Goal: Task Accomplishment & Management: Complete application form

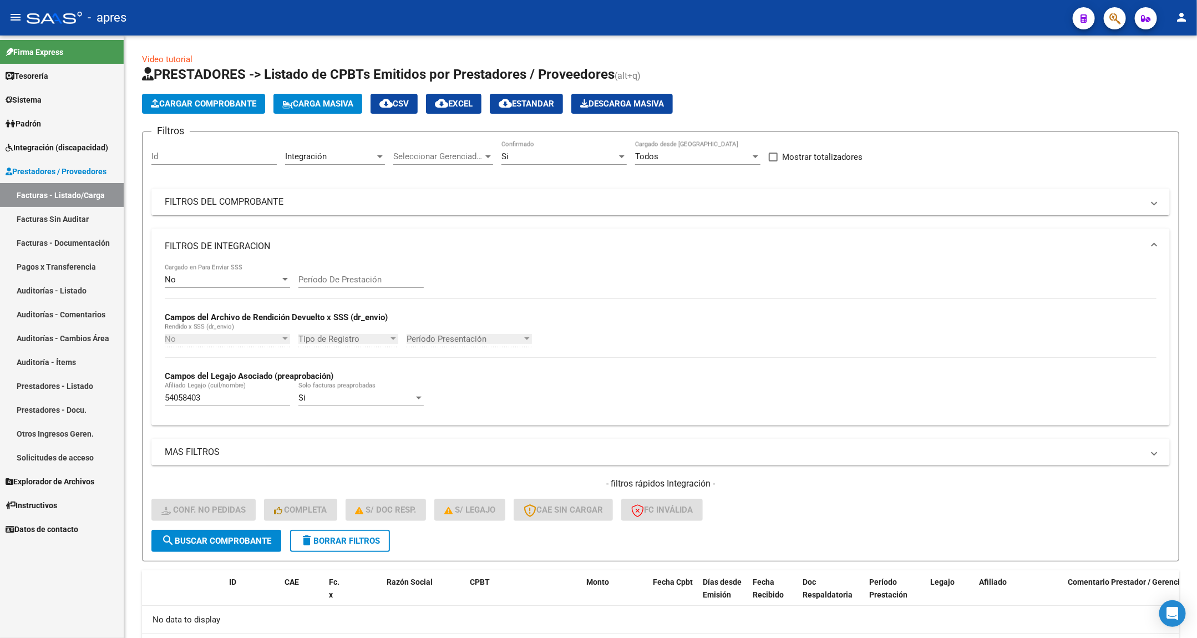
scroll to position [60, 0]
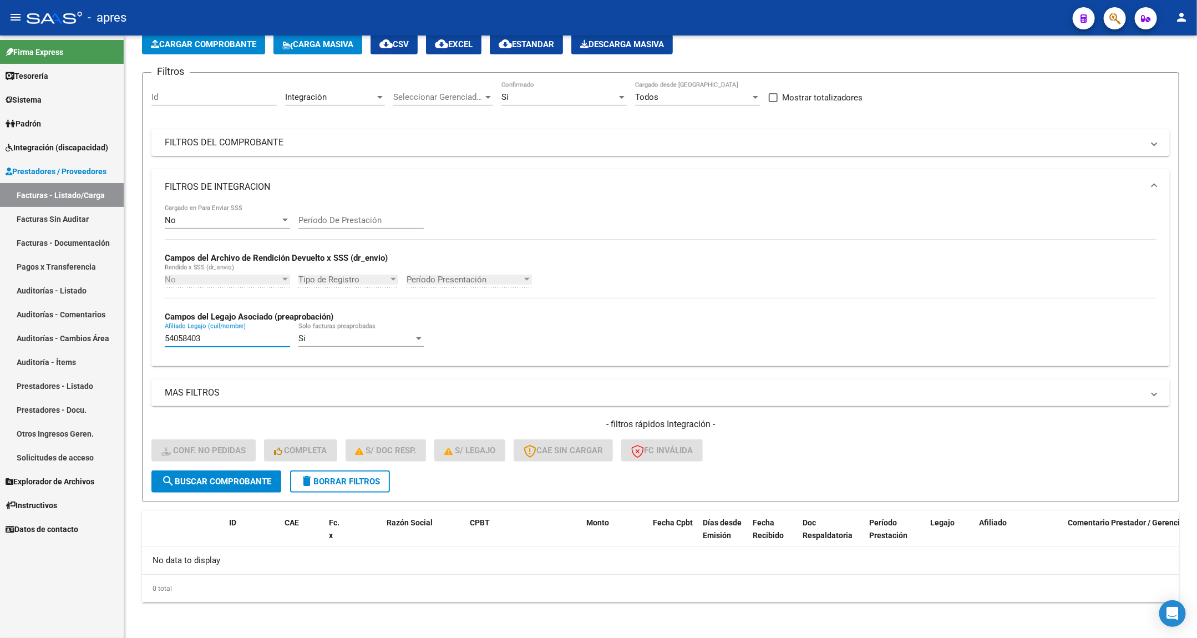
drag, startPoint x: 216, startPoint y: 343, endPoint x: 103, endPoint y: 343, distance: 113.1
click at [103, 343] on mat-sidenav-container "Firma Express Tesorería Extractos Procesados (csv) Extractos Originales (pdf) S…" at bounding box center [598, 336] width 1197 height 602
paste input "5947386"
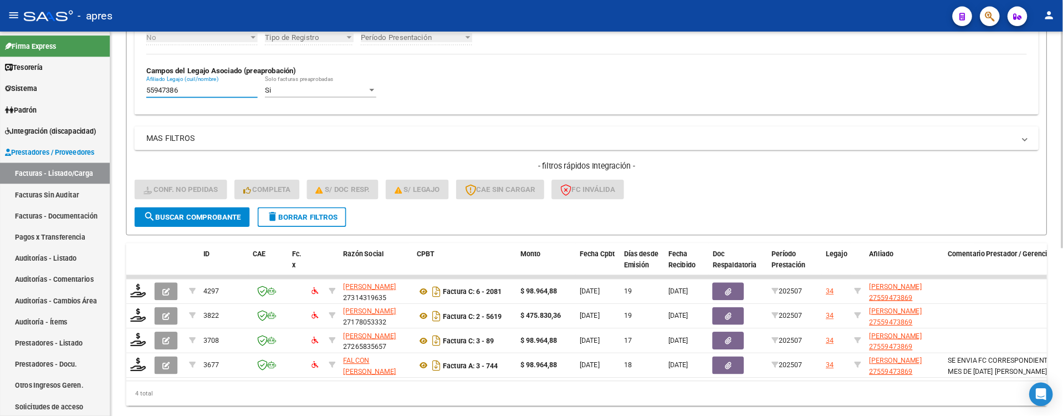
scroll to position [335, 0]
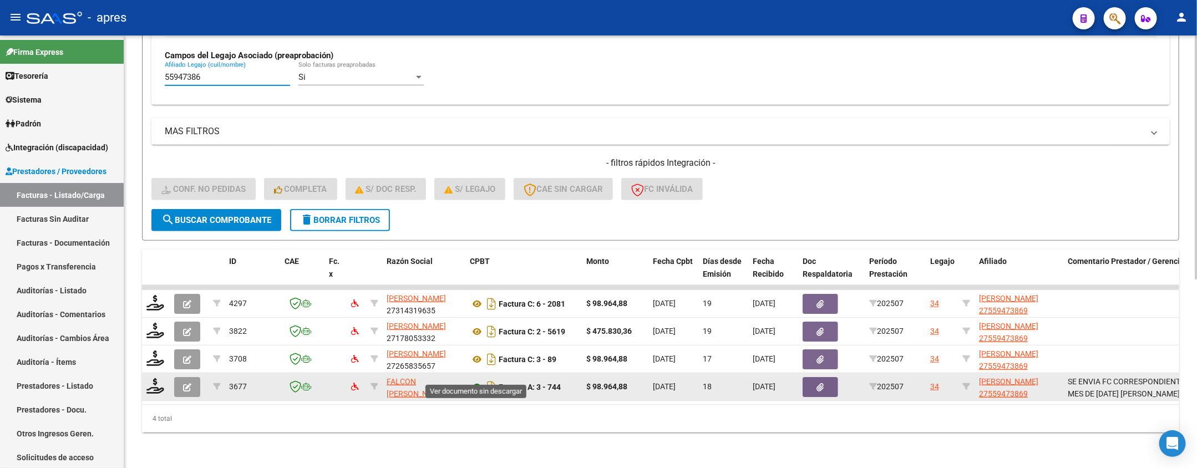
type input "55947386"
click at [476, 380] on icon at bounding box center [477, 386] width 14 height 13
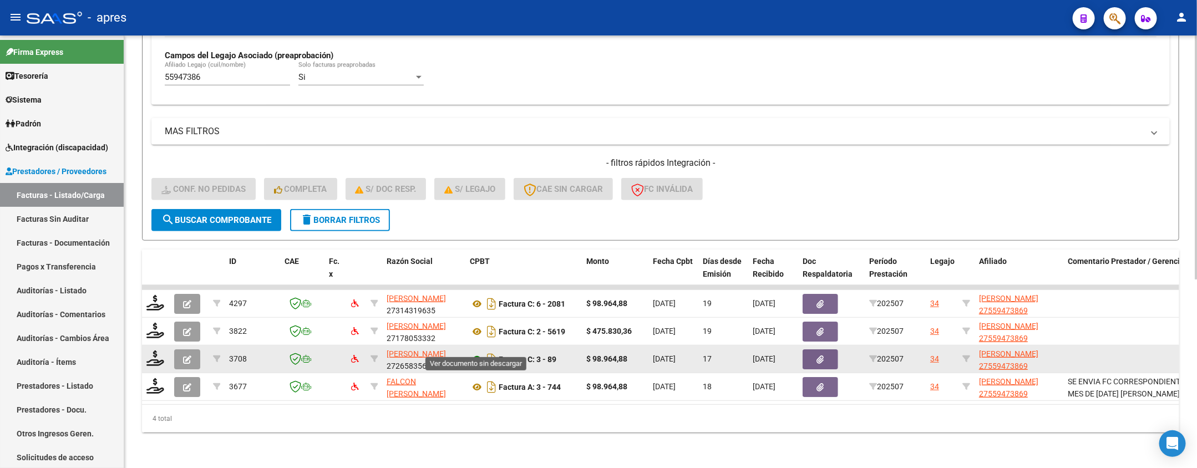
click at [475, 353] on icon at bounding box center [477, 359] width 14 height 13
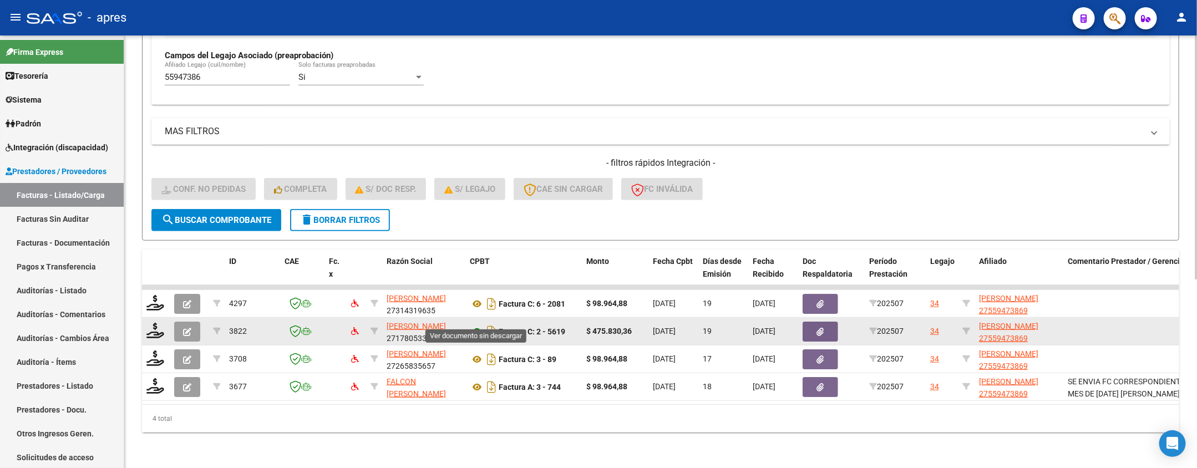
click at [476, 325] on icon at bounding box center [477, 331] width 14 height 13
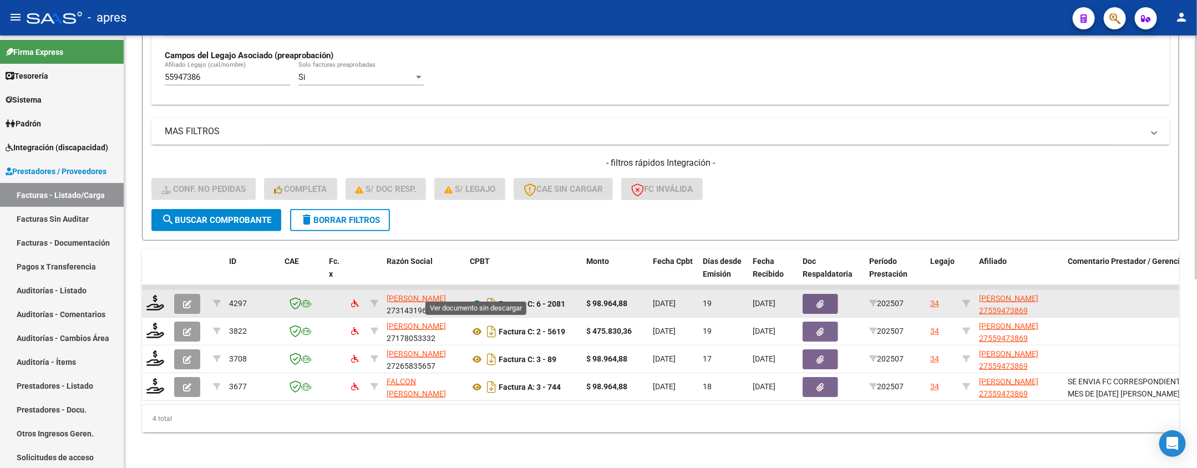
click at [473, 297] on icon at bounding box center [477, 303] width 14 height 13
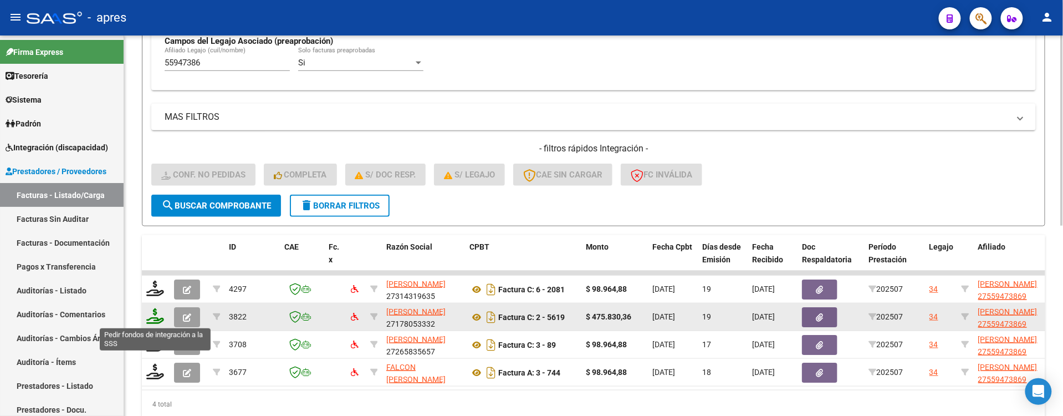
click at [156, 318] on icon at bounding box center [155, 316] width 18 height 16
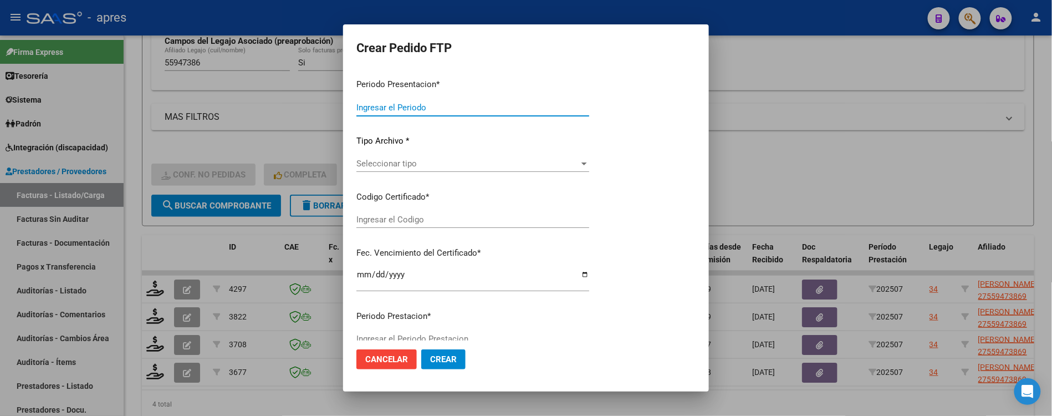
type input "202507"
type input "$ 475.830,36"
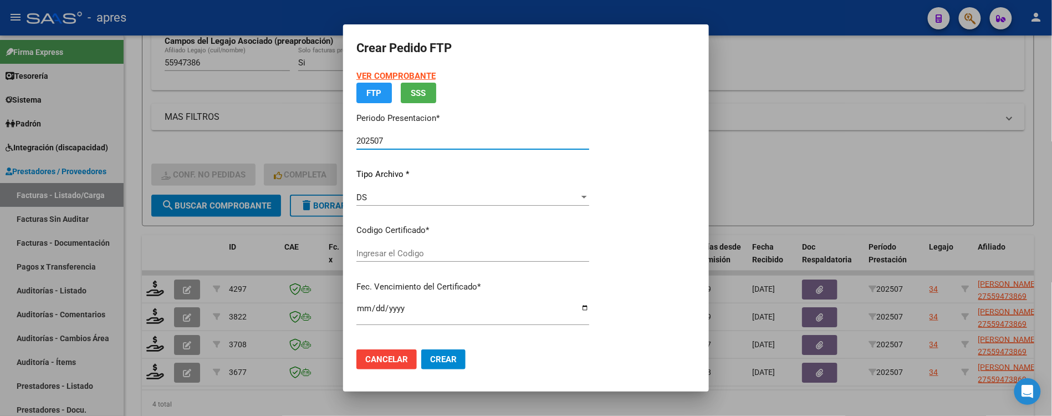
type input "ARG01000559473862021010620260106BS440"
type input "2026-01-06"
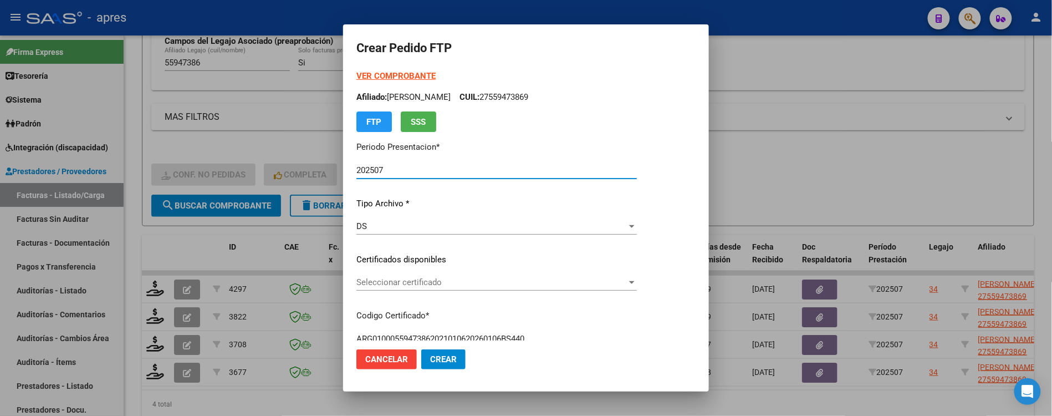
click at [528, 283] on span "Seleccionar certificado" at bounding box center [492, 282] width 271 height 10
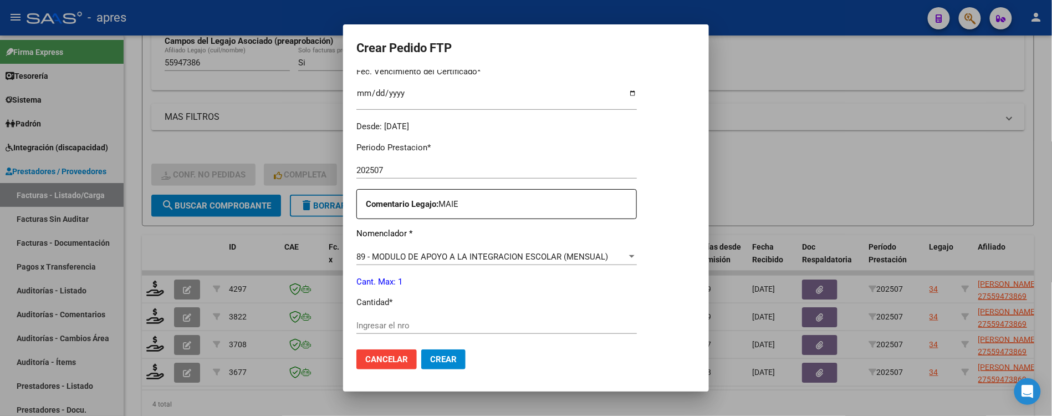
scroll to position [369, 0]
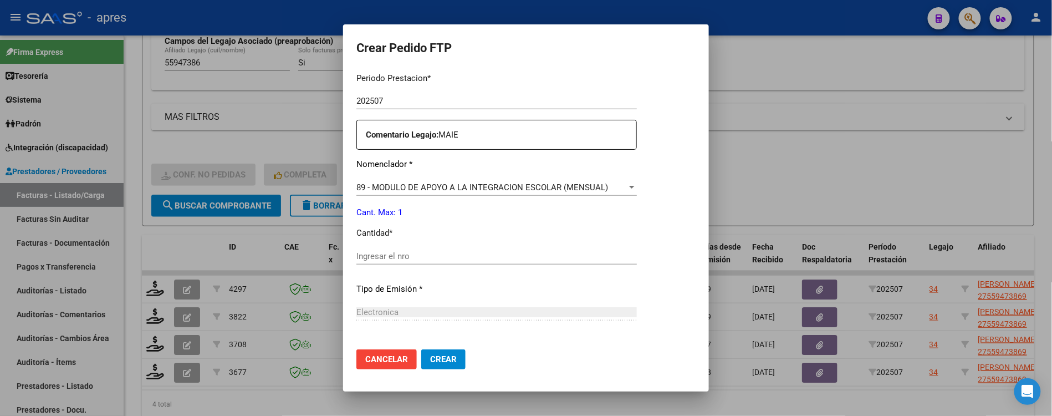
click at [466, 256] on input "Ingresar el nro" at bounding box center [497, 256] width 281 height 10
type input "1"
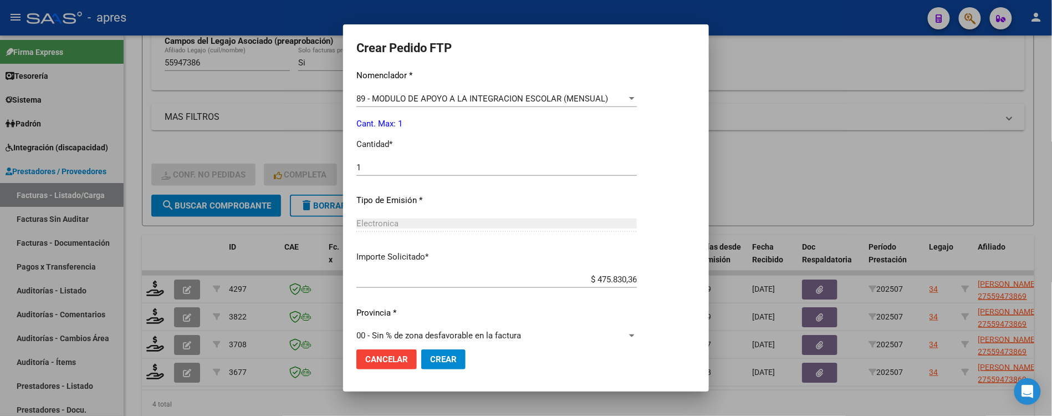
scroll to position [471, 0]
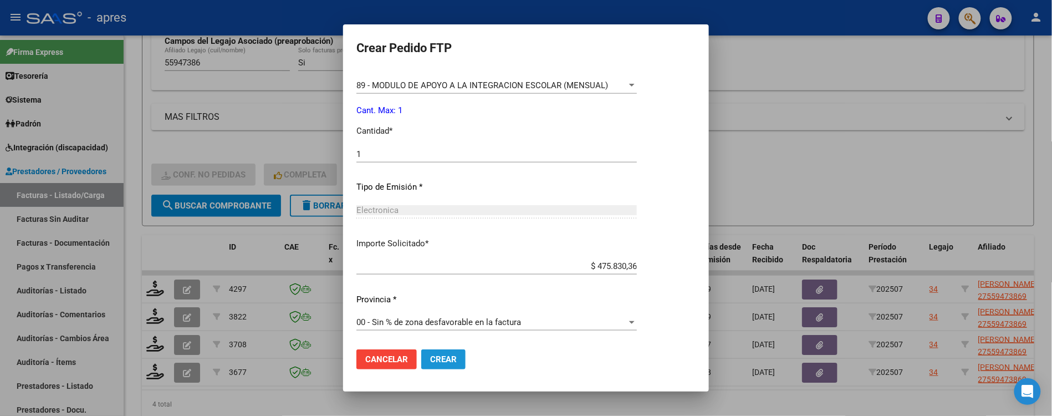
click at [458, 354] on button "Crear" at bounding box center [443, 359] width 44 height 20
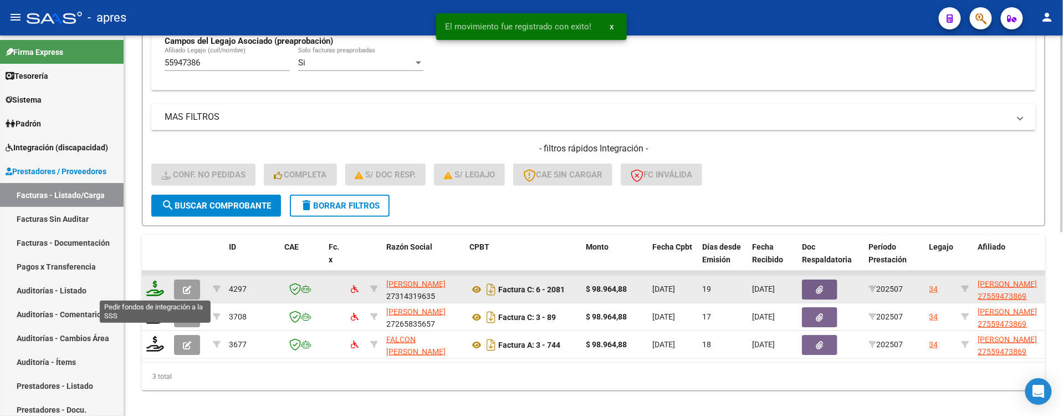
click at [149, 287] on icon at bounding box center [155, 289] width 18 height 16
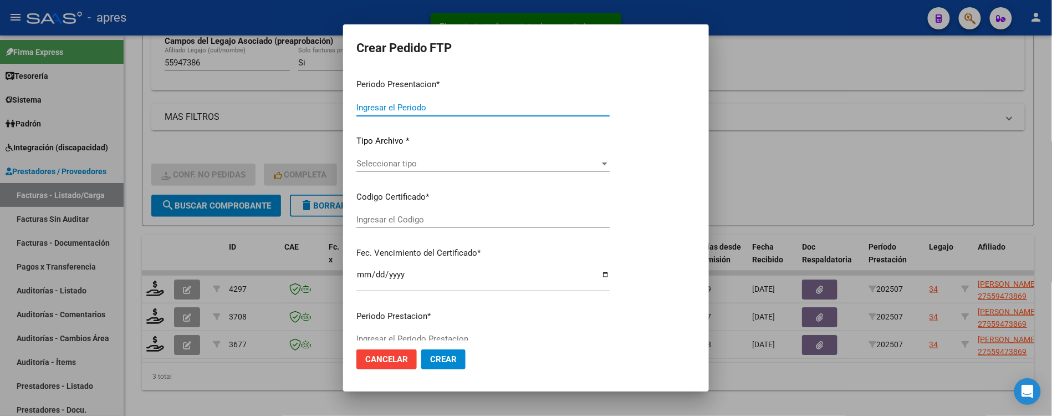
type input "202507"
type input "$ 98.964,88"
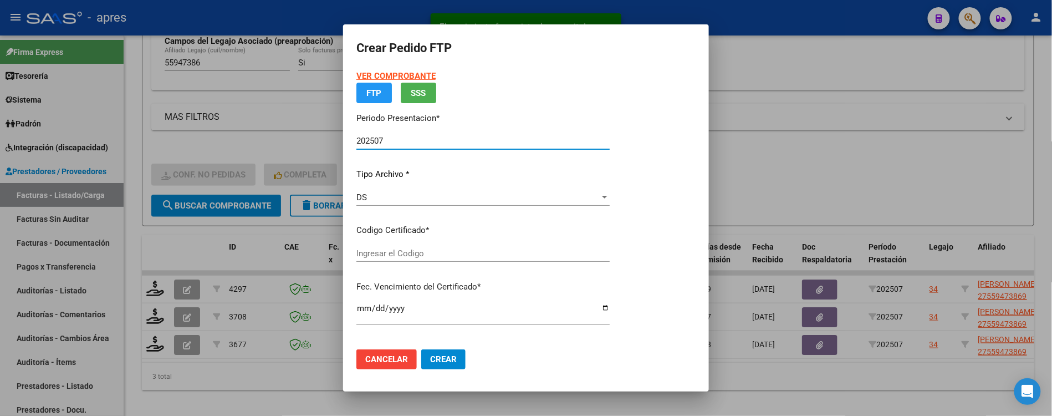
type input "ARG01000559473862021010620260106BS440"
type input "2026-01-06"
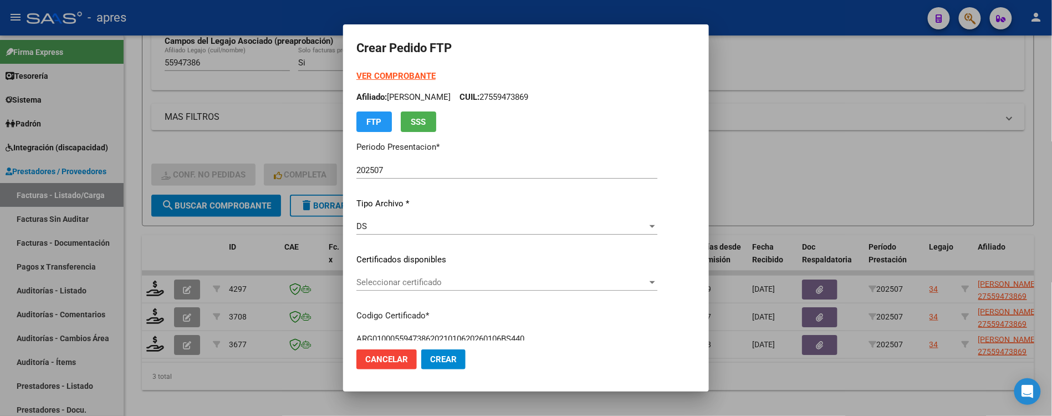
click at [529, 276] on div "Seleccionar certificado Seleccionar certificado" at bounding box center [507, 282] width 301 height 17
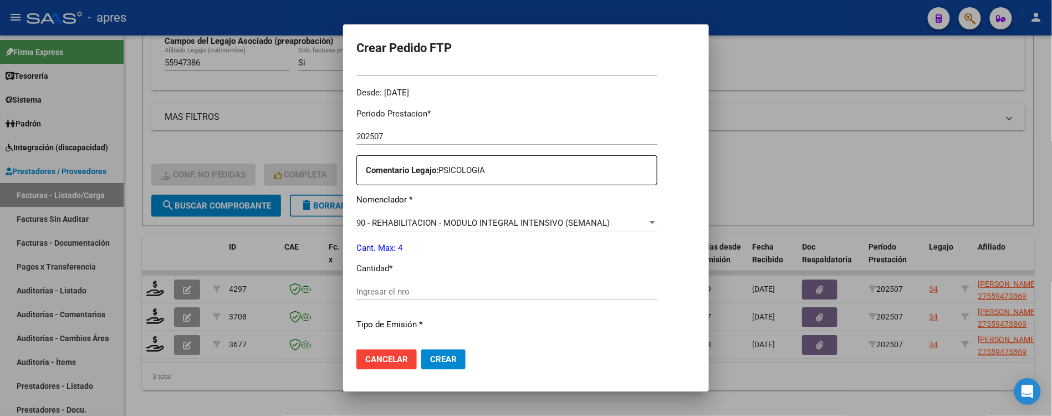
scroll to position [369, 0]
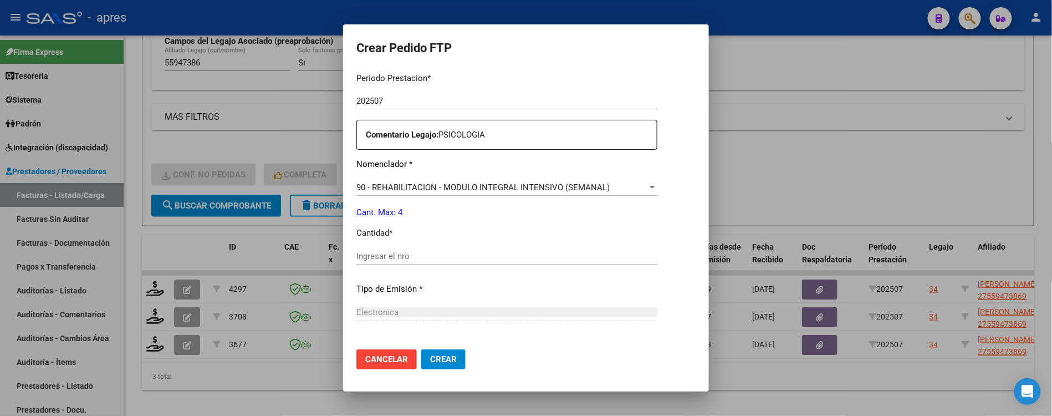
click at [490, 262] on div "Ingresar el nro" at bounding box center [507, 256] width 301 height 17
click at [416, 258] on input "Ingresar el nro" at bounding box center [507, 256] width 301 height 10
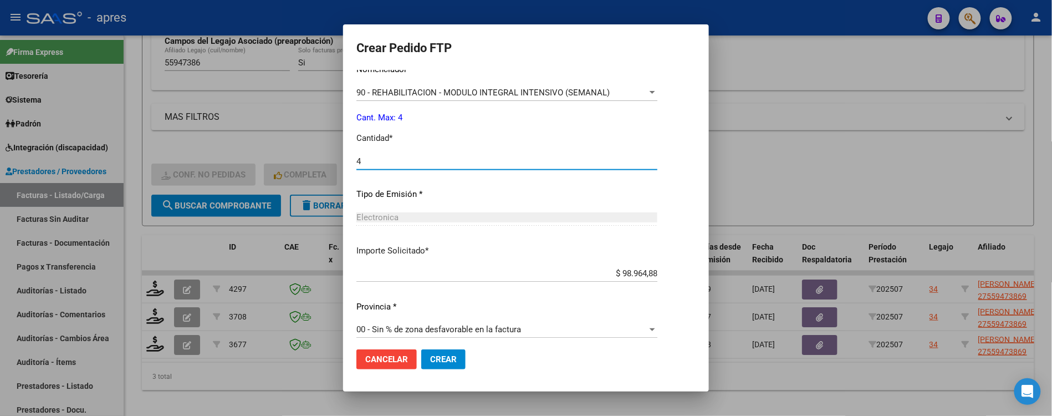
scroll to position [471, 0]
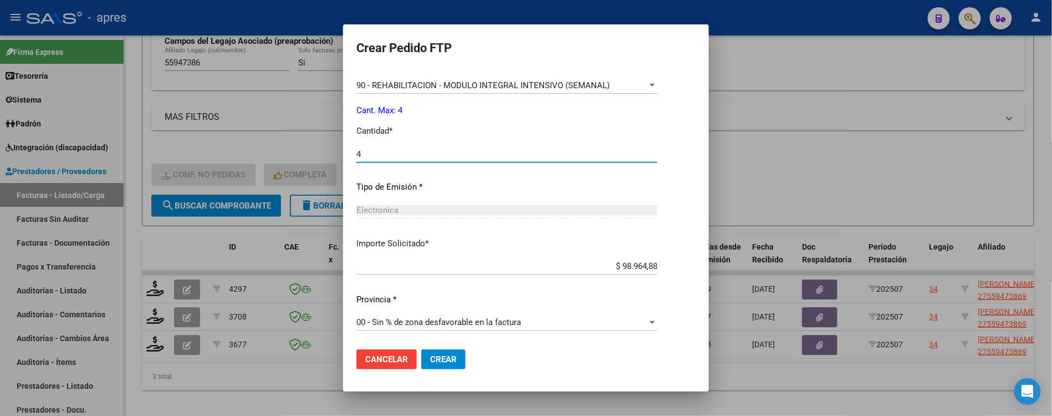
type input "4"
click at [432, 359] on span "Crear" at bounding box center [443, 359] width 27 height 10
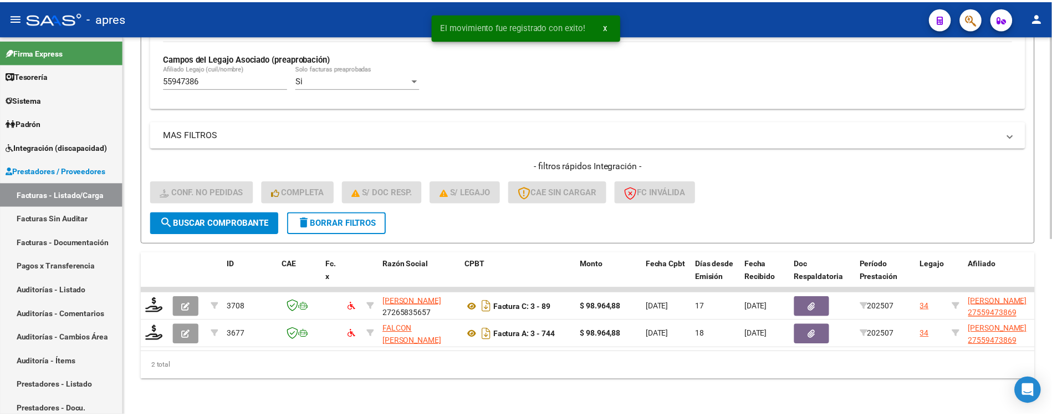
scroll to position [328, 0]
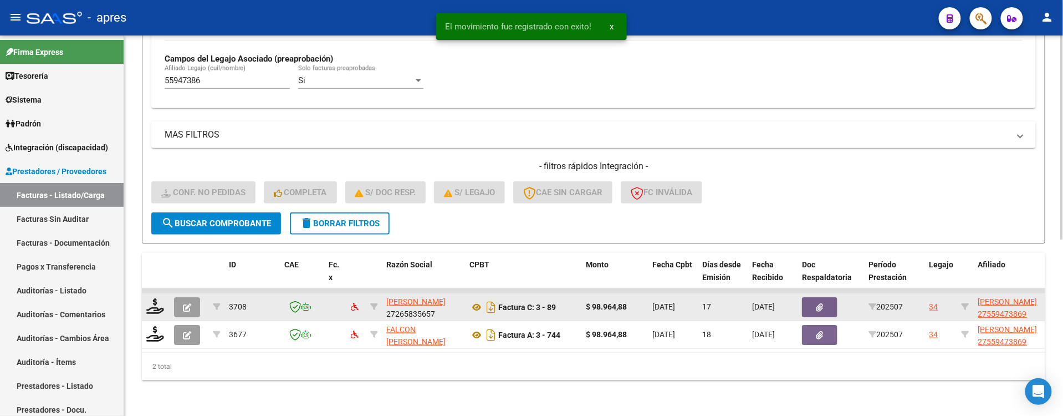
click at [145, 298] on datatable-body-cell at bounding box center [156, 306] width 28 height 27
click at [161, 298] on icon at bounding box center [155, 306] width 18 height 16
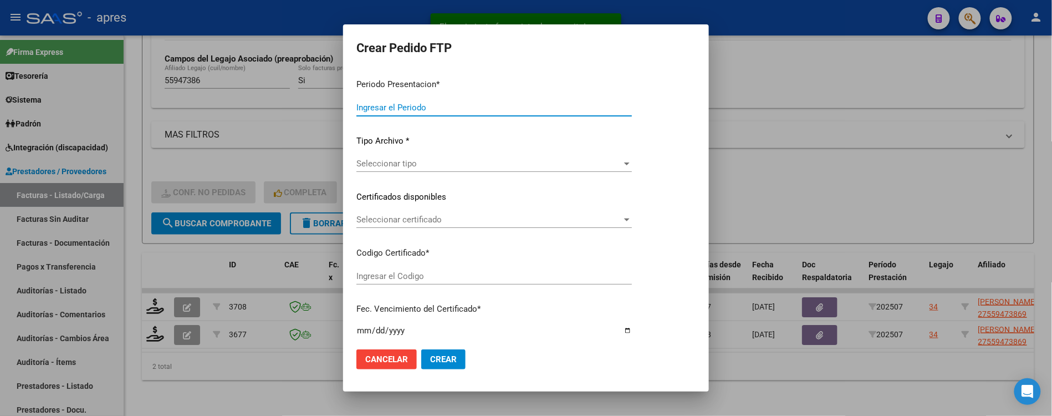
type input "202507"
type input "$ 98.964,88"
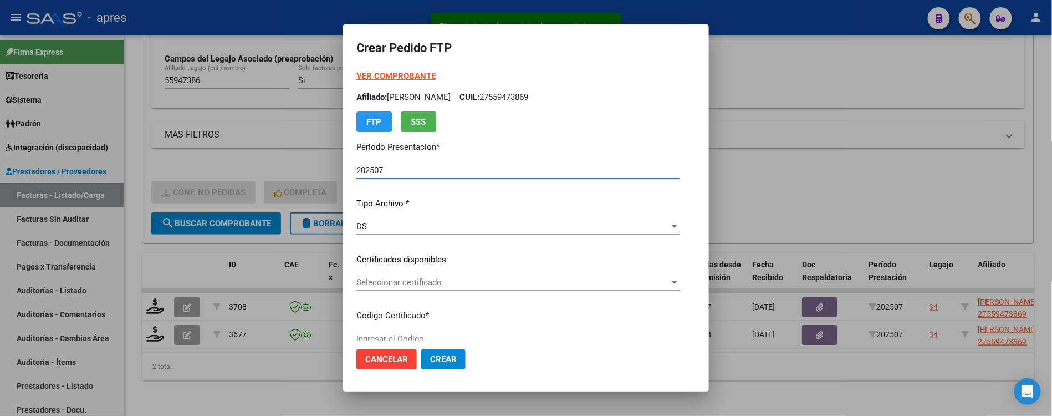
type input "ARG01000559473862021010620260106BS440"
type input "2026-01-06"
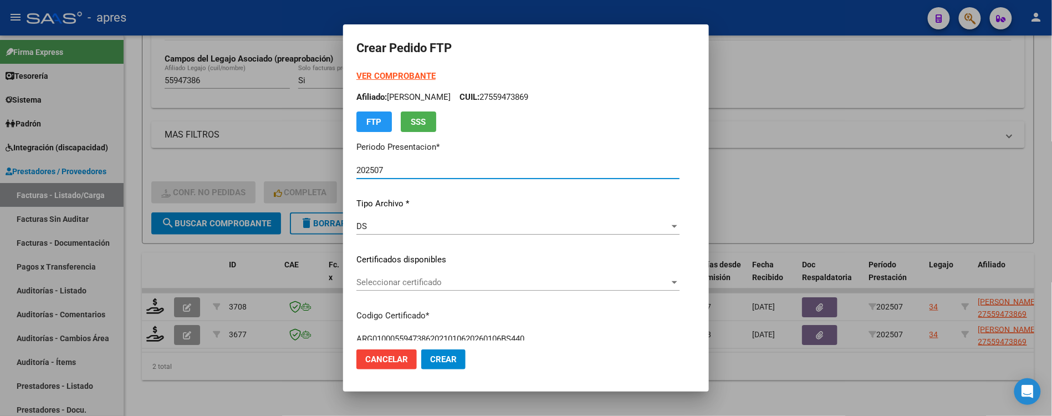
drag, startPoint x: 364, startPoint y: 269, endPoint x: 364, endPoint y: 280, distance: 11.1
click at [364, 271] on div "VER COMPROBANTE ARCA Padrón Afiliado: ESCOBAR MILA JOSEFINA CUIL: 27559473869 F…" at bounding box center [518, 251] width 323 height 363
click at [364, 280] on span "Seleccionar certificado" at bounding box center [513, 282] width 313 height 10
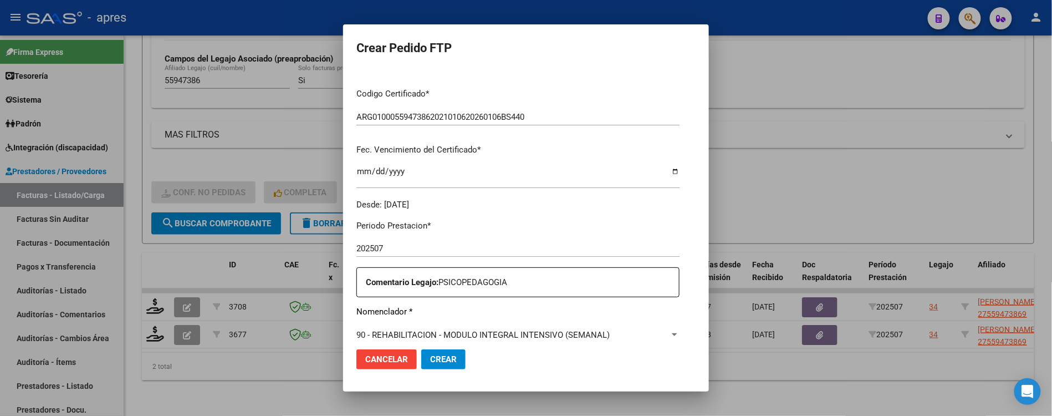
scroll to position [444, 0]
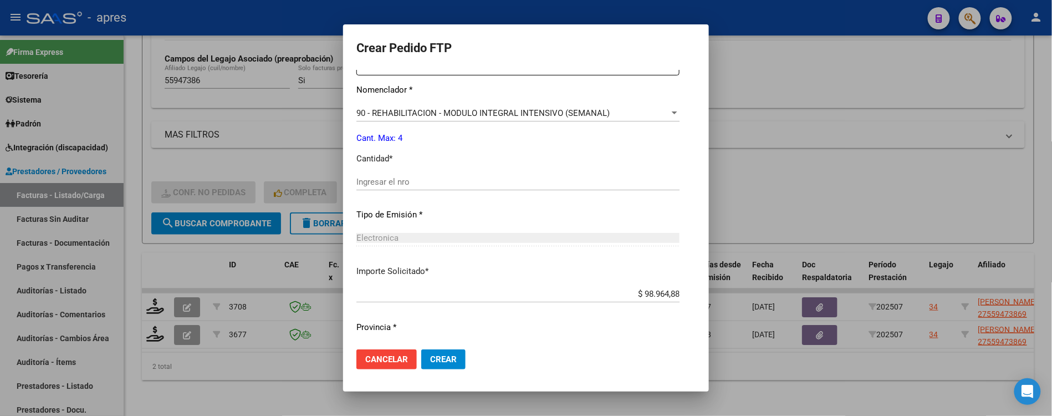
click at [362, 181] on input "Ingresar el nro" at bounding box center [518, 182] width 323 height 10
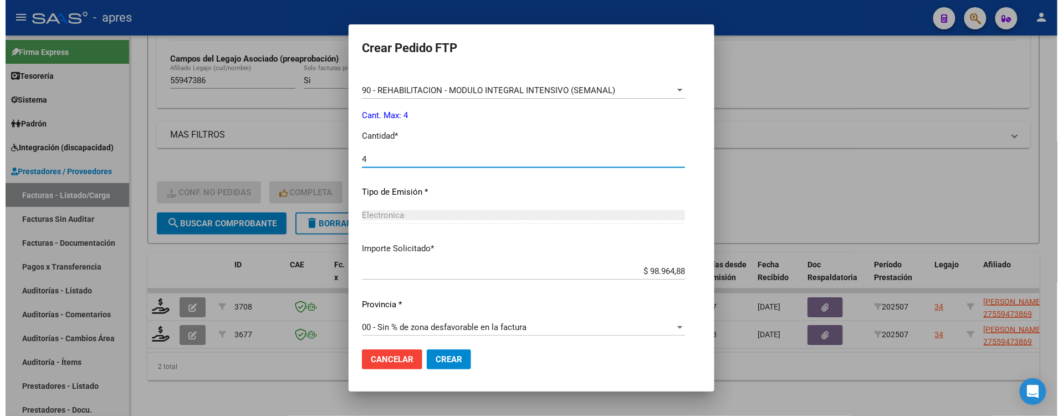
scroll to position [471, 0]
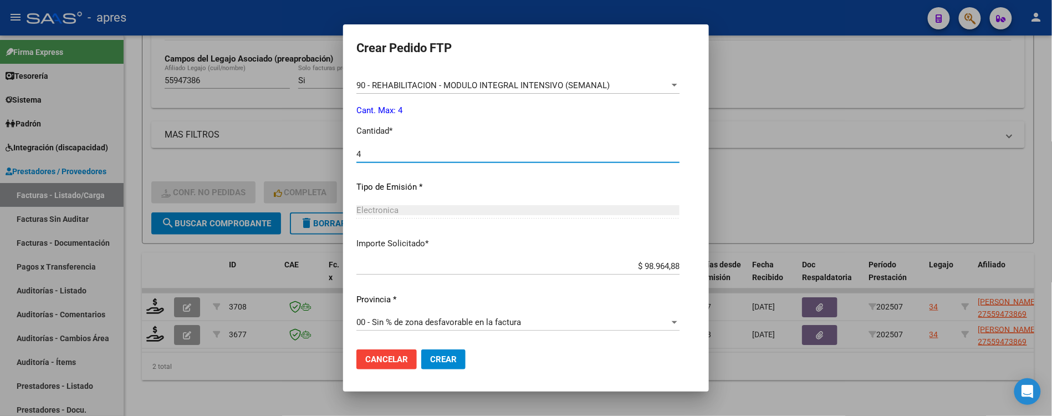
type input "4"
click at [430, 354] on span "Crear" at bounding box center [443, 359] width 27 height 10
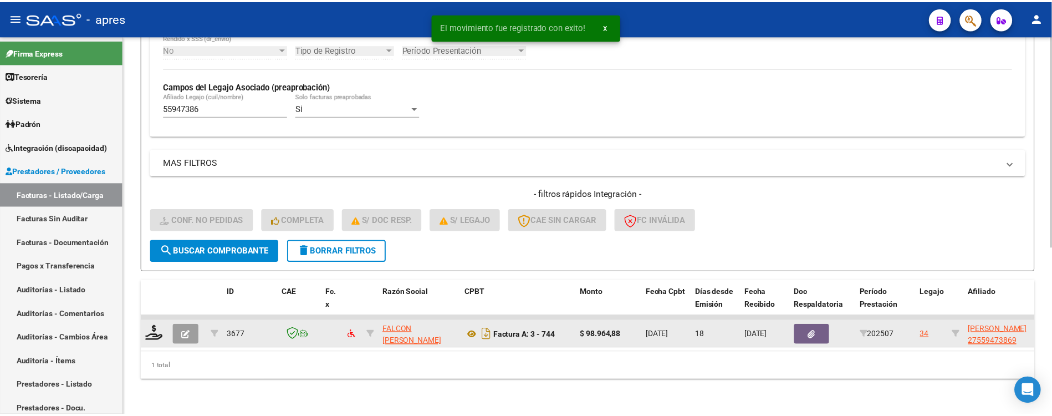
scroll to position [300, 0]
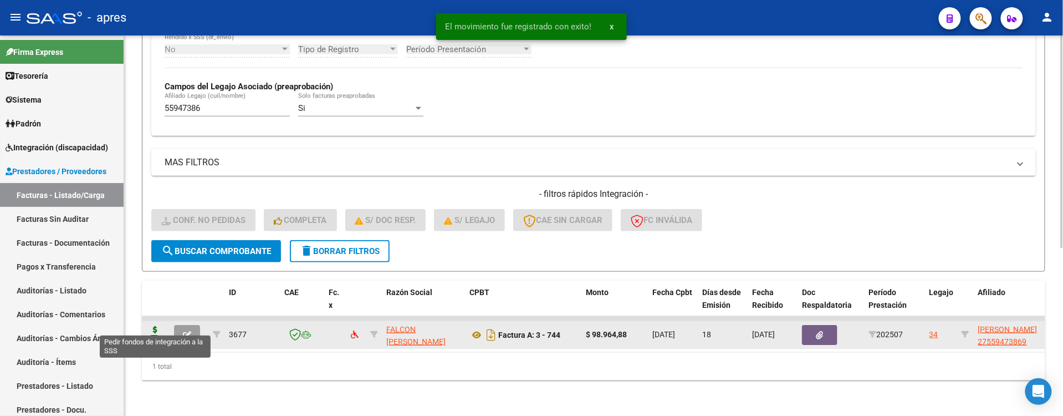
click at [157, 327] on icon at bounding box center [155, 334] width 18 height 16
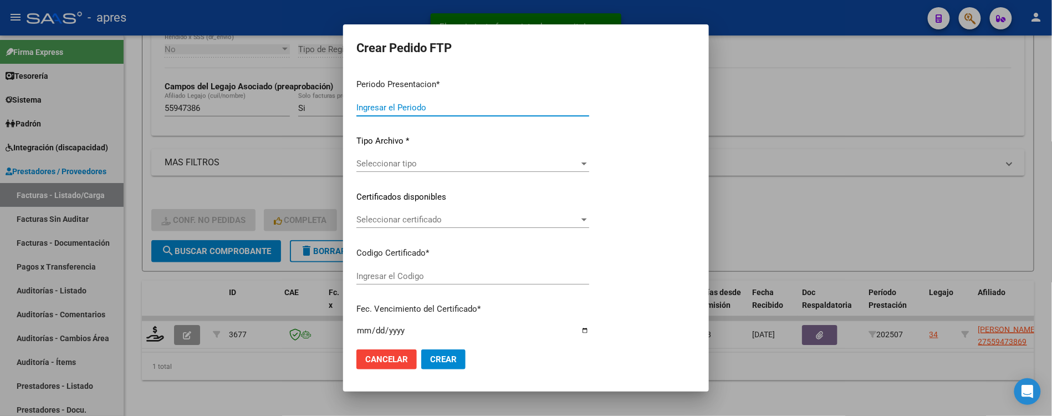
type input "202507"
type input "$ 98.964,88"
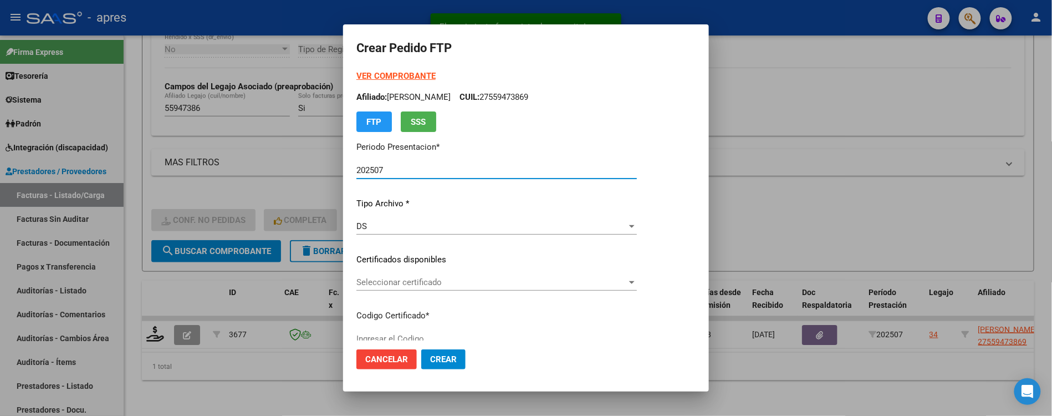
type input "ARG01000559473862021010620260106BS440"
type input "2026-01-06"
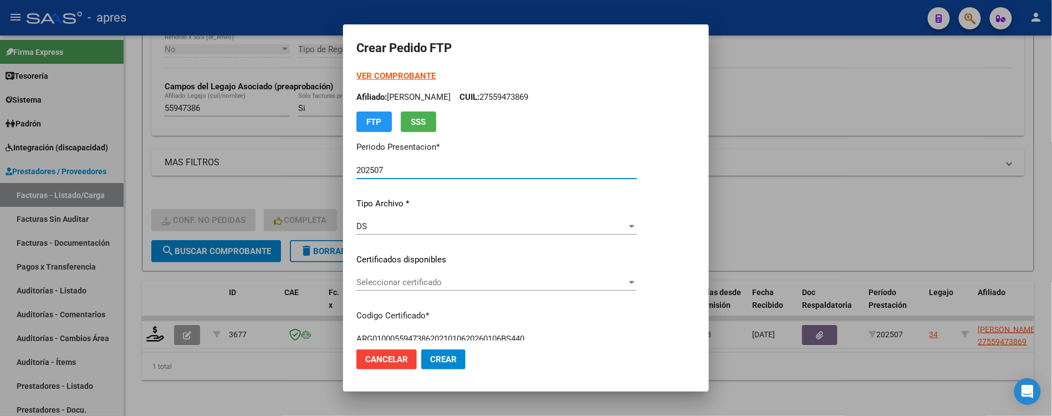
click at [467, 280] on span "Seleccionar certificado" at bounding box center [492, 282] width 271 height 10
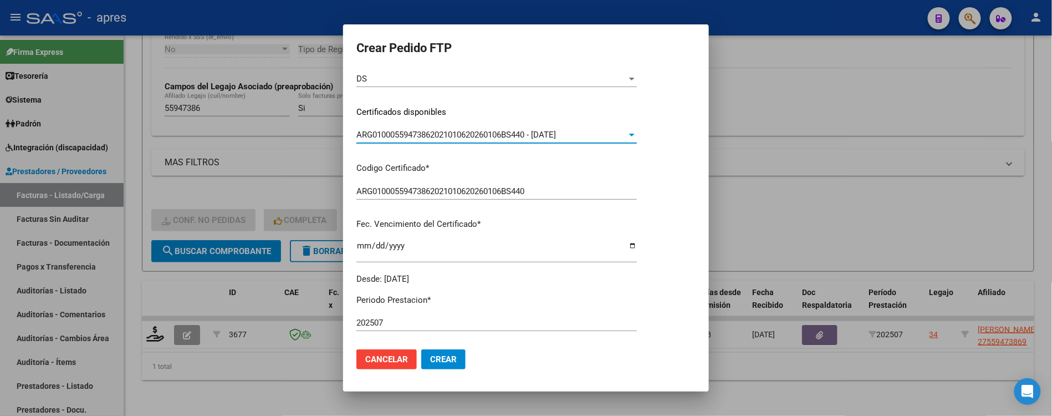
scroll to position [369, 0]
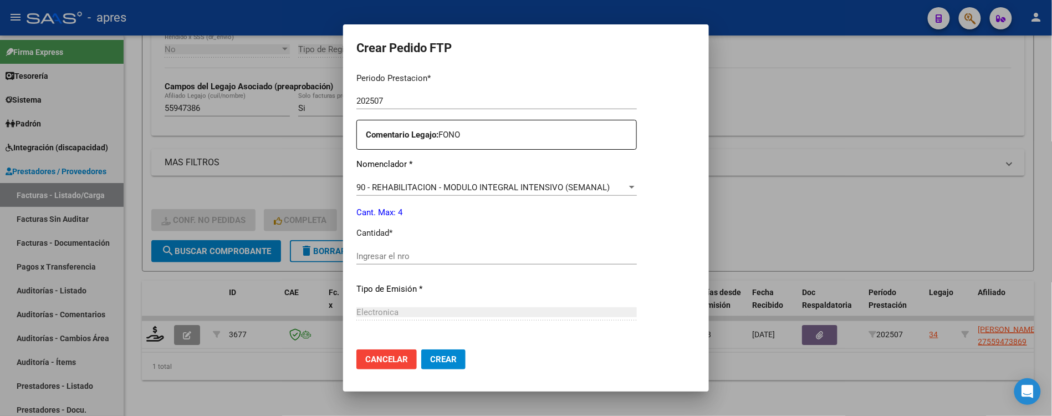
click at [472, 245] on div "Periodo Prestacion * 202507 Ingresar el Periodo Prestacion Comentario Legajo: F…" at bounding box center [497, 254] width 281 height 380
click at [477, 260] on input "Ingresar el nro" at bounding box center [497, 256] width 281 height 10
type input "4"
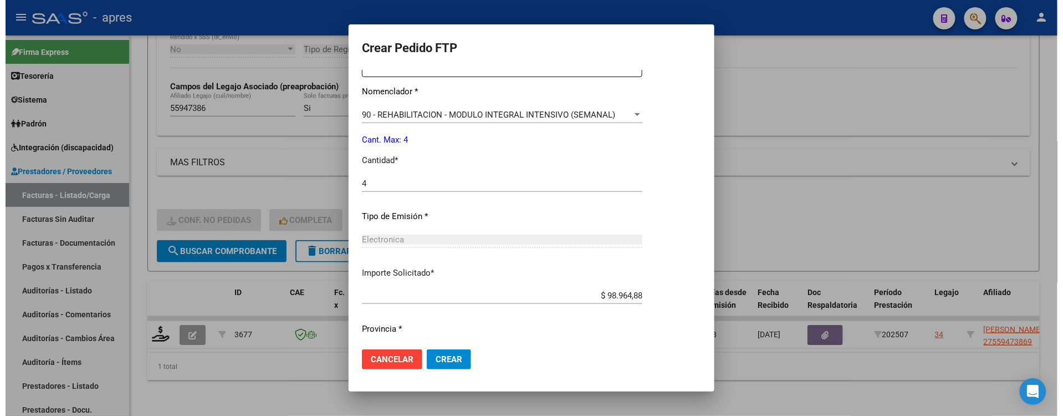
scroll to position [471, 0]
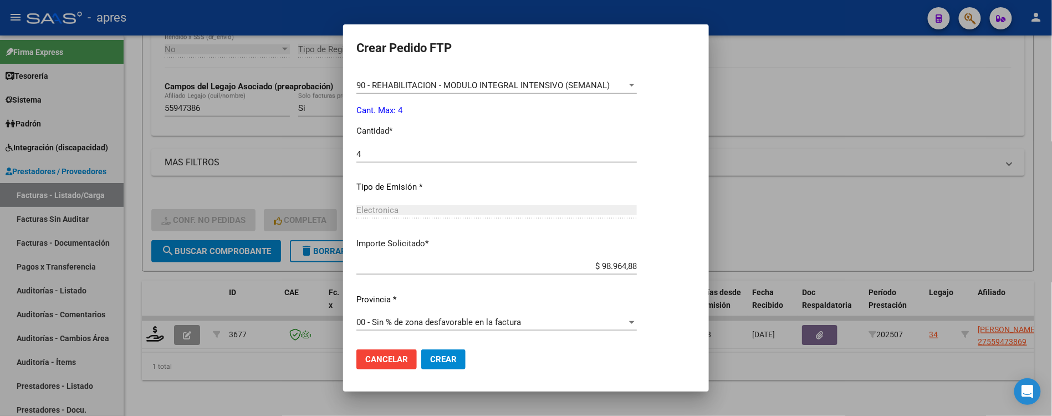
click at [436, 360] on span "Crear" at bounding box center [443, 359] width 27 height 10
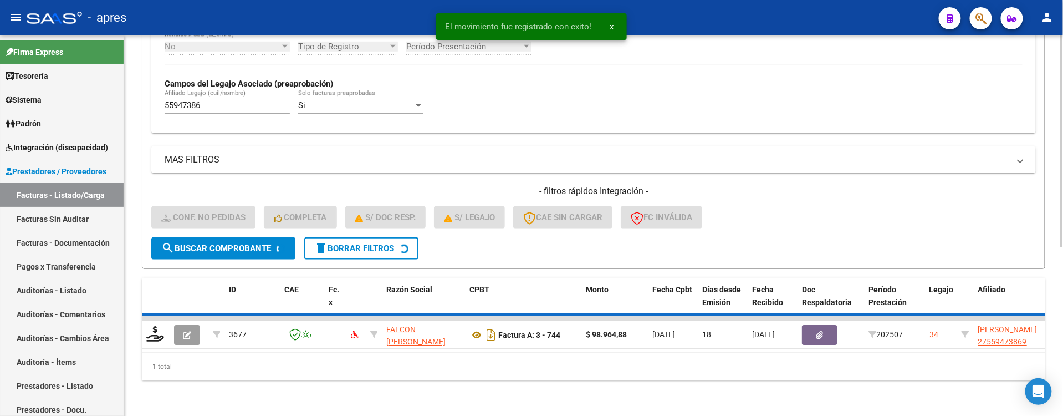
scroll to position [281, 0]
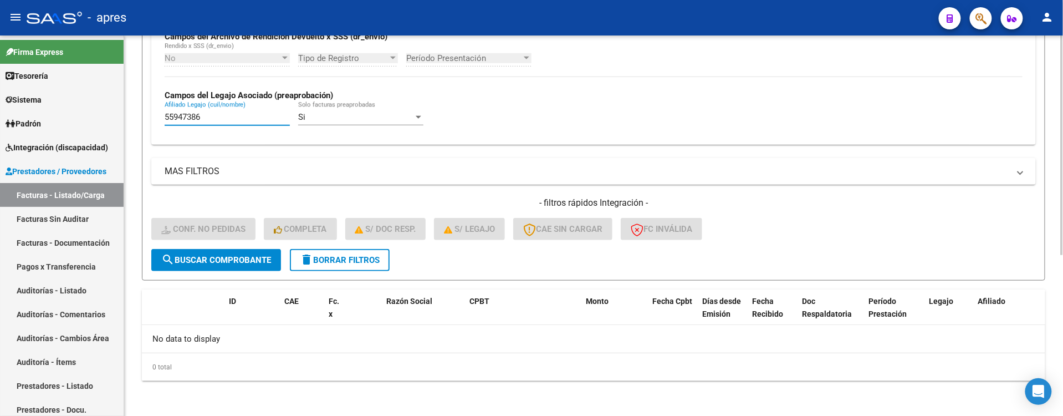
drag, startPoint x: 231, startPoint y: 120, endPoint x: 162, endPoint y: 129, distance: 69.3
click at [162, 129] on div "No Cargado en Para Enviar SSS Período De Prestación Campos del Archivo de Rendi…" at bounding box center [593, 63] width 885 height 161
paste input "75884"
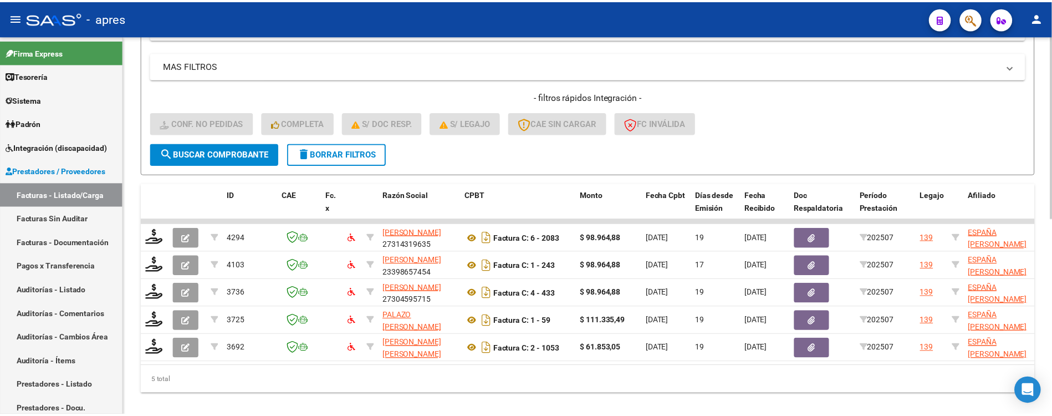
scroll to position [411, 0]
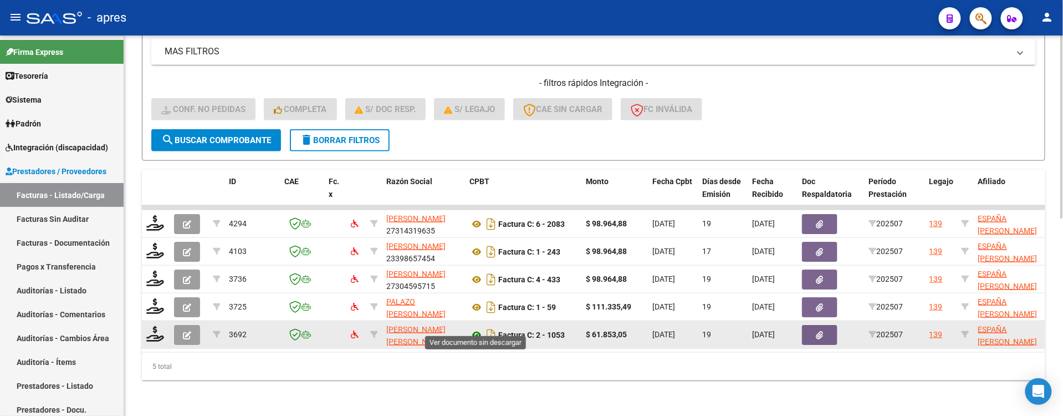
type input "57588486"
click at [473, 328] on icon at bounding box center [477, 334] width 14 height 13
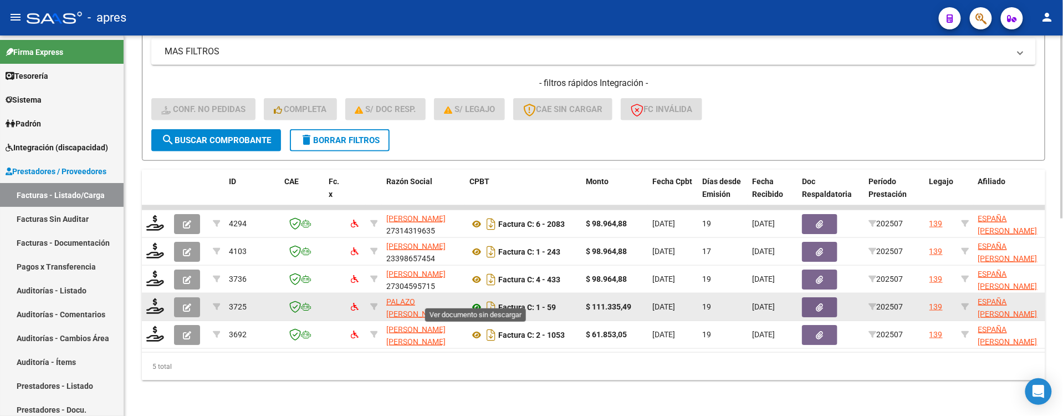
click at [477, 301] on icon at bounding box center [477, 307] width 14 height 13
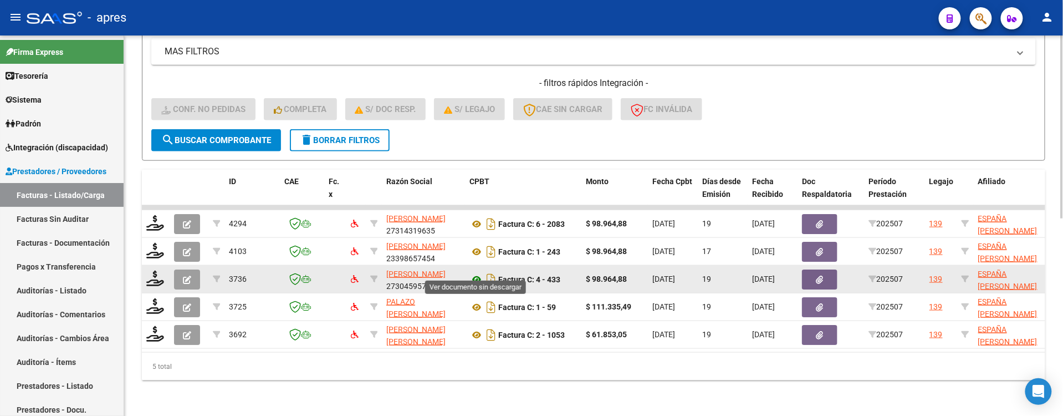
click at [475, 273] on icon at bounding box center [477, 279] width 14 height 13
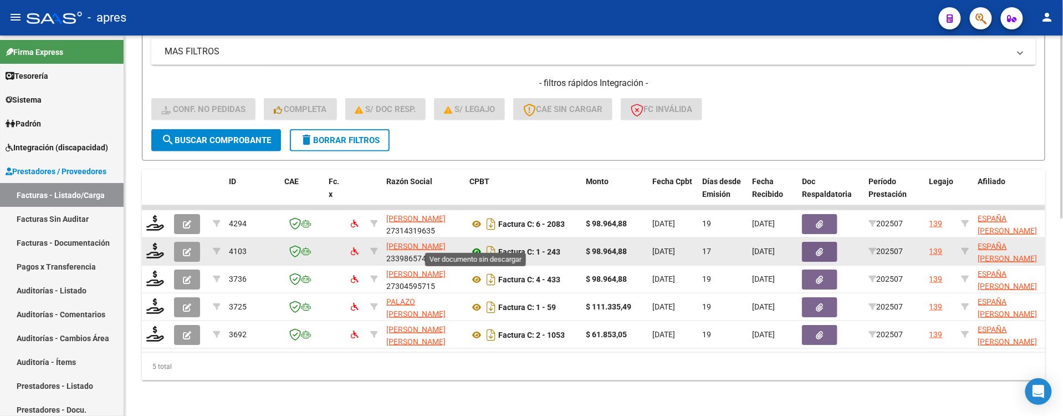
click at [480, 245] on icon at bounding box center [477, 251] width 14 height 13
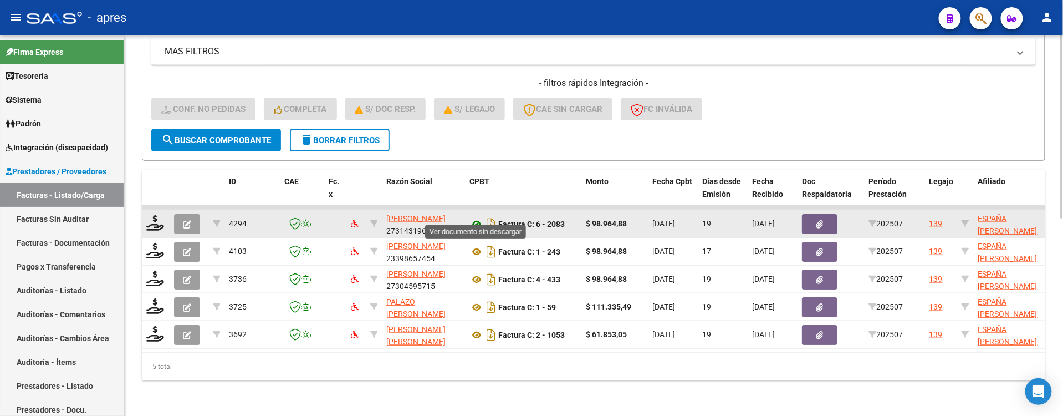
click at [478, 217] on icon at bounding box center [477, 223] width 14 height 13
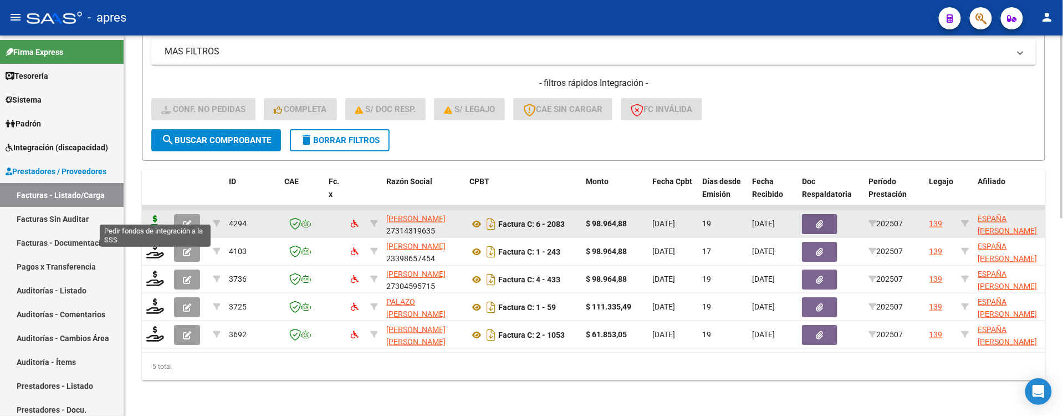
click at [147, 215] on icon at bounding box center [155, 223] width 18 height 16
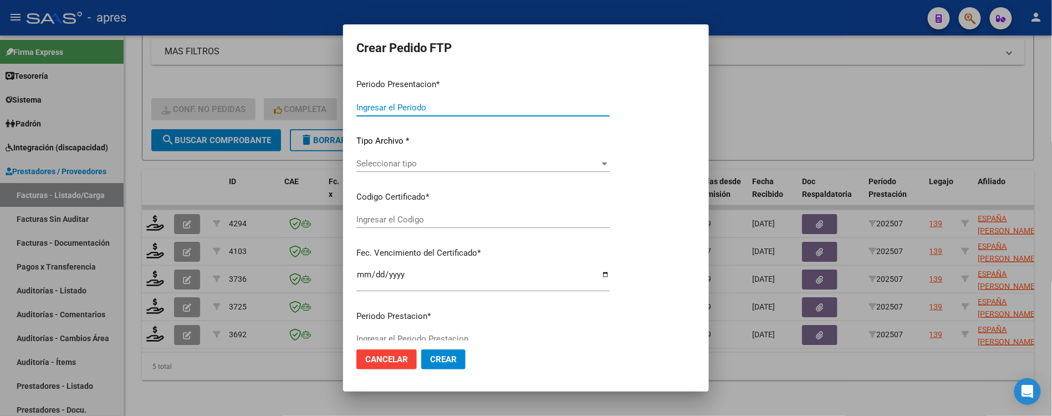
type input "202507"
type input "$ 98.964,88"
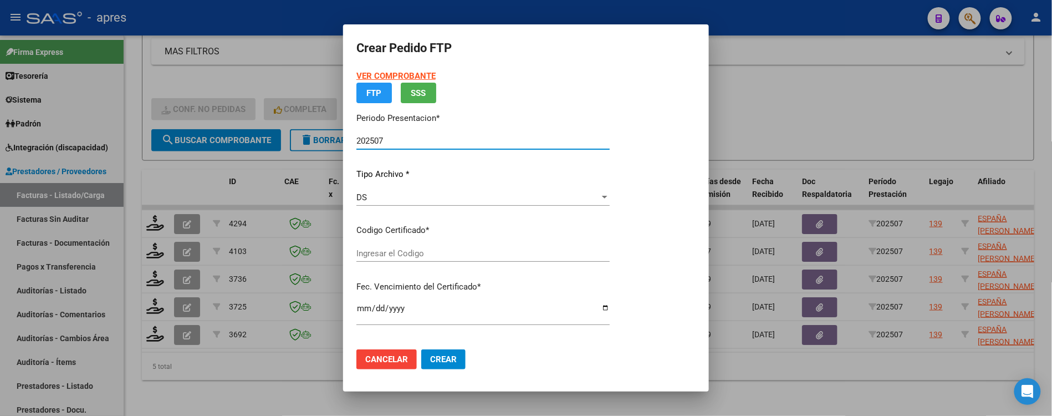
type input "ARG02000575884862021090420260904BS440"
type input "2025-09-04"
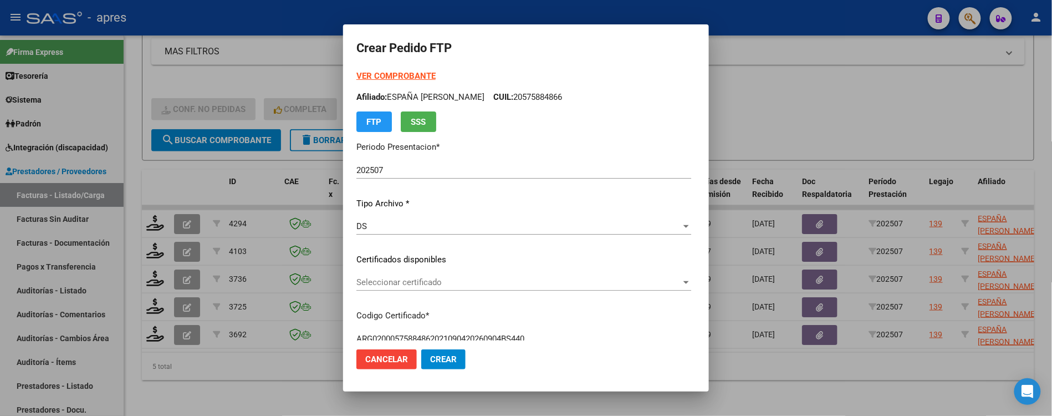
click at [527, 118] on div "VER COMPROBANTE ARCA Padrón Afiliado: ESPAÑA FELIPE ELIAS CUIL: 20575884866 FTP…" at bounding box center [524, 101] width 335 height 62
click at [442, 284] on span "Seleccionar certificado" at bounding box center [519, 282] width 325 height 10
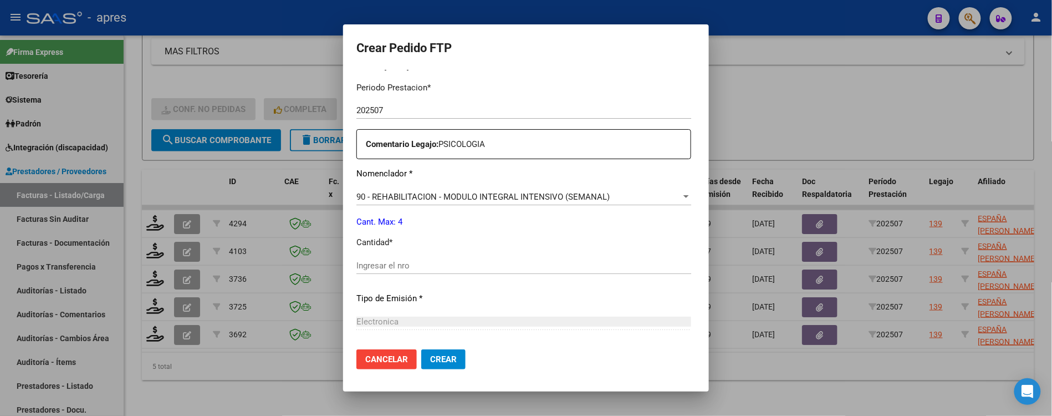
scroll to position [471, 0]
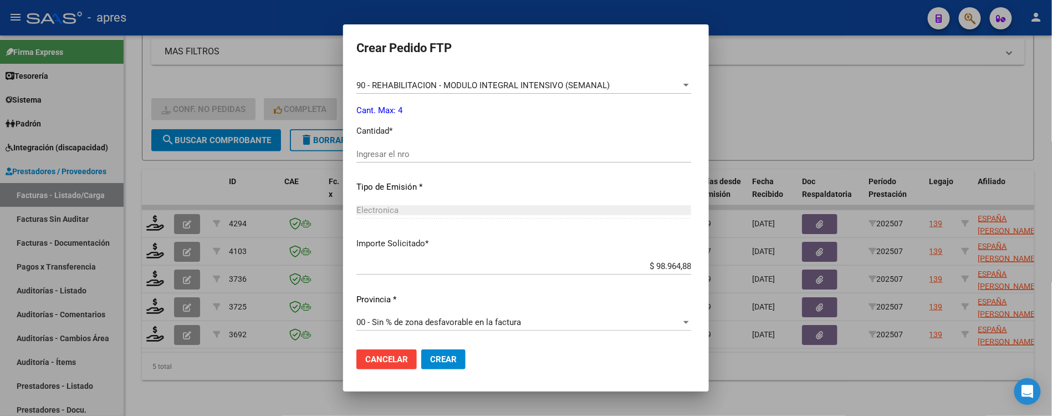
click at [384, 159] on div "Ingresar el nro" at bounding box center [524, 159] width 335 height 27
click at [384, 159] on div "Ingresar el nro" at bounding box center [524, 154] width 335 height 17
type input "4"
drag, startPoint x: 426, startPoint y: 356, endPoint x: 366, endPoint y: 366, distance: 60.2
click at [366, 366] on div "Cancelar Crear" at bounding box center [411, 359] width 109 height 20
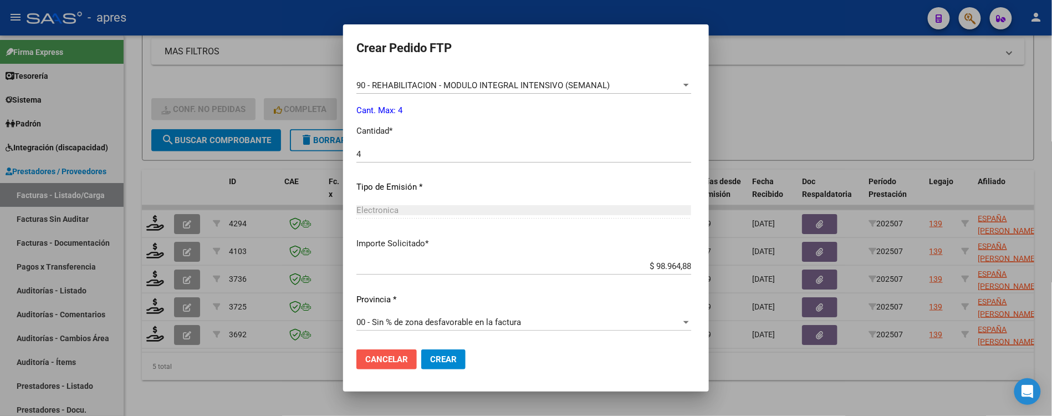
click at [374, 360] on span "Cancelar" at bounding box center [386, 359] width 43 height 10
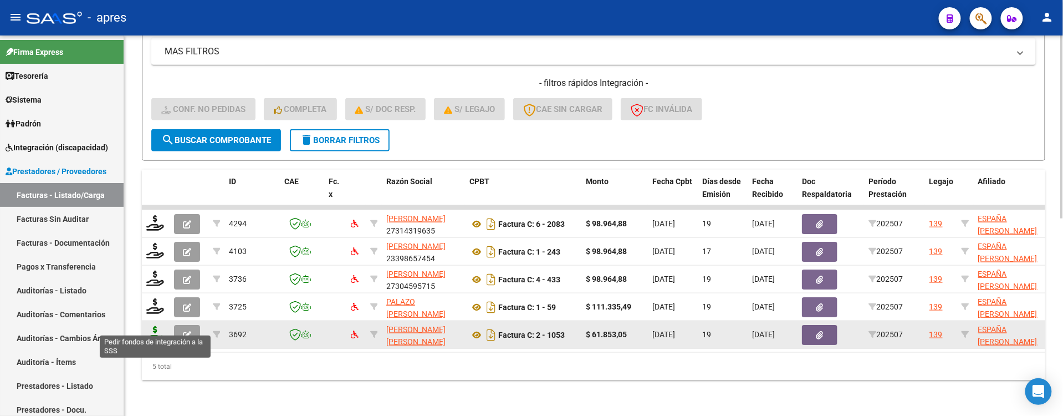
click at [156, 326] on icon at bounding box center [155, 334] width 18 height 16
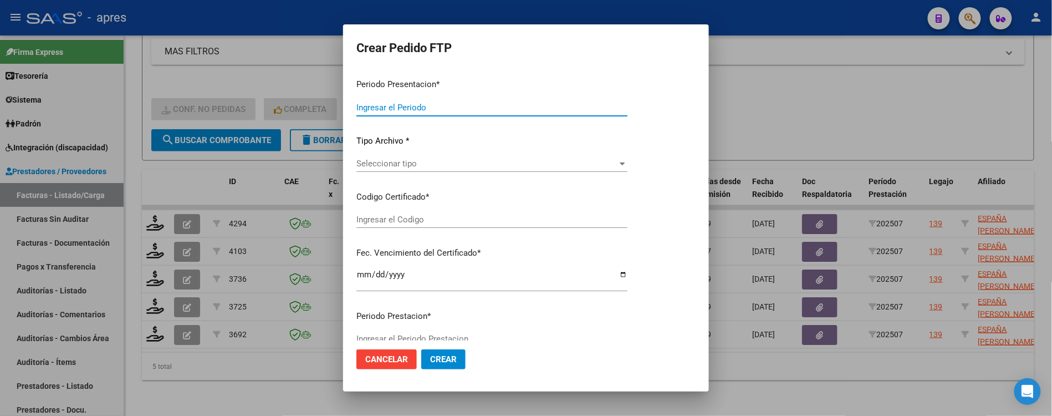
type input "202507"
type input "$ 61.853,05"
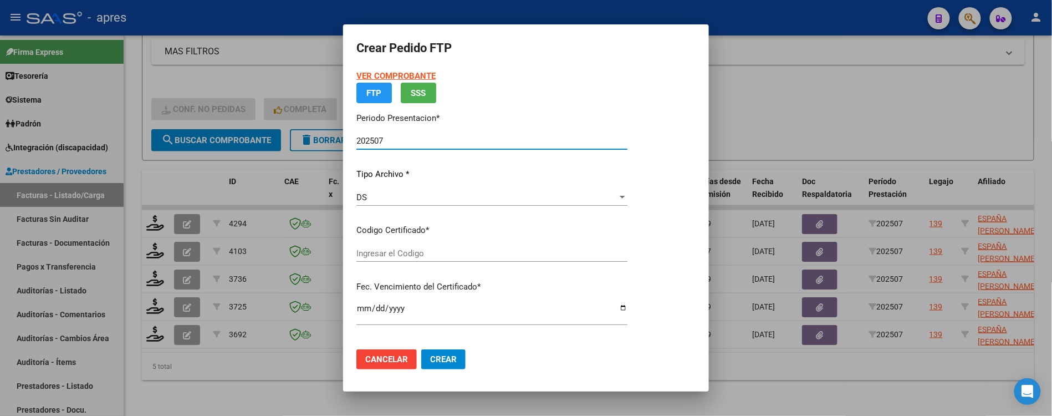
type input "ARG02000575884862021090420260904BS440"
type input "2025-09-04"
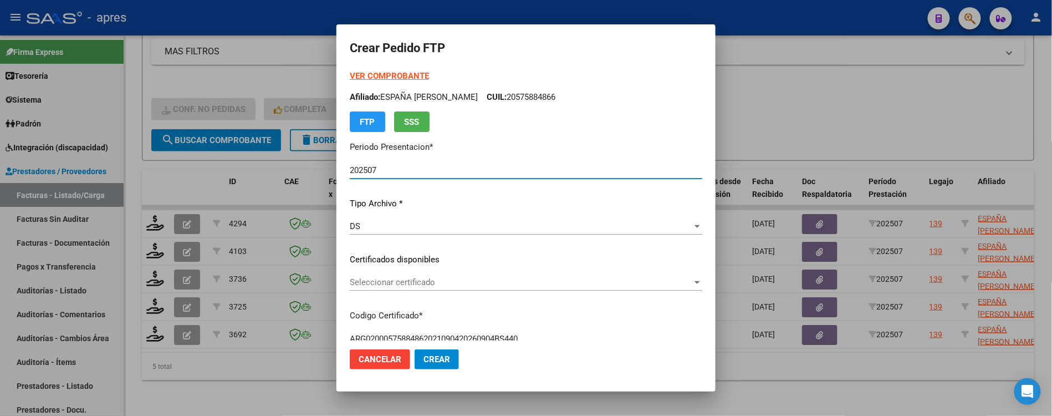
click at [384, 286] on span "Seleccionar certificado" at bounding box center [521, 282] width 343 height 10
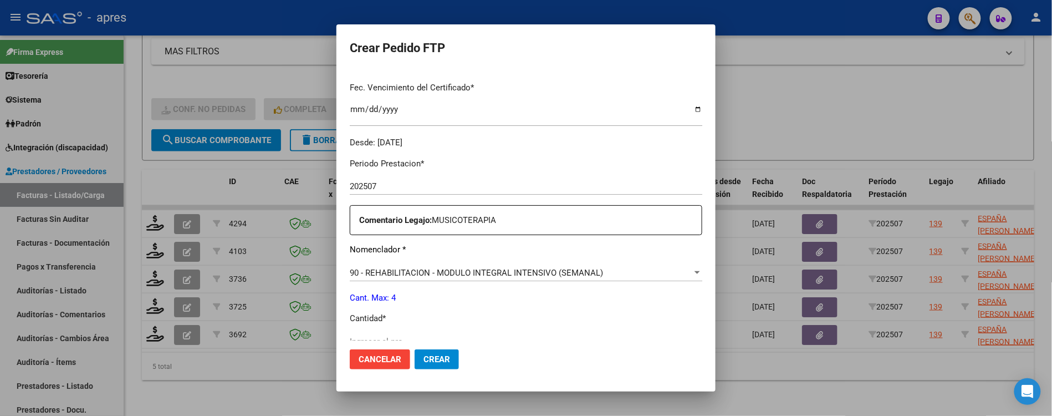
scroll to position [369, 0]
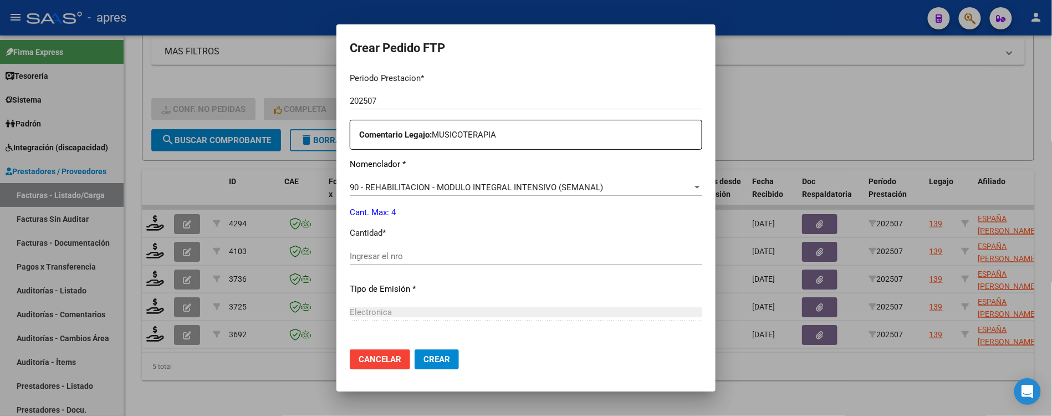
click at [385, 254] on input "Ingresar el nro" at bounding box center [526, 256] width 353 height 10
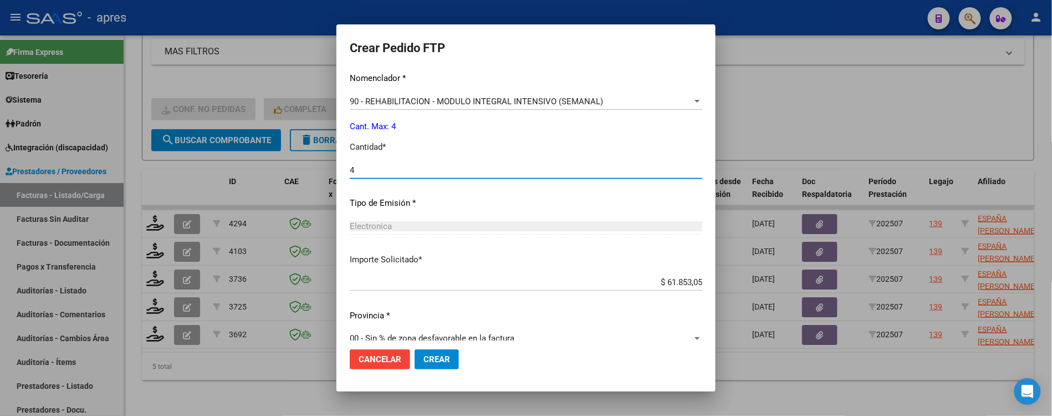
scroll to position [471, 0]
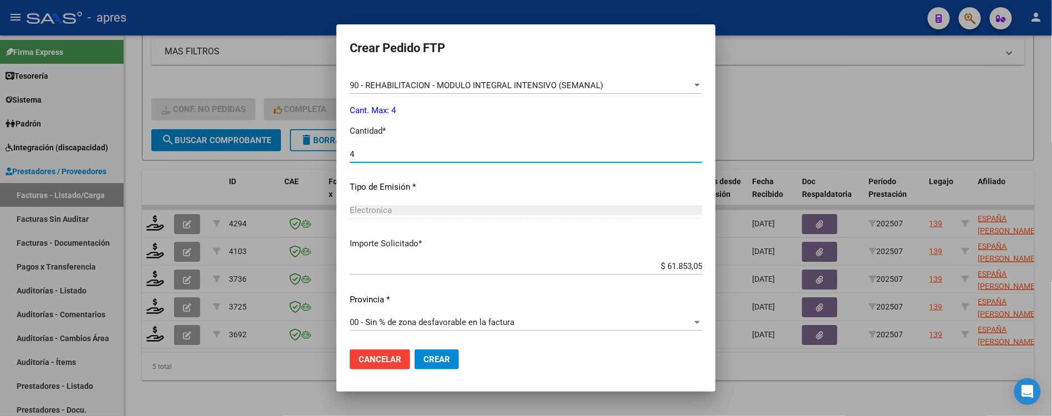
type input "4"
click at [424, 358] on span "Crear" at bounding box center [437, 359] width 27 height 10
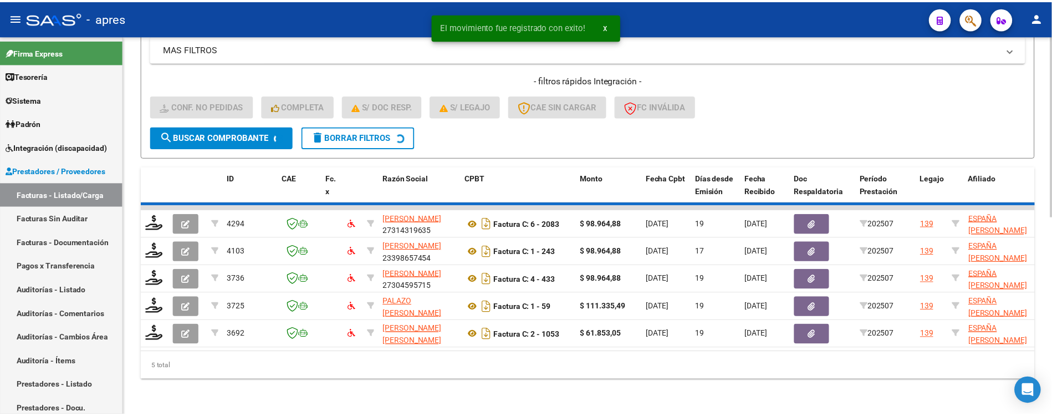
scroll to position [384, 0]
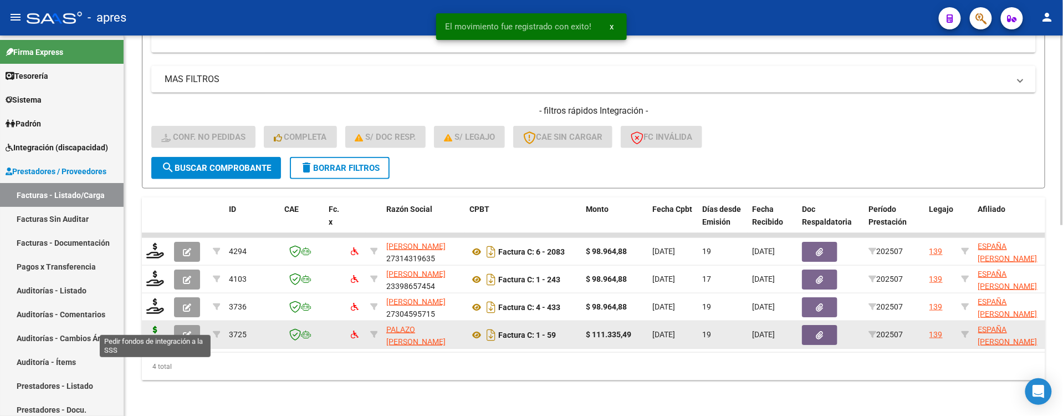
click at [162, 326] on icon at bounding box center [155, 334] width 18 height 16
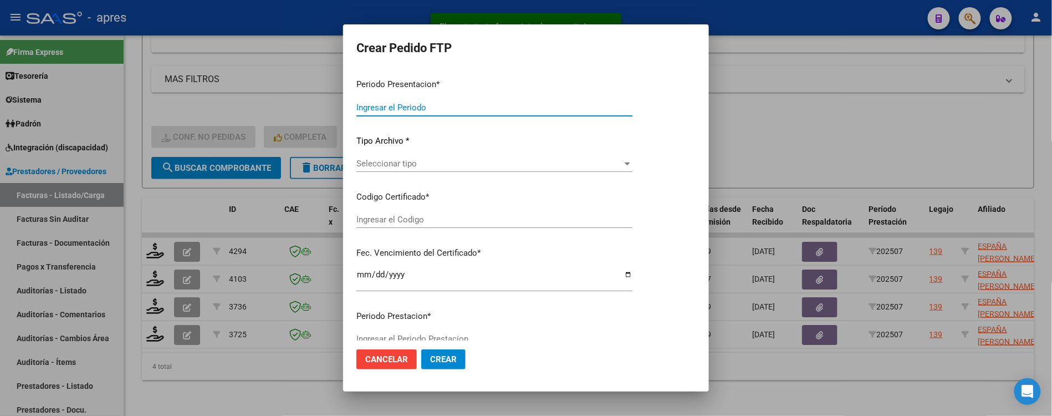
type input "202507"
type input "$ 111.335,49"
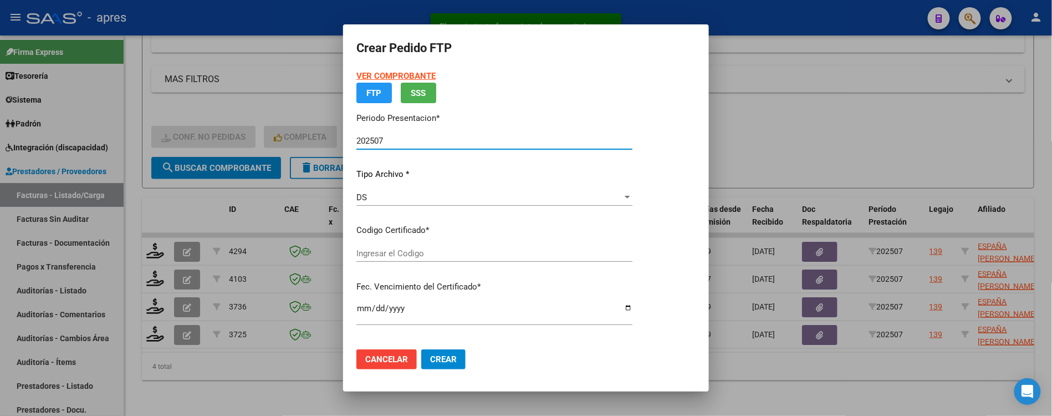
type input "ARG02000575884862021090420260904BS440"
type input "2025-09-04"
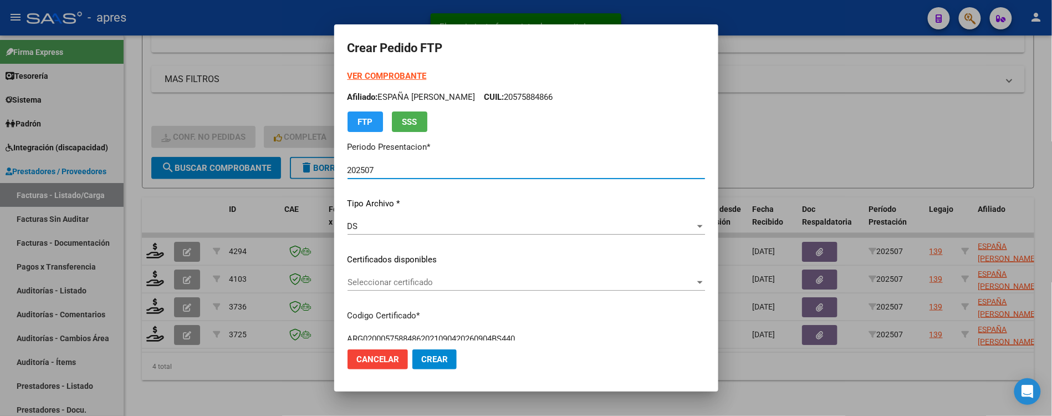
click at [442, 282] on span "Seleccionar certificado" at bounding box center [522, 282] width 348 height 10
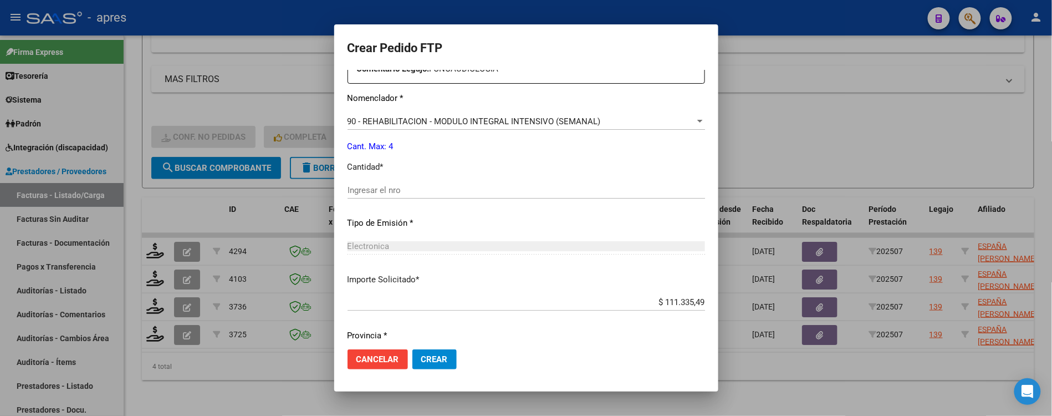
scroll to position [444, 0]
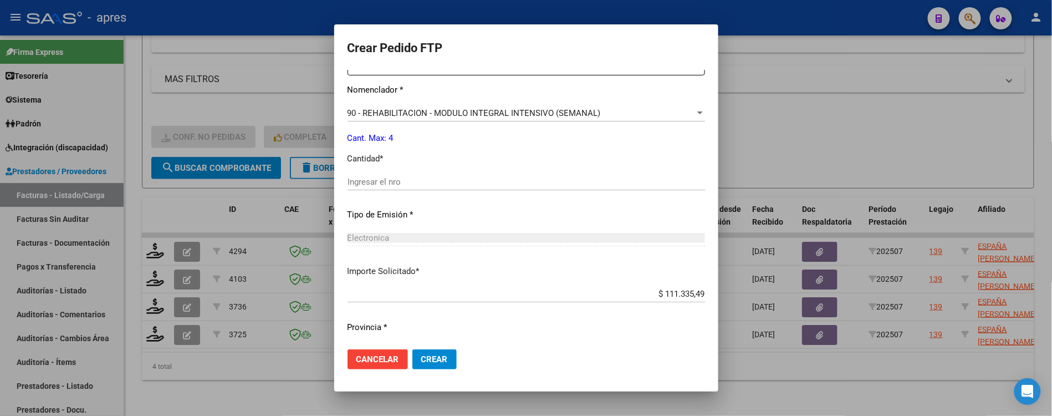
click at [451, 189] on div "Ingresar el nro" at bounding box center [527, 182] width 358 height 17
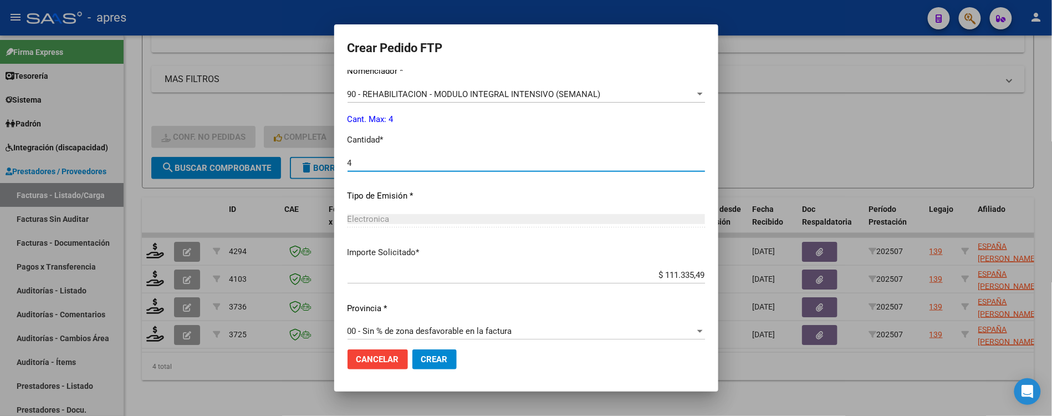
scroll to position [471, 0]
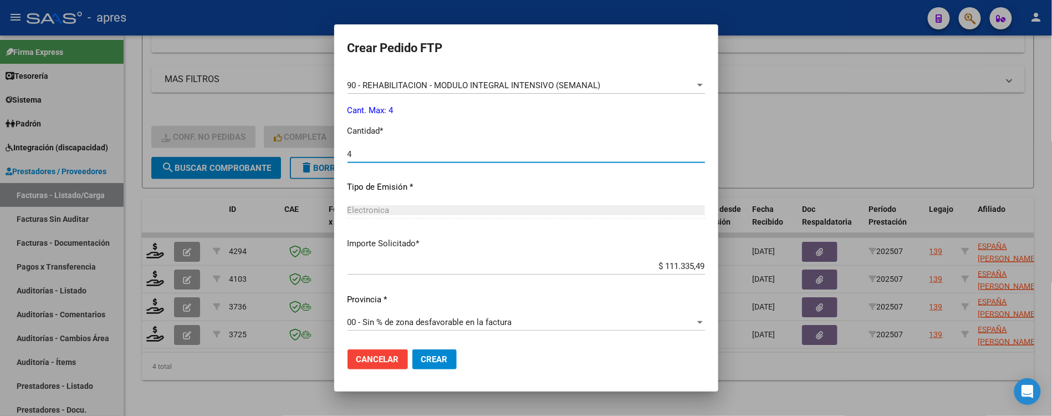
type input "4"
click at [431, 360] on span "Crear" at bounding box center [434, 359] width 27 height 10
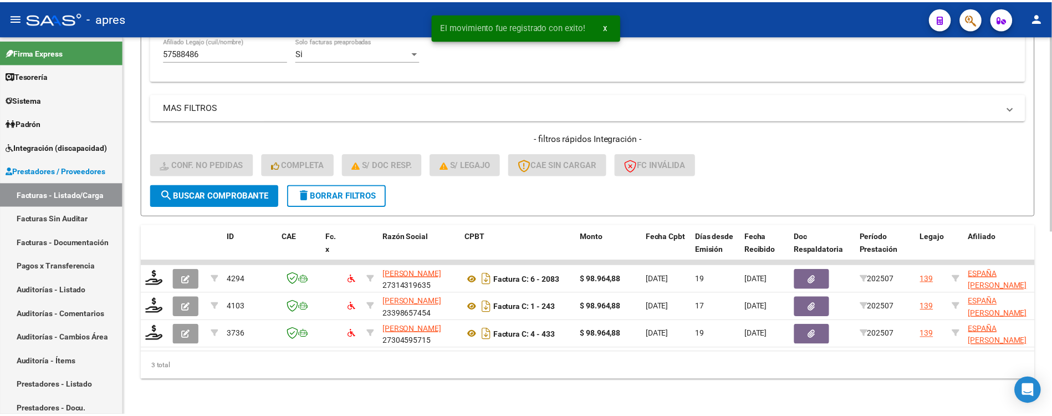
scroll to position [355, 0]
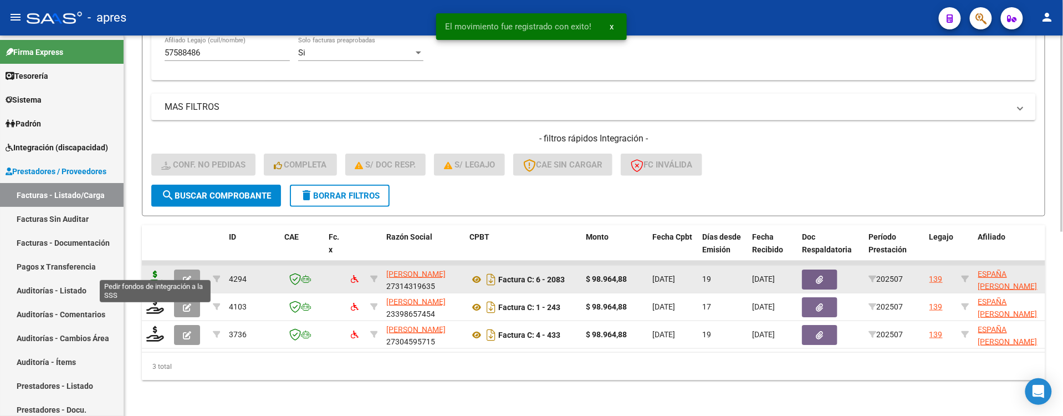
click at [154, 271] on icon at bounding box center [155, 279] width 18 height 16
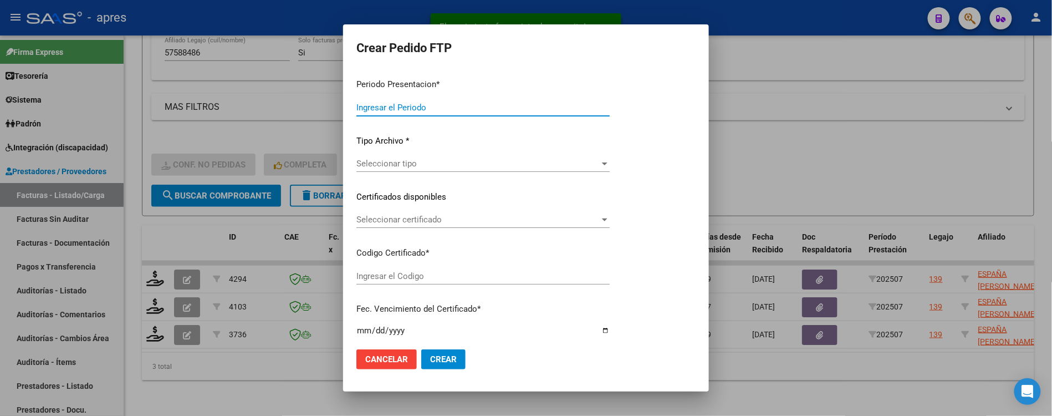
type input "202507"
type input "$ 98.964,88"
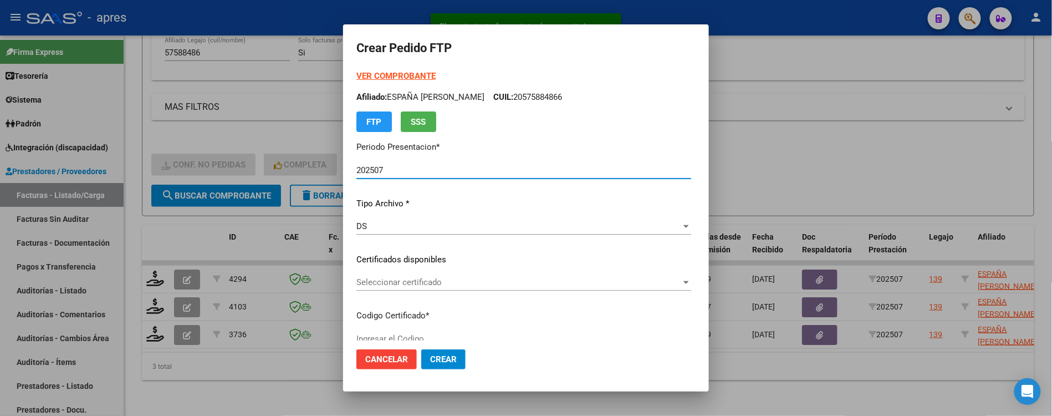
type input "ARG02000575884862021090420260904BS440"
type input "2025-09-04"
click at [500, 274] on div "VER COMPROBANTE ARCA Padrón Afiliado: ESPAÑA FELIPE ELIAS CUIL: 20575884866 FTP…" at bounding box center [524, 251] width 335 height 363
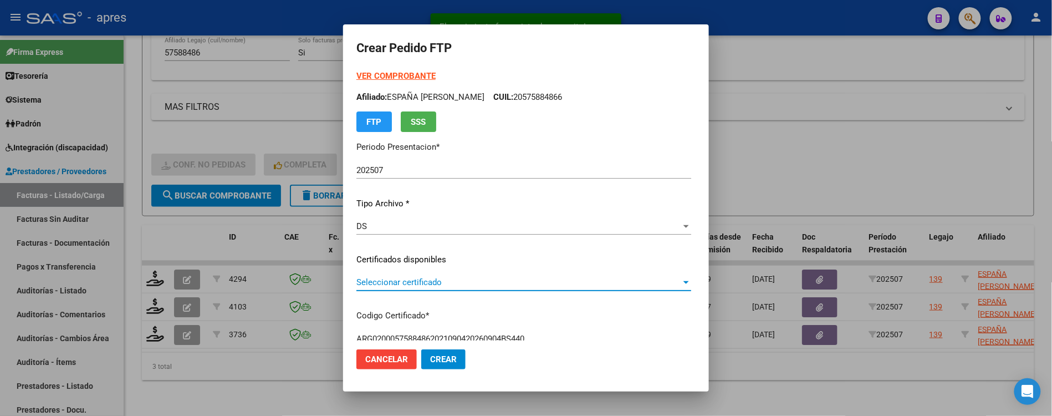
click at [499, 282] on span "Seleccionar certificado" at bounding box center [519, 282] width 325 height 10
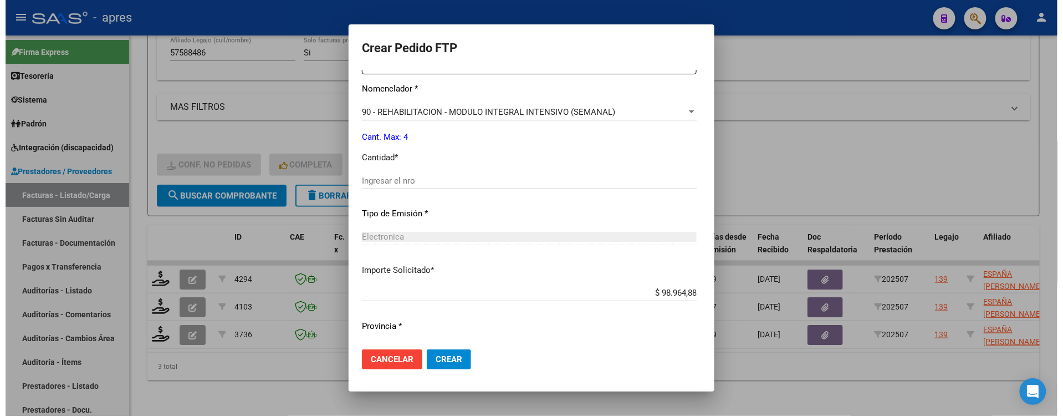
scroll to position [471, 0]
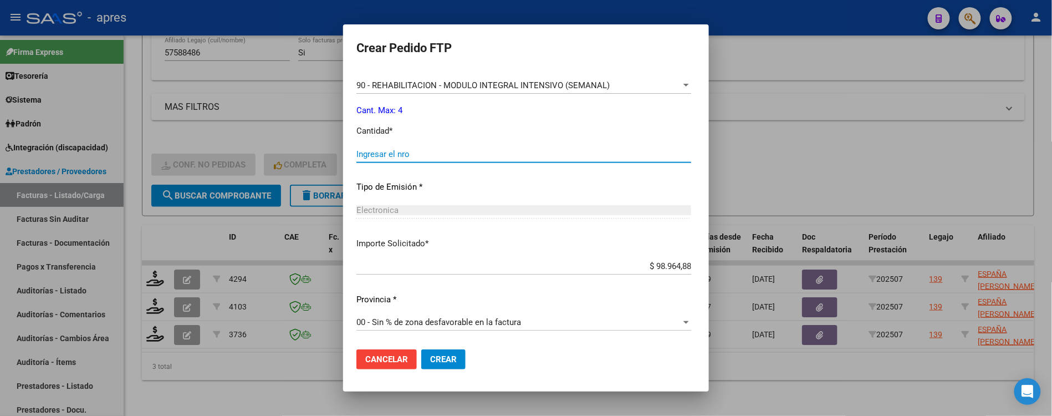
click at [491, 149] on input "Ingresar el nro" at bounding box center [524, 154] width 335 height 10
type input "4"
click at [440, 364] on button "Crear" at bounding box center [443, 359] width 44 height 20
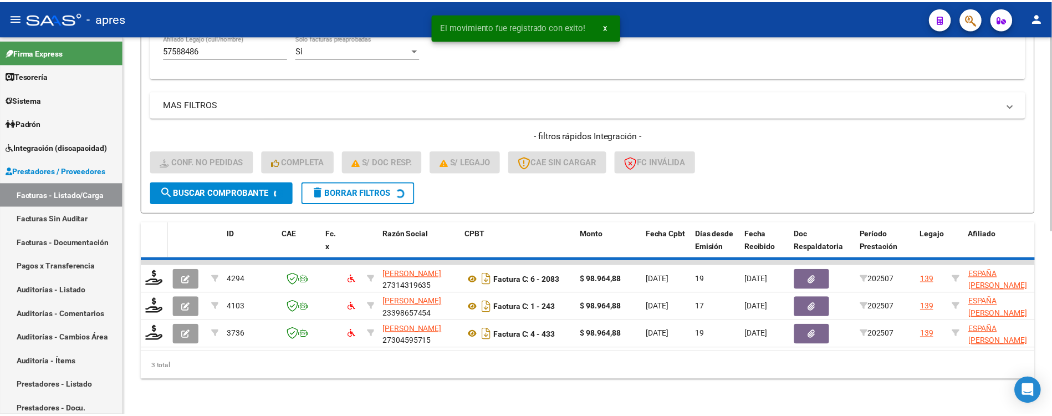
scroll to position [328, 0]
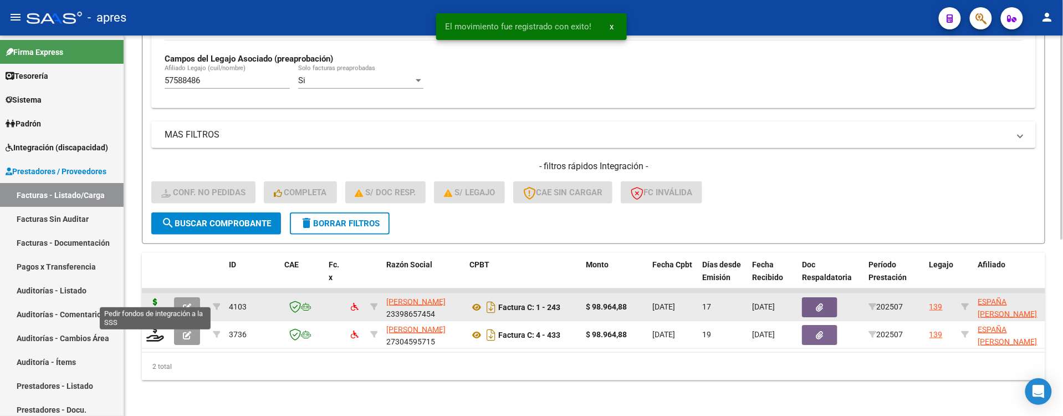
click at [152, 298] on icon at bounding box center [155, 306] width 18 height 16
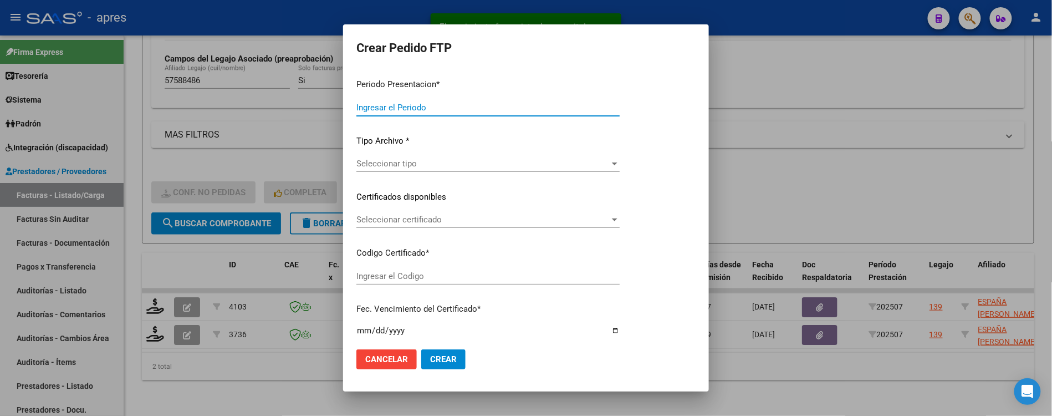
type input "202507"
type input "$ 98.964,88"
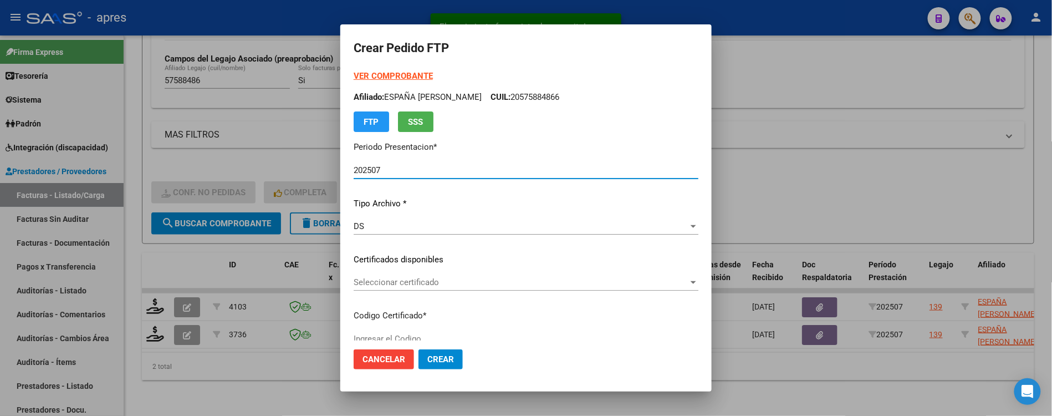
type input "ARG02000575884862021090420260904BS440"
type input "2025-09-04"
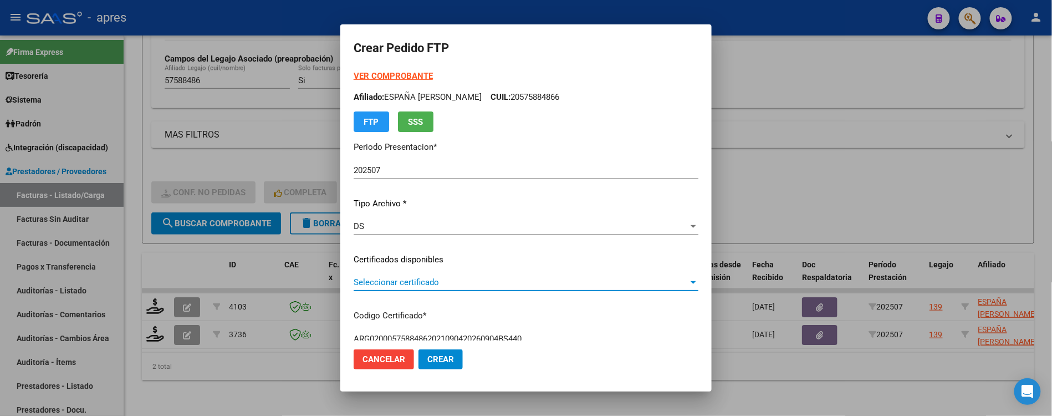
click at [538, 284] on span "Seleccionar certificado" at bounding box center [521, 282] width 335 height 10
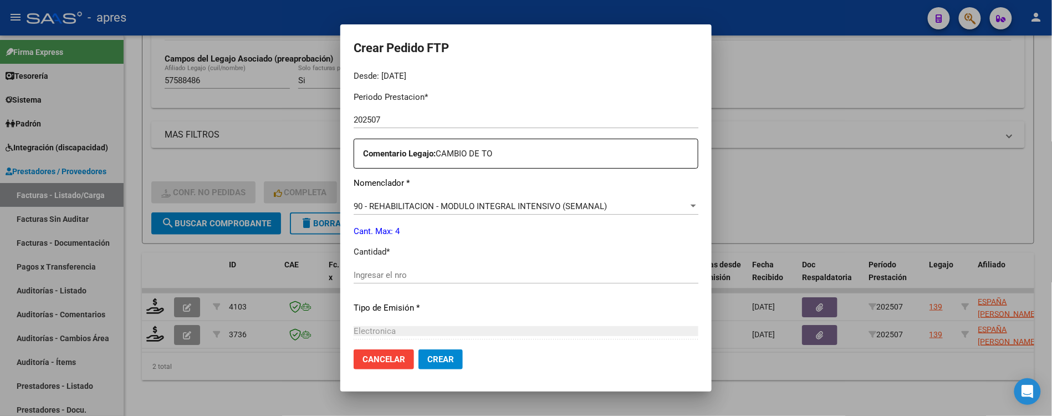
scroll to position [369, 0]
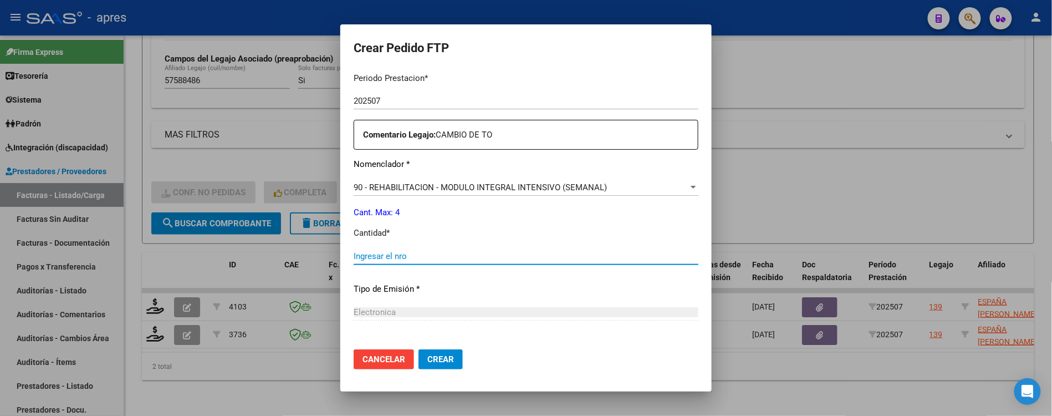
click at [497, 261] on div "Ingresar el nro" at bounding box center [526, 256] width 345 height 17
type input "4"
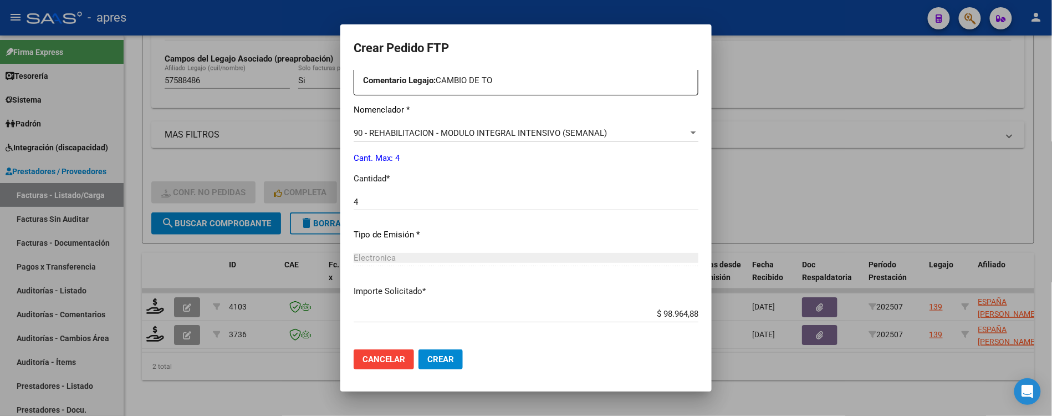
scroll to position [444, 0]
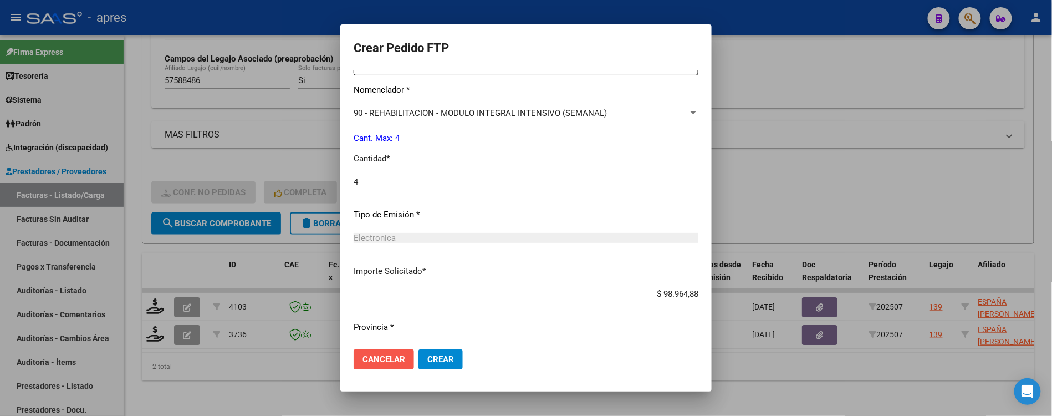
click at [375, 363] on span "Cancelar" at bounding box center [384, 359] width 43 height 10
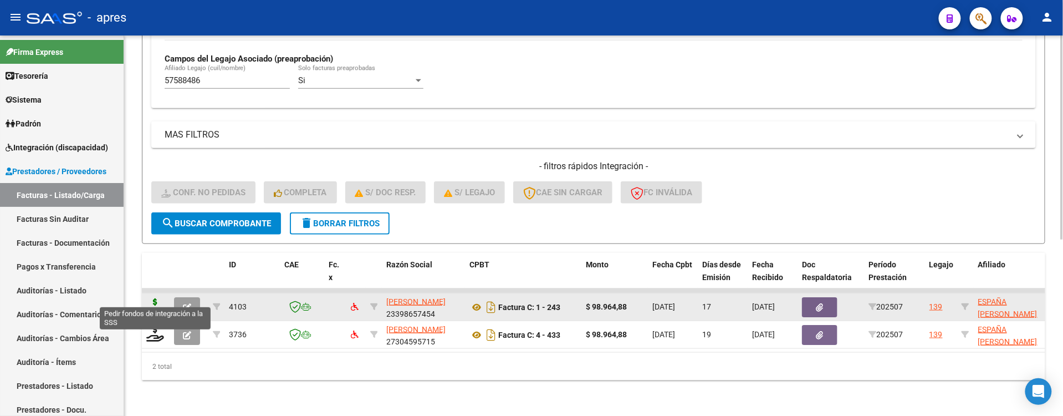
click at [162, 298] on icon at bounding box center [155, 306] width 18 height 16
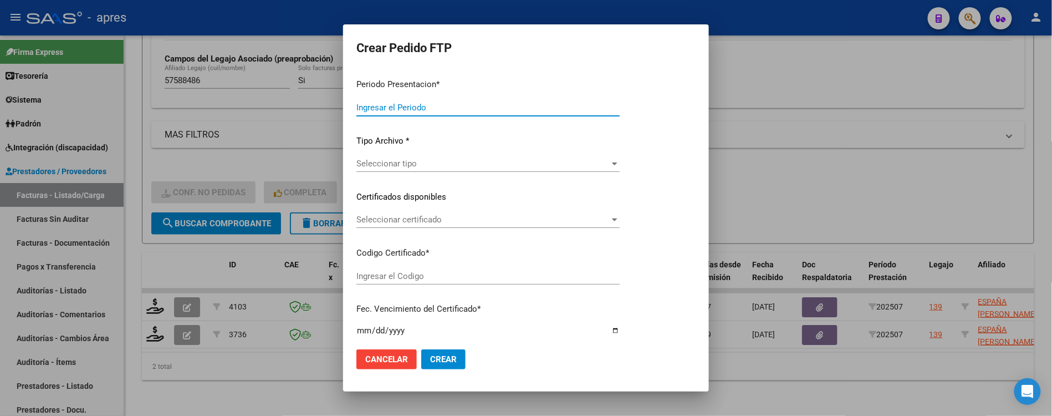
type input "202507"
type input "$ 98.964,88"
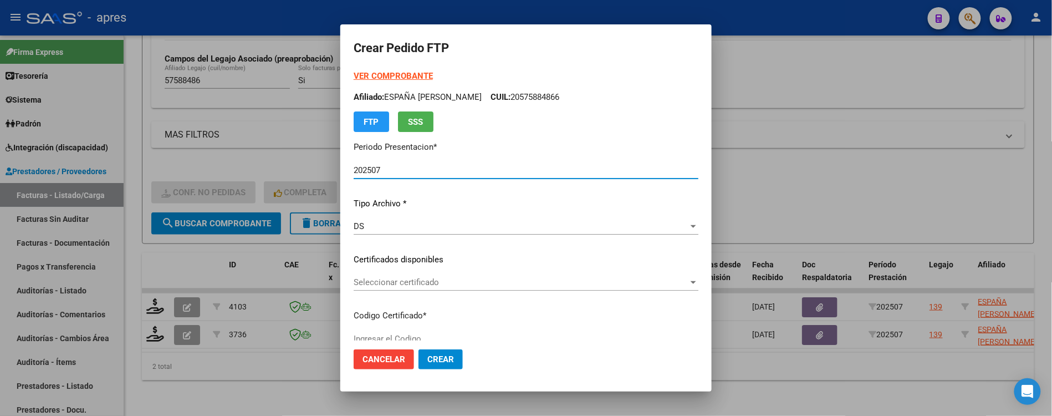
type input "ARG02000575884862021090420260904BS440"
type input "2025-09-04"
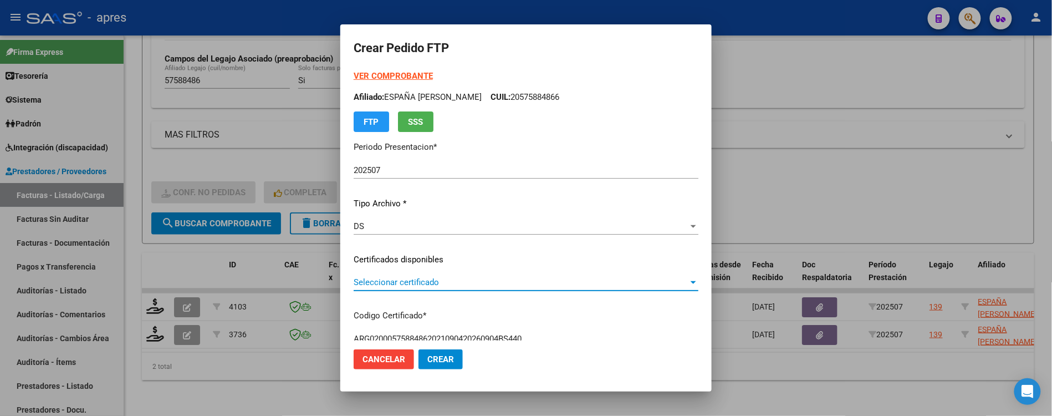
click at [404, 281] on span "Seleccionar certificado" at bounding box center [521, 282] width 335 height 10
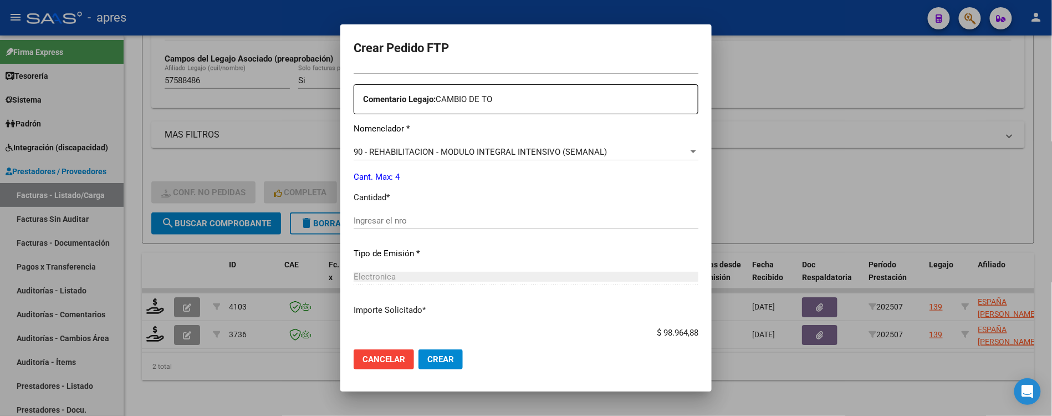
scroll to position [369, 0]
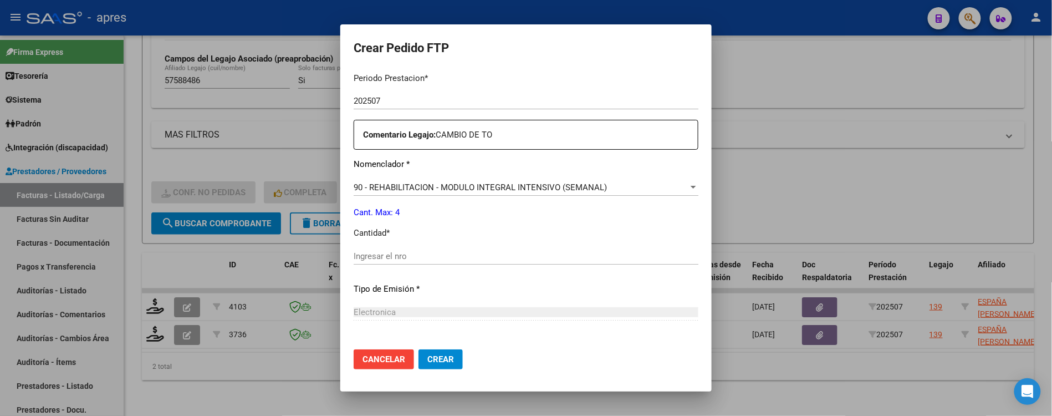
click at [415, 251] on input "Ingresar el nro" at bounding box center [526, 256] width 345 height 10
type input "4"
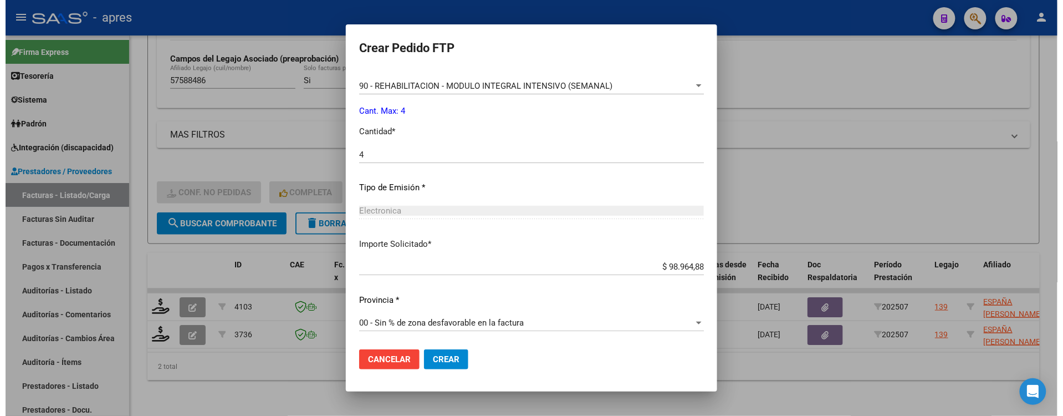
scroll to position [471, 0]
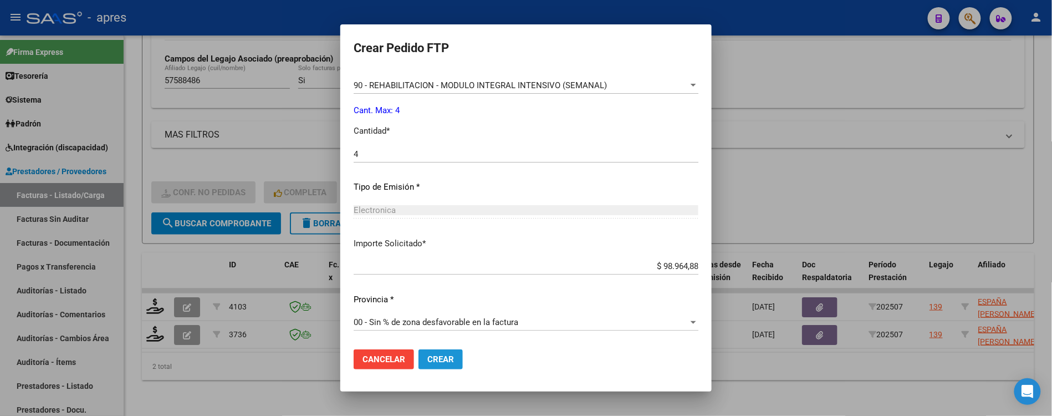
click at [442, 359] on span "Crear" at bounding box center [440, 359] width 27 height 10
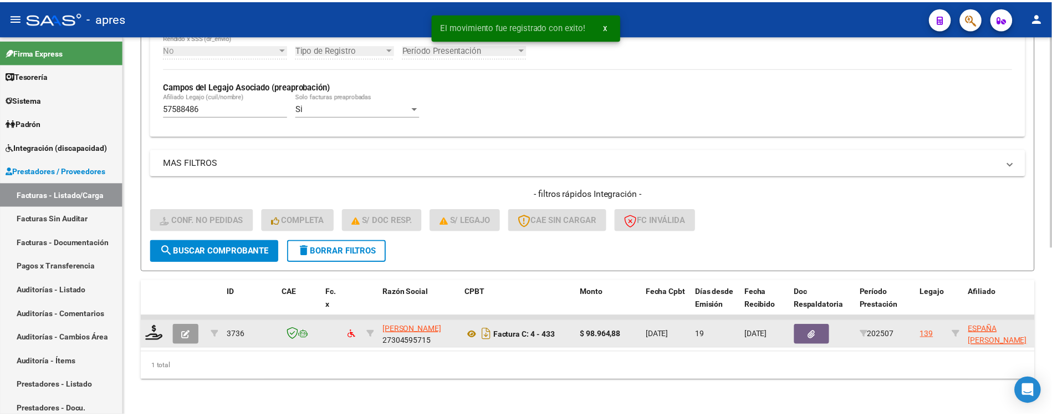
scroll to position [300, 0]
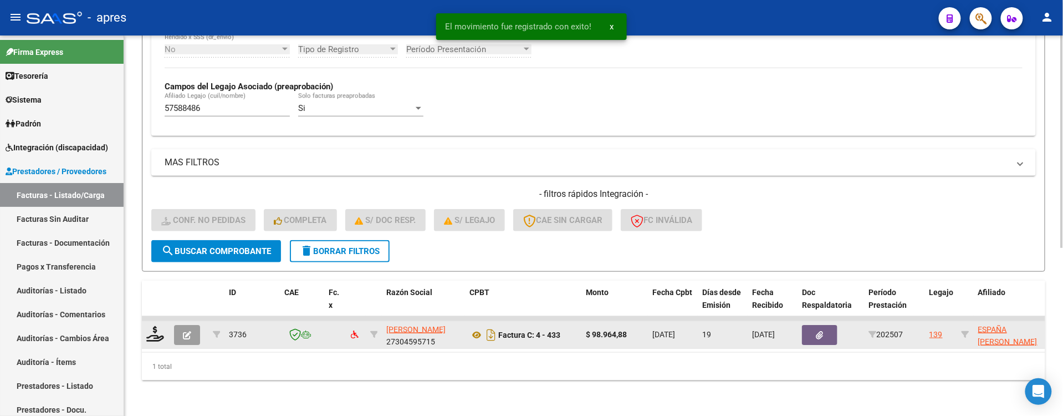
click at [145, 321] on datatable-body-cell at bounding box center [156, 334] width 28 height 27
click at [152, 326] on icon at bounding box center [155, 334] width 18 height 16
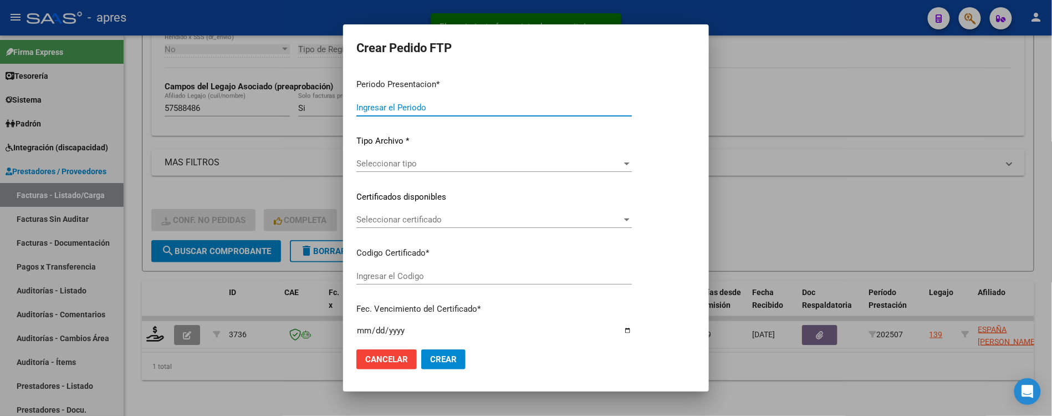
type input "202507"
type input "$ 98.964,88"
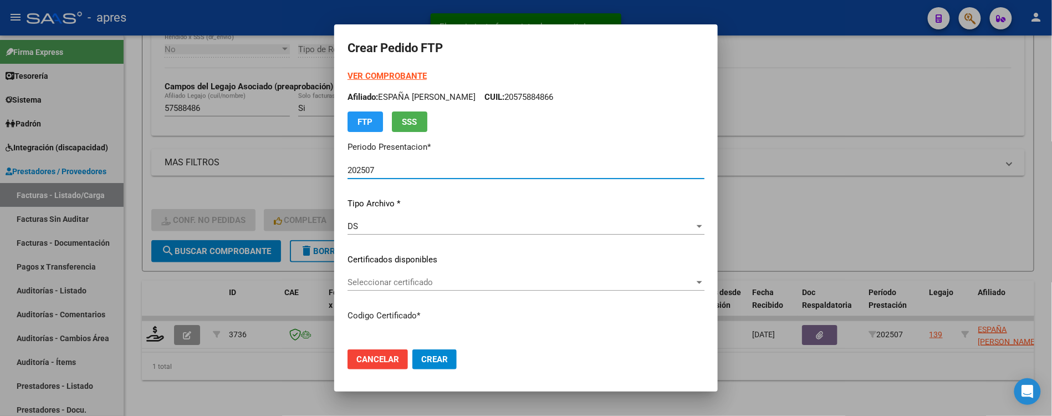
type input "ARG02000575884862021090420260904BS440"
type input "2025-09-04"
click at [555, 269] on div "VER COMPROBANTE ARCA Padrón Afiliado: ESPAÑA FELIPE ELIAS CUIL: 20575884866 FTP…" at bounding box center [526, 251] width 357 height 363
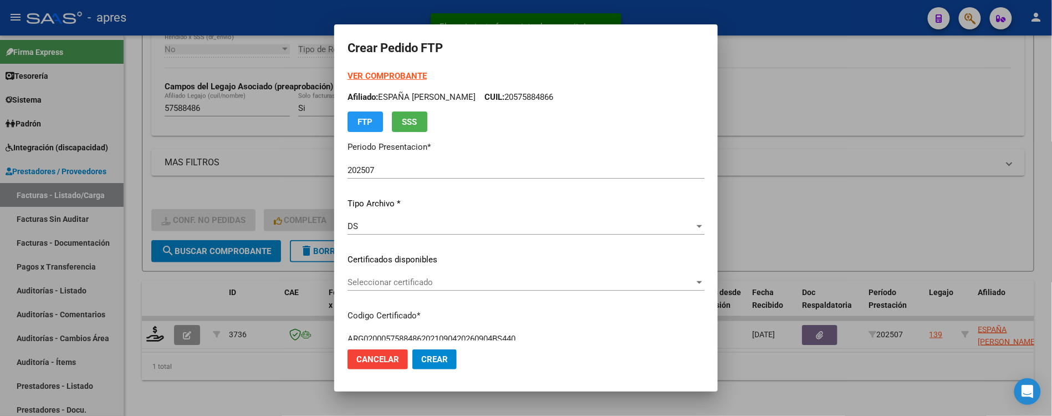
click at [553, 289] on div "Seleccionar certificado Seleccionar certificado" at bounding box center [526, 282] width 357 height 17
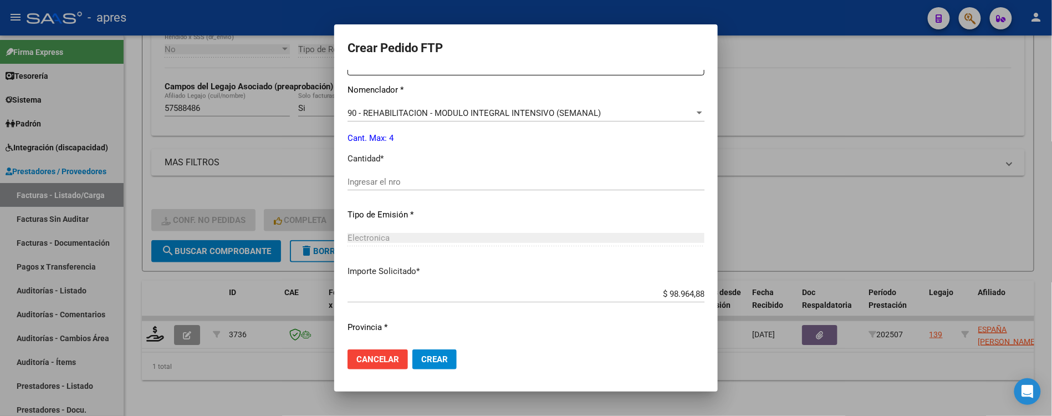
scroll to position [369, 0]
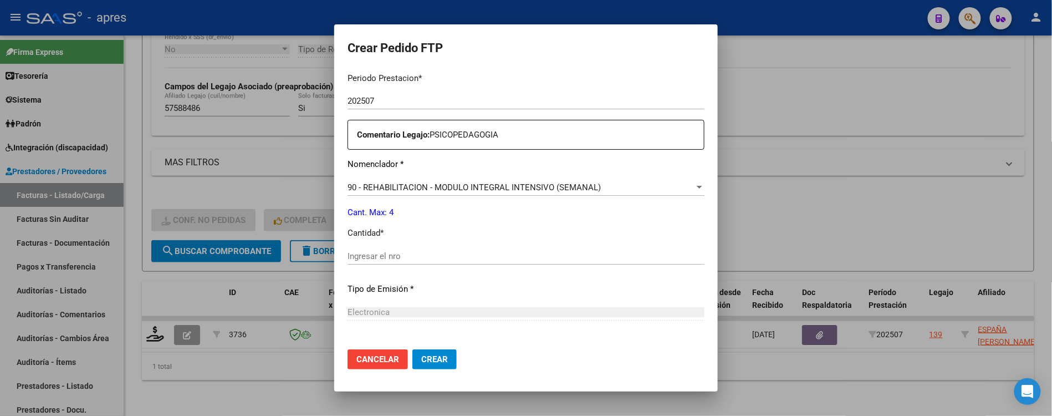
click at [404, 248] on div "Ingresar el nro" at bounding box center [526, 256] width 357 height 17
type input "4"
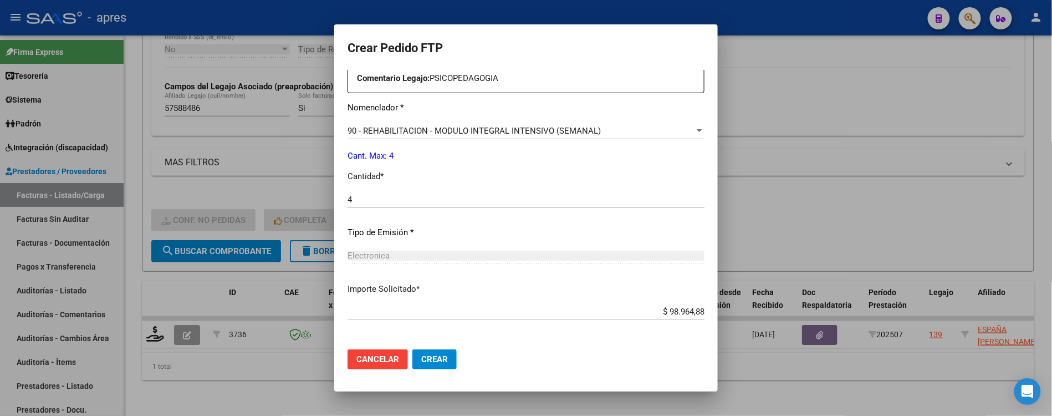
scroll to position [324, 0]
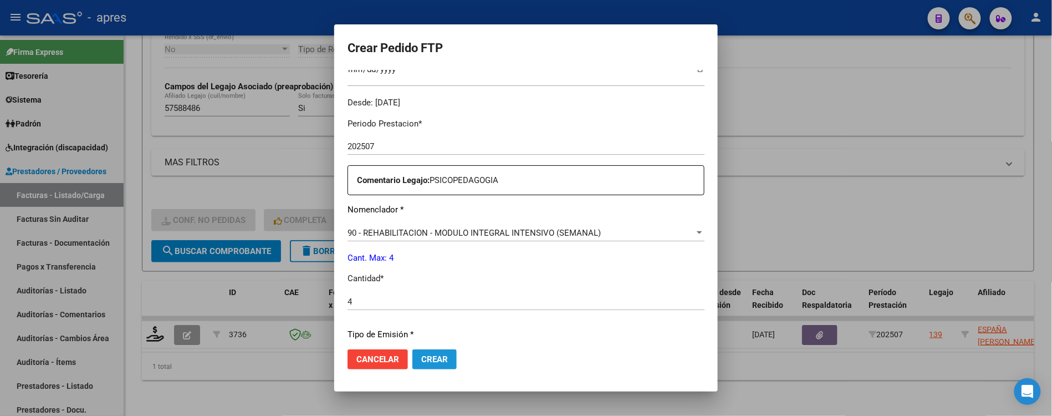
click at [426, 356] on span "Crear" at bounding box center [434, 359] width 27 height 10
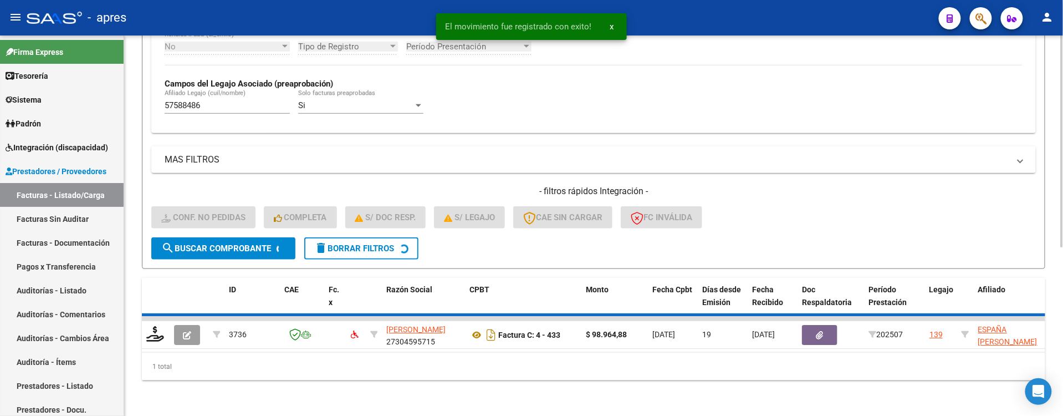
scroll to position [281, 0]
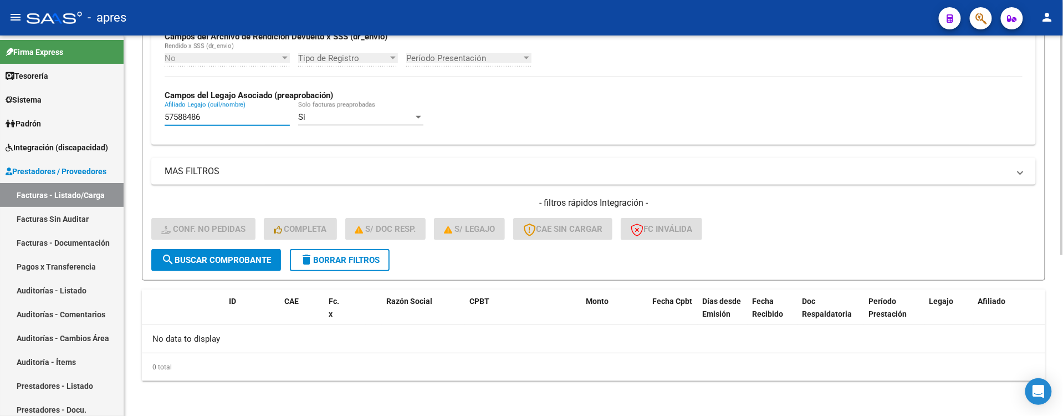
drag, startPoint x: 207, startPoint y: 118, endPoint x: 142, endPoint y: 122, distance: 64.5
click at [142, 122] on form "Filtros Id Integración Area Seleccionar Gerenciador Seleccionar Gerenciador Si …" at bounding box center [594, 66] width 904 height 430
paste input "6649380"
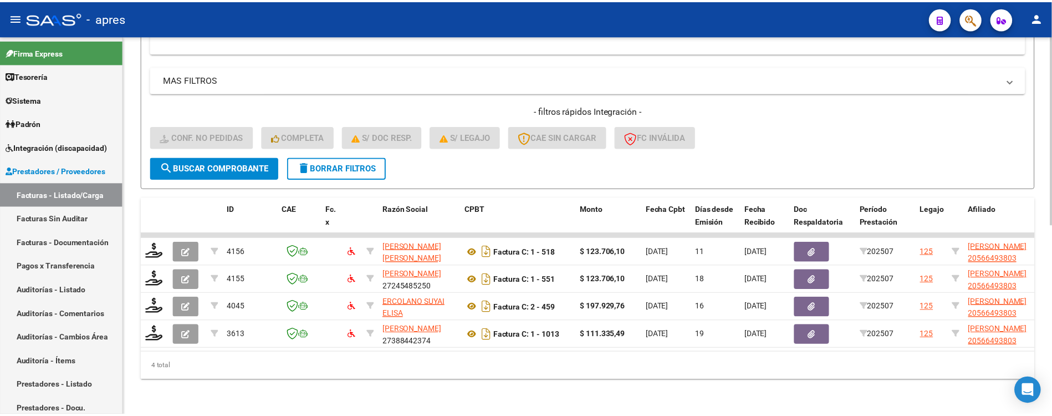
scroll to position [384, 0]
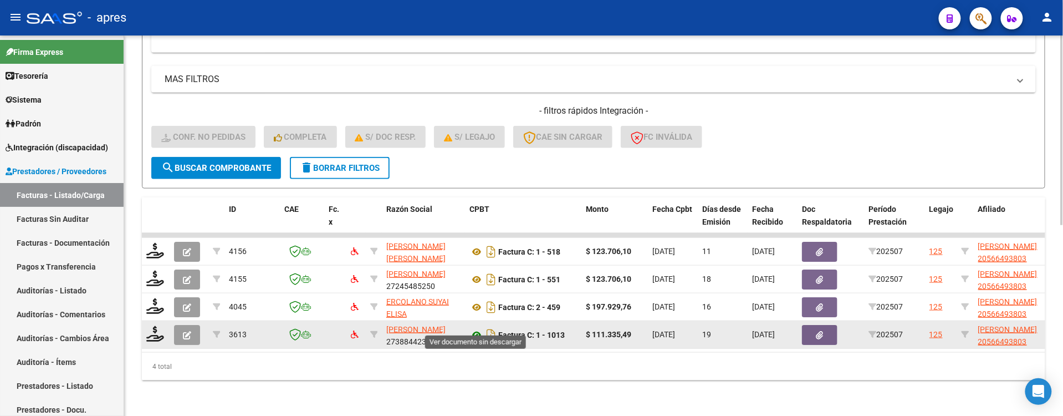
type input "56649380"
click at [474, 328] on icon at bounding box center [477, 334] width 14 height 13
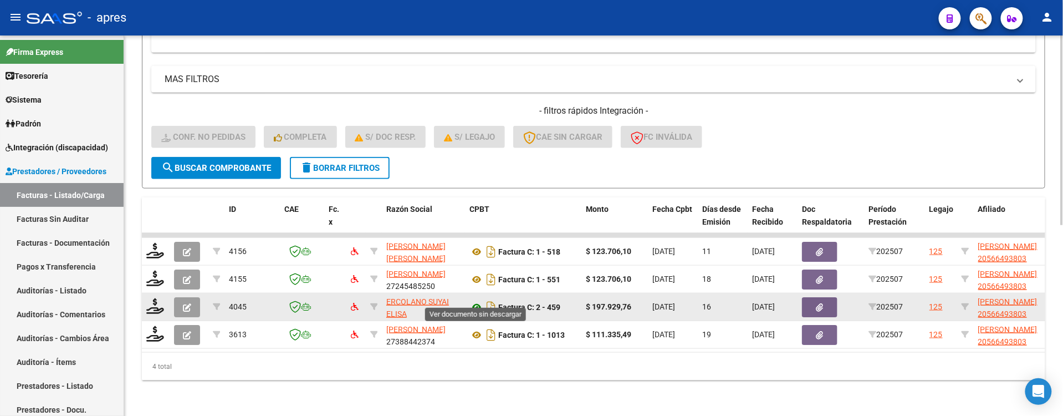
click at [473, 301] on icon at bounding box center [477, 307] width 14 height 13
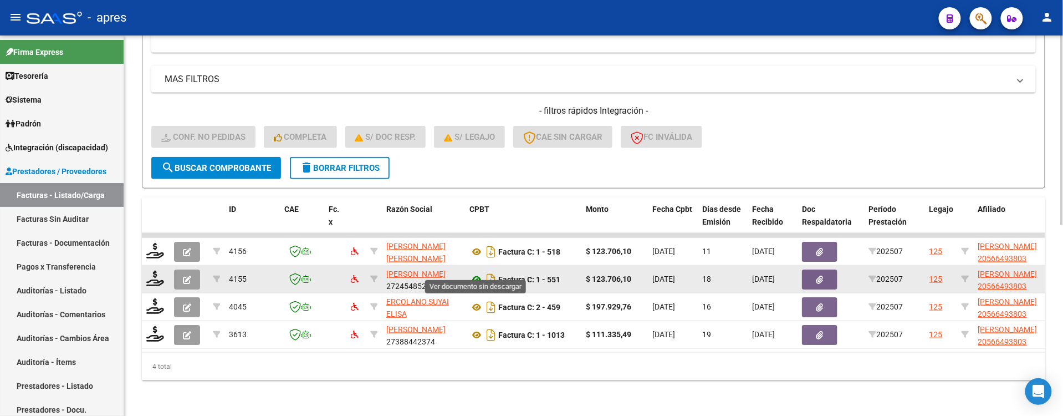
click at [479, 273] on icon at bounding box center [477, 279] width 14 height 13
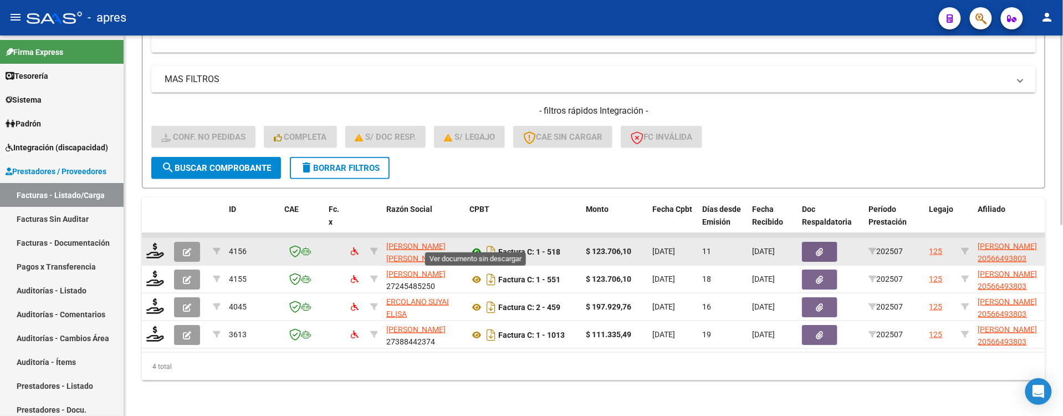
click at [480, 245] on icon at bounding box center [477, 251] width 14 height 13
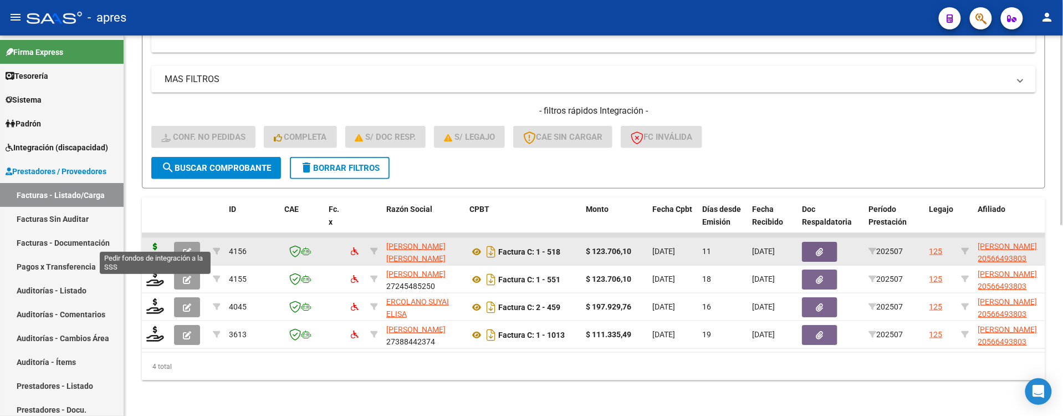
click at [150, 243] on icon at bounding box center [155, 251] width 18 height 16
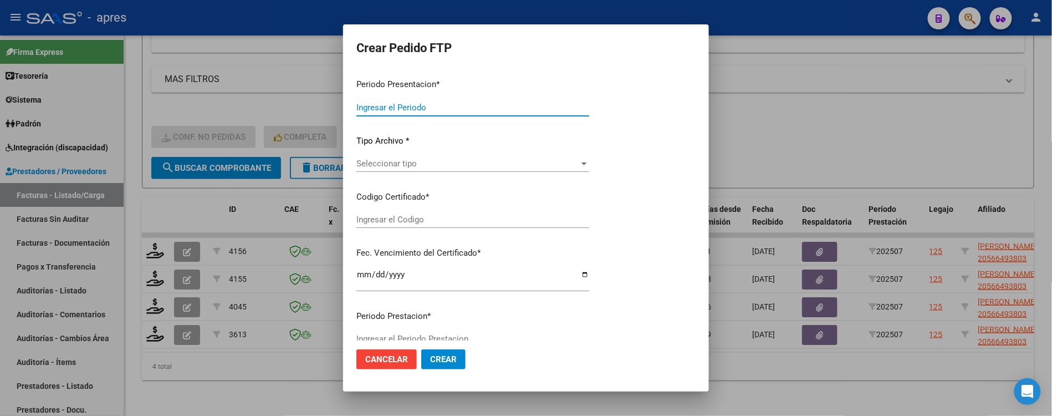
type input "202507"
type input "$ 123.706,10"
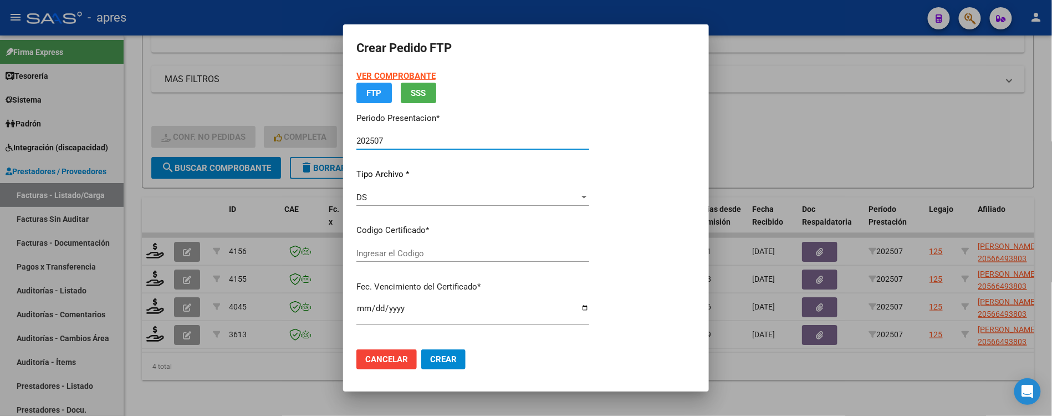
type input "ARG02000566493802023030420260304BS370"
type input "2026-03-04"
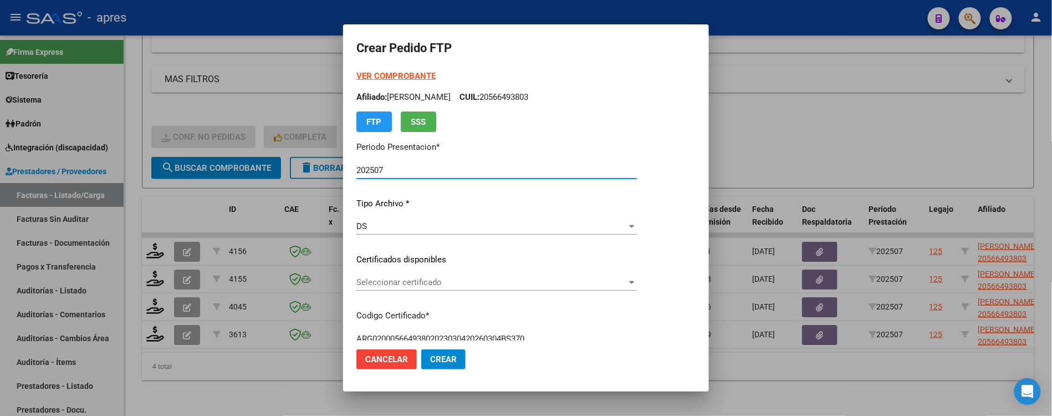
click at [411, 273] on div "VER COMPROBANTE ARCA Padrón Afiliado: ESPEJO VALENTINO CUIL: 20566493803 FTP SS…" at bounding box center [497, 251] width 281 height 363
click at [415, 280] on span "Seleccionar certificado" at bounding box center [492, 282] width 271 height 10
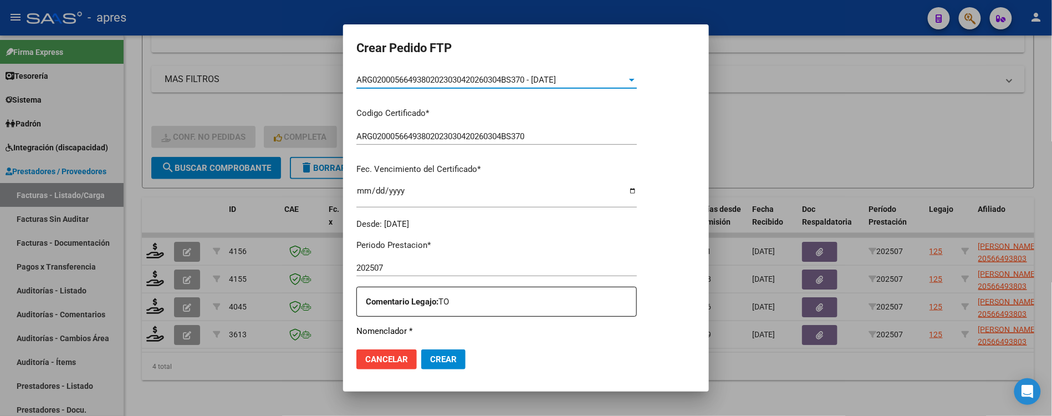
scroll to position [369, 0]
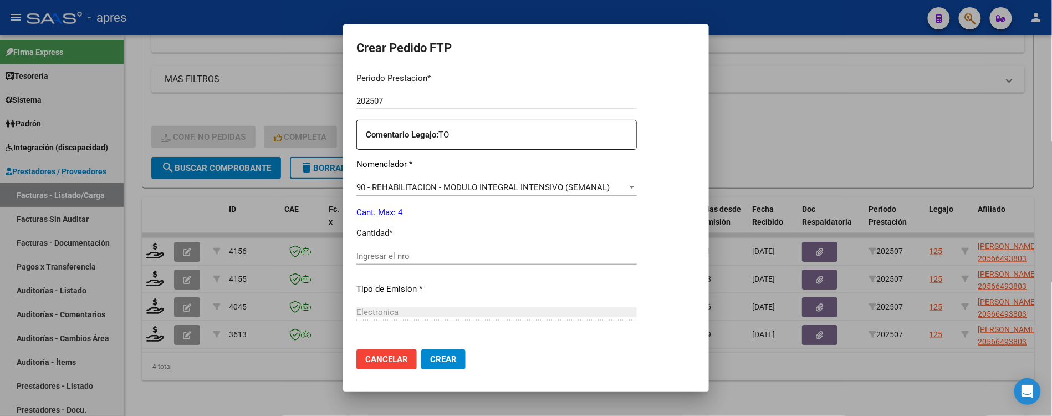
click at [416, 262] on div "Ingresar el nro" at bounding box center [497, 256] width 281 height 17
click at [416, 257] on input "Ingresar el nro" at bounding box center [497, 256] width 281 height 10
type input "4"
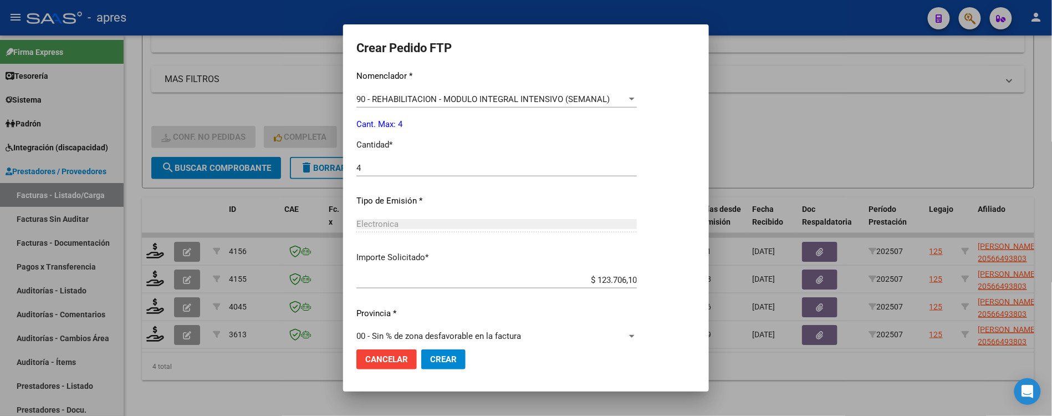
scroll to position [471, 0]
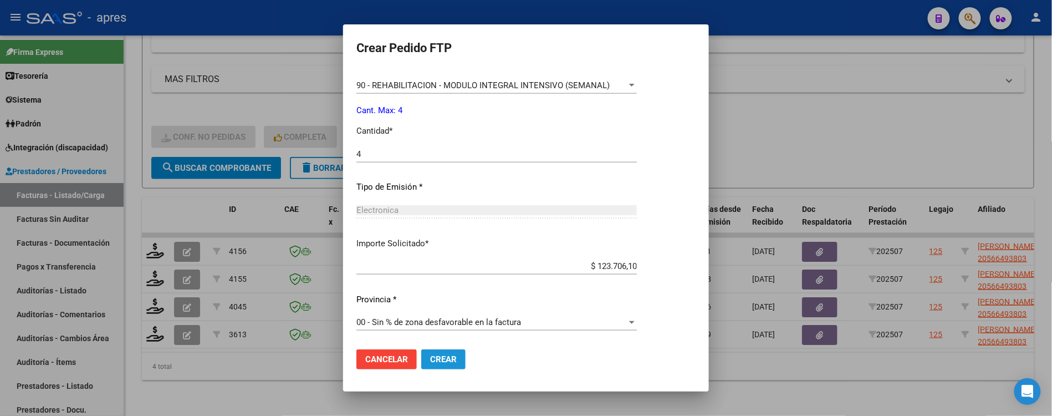
drag, startPoint x: 444, startPoint y: 353, endPoint x: 431, endPoint y: 356, distance: 13.2
click at [431, 356] on button "Crear" at bounding box center [443, 359] width 44 height 20
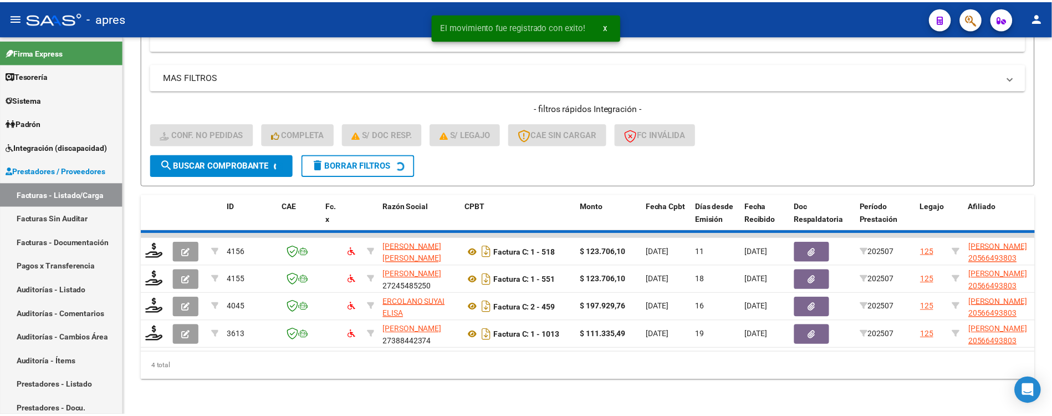
scroll to position [355, 0]
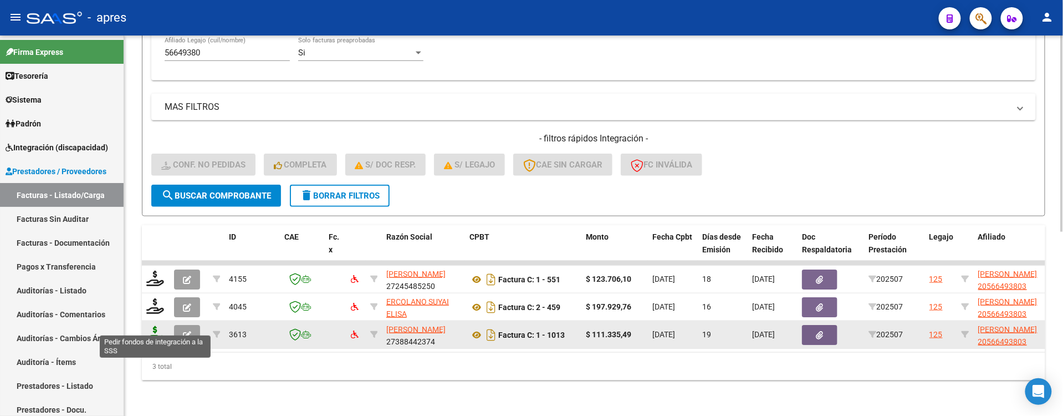
click at [151, 326] on icon at bounding box center [155, 334] width 18 height 16
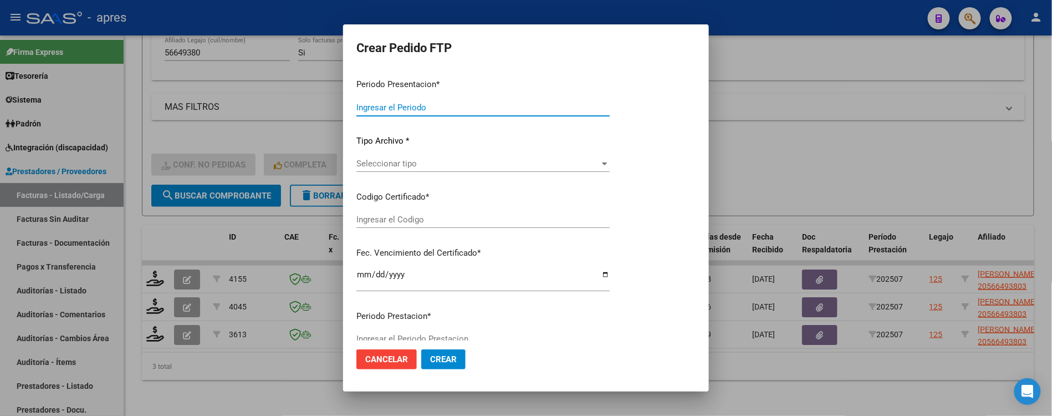
type input "202507"
type input "$ 111.335,49"
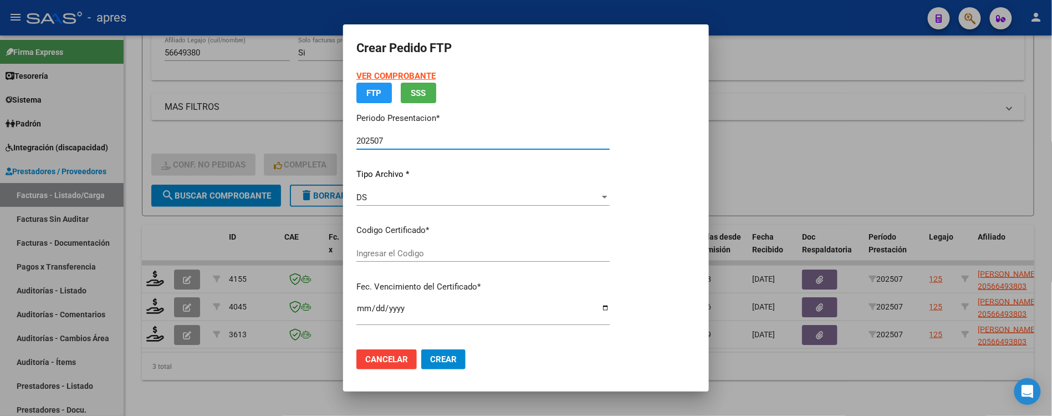
type input "ARG02000566493802023030420260304BS370"
type input "2026-03-04"
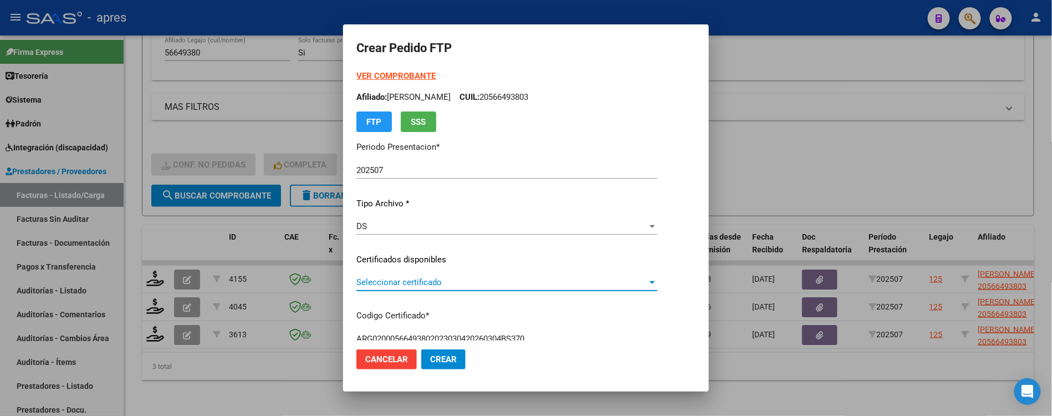
click at [445, 282] on span "Seleccionar certificado" at bounding box center [502, 282] width 291 height 10
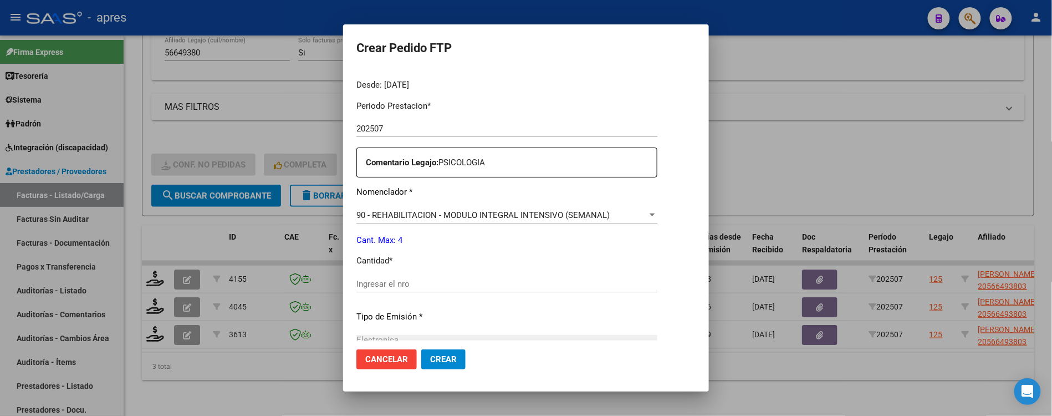
scroll to position [369, 0]
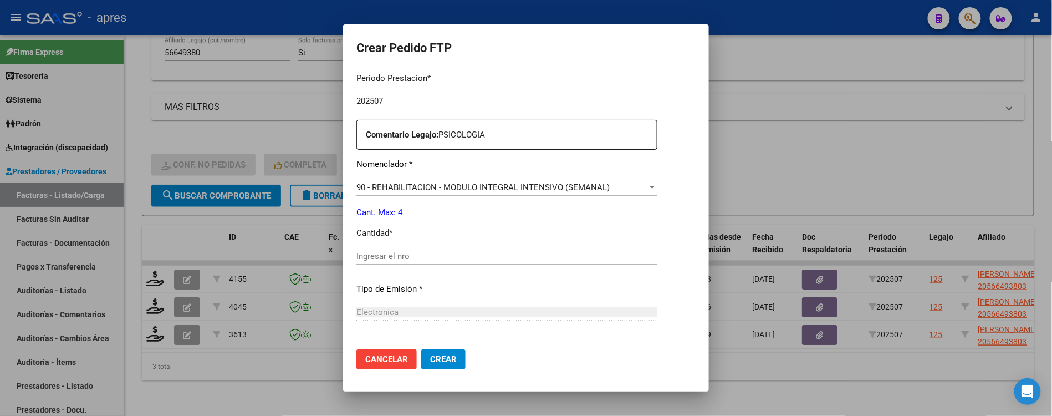
click at [406, 264] on div "Ingresar el nro" at bounding box center [507, 256] width 301 height 17
click at [409, 257] on input "Ingresar el nro" at bounding box center [507, 256] width 301 height 10
type input "4"
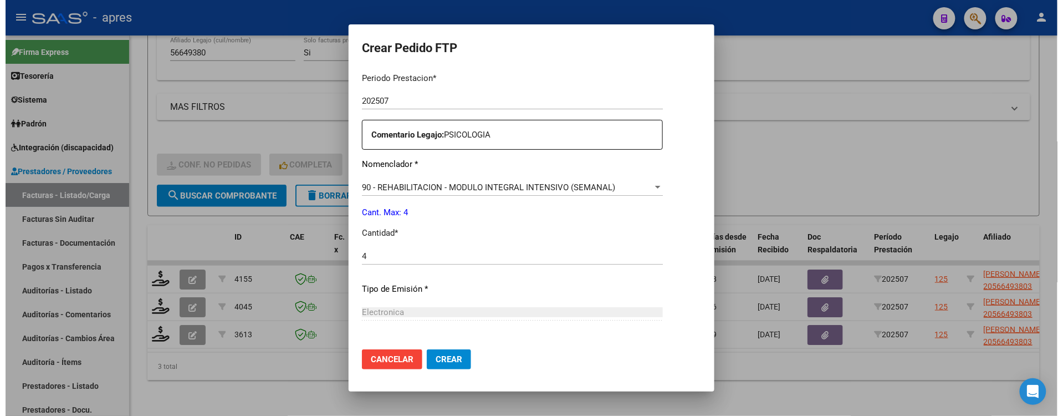
scroll to position [471, 0]
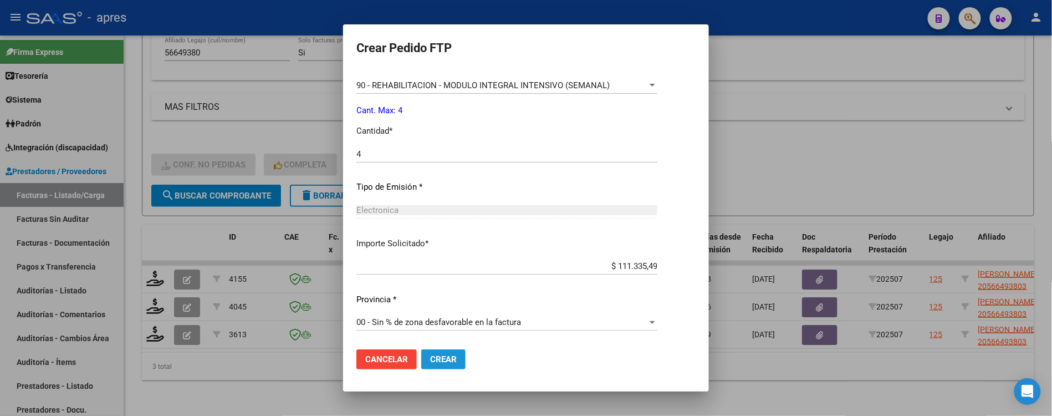
click at [436, 352] on button "Crear" at bounding box center [443, 359] width 44 height 20
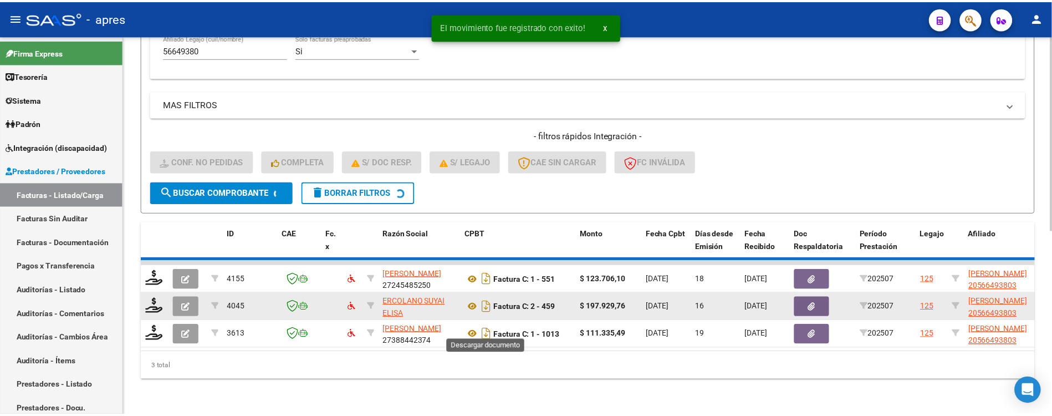
scroll to position [328, 0]
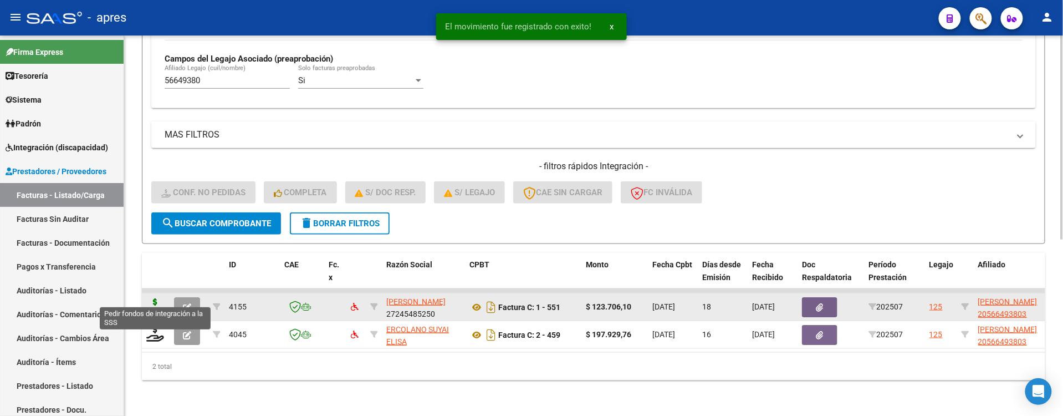
click at [153, 298] on icon at bounding box center [155, 306] width 18 height 16
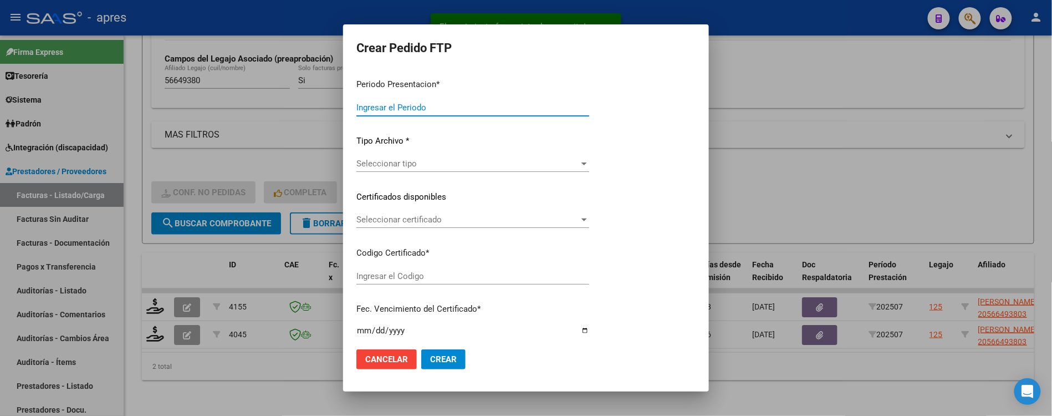
type input "202507"
type input "$ 123.706,10"
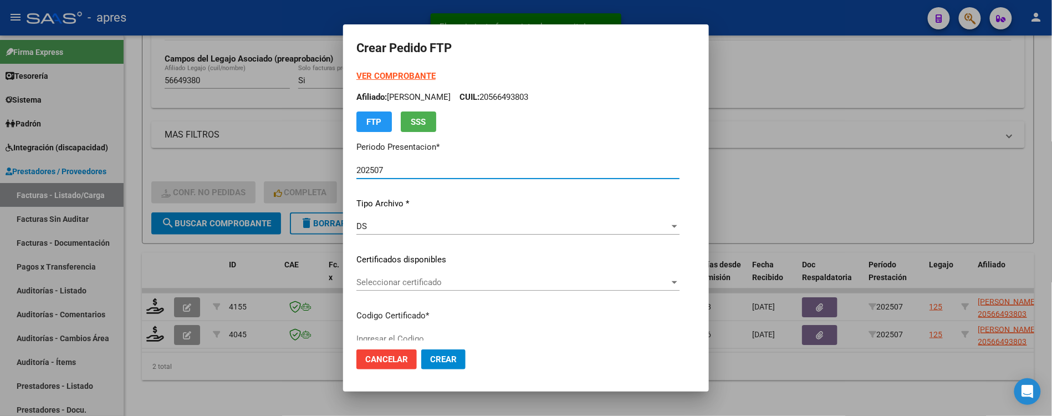
type input "ARG02000566493802023030420260304BS370"
type input "2026-03-04"
click at [487, 282] on span "Seleccionar certificado" at bounding box center [513, 282] width 313 height 10
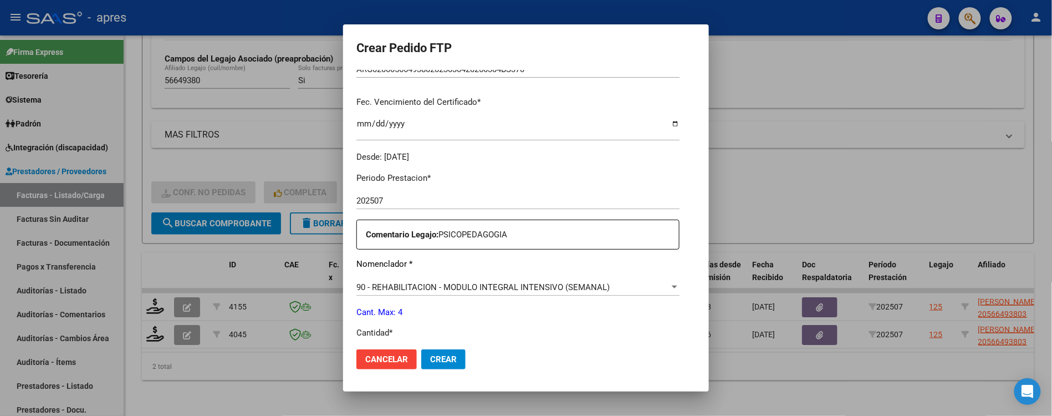
scroll to position [369, 0]
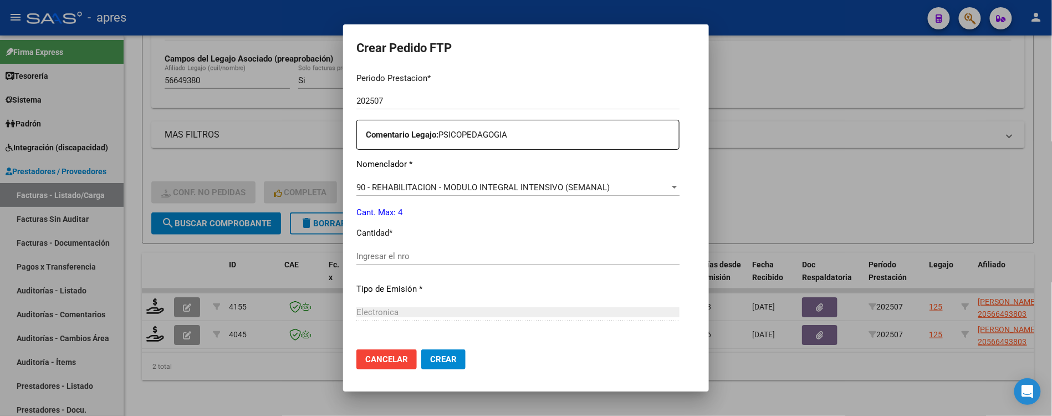
click at [497, 251] on input "Ingresar el nro" at bounding box center [518, 256] width 323 height 10
type input "4"
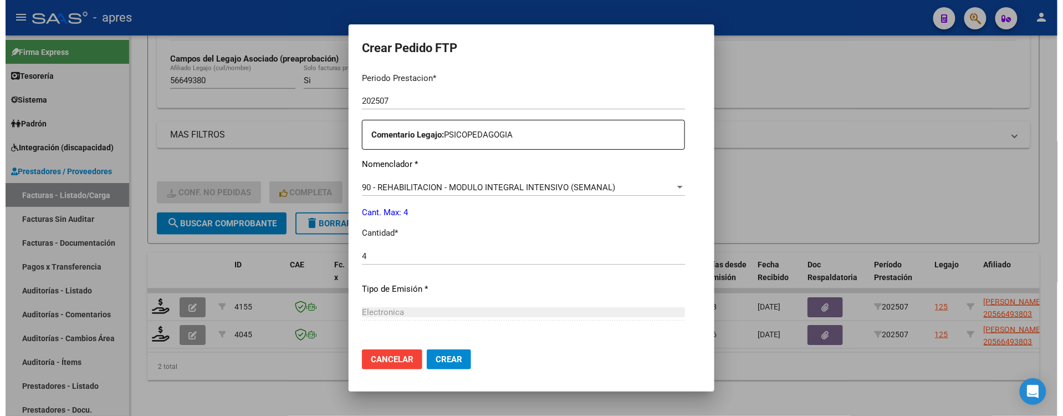
scroll to position [471, 0]
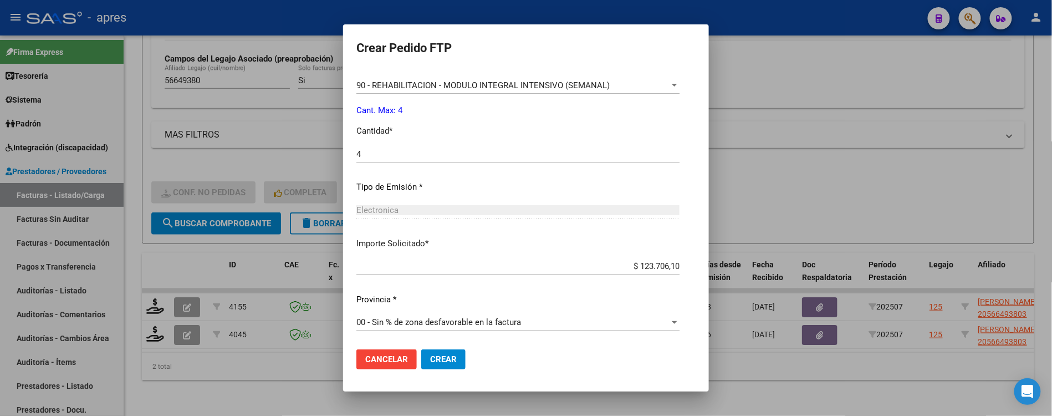
click at [430, 356] on span "Crear" at bounding box center [443, 359] width 27 height 10
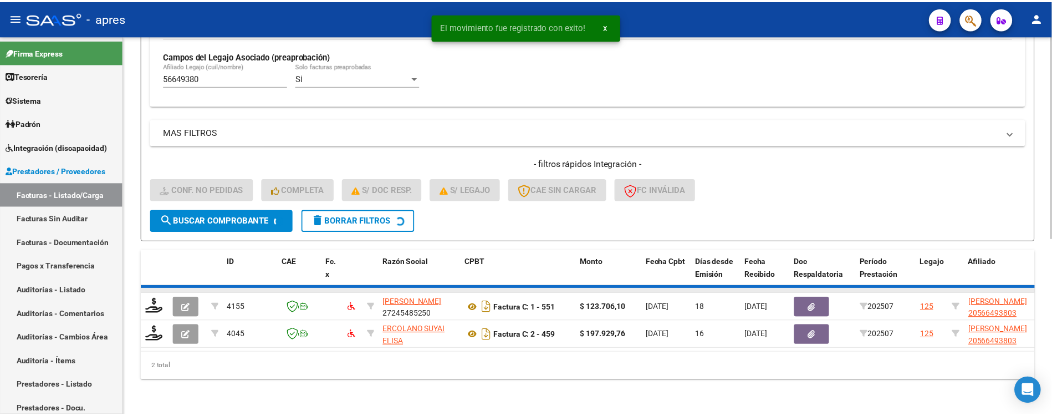
scroll to position [300, 0]
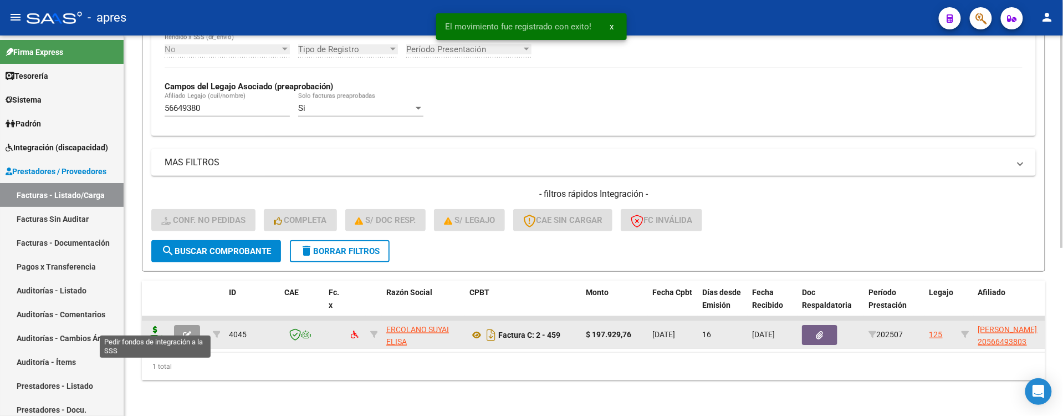
click at [159, 326] on icon at bounding box center [155, 334] width 18 height 16
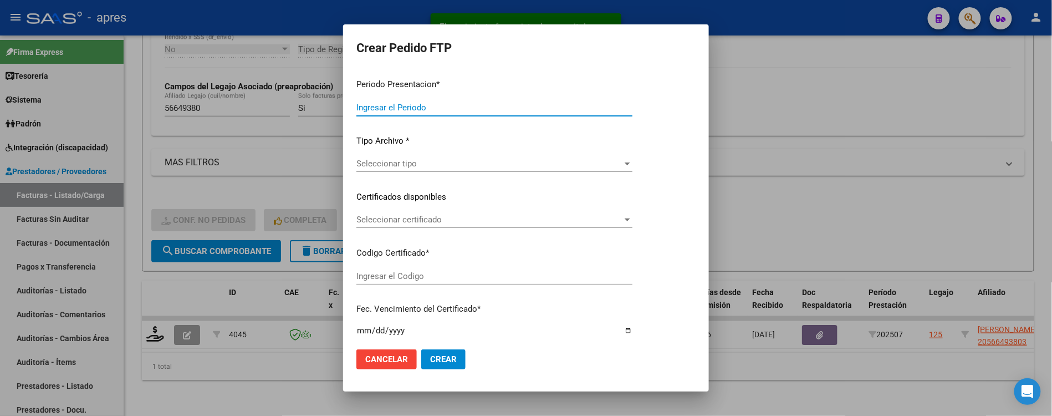
type input "202507"
type input "$ 197.929,76"
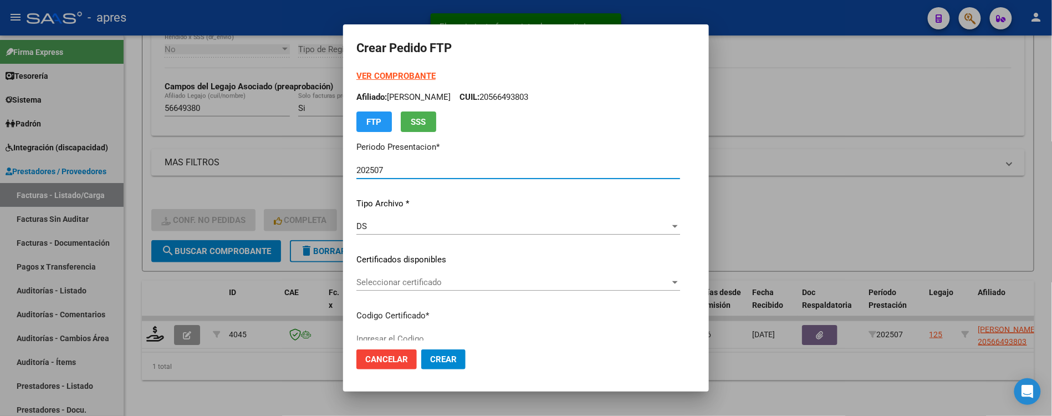
type input "ARG02000566493802023030420260304BS370"
type input "2026-03-04"
click at [480, 287] on div "Seleccionar certificado Seleccionar certificado" at bounding box center [519, 282] width 324 height 17
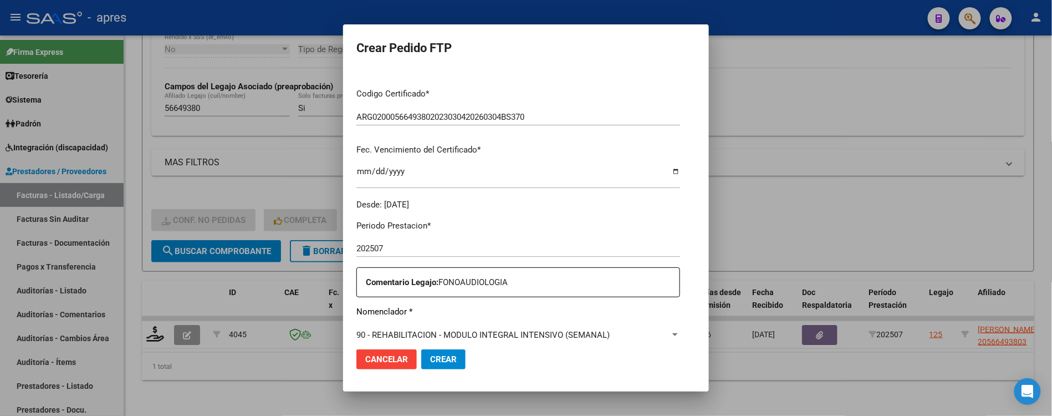
scroll to position [296, 0]
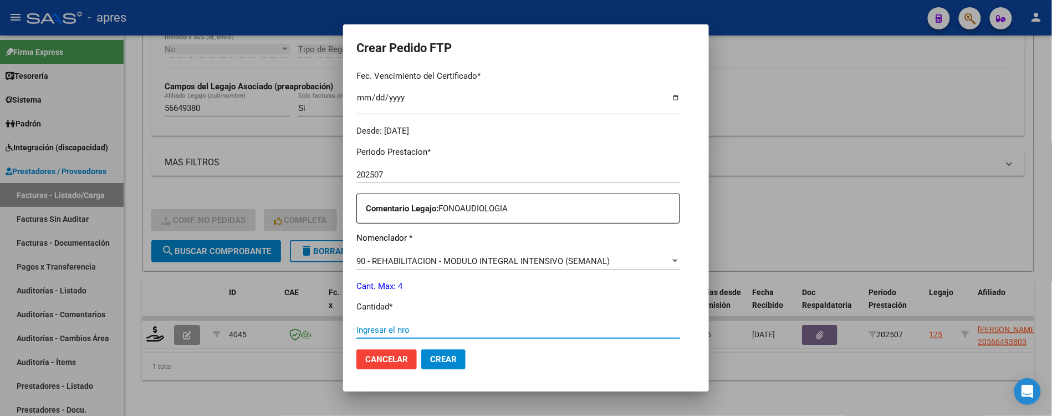
click at [449, 331] on input "Ingresar el nro" at bounding box center [519, 330] width 324 height 10
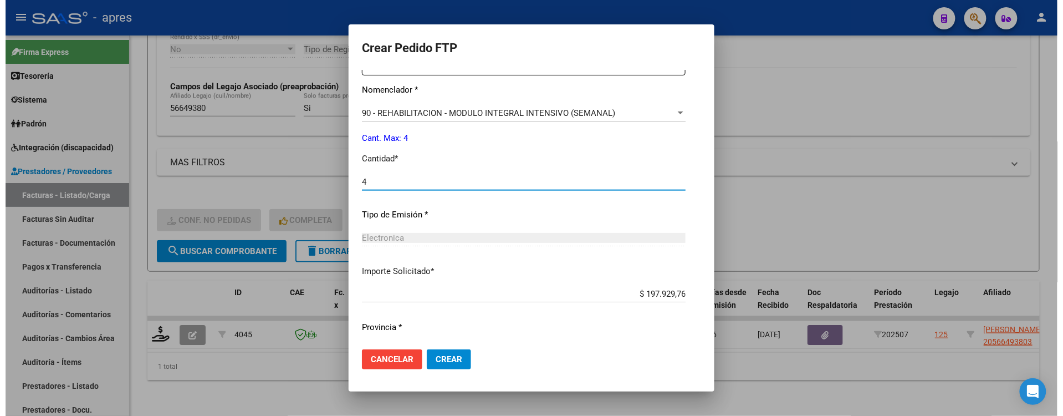
scroll to position [471, 0]
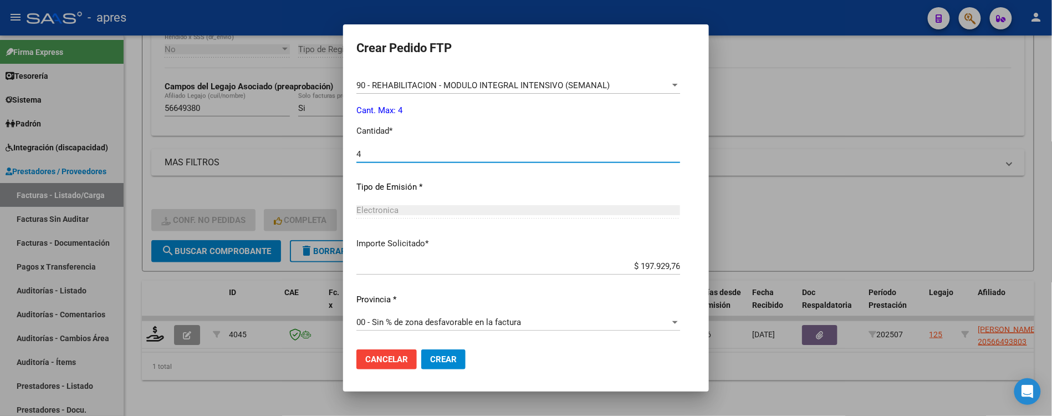
type input "4"
click at [444, 354] on button "Crear" at bounding box center [443, 359] width 44 height 20
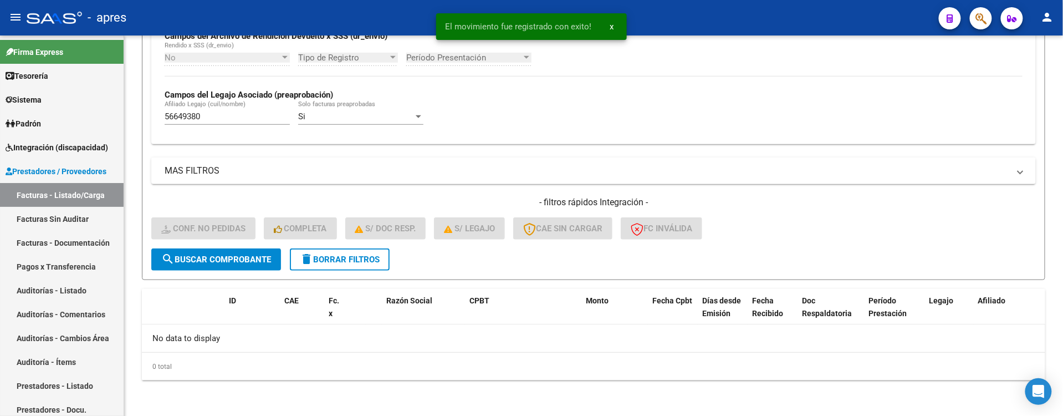
scroll to position [281, 0]
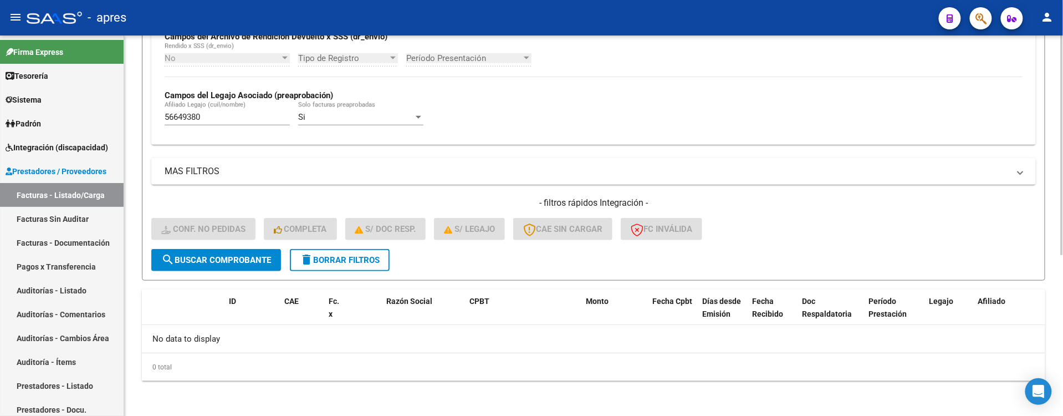
click at [140, 147] on div "Video tutorial PRESTADORES -> Listado de CPBTs Emitidos por Prestadores / Prove…" at bounding box center [593, 85] width 939 height 661
drag, startPoint x: 202, startPoint y: 116, endPoint x: 105, endPoint y: 119, distance: 97.1
click at [105, 119] on mat-sidenav-container "Firma Express Tesorería Extractos Procesados (csv) Extractos Originales (pdf) S…" at bounding box center [531, 225] width 1063 height 380
paste input "4736687"
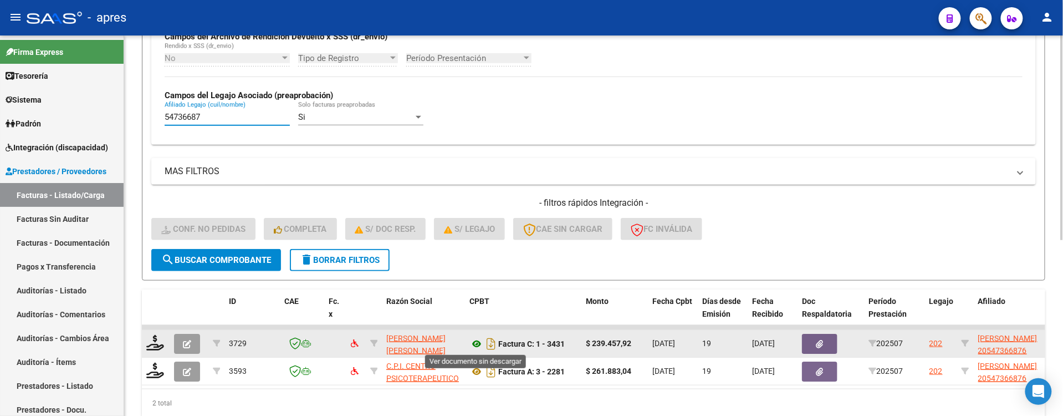
type input "54736687"
click at [477, 342] on icon at bounding box center [477, 343] width 14 height 13
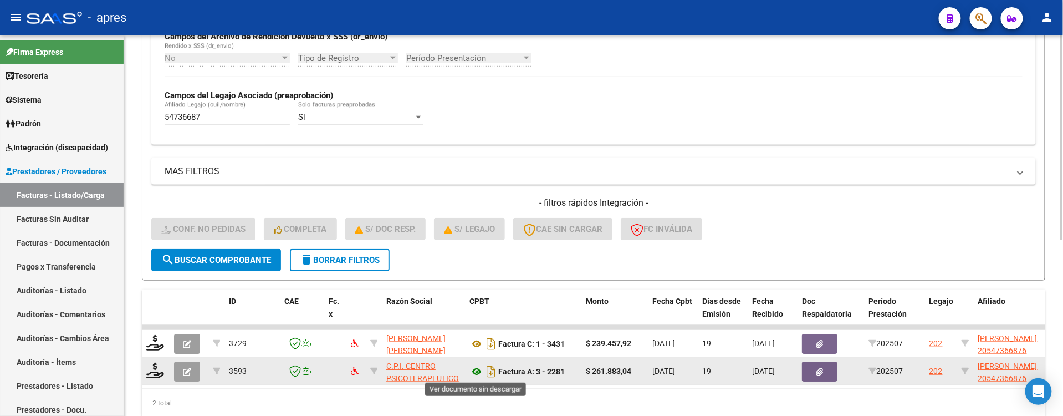
click at [474, 371] on icon at bounding box center [477, 371] width 14 height 13
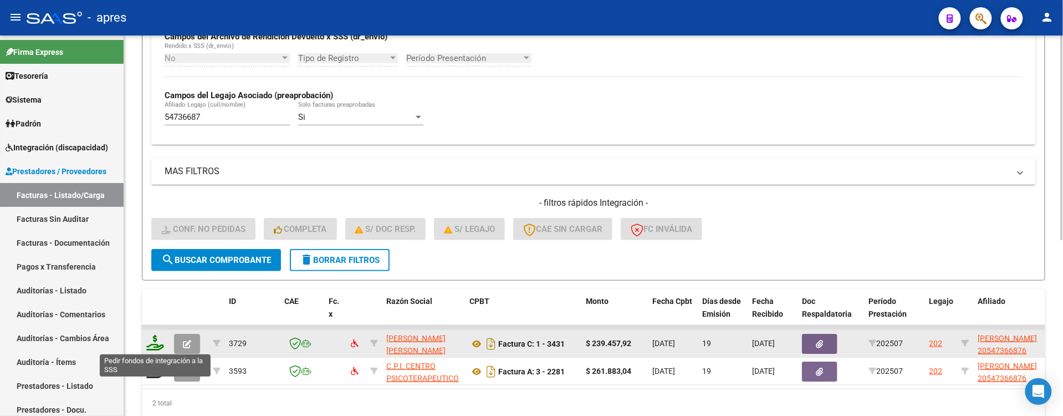
click at [154, 344] on icon at bounding box center [155, 343] width 18 height 16
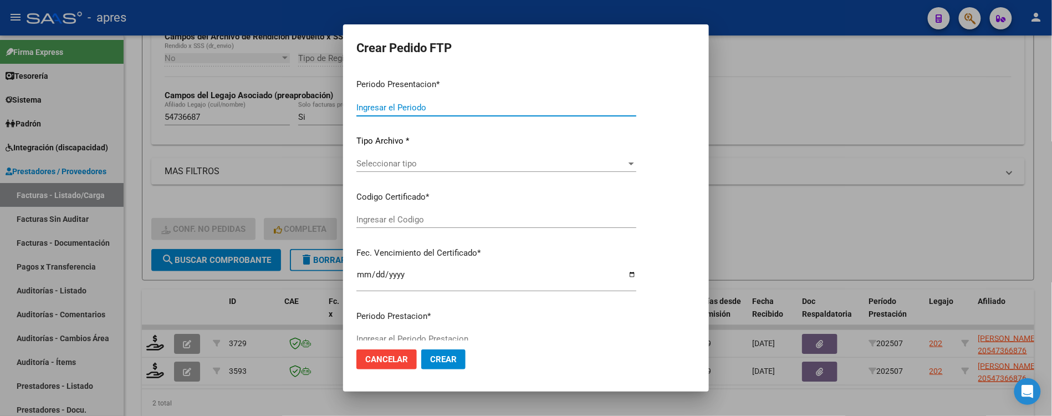
type input "202507"
type input "$ 239.457,92"
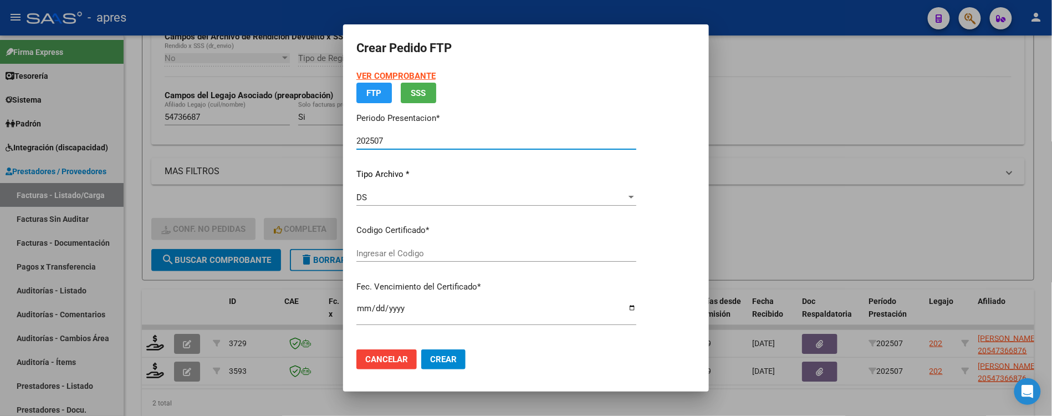
type input "ARG02000547366872023121120331211BUE440"
type input "2033-12-11"
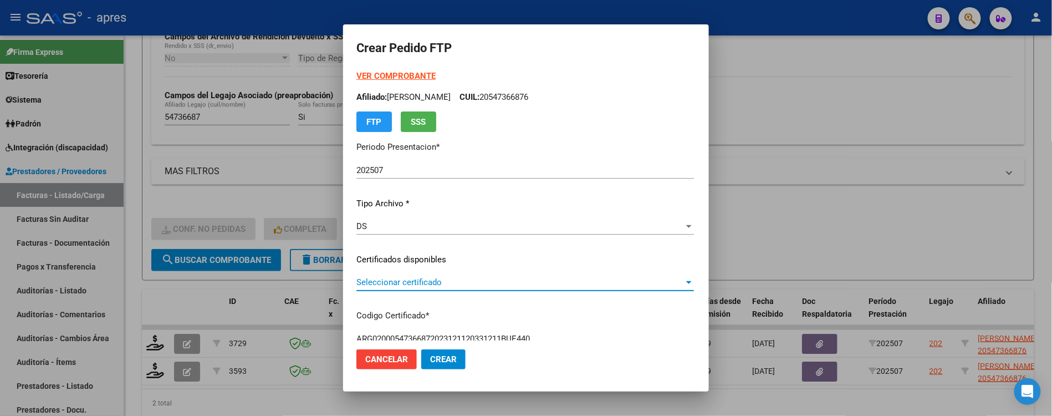
click at [575, 287] on span "Seleccionar certificado" at bounding box center [521, 282] width 328 height 10
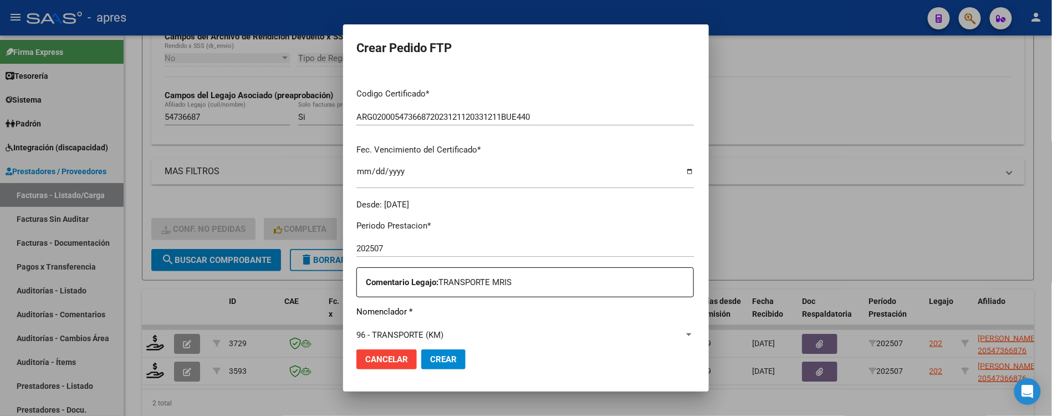
scroll to position [296, 0]
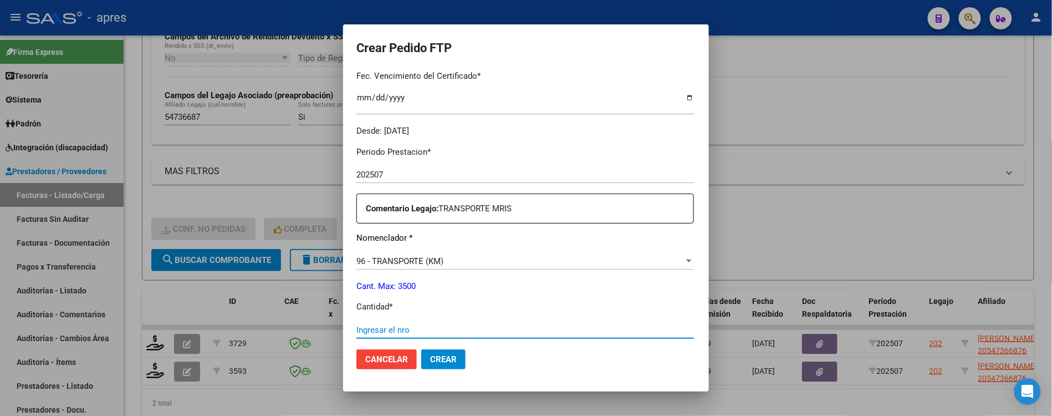
click at [410, 329] on input "Ingresar el nro" at bounding box center [526, 330] width 338 height 10
type input "442"
click at [421, 349] on button "Crear" at bounding box center [443, 359] width 44 height 20
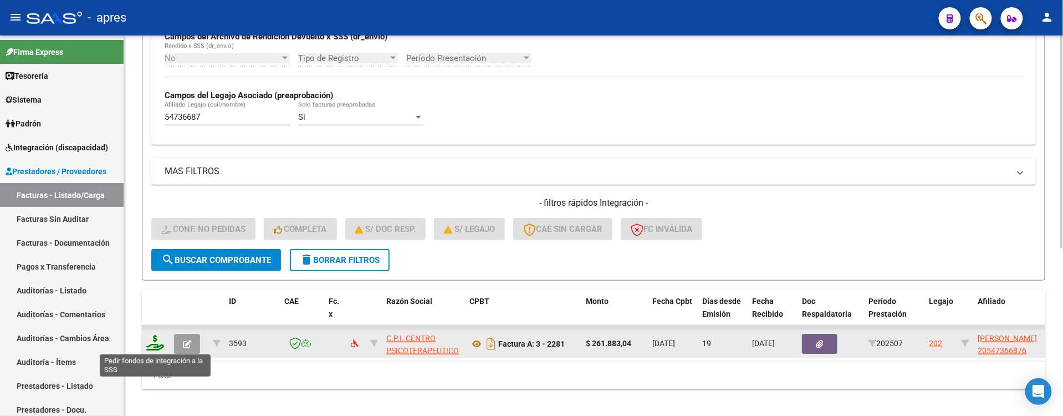
click at [155, 344] on icon at bounding box center [155, 343] width 18 height 16
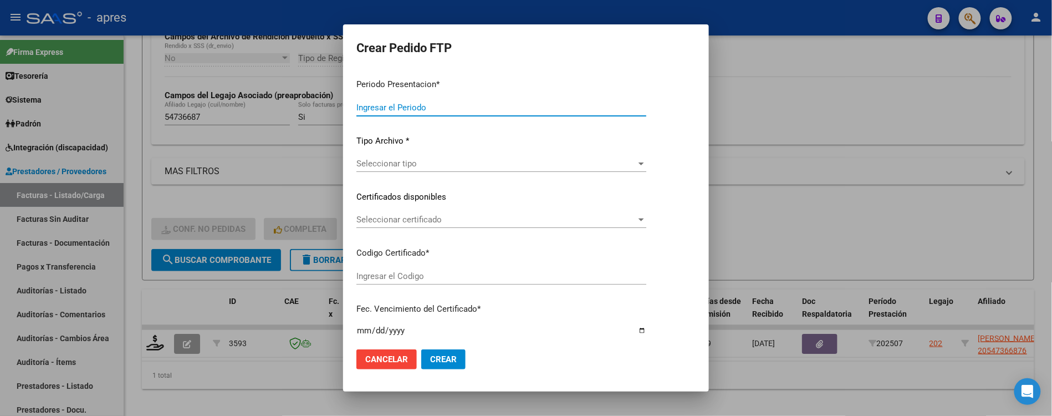
type input "202507"
type input "$ 261.883,04"
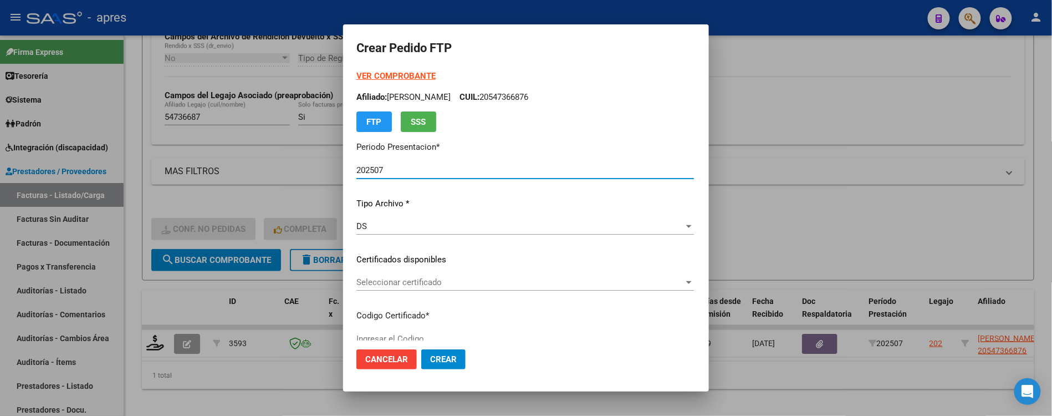
type input "ARG02000547366872023121120331211BUE440"
type input "2033-12-11"
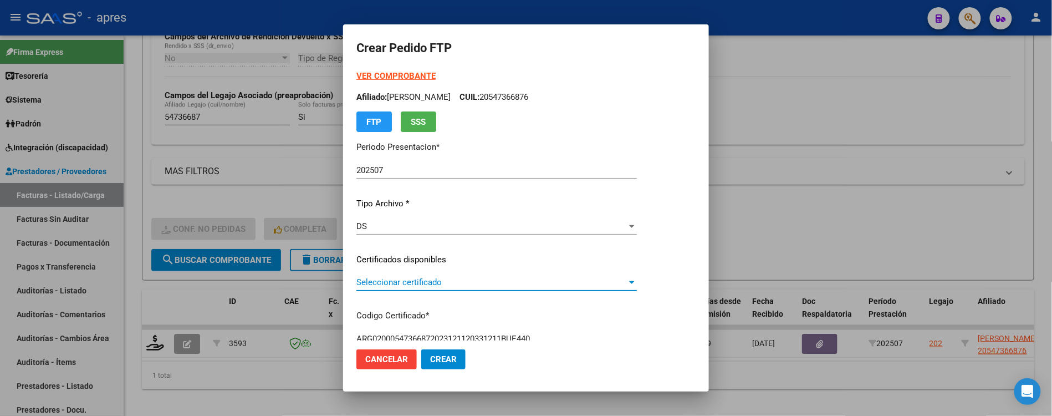
click at [466, 283] on span "Seleccionar certificado" at bounding box center [492, 282] width 271 height 10
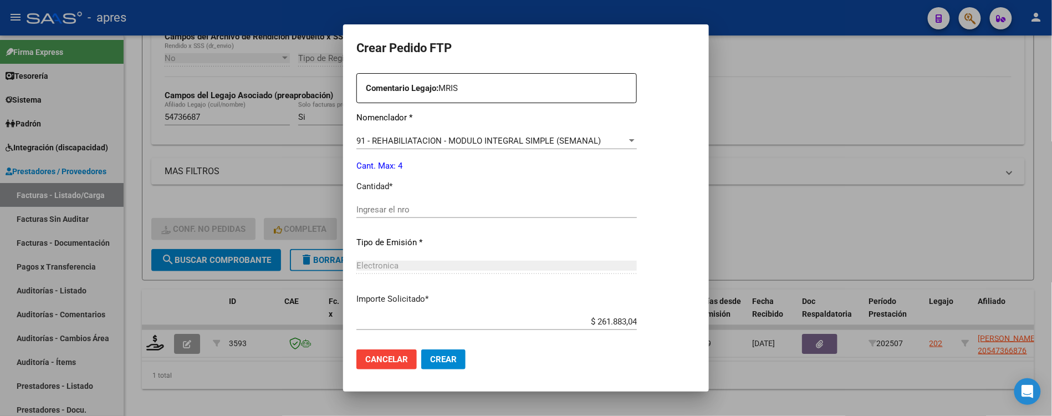
scroll to position [444, 0]
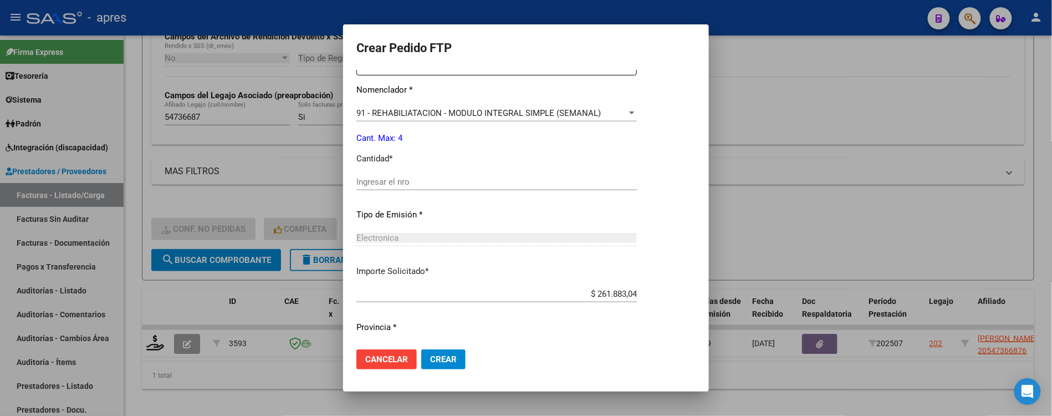
click at [422, 181] on input "Ingresar el nro" at bounding box center [497, 182] width 281 height 10
type input "4"
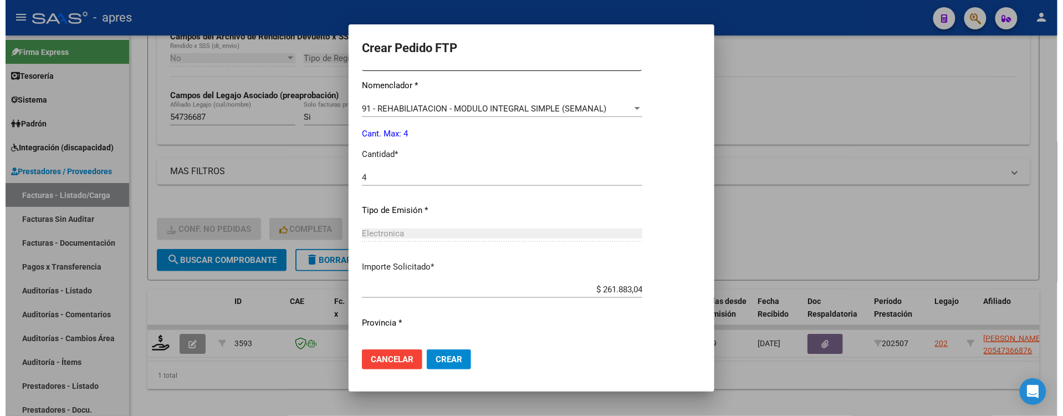
scroll to position [471, 0]
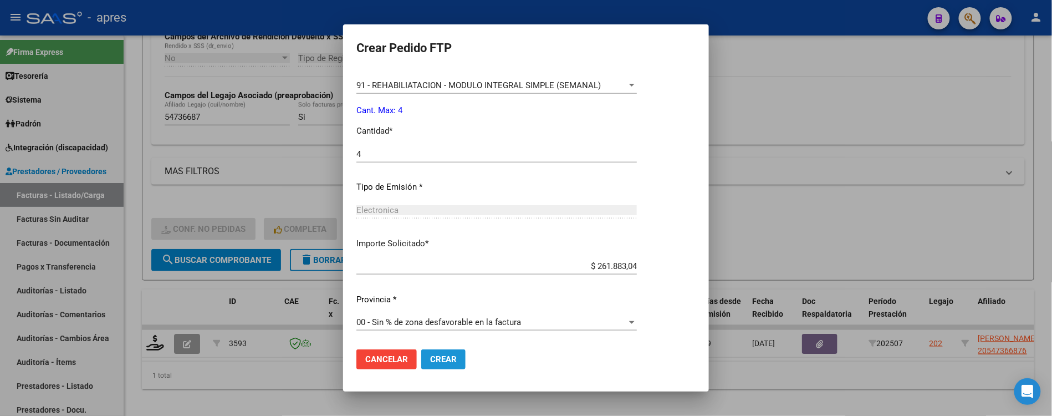
click at [439, 364] on span "Crear" at bounding box center [443, 359] width 27 height 10
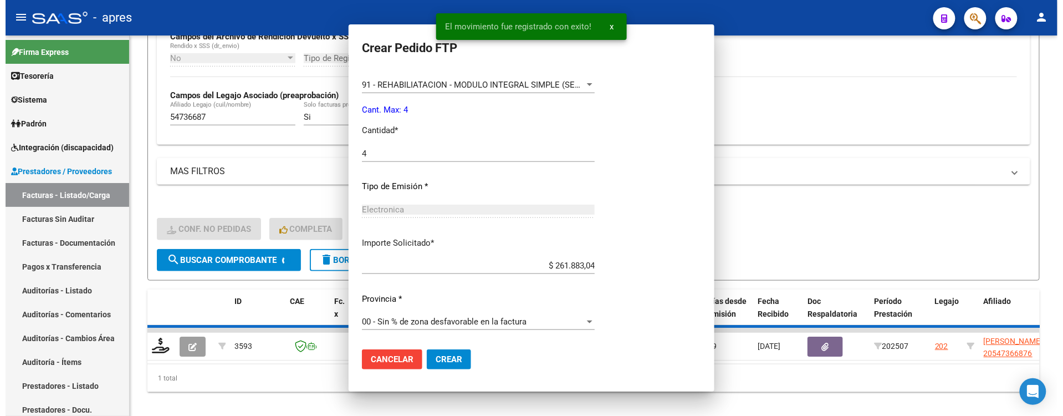
scroll to position [0, 0]
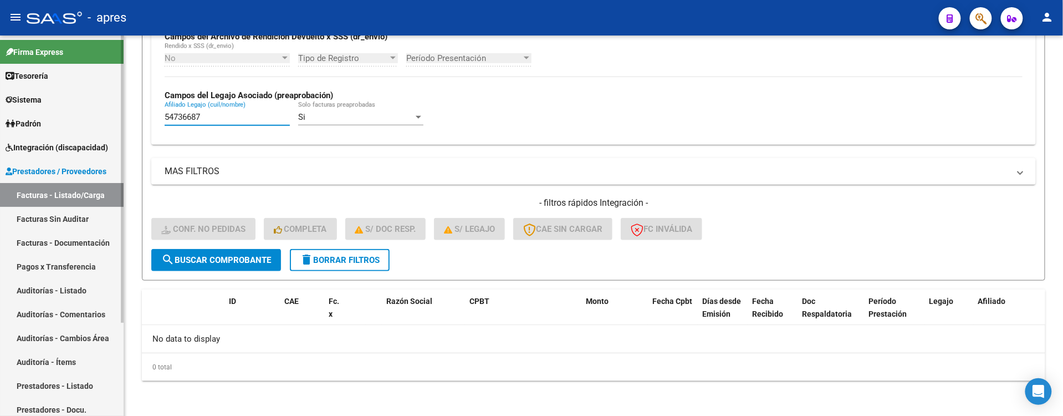
drag, startPoint x: 213, startPoint y: 120, endPoint x: 67, endPoint y: 121, distance: 146.9
click at [67, 121] on mat-sidenav-container "Firma Express Tesorería Extractos Procesados (csv) Extractos Originales (pdf) S…" at bounding box center [531, 225] width 1063 height 380
paste input "5819810"
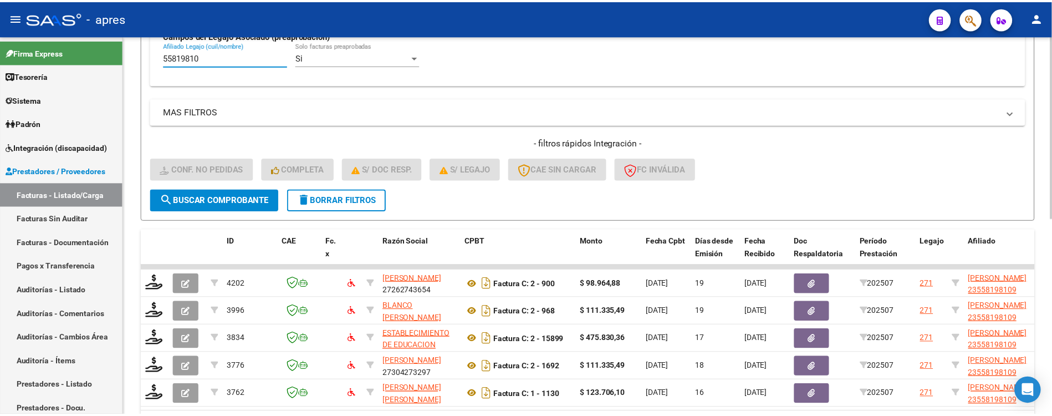
scroll to position [411, 0]
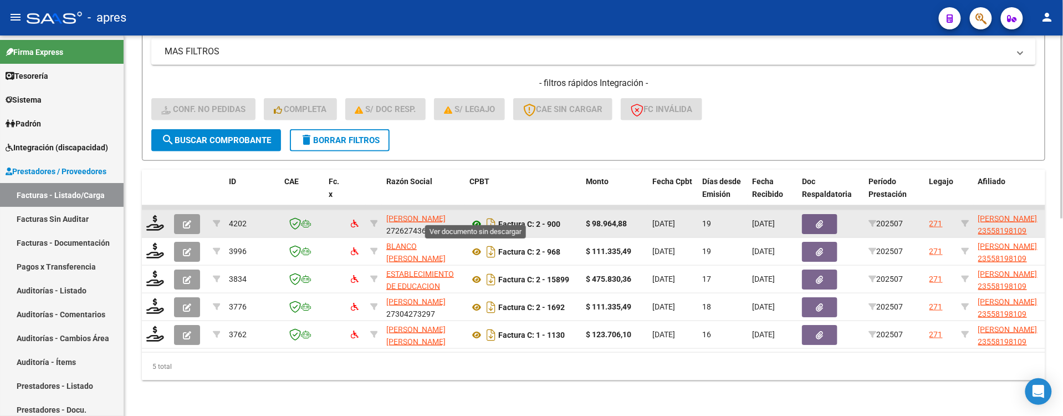
type input "55819810"
click at [475, 217] on icon at bounding box center [477, 223] width 14 height 13
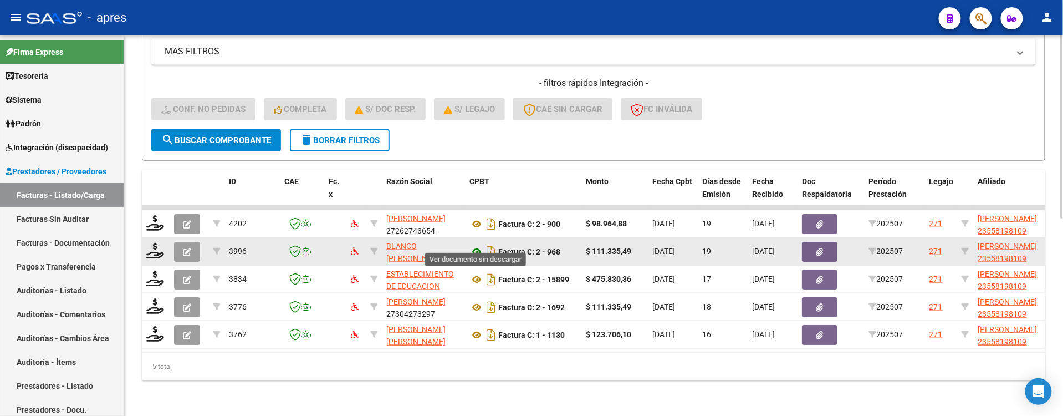
click at [474, 245] on icon at bounding box center [477, 251] width 14 height 13
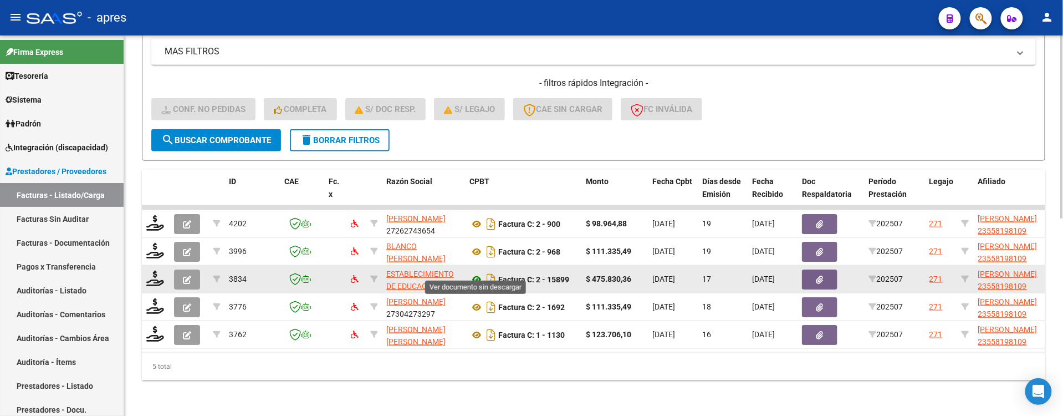
click at [475, 273] on icon at bounding box center [477, 279] width 14 height 13
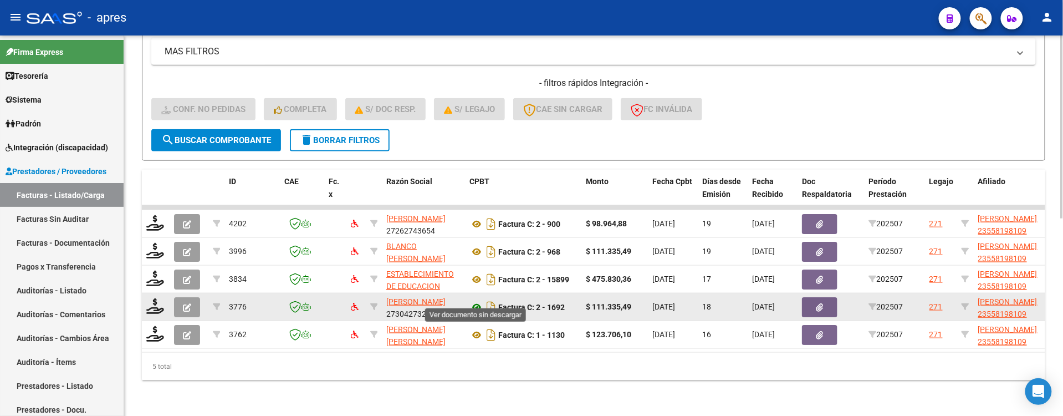
click at [477, 301] on icon at bounding box center [477, 307] width 14 height 13
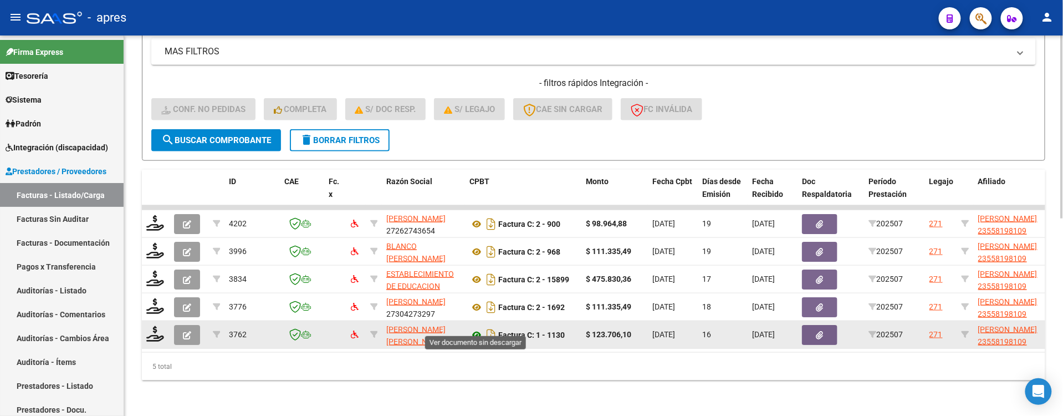
click at [480, 328] on icon at bounding box center [477, 334] width 14 height 13
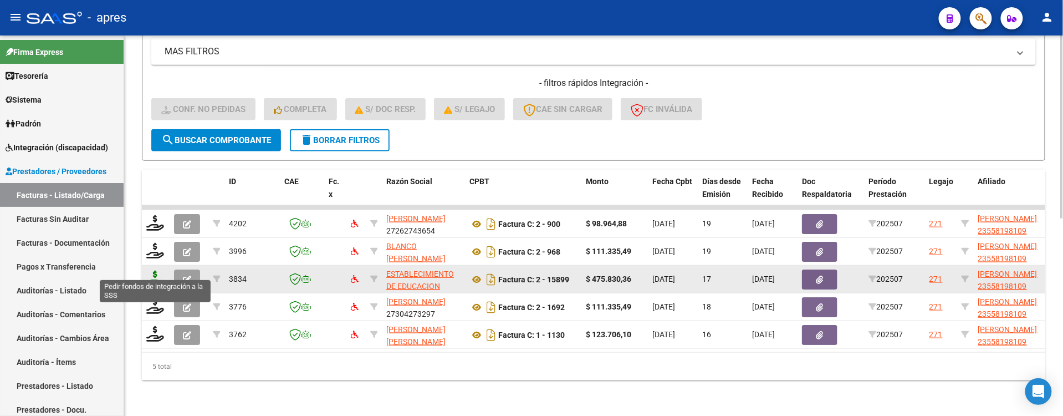
click at [150, 273] on icon at bounding box center [155, 279] width 18 height 16
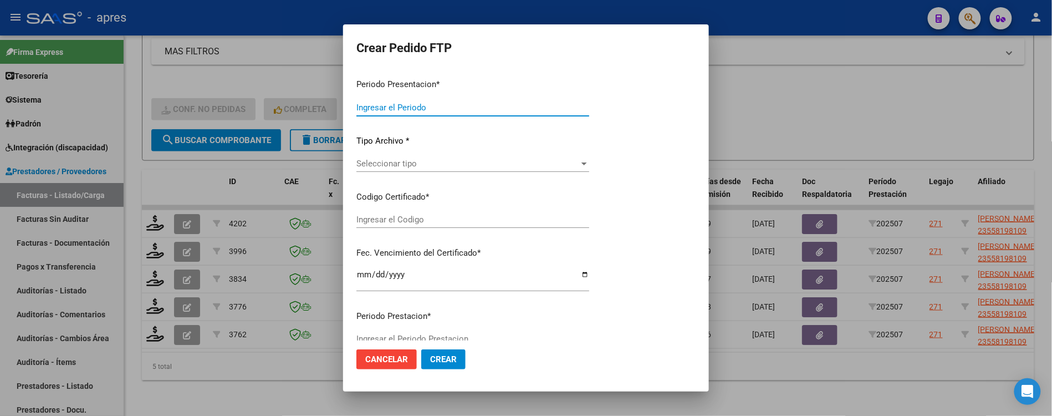
type input "202507"
type input "$ 475.830,36"
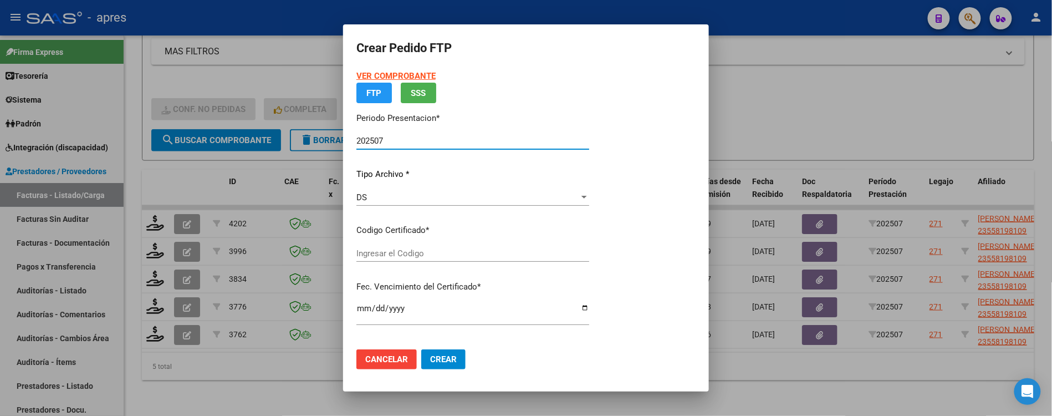
type input "ARG02000558198102021120920261209BS316"
type input "2026-12-09"
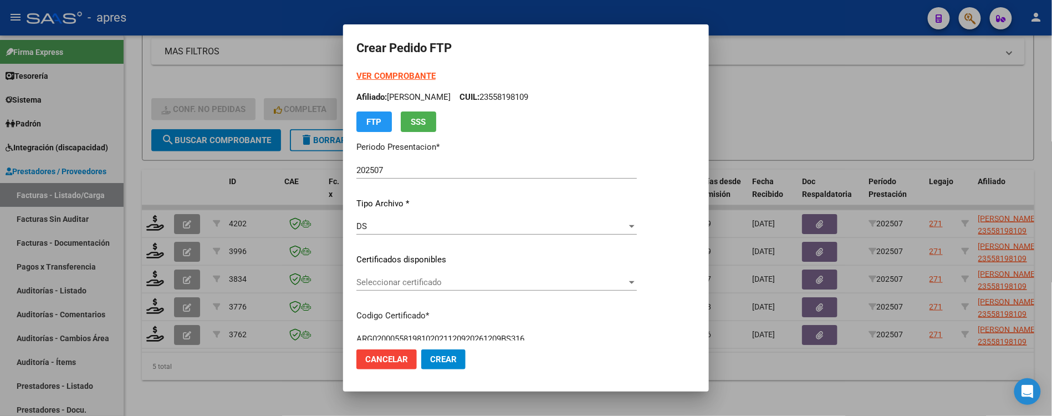
click at [419, 253] on p "Certificados disponibles" at bounding box center [497, 259] width 281 height 13
click at [422, 283] on span "Seleccionar certificado" at bounding box center [492, 282] width 271 height 10
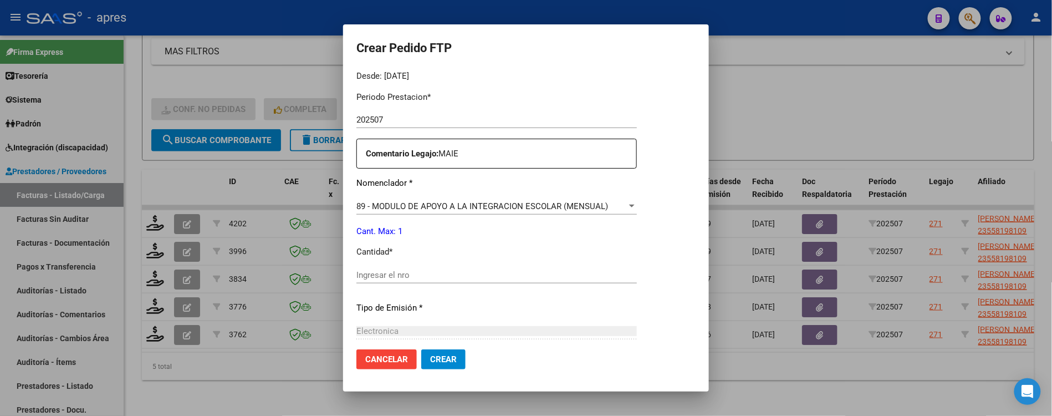
scroll to position [369, 0]
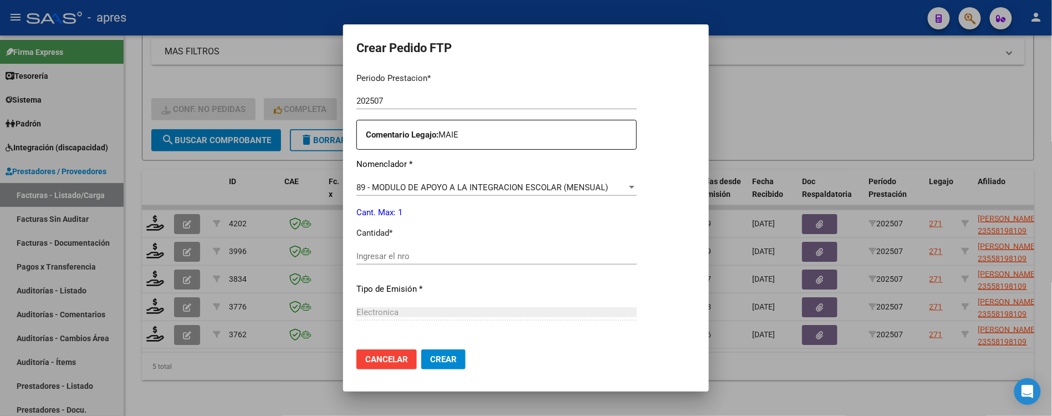
click at [438, 256] on input "Ingresar el nro" at bounding box center [497, 256] width 281 height 10
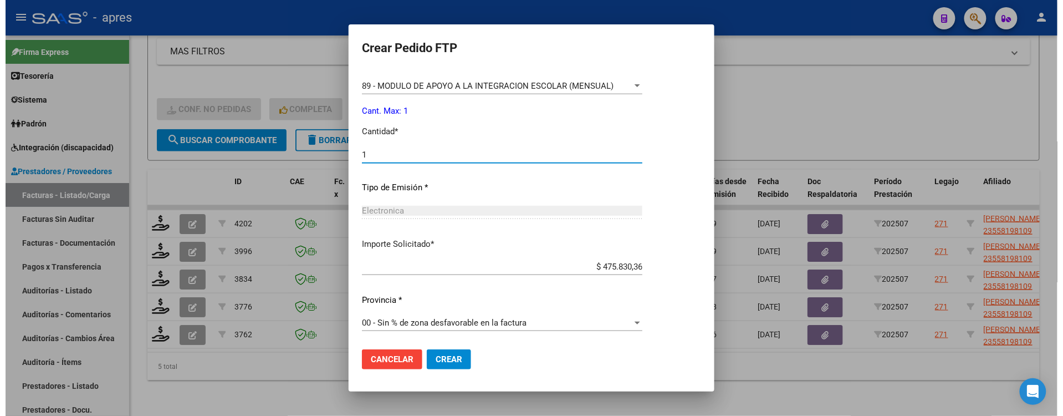
scroll to position [471, 0]
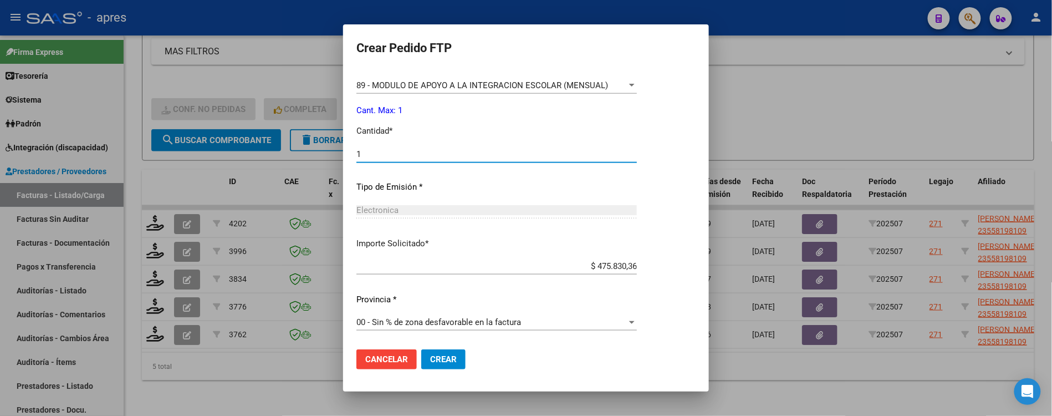
type input "1"
click at [449, 357] on span "Crear" at bounding box center [443, 359] width 27 height 10
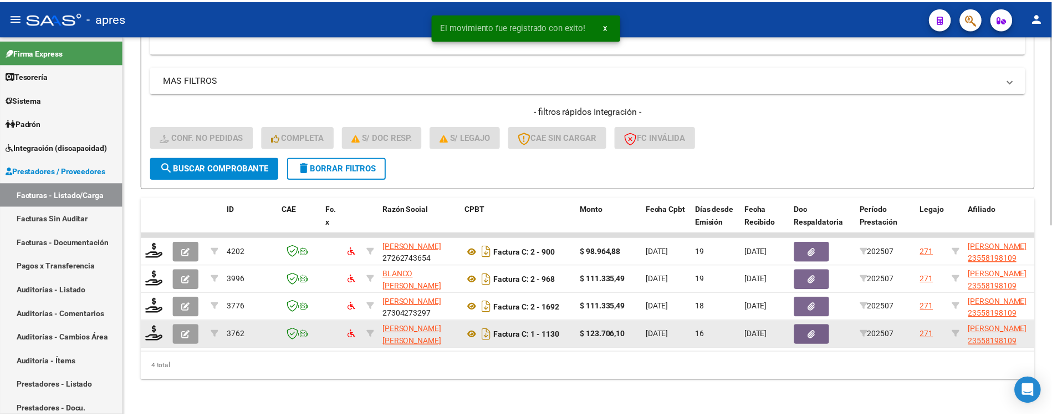
scroll to position [384, 0]
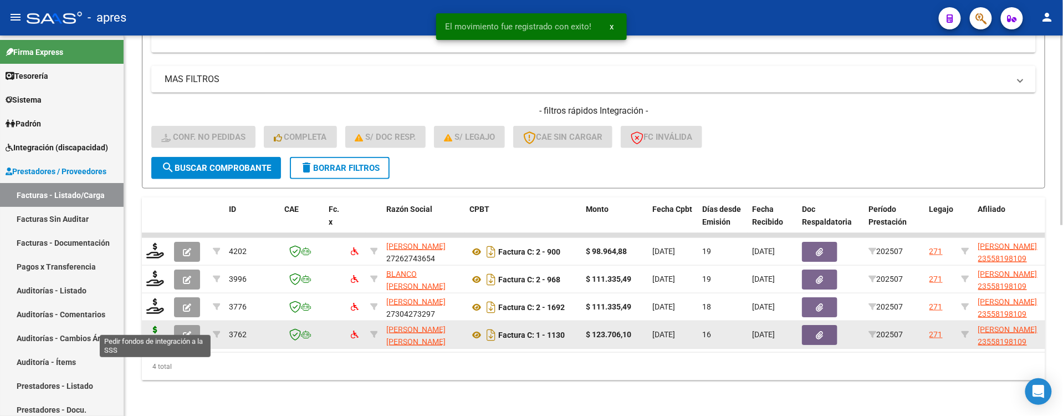
click at [149, 326] on icon at bounding box center [155, 334] width 18 height 16
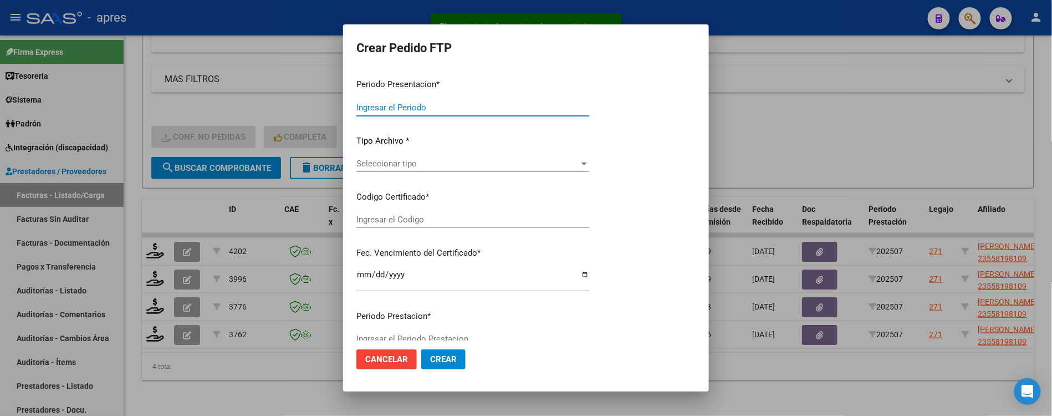
type input "202507"
type input "$ 123.706,10"
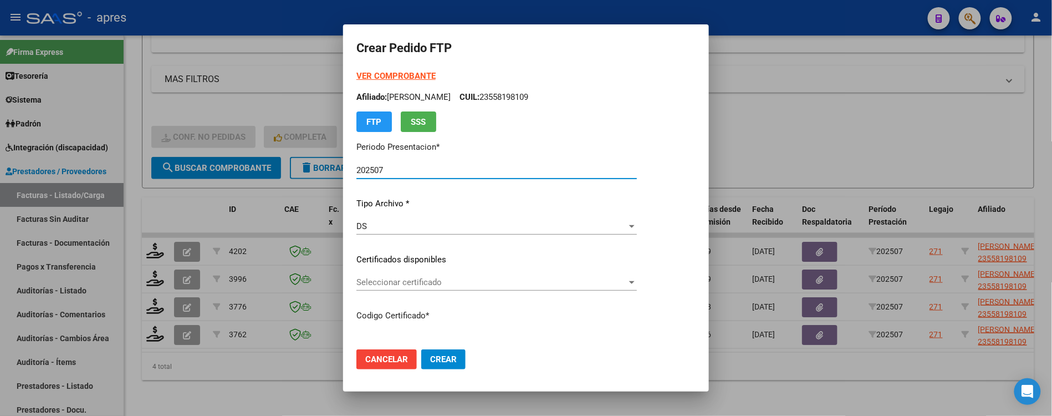
type input "ARG02000558198102021120920261209BS316"
type input "2026-12-09"
click at [473, 273] on div "VER COMPROBANTE ARCA Padrón Afiliado: ESPINOLA ALAN URIEL CUIL: 23558198109 FTP…" at bounding box center [497, 251] width 281 height 363
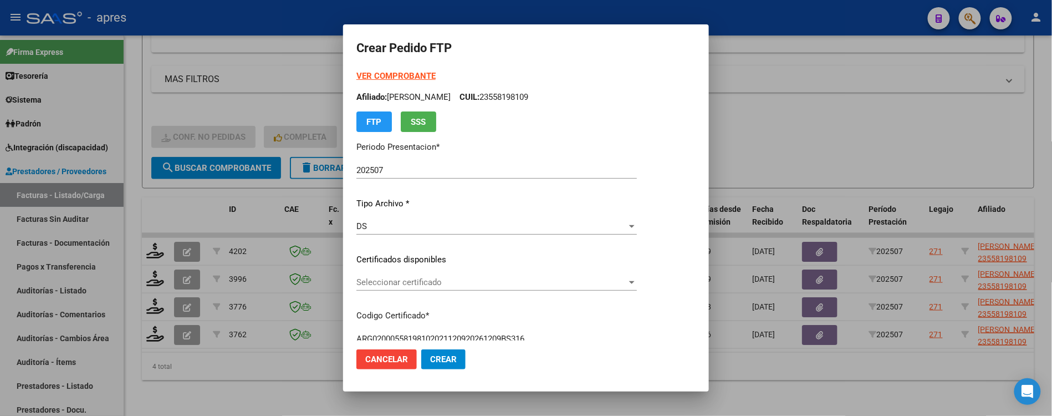
click at [529, 282] on span "Seleccionar certificado" at bounding box center [492, 282] width 271 height 10
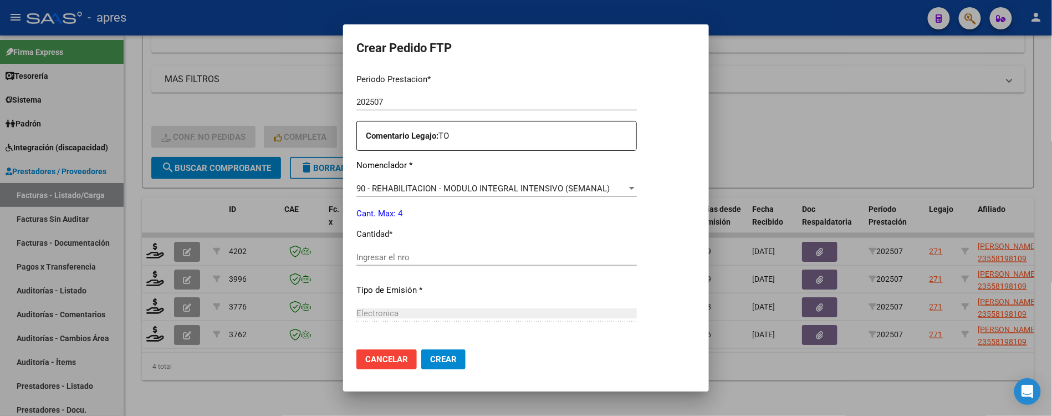
scroll to position [369, 0]
click at [513, 255] on input "Ingresar el nro" at bounding box center [497, 256] width 281 height 10
type input "4"
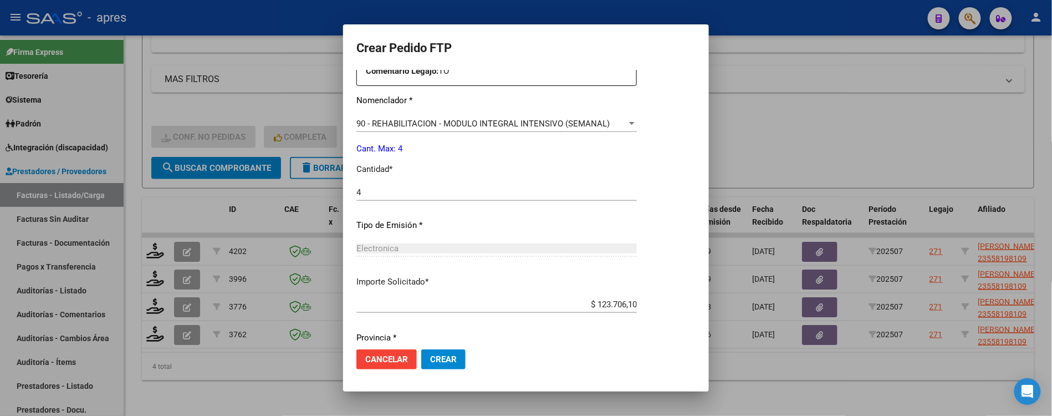
scroll to position [398, 0]
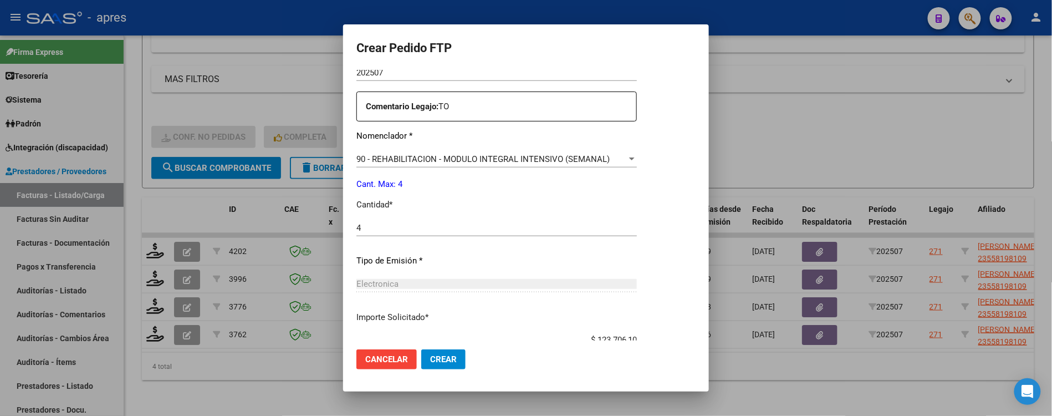
click at [455, 358] on span "Crear" at bounding box center [443, 359] width 27 height 10
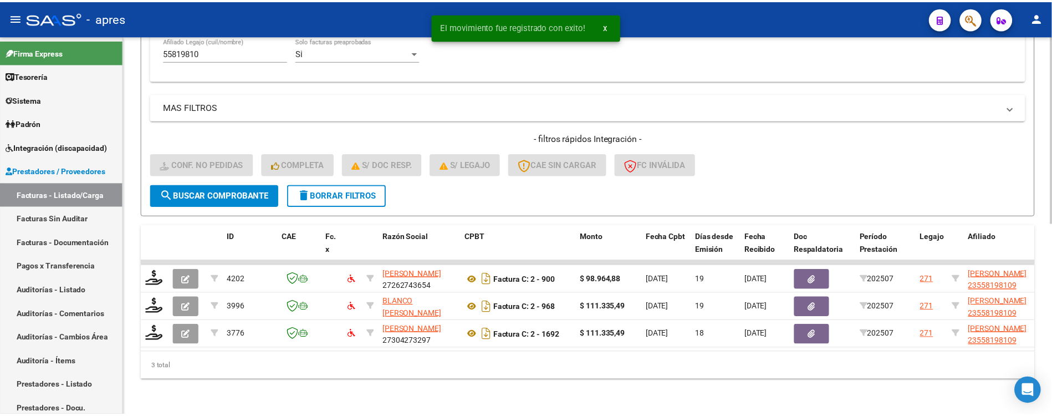
scroll to position [355, 0]
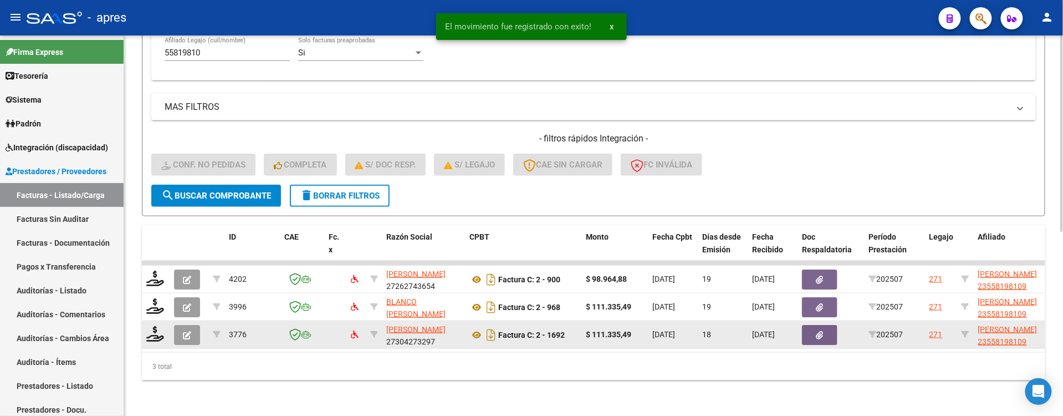
click at [143, 327] on datatable-body-cell at bounding box center [156, 334] width 28 height 27
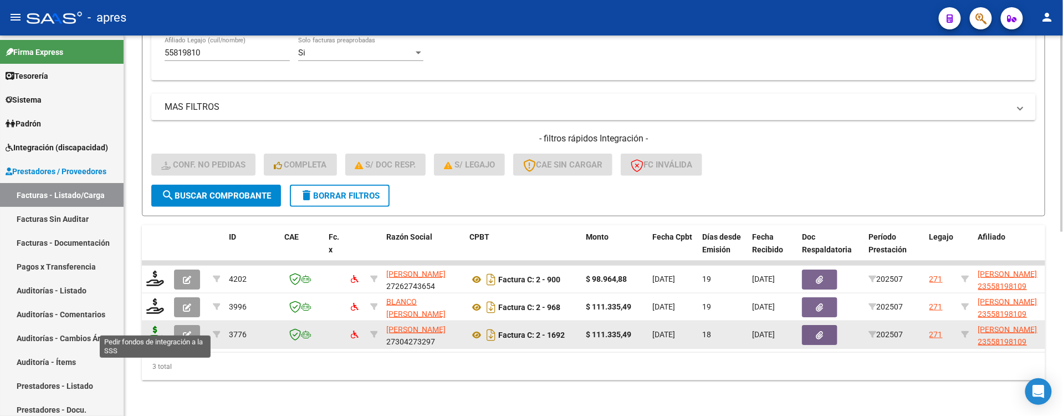
click at [153, 326] on icon at bounding box center [155, 334] width 18 height 16
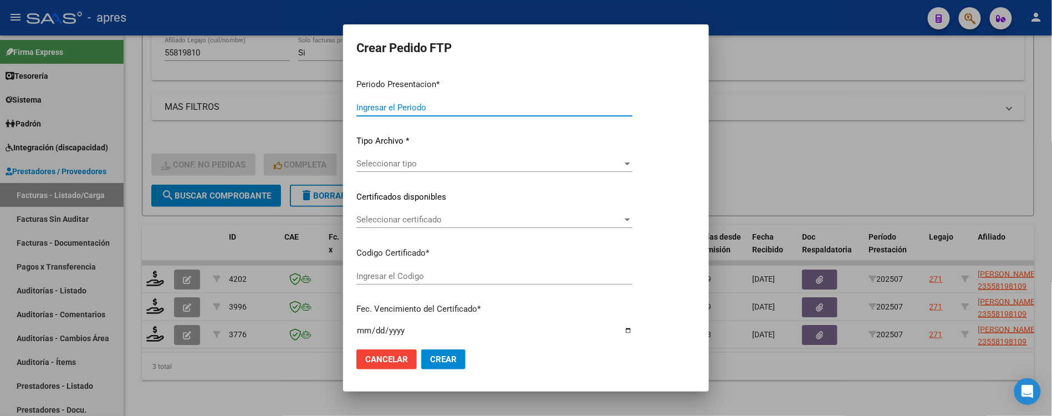
type input "202507"
type input "$ 111.335,49"
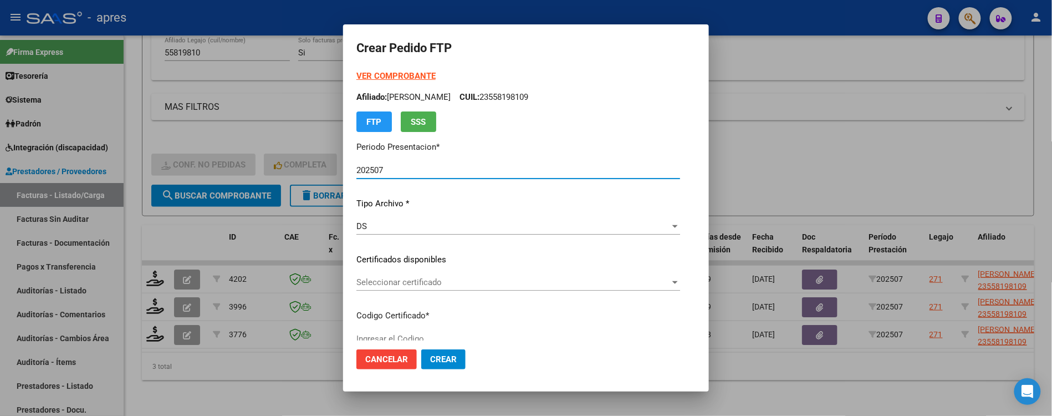
type input "ARG02000558198102021120920261209BS316"
type input "2026-12-09"
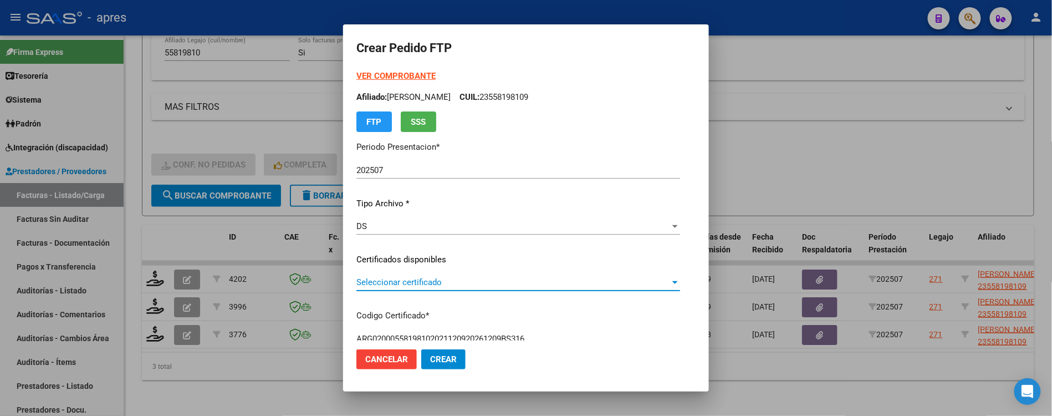
click at [488, 283] on span "Seleccionar certificado" at bounding box center [514, 282] width 314 height 10
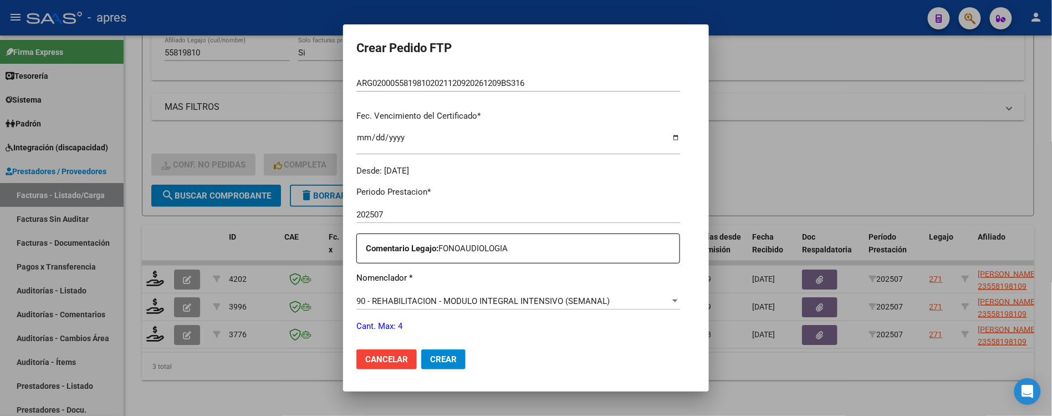
scroll to position [296, 0]
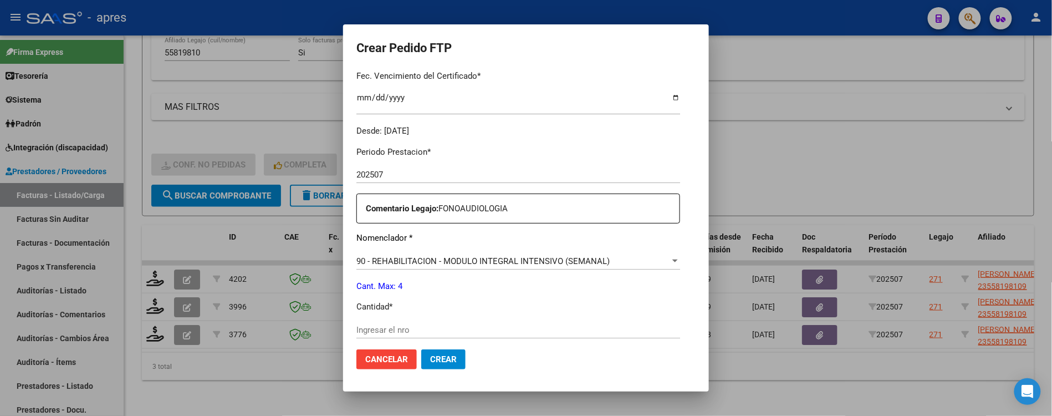
drag, startPoint x: 464, startPoint y: 340, endPoint x: 464, endPoint y: 330, distance: 10.0
click at [464, 340] on mat-dialog-actions "Cancelar Crear" at bounding box center [526, 359] width 339 height 38
click at [464, 329] on input "Ingresar el nro" at bounding box center [519, 330] width 324 height 10
type input "4"
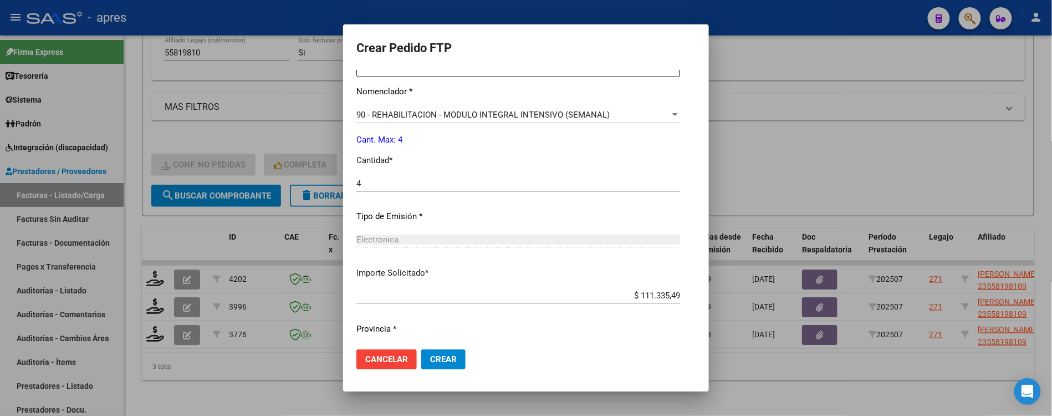
scroll to position [471, 0]
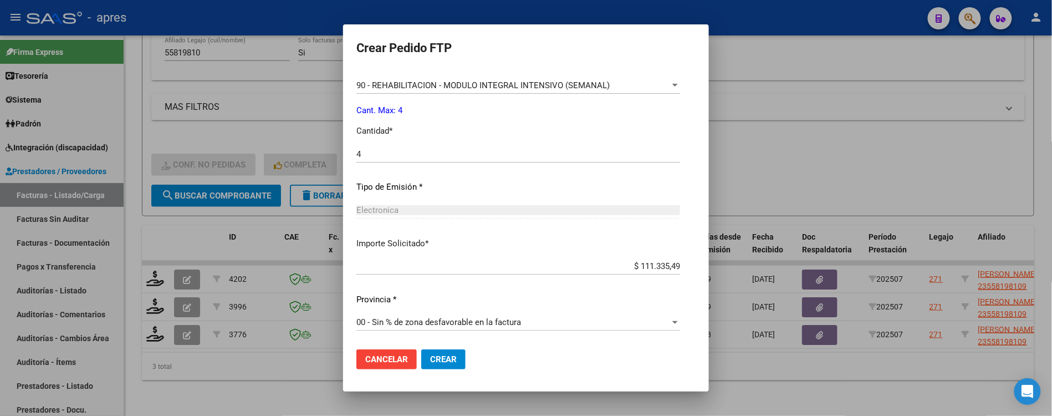
click at [440, 358] on button "Crear" at bounding box center [443, 359] width 44 height 20
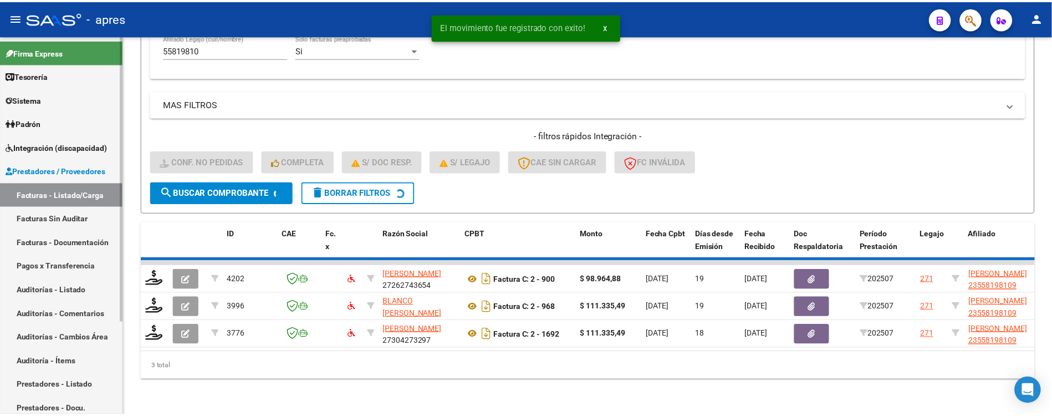
scroll to position [328, 0]
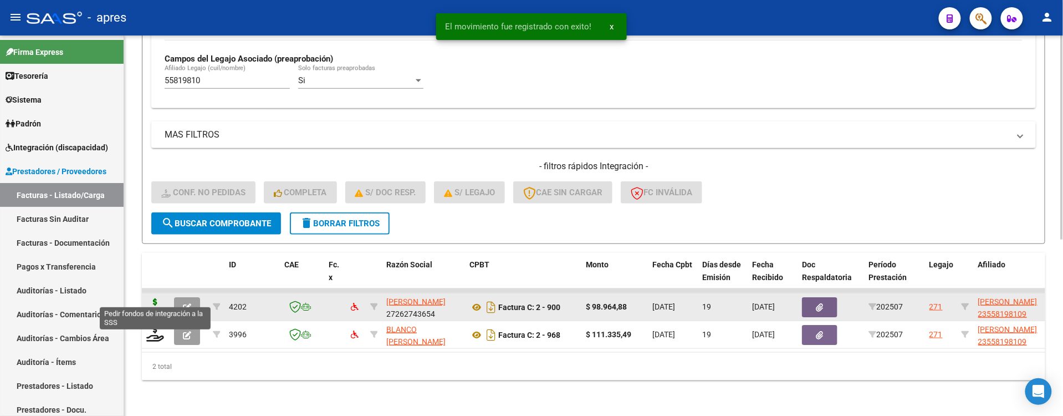
click at [155, 298] on icon at bounding box center [155, 306] width 18 height 16
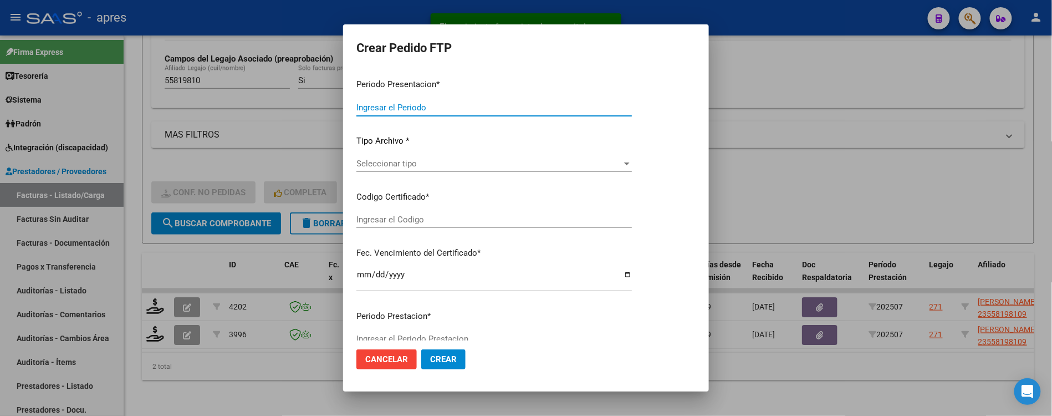
type input "202507"
type input "$ 98.964,88"
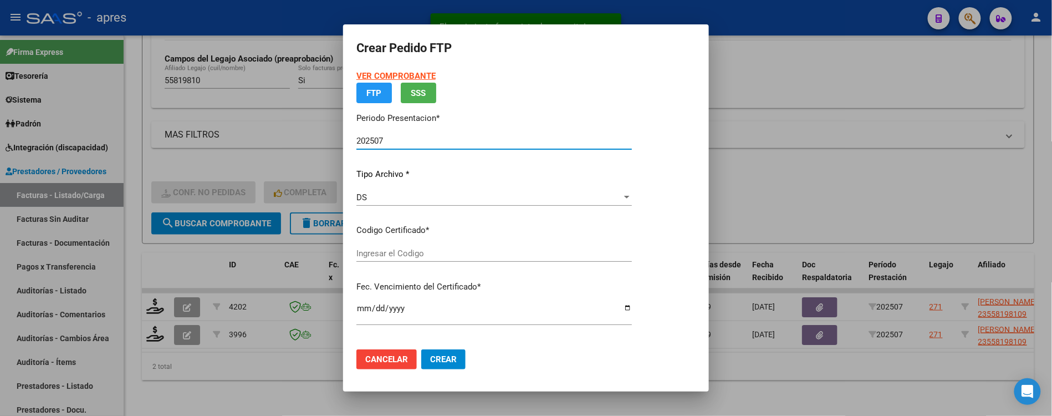
type input "ARG02000558198102021120920261209BS316"
type input "2026-12-09"
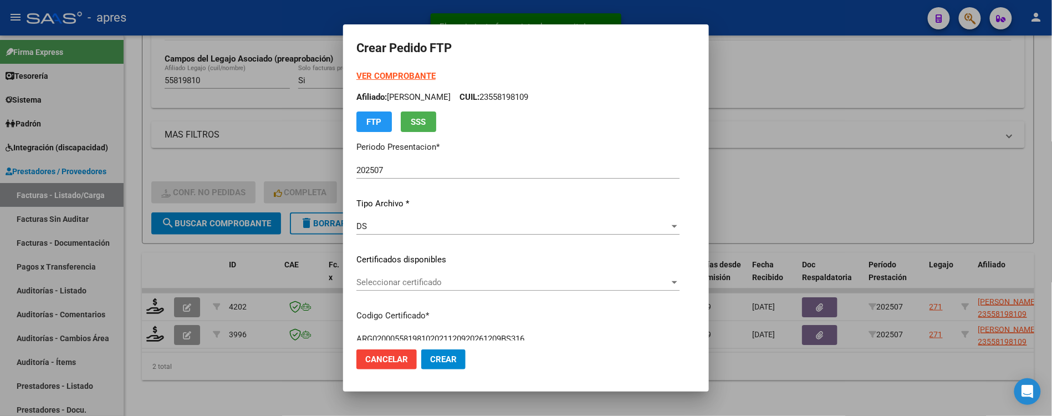
click at [515, 268] on div "VER COMPROBANTE ARCA Padrón Afiliado: ESPINOLA ALAN URIEL CUIL: 23558198109 FTP…" at bounding box center [518, 251] width 323 height 363
click at [516, 285] on span "Seleccionar certificado" at bounding box center [513, 282] width 313 height 10
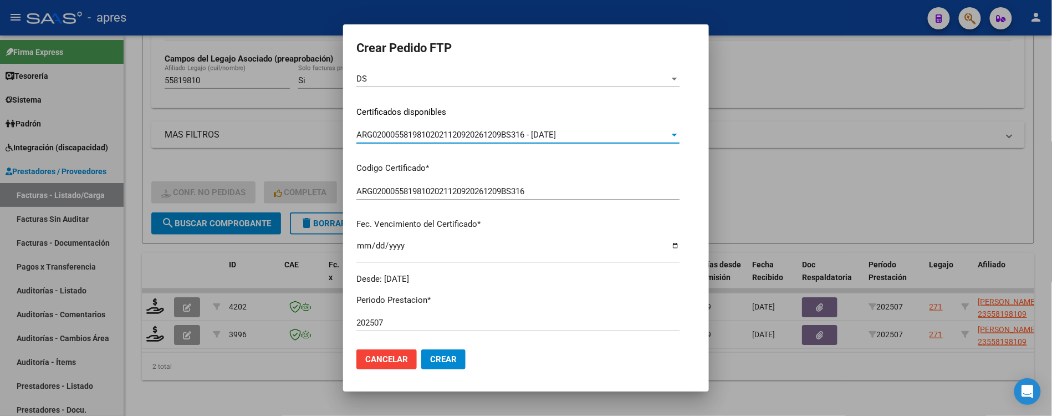
scroll to position [369, 0]
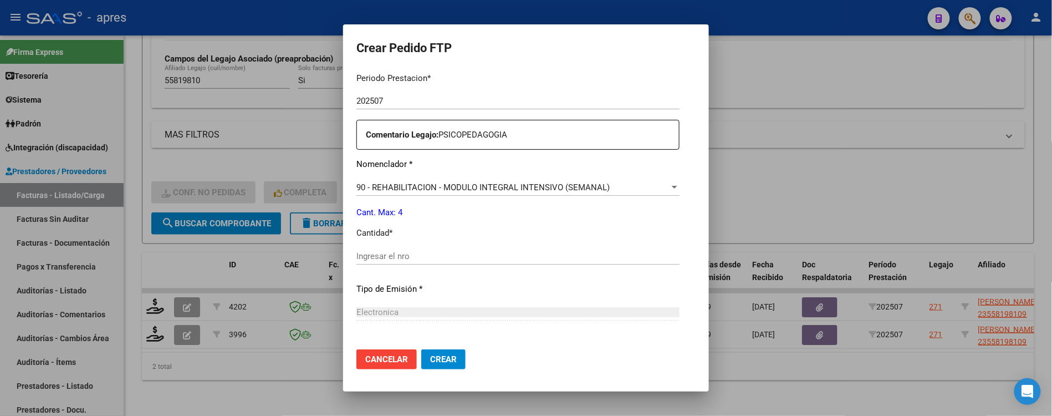
click at [511, 271] on div "Ingresar el nro" at bounding box center [518, 261] width 323 height 27
click at [513, 262] on div "Ingresar el nro" at bounding box center [518, 256] width 323 height 17
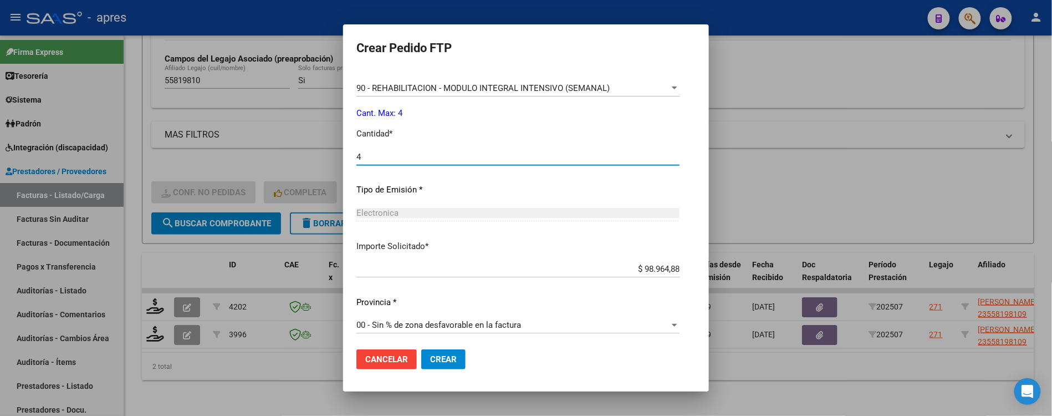
scroll to position [471, 0]
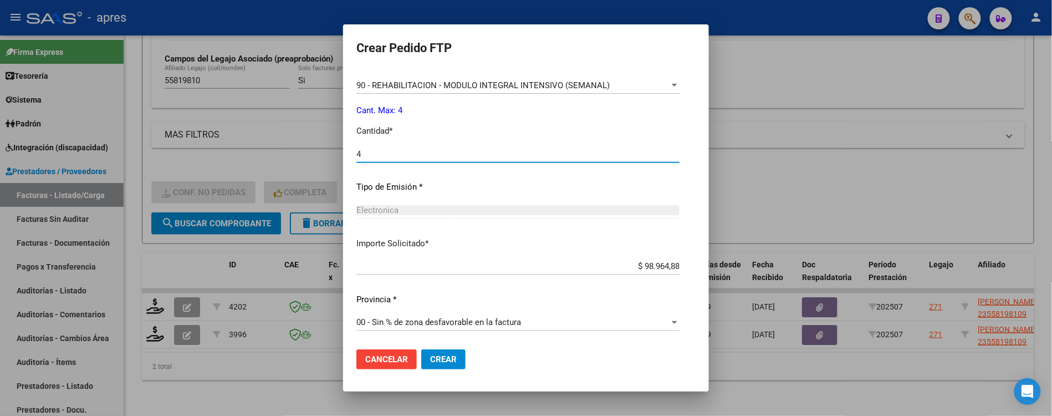
type input "4"
click at [442, 360] on button "Crear" at bounding box center [443, 359] width 44 height 20
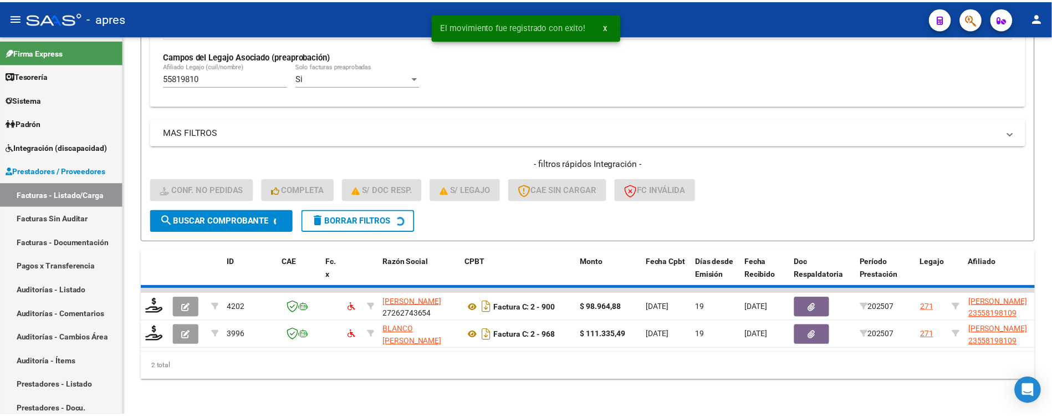
scroll to position [300, 0]
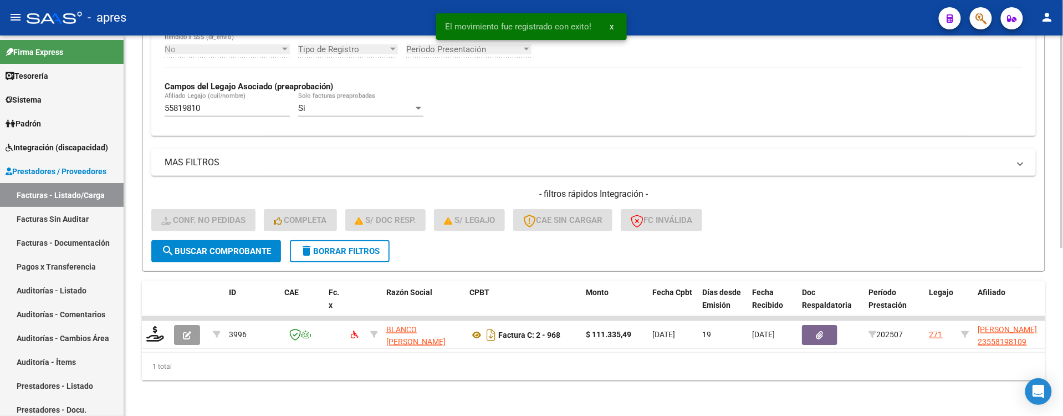
drag, startPoint x: 205, startPoint y: 386, endPoint x: 194, endPoint y: 367, distance: 22.4
click at [202, 382] on div "Video tutorial PRESTADORES -> Listado de CPBTs Emitidos por Prestadores / Prove…" at bounding box center [593, 81] width 939 height 670
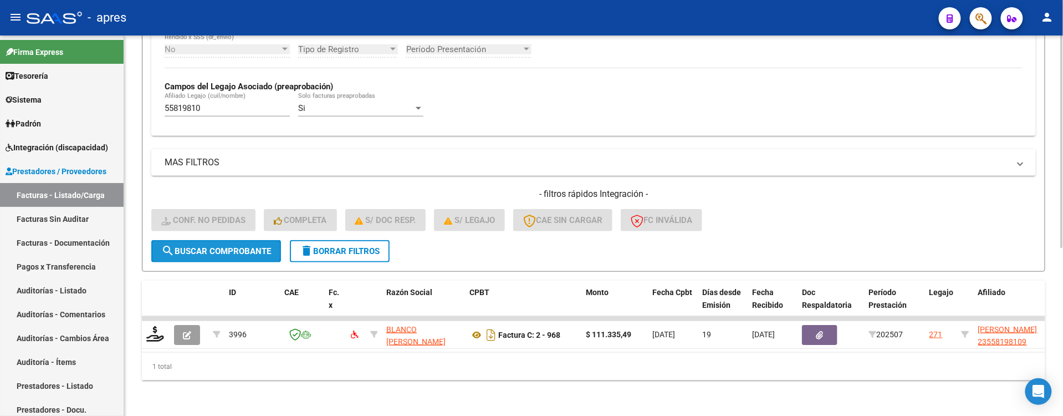
click at [191, 246] on span "search Buscar Comprobante" at bounding box center [216, 251] width 110 height 10
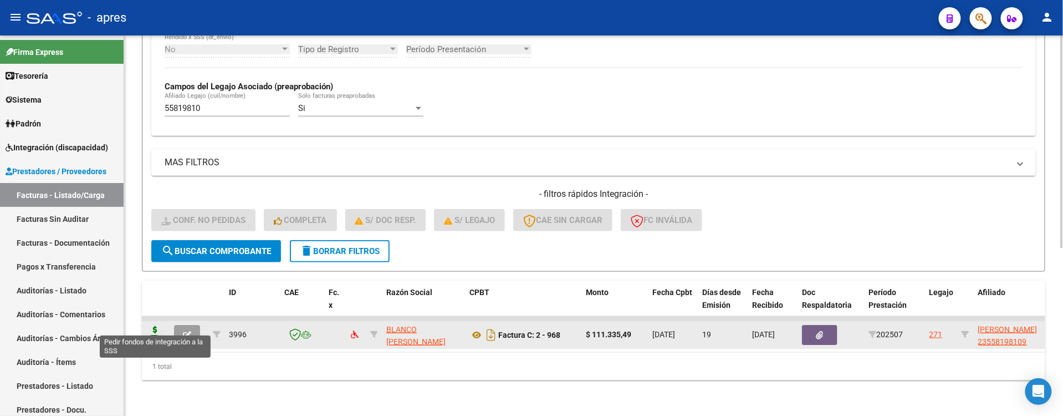
click at [155, 326] on icon at bounding box center [155, 334] width 18 height 16
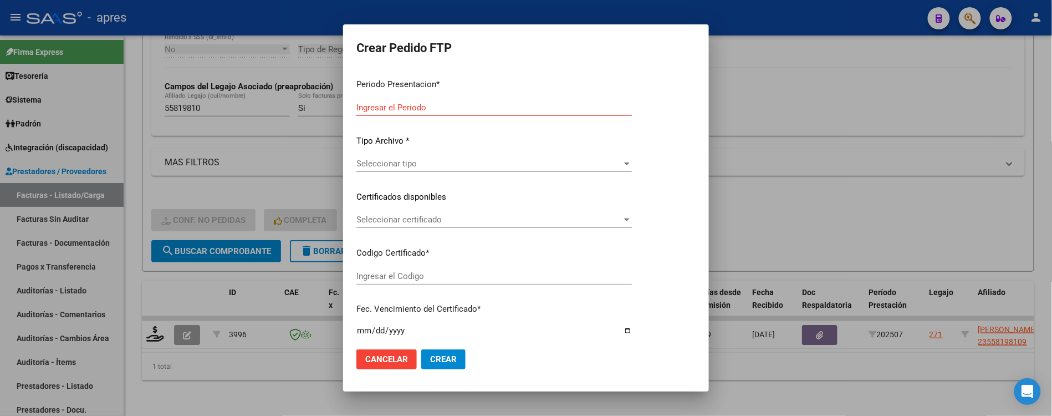
click at [156, 325] on div at bounding box center [526, 208] width 1052 height 416
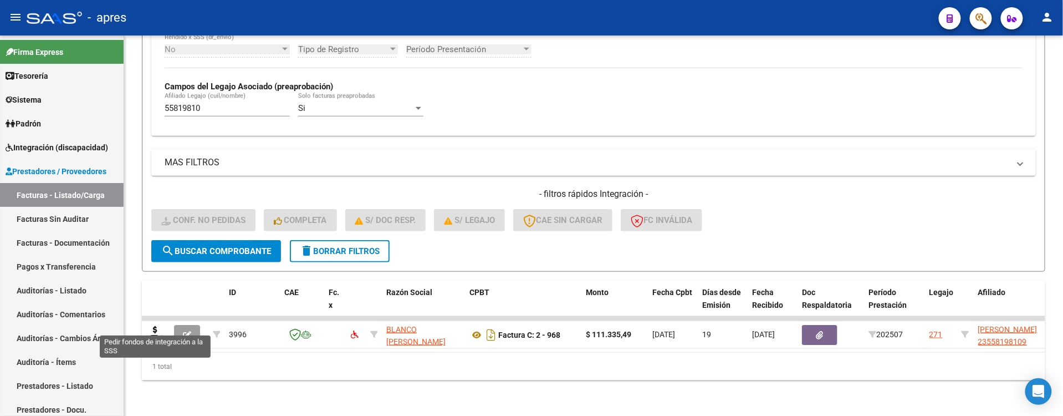
click at [156, 326] on icon at bounding box center [155, 334] width 18 height 16
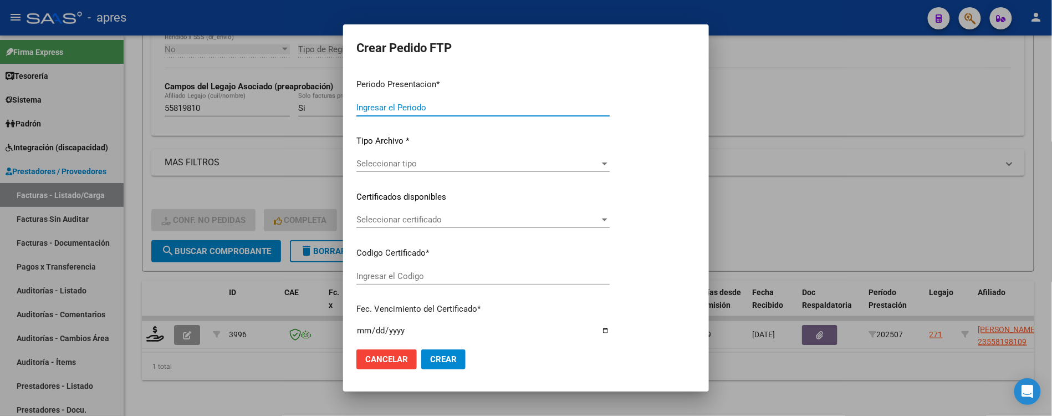
type input "202507"
type input "$ 111.335,49"
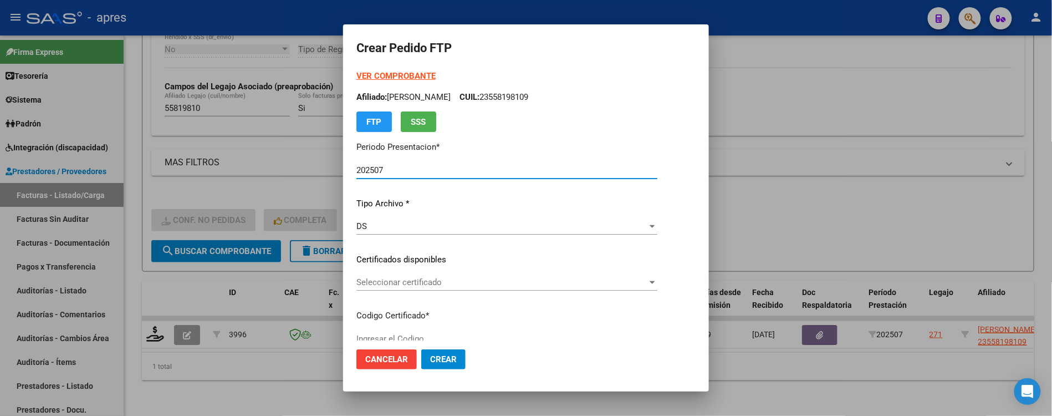
click at [451, 221] on div "DS" at bounding box center [502, 226] width 291 height 10
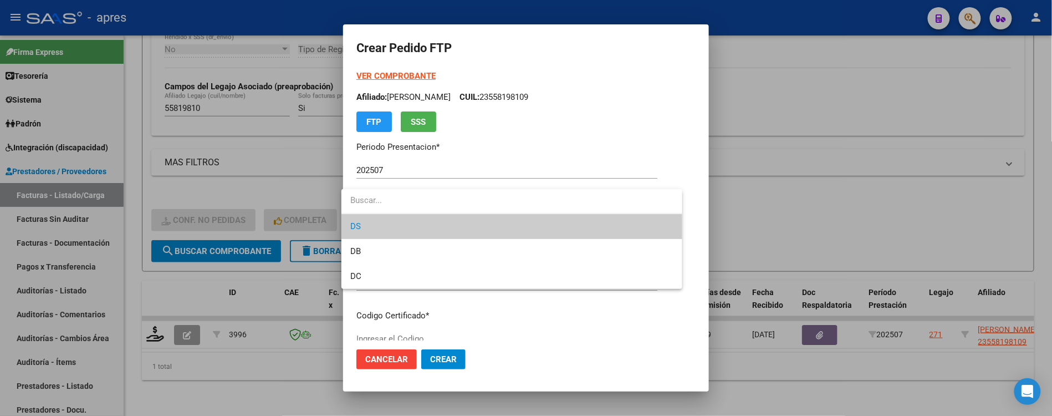
type input "ARG02000558198102021120920261209BS316"
type input "2026-12-09"
click at [575, 325] on div at bounding box center [526, 208] width 1052 height 416
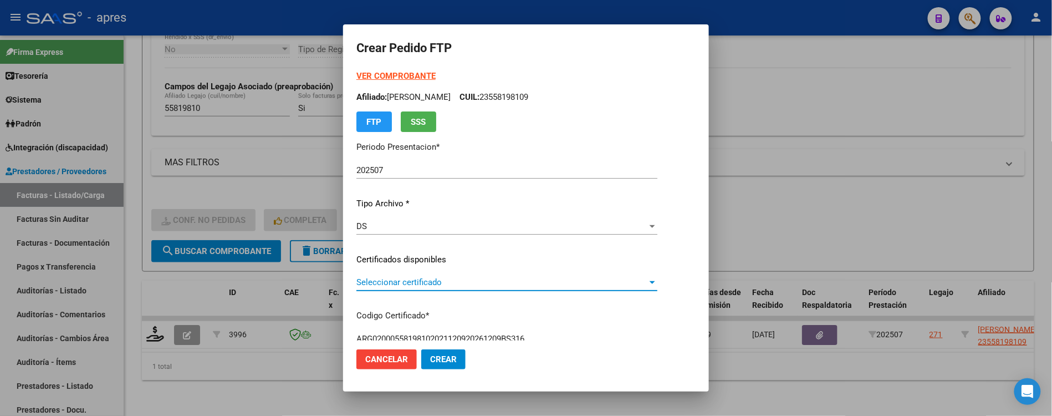
click at [457, 280] on span "Seleccionar certificado" at bounding box center [502, 282] width 291 height 10
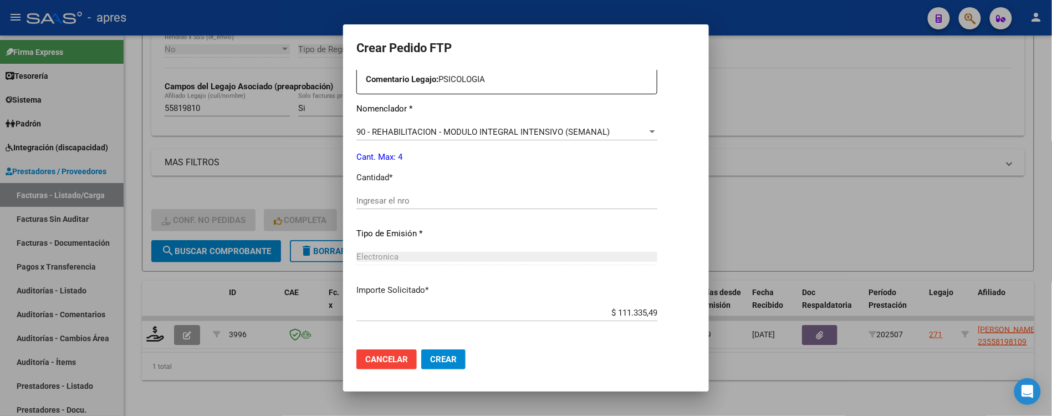
scroll to position [444, 0]
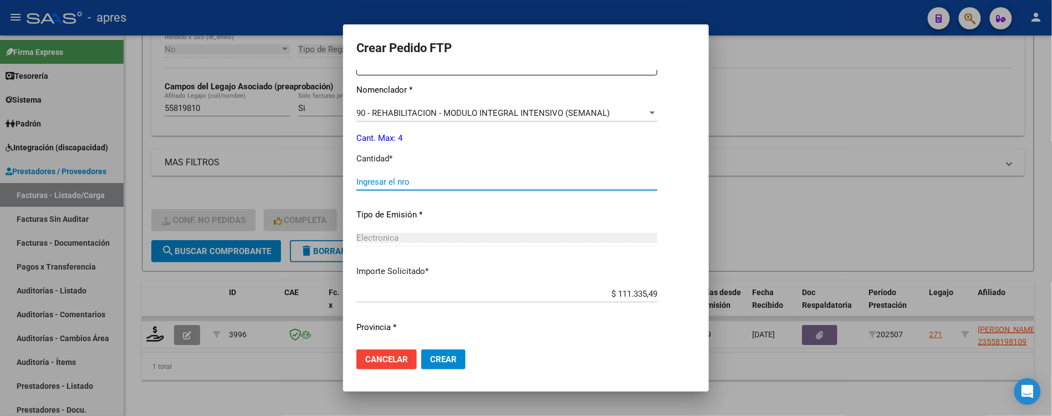
click at [436, 179] on input "Ingresar el nro" at bounding box center [507, 182] width 301 height 10
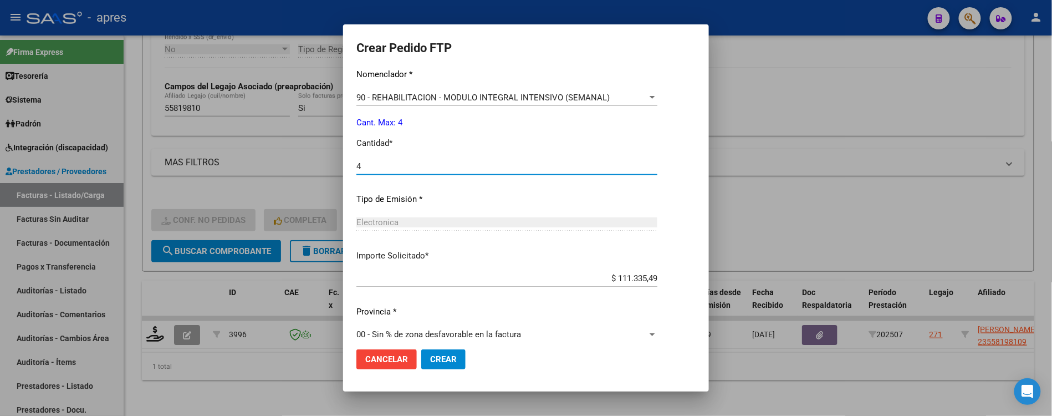
scroll to position [471, 0]
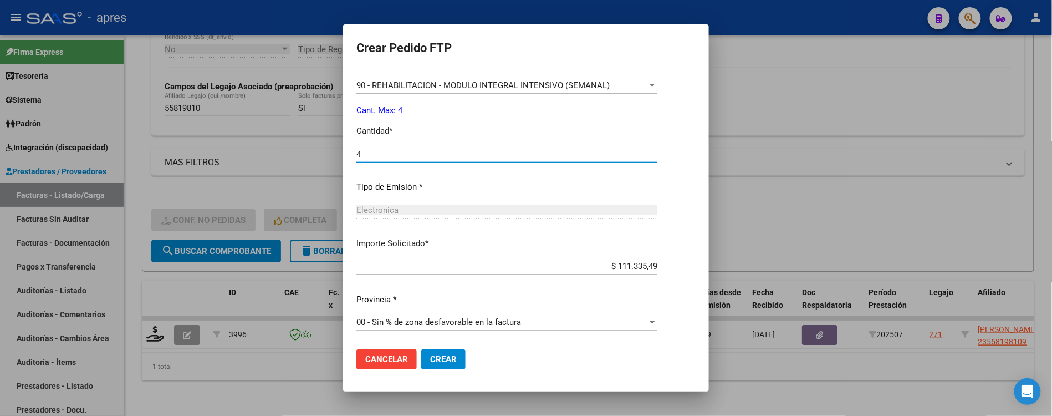
type input "4"
click at [432, 355] on span "Crear" at bounding box center [443, 359] width 27 height 10
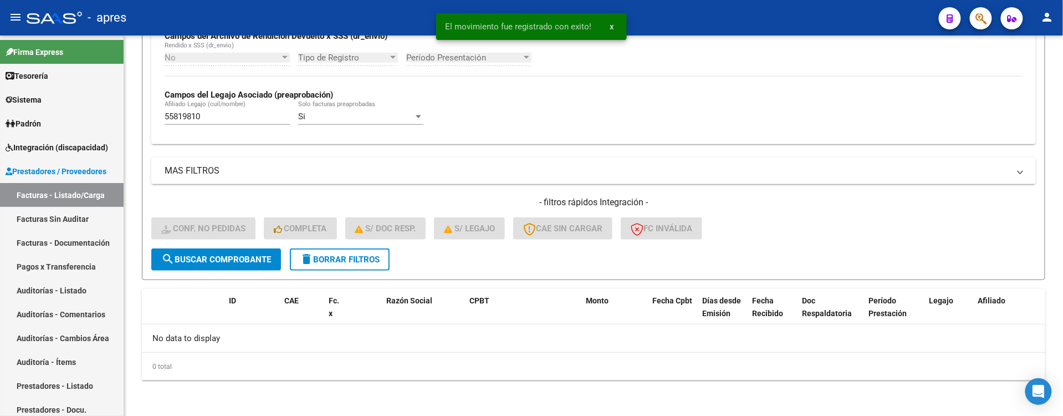
scroll to position [281, 0]
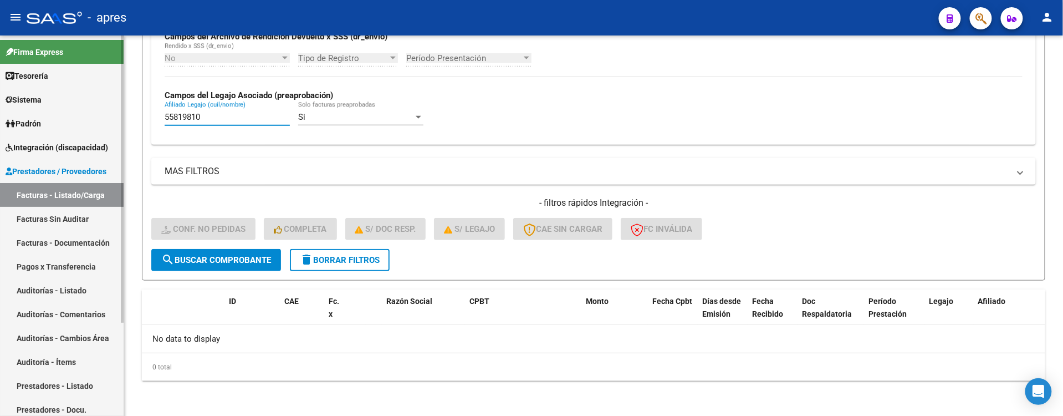
drag, startPoint x: 206, startPoint y: 123, endPoint x: 34, endPoint y: 116, distance: 172.5
click at [34, 116] on mat-sidenav-container "Firma Express Tesorería Extractos Procesados (csv) Extractos Originales (pdf) S…" at bounding box center [531, 225] width 1063 height 380
paste input "275661"
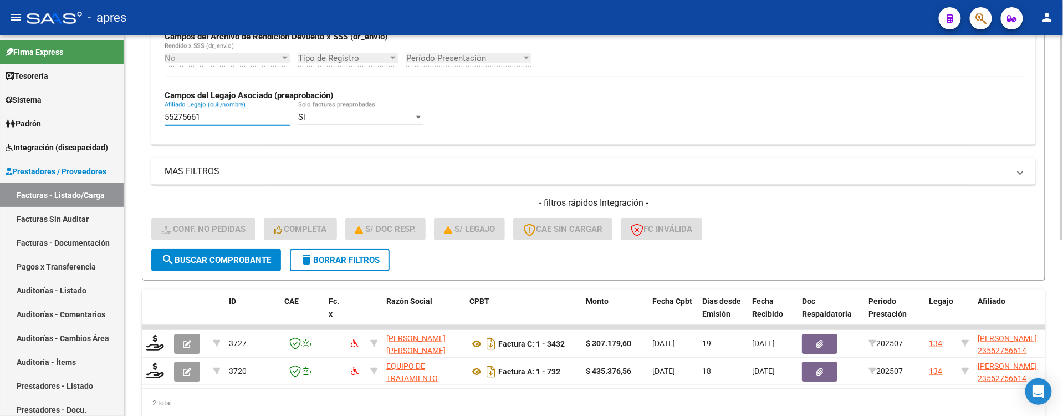
type input "55275661"
click at [208, 256] on span "search Buscar Comprobante" at bounding box center [216, 260] width 110 height 10
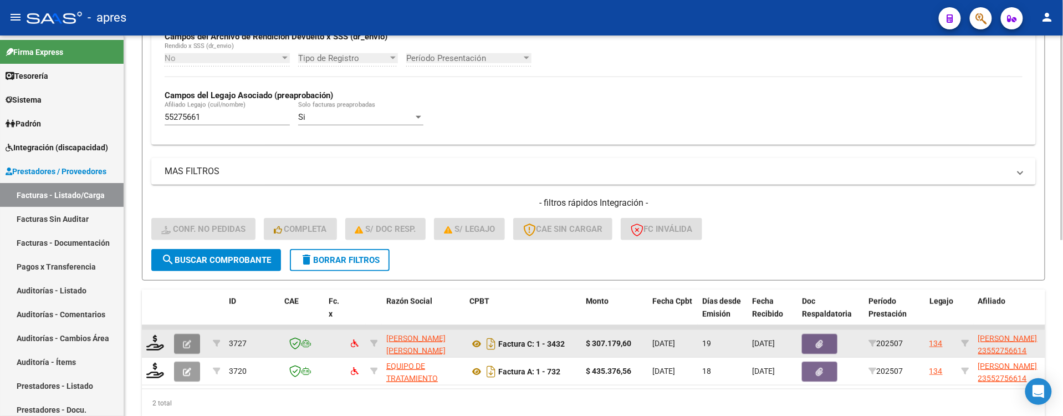
click at [178, 342] on button "button" at bounding box center [187, 344] width 26 height 20
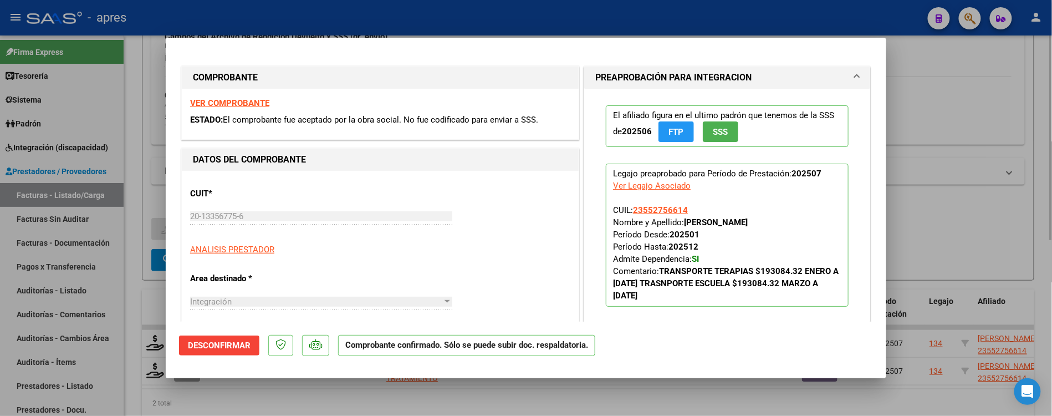
click at [115, 299] on div at bounding box center [526, 208] width 1052 height 416
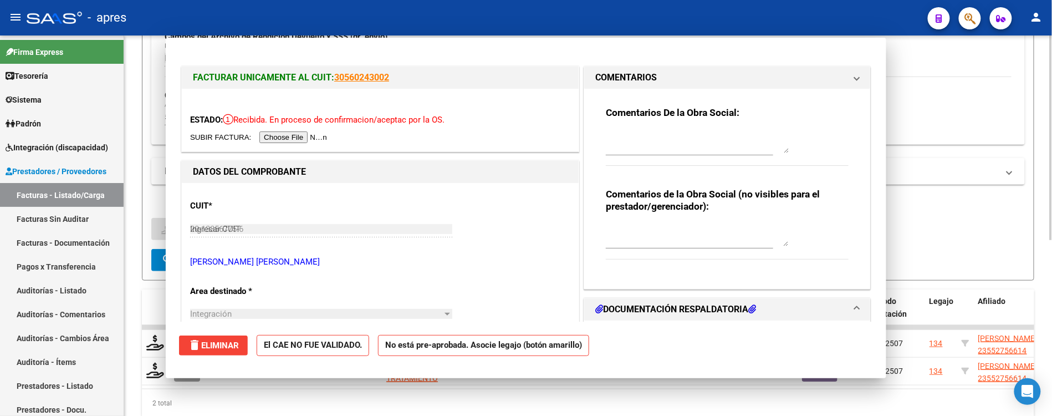
type input "$ 0,00"
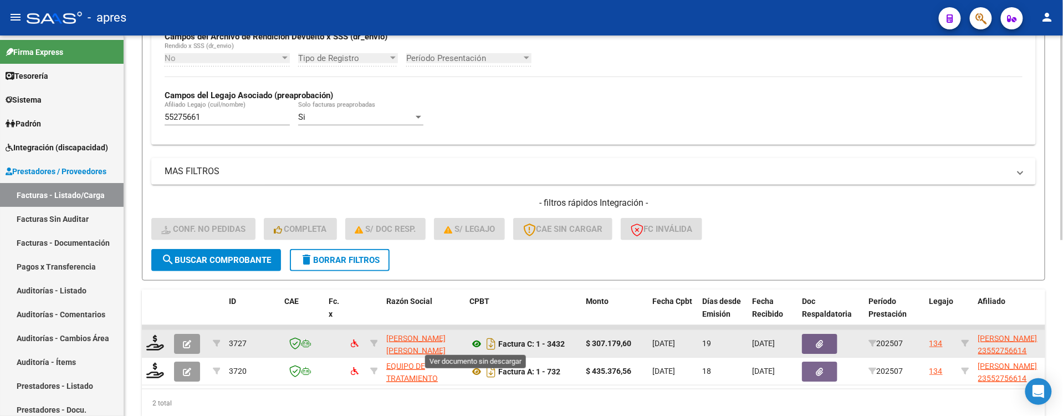
click at [477, 342] on icon at bounding box center [477, 343] width 14 height 13
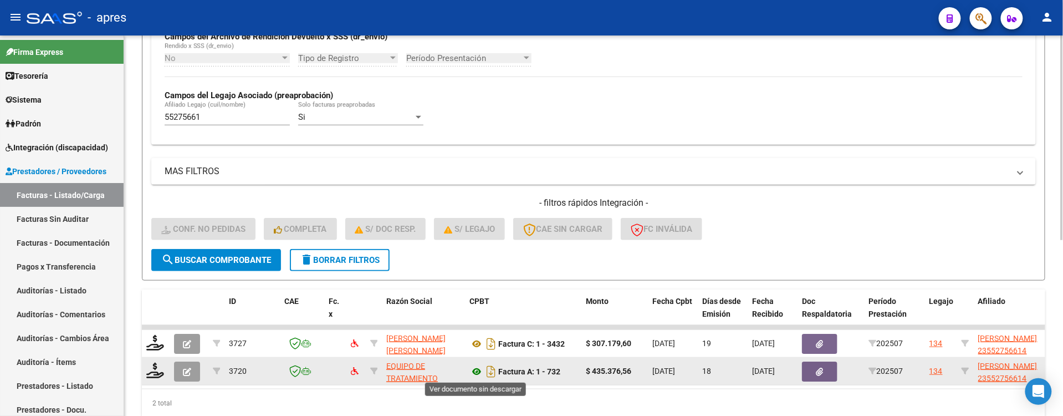
click at [475, 373] on icon at bounding box center [477, 371] width 14 height 13
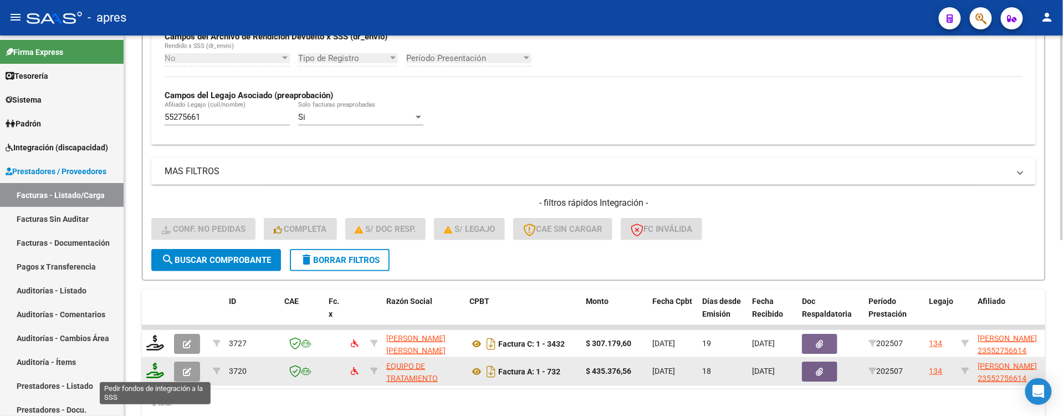
click at [156, 369] on icon at bounding box center [155, 371] width 18 height 16
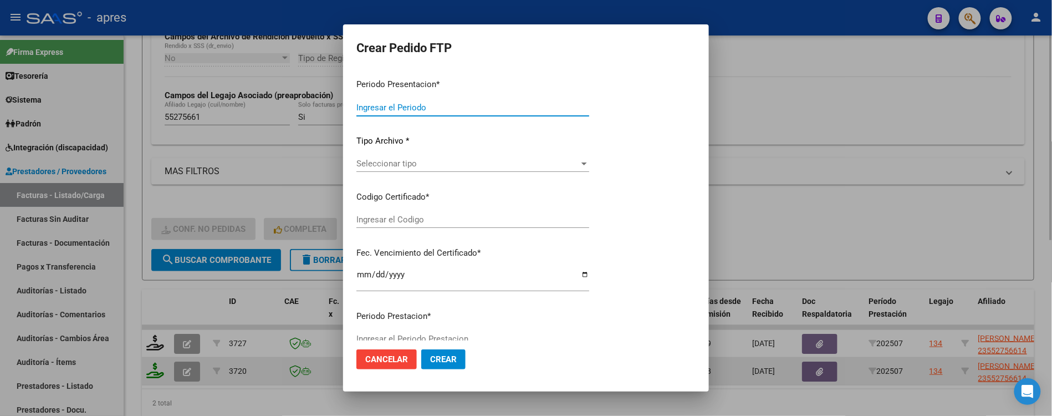
type input "202507"
type input "$ 435.376,56"
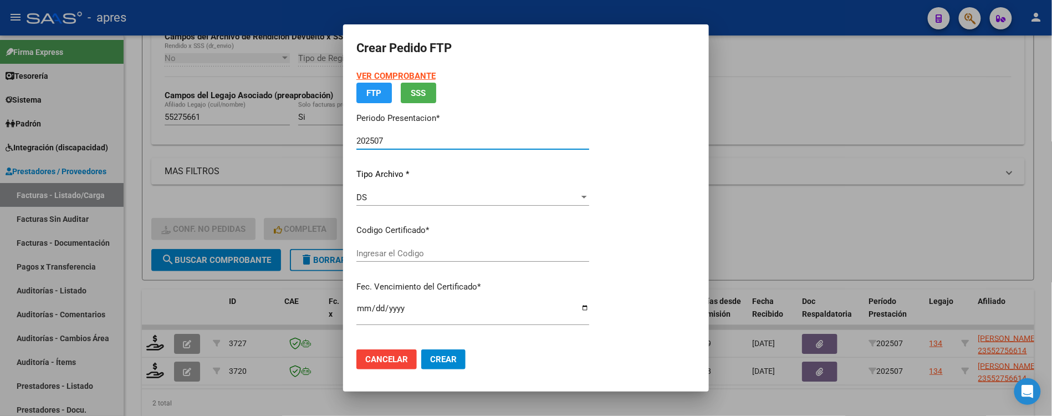
type input "ARG01000552756612020060220240602BUE370"
type input "2030-06-30"
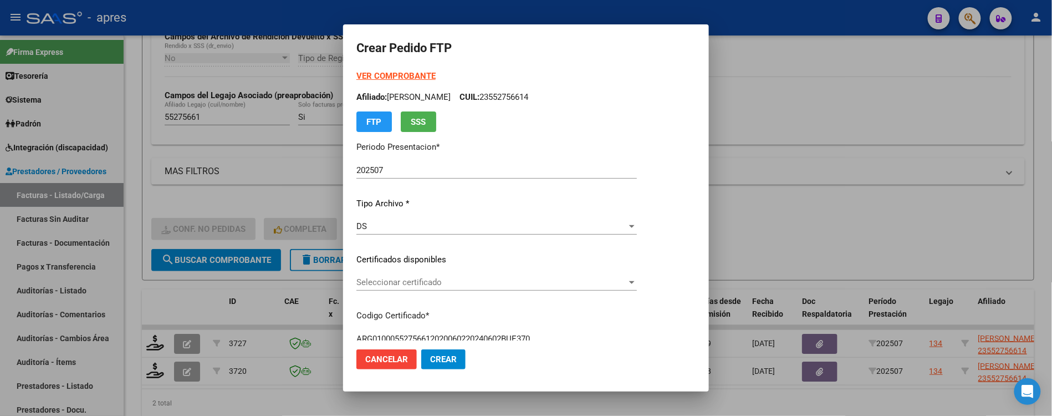
click at [476, 287] on div "Seleccionar certificado Seleccionar certificado" at bounding box center [497, 282] width 281 height 17
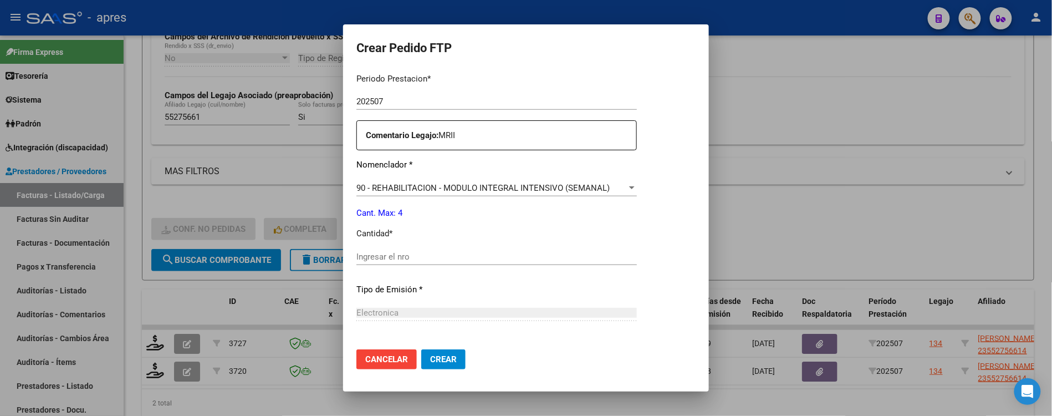
scroll to position [369, 0]
drag, startPoint x: 466, startPoint y: 242, endPoint x: 467, endPoint y: 248, distance: 6.1
click at [466, 247] on div "Periodo Prestacion * 202507 Ingresar el Periodo Prestacion Comentario Legajo: M…" at bounding box center [497, 254] width 281 height 380
click at [466, 257] on input "Ingresar el nro" at bounding box center [497, 256] width 281 height 10
type input "4"
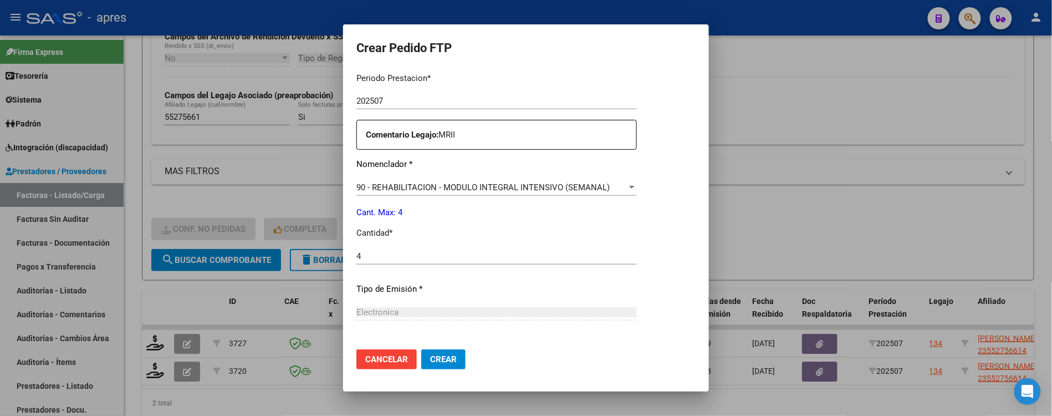
scroll to position [471, 0]
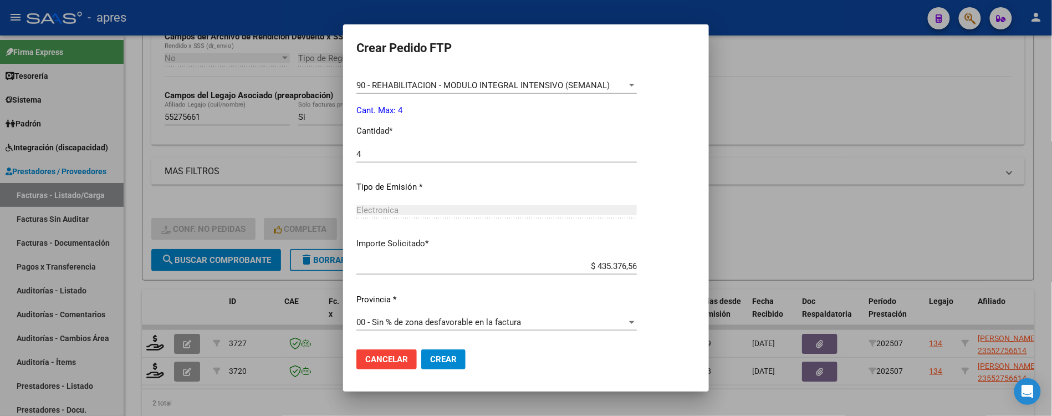
click at [447, 369] on mat-dialog-actions "Cancelar Crear" at bounding box center [526, 359] width 339 height 38
click at [447, 363] on span "Crear" at bounding box center [443, 359] width 27 height 10
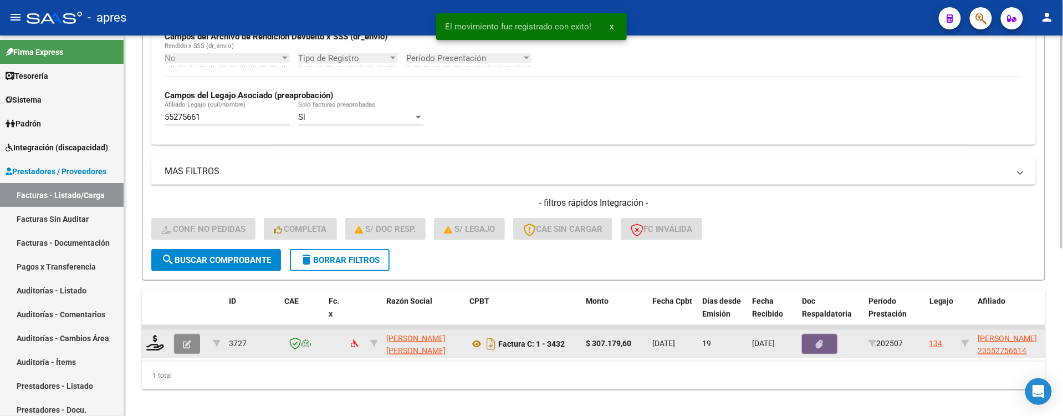
click at [183, 340] on icon "button" at bounding box center [187, 344] width 8 height 8
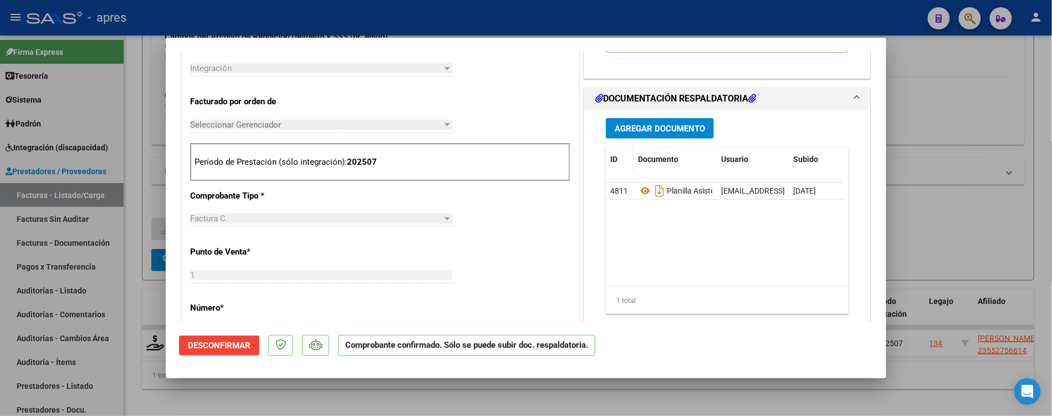
scroll to position [242, 0]
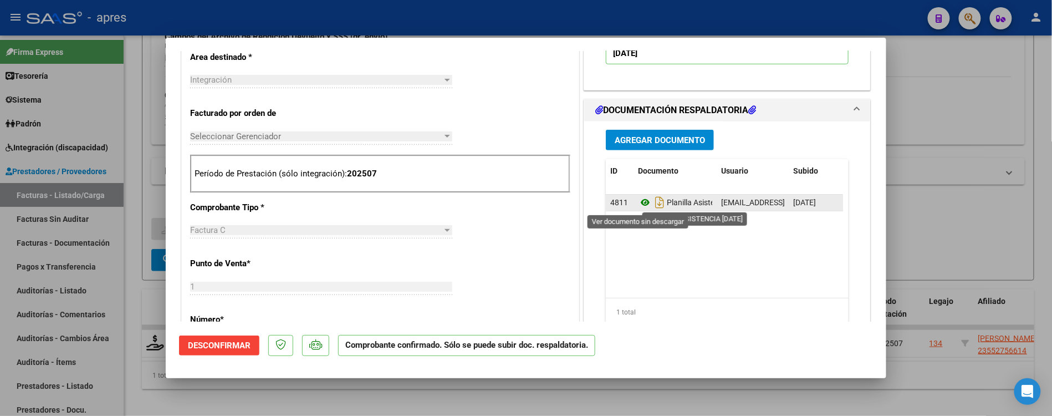
click at [638, 200] on icon at bounding box center [645, 202] width 14 height 13
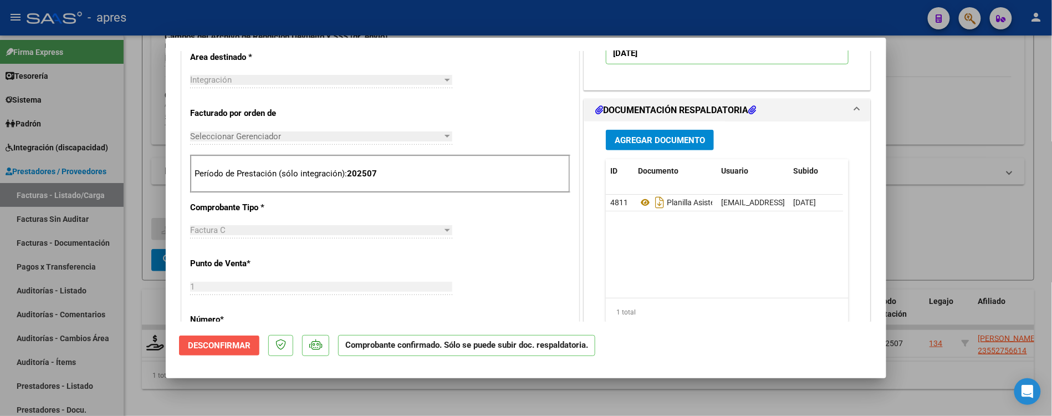
click at [241, 348] on span "Desconfirmar" at bounding box center [219, 345] width 63 height 10
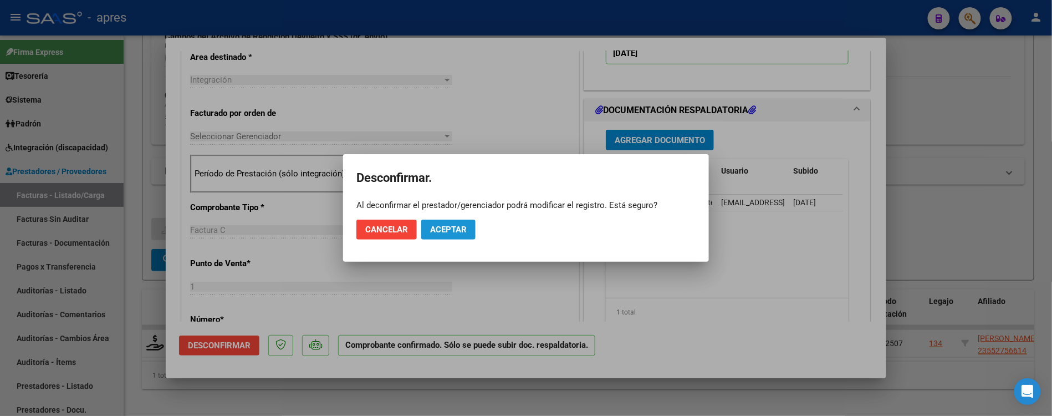
click at [447, 234] on span "Aceptar" at bounding box center [448, 230] width 37 height 10
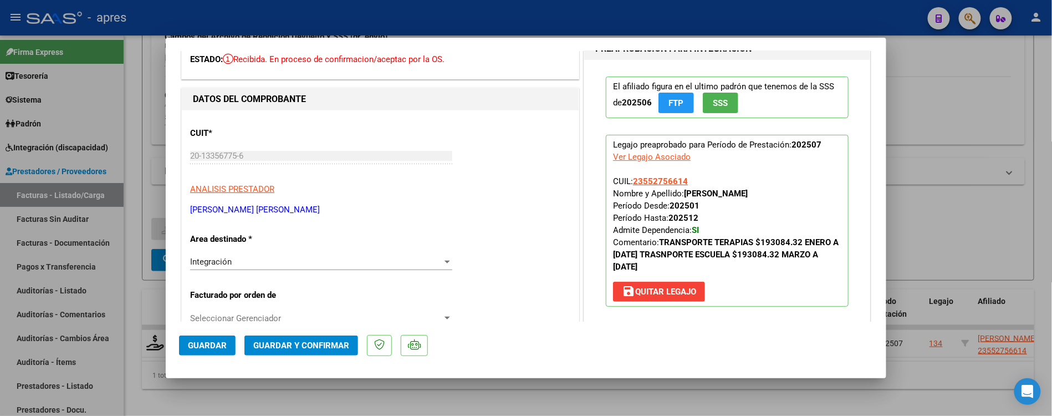
scroll to position [0, 0]
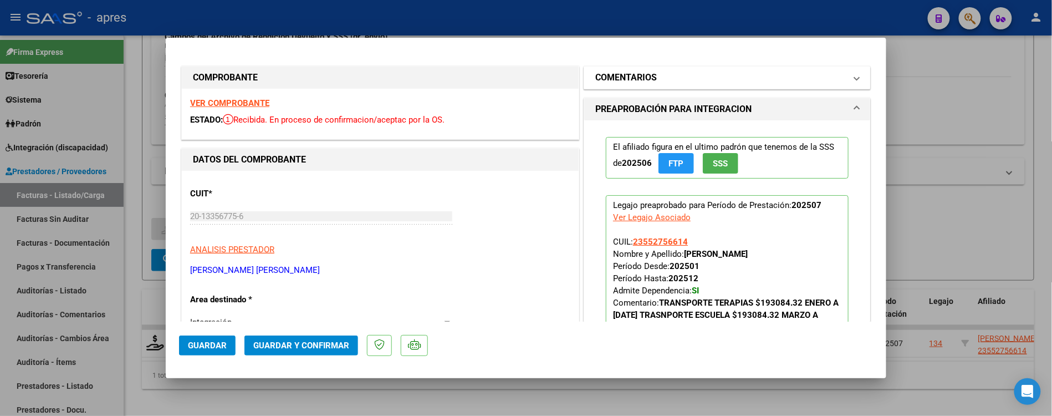
click at [661, 79] on mat-panel-title "COMENTARIOS" at bounding box center [720, 77] width 251 height 13
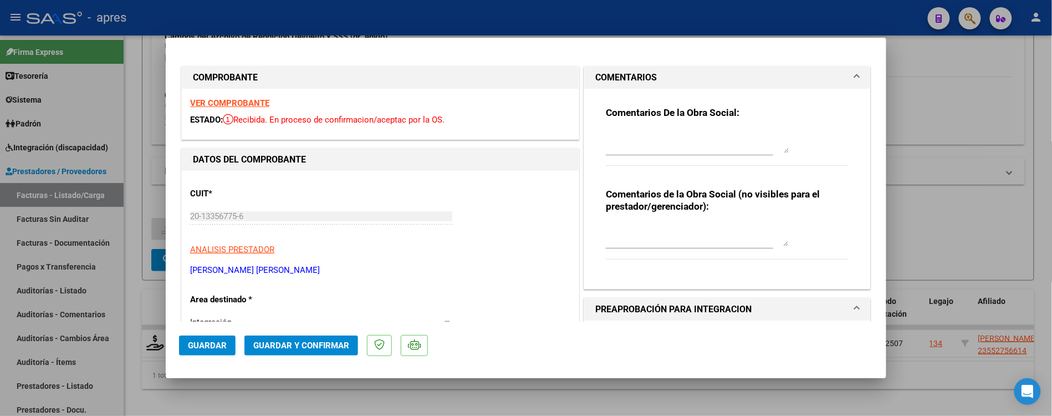
click at [639, 233] on textarea at bounding box center [697, 235] width 183 height 22
click at [606, 129] on div at bounding box center [697, 142] width 183 height 27
click at [746, 139] on textarea "Se facturan 22 dias a escuela y son 13" at bounding box center [697, 142] width 183 height 22
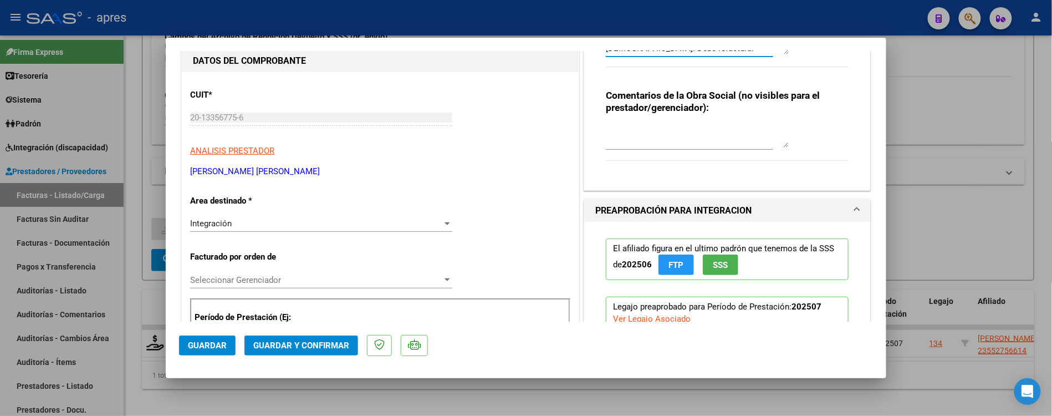
scroll to position [74, 0]
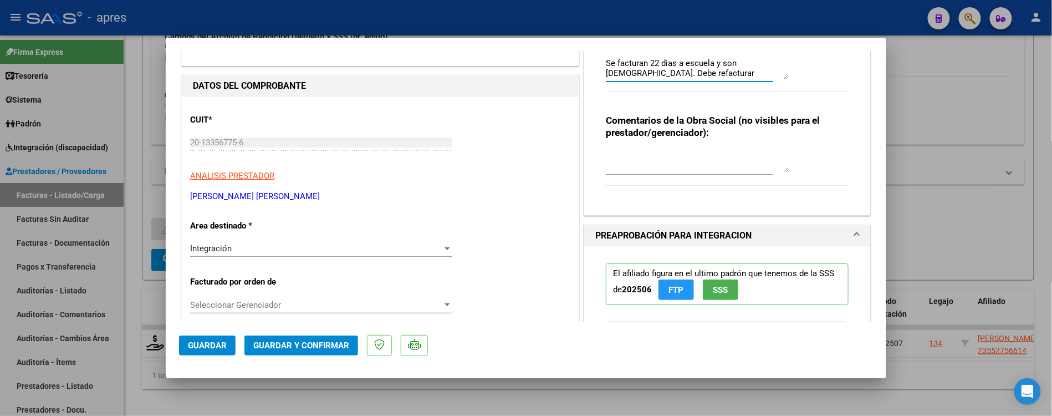
type textarea "Se facturan 22 dias a escuela y son 13. Debe refacturar"
click at [641, 154] on textarea at bounding box center [697, 161] width 183 height 22
click at [276, 253] on div "Integración" at bounding box center [316, 248] width 252 height 10
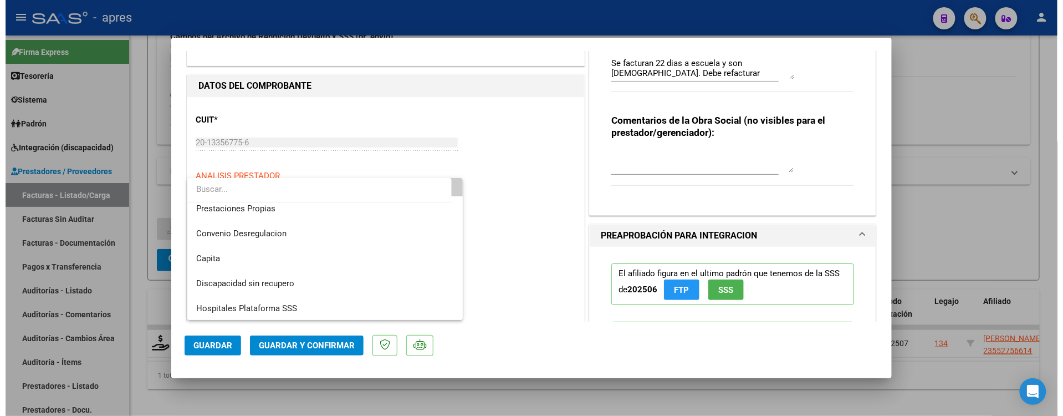
scroll to position [107, 0]
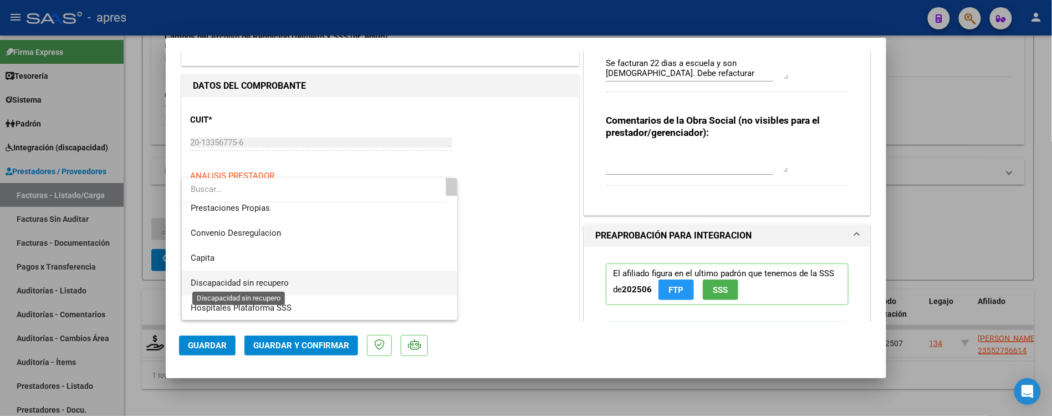
click at [264, 279] on span "Discapacidad sin recupero" at bounding box center [240, 283] width 98 height 10
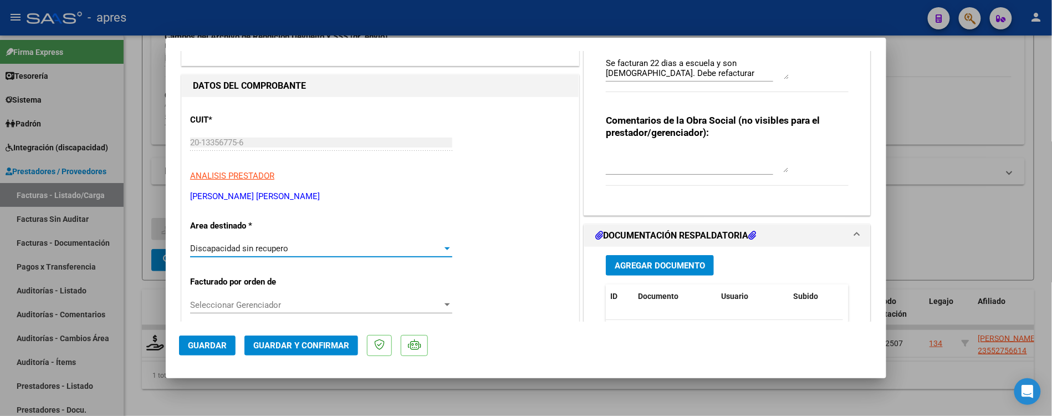
click at [227, 345] on button "Guardar" at bounding box center [207, 345] width 57 height 20
click at [153, 98] on div at bounding box center [526, 208] width 1052 height 416
type input "$ 0,00"
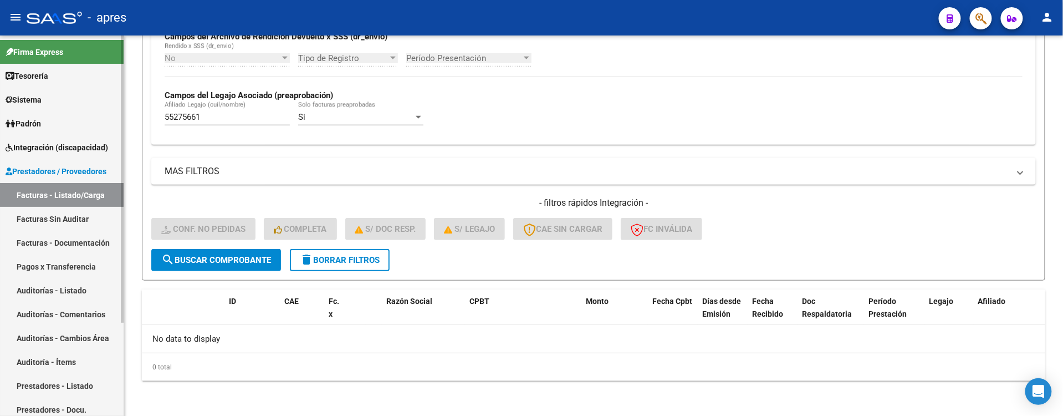
drag, startPoint x: 211, startPoint y: 118, endPoint x: 83, endPoint y: 133, distance: 128.4
click at [84, 133] on mat-sidenav-container "Firma Express Tesorería Extractos Procesados (csv) Extractos Originales (pdf) S…" at bounding box center [531, 225] width 1063 height 380
paste input "7375115"
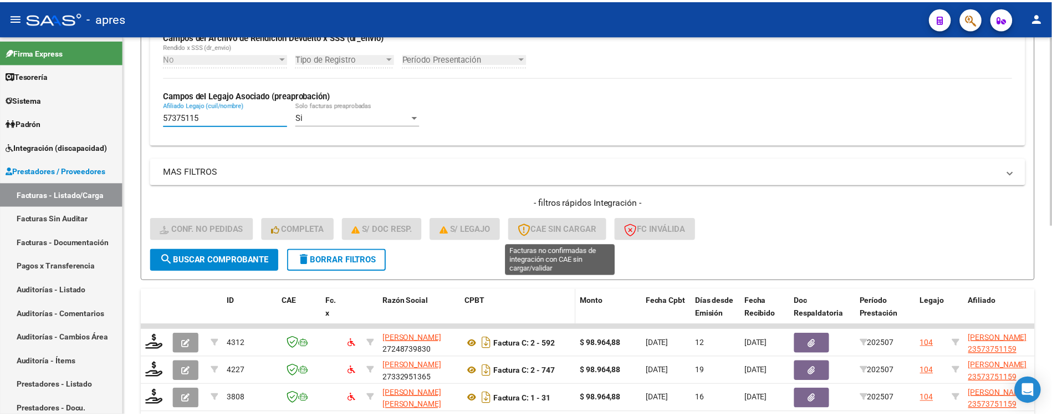
scroll to position [384, 0]
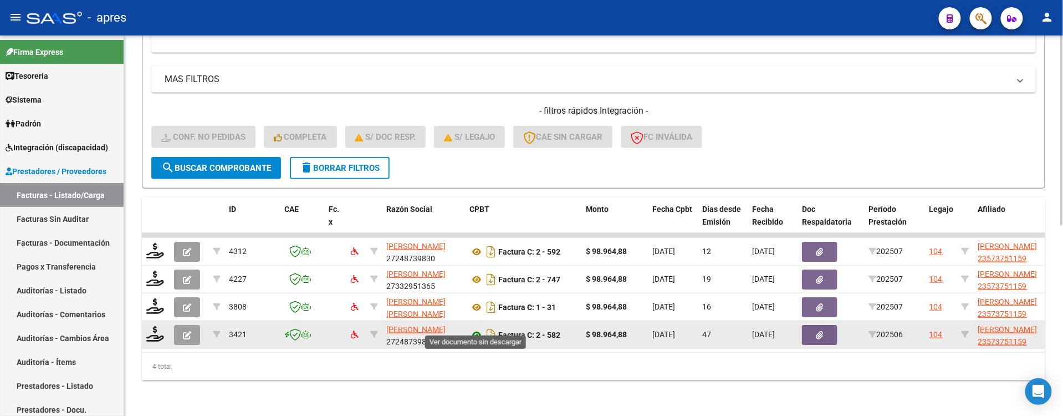
type input "57375115"
click at [474, 328] on icon at bounding box center [477, 334] width 14 height 13
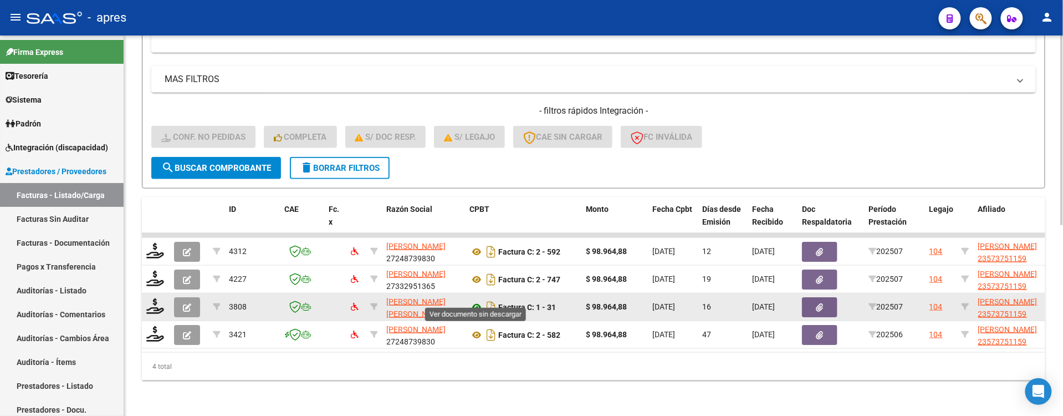
click at [479, 301] on icon at bounding box center [477, 307] width 14 height 13
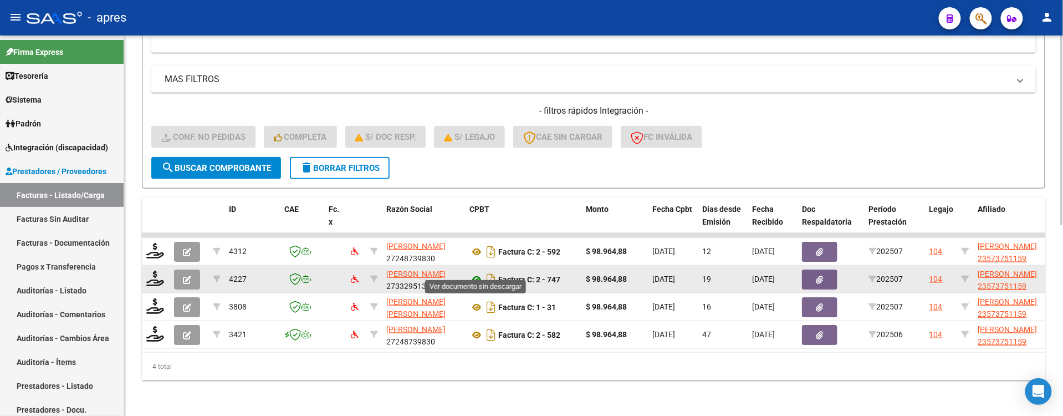
click at [482, 273] on icon at bounding box center [477, 279] width 14 height 13
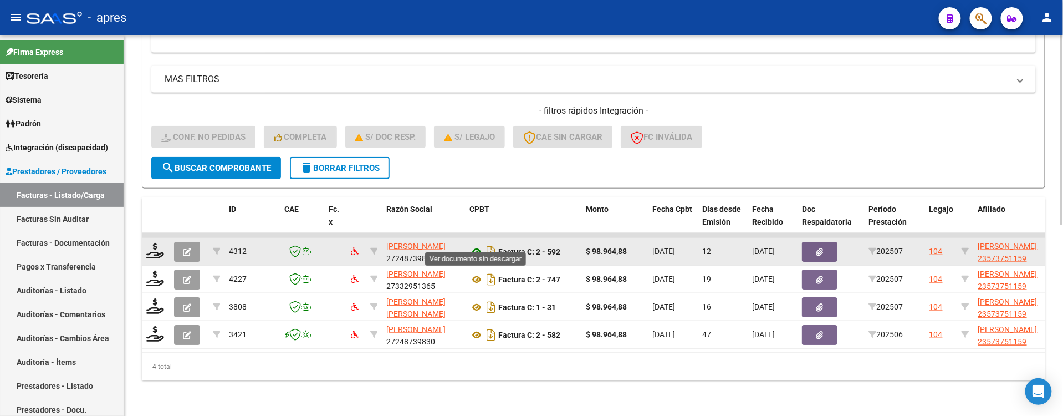
click at [471, 245] on icon at bounding box center [477, 251] width 14 height 13
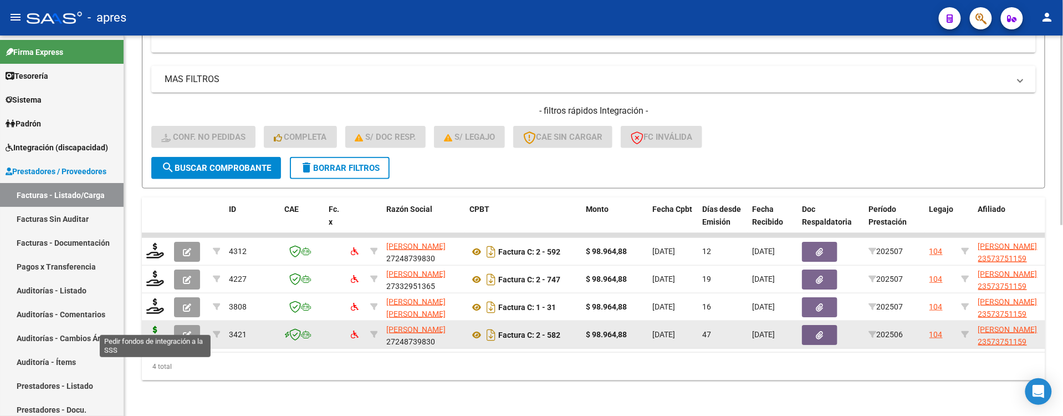
click at [153, 329] on icon at bounding box center [155, 334] width 18 height 16
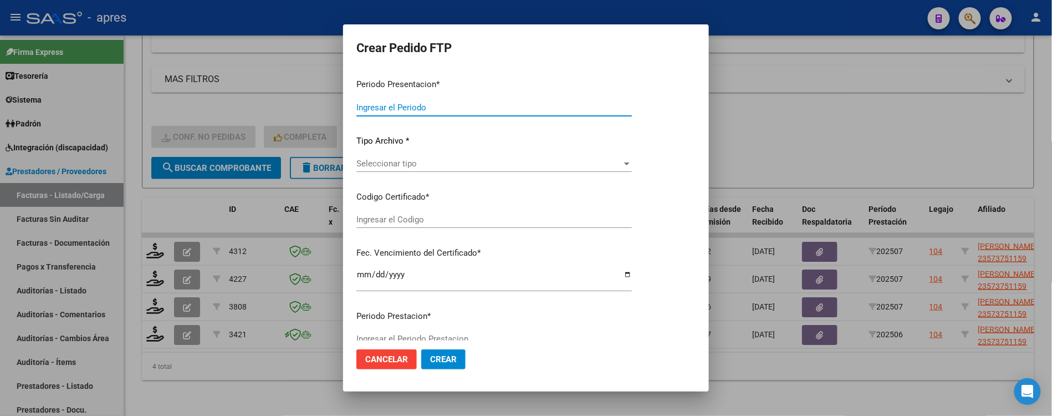
type input "202507"
type input "202506"
type input "$ 98.964,88"
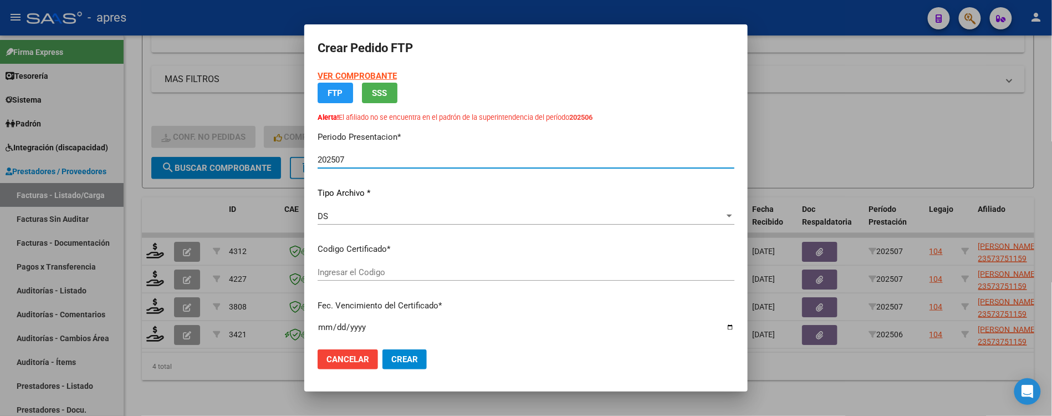
type input "ARG02000573751152022080420270804BS440"
type input "2027-08-04"
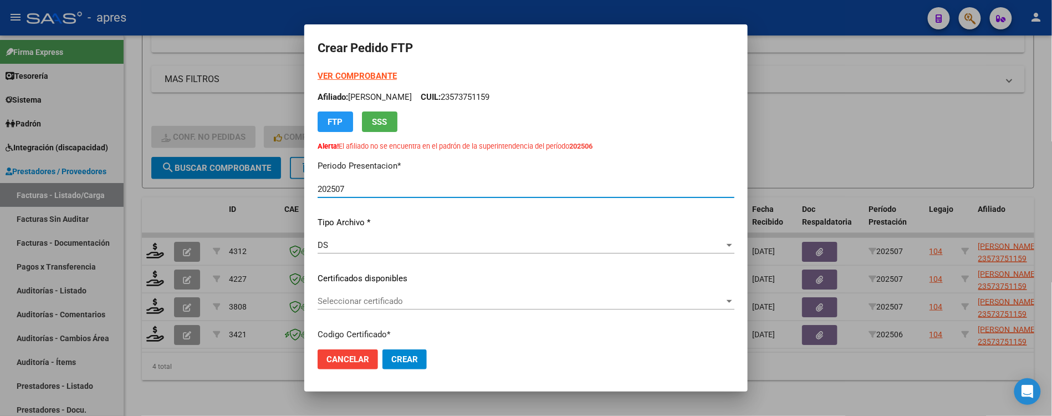
click at [433, 289] on div "VER COMPROBANTE ARCA Padrón Afiliado: ESPINOZA AGUSTIN CUIL: 23573751159 FTP SS…" at bounding box center [526, 260] width 417 height 381
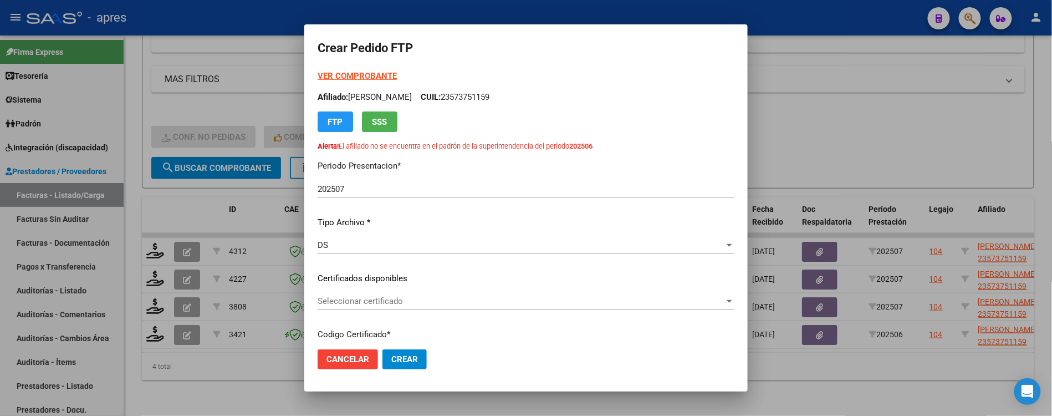
click at [435, 298] on span "Seleccionar certificado" at bounding box center [521, 301] width 407 height 10
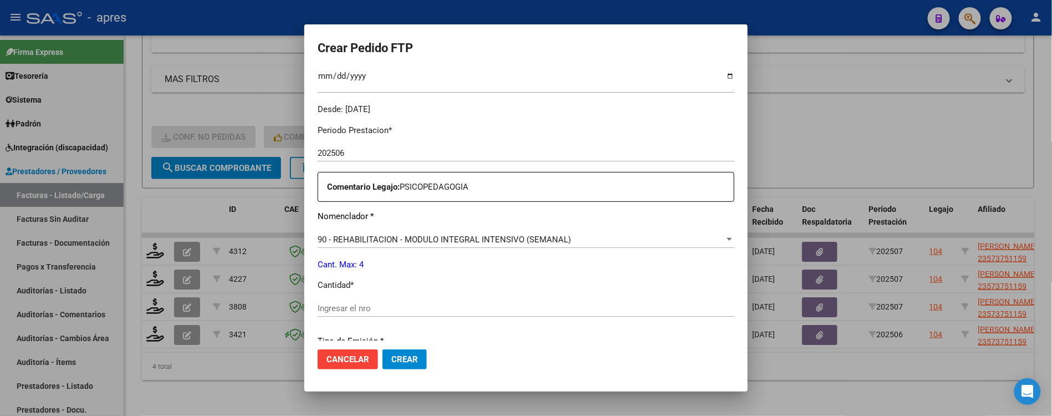
scroll to position [369, 0]
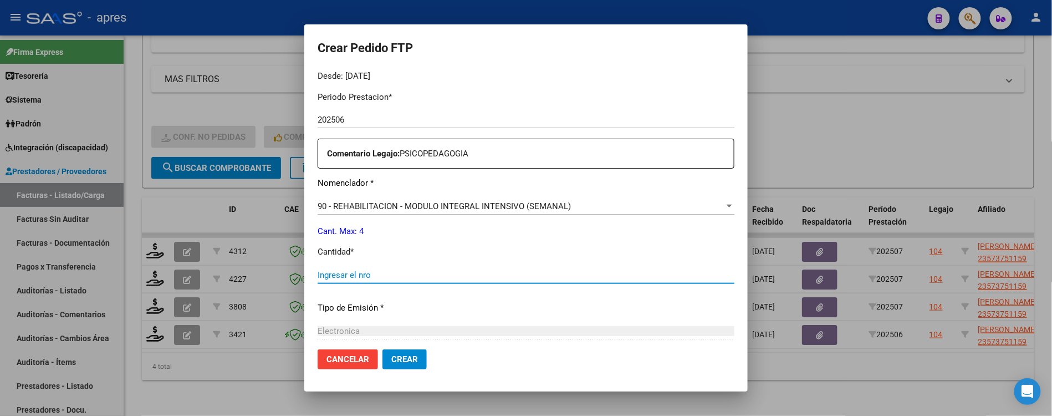
click at [391, 273] on input "Ingresar el nro" at bounding box center [526, 275] width 417 height 10
type input "4"
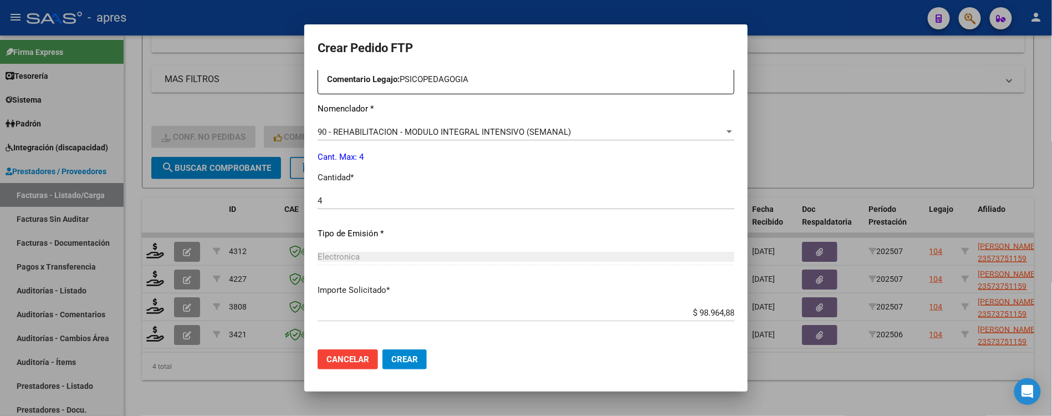
scroll to position [491, 0]
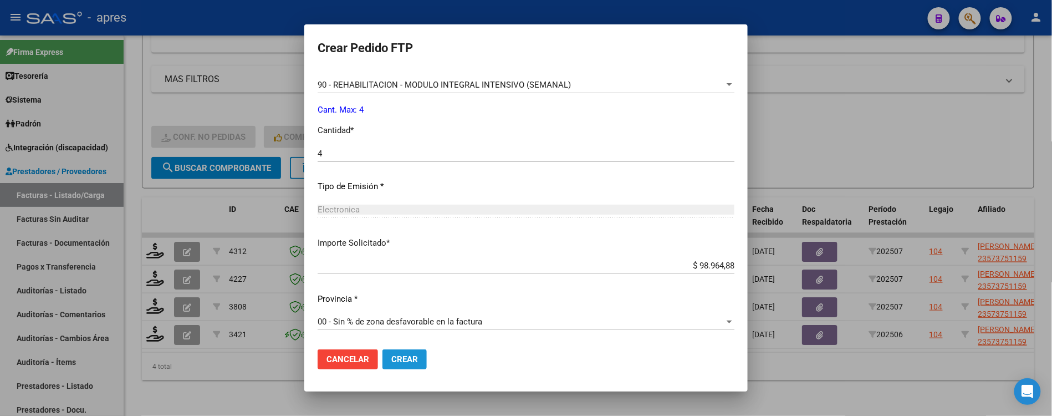
click at [395, 354] on span "Crear" at bounding box center [404, 359] width 27 height 10
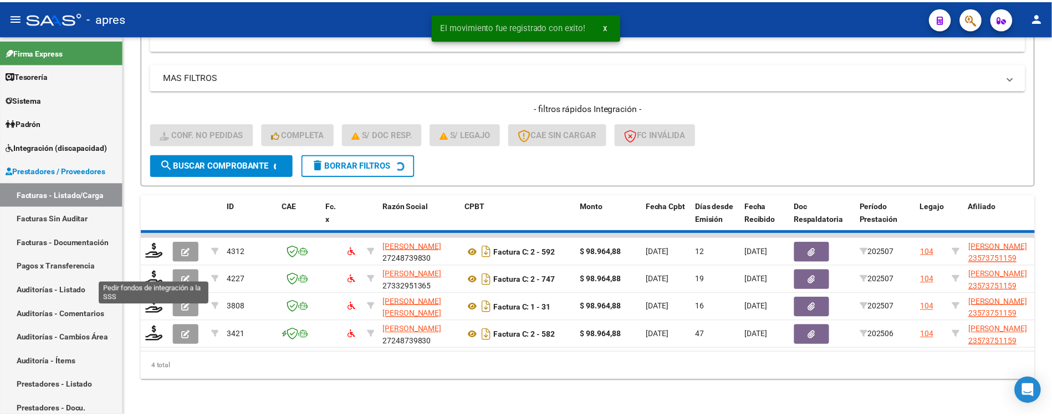
scroll to position [355, 0]
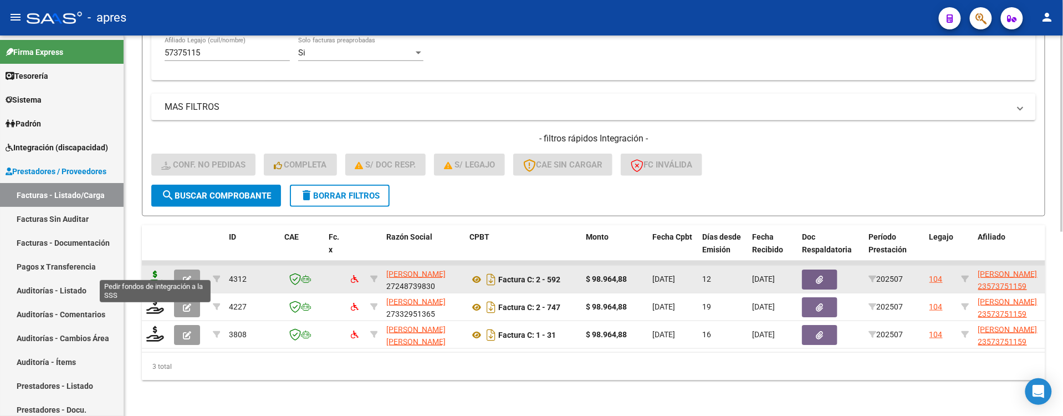
click at [153, 271] on icon at bounding box center [155, 279] width 18 height 16
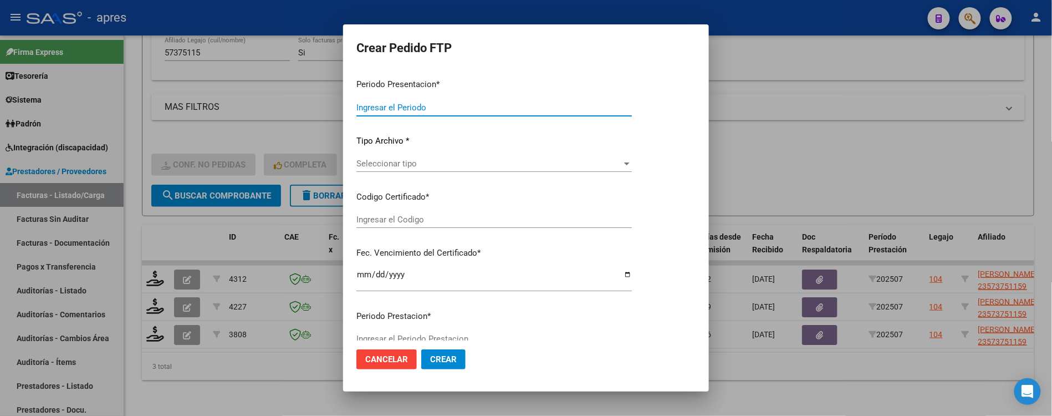
type input "202507"
type input "$ 98.964,88"
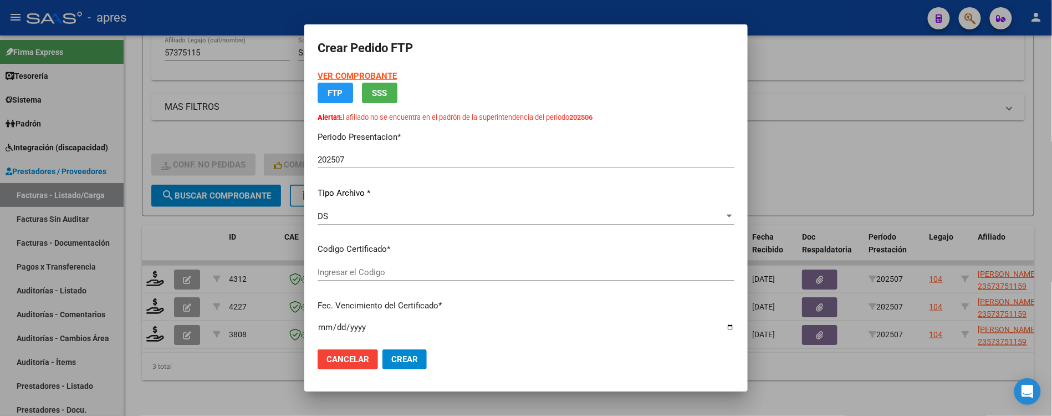
click at [422, 278] on div "Ingresar el Codigo" at bounding box center [526, 272] width 417 height 17
click at [424, 274] on app-form-text-field "Codigo Certificado * Ingresar el Codigo" at bounding box center [531, 260] width 426 height 34
type input "ARG02000573751152022080420270804BS440"
type input "2027-08-04"
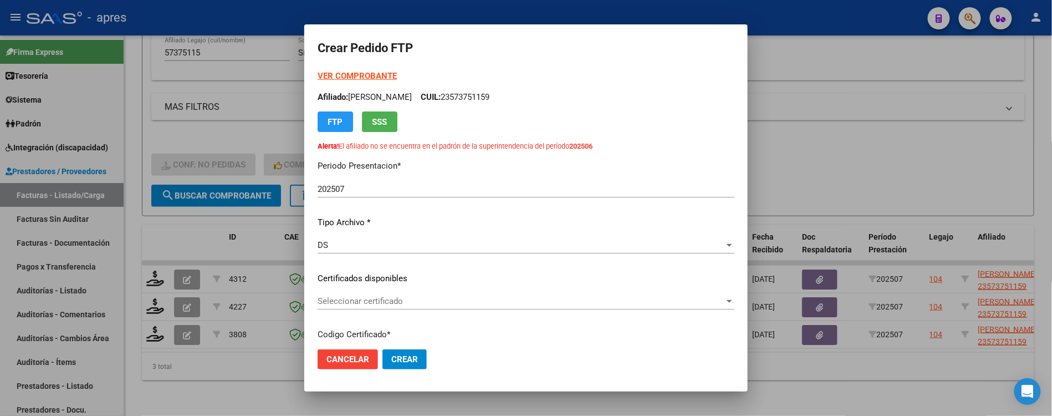
click at [420, 304] on span "Seleccionar certificado" at bounding box center [521, 301] width 407 height 10
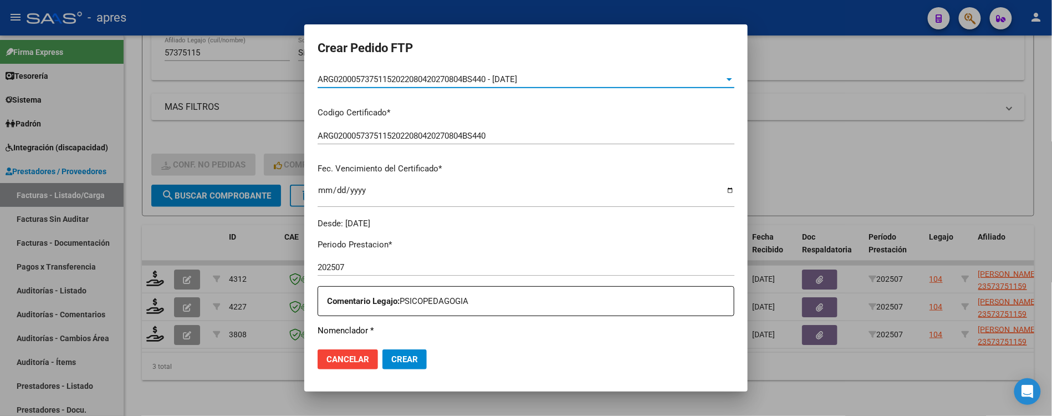
scroll to position [369, 0]
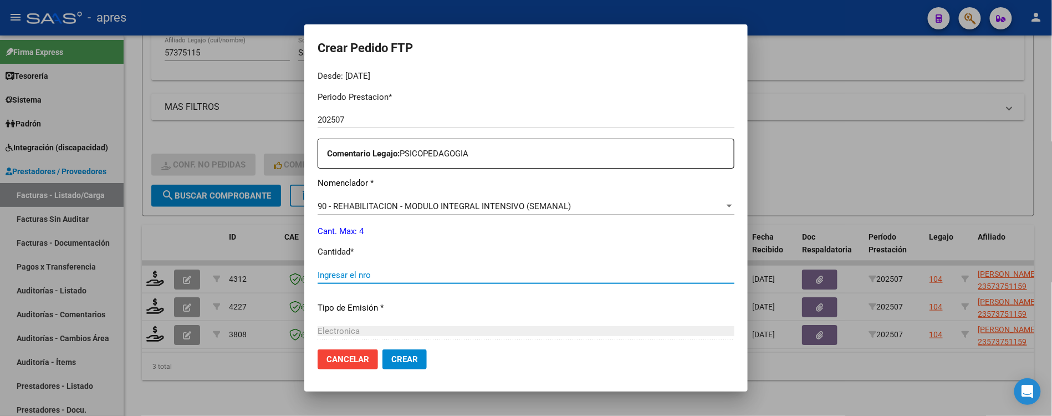
click at [408, 276] on input "Ingresar el nro" at bounding box center [526, 275] width 417 height 10
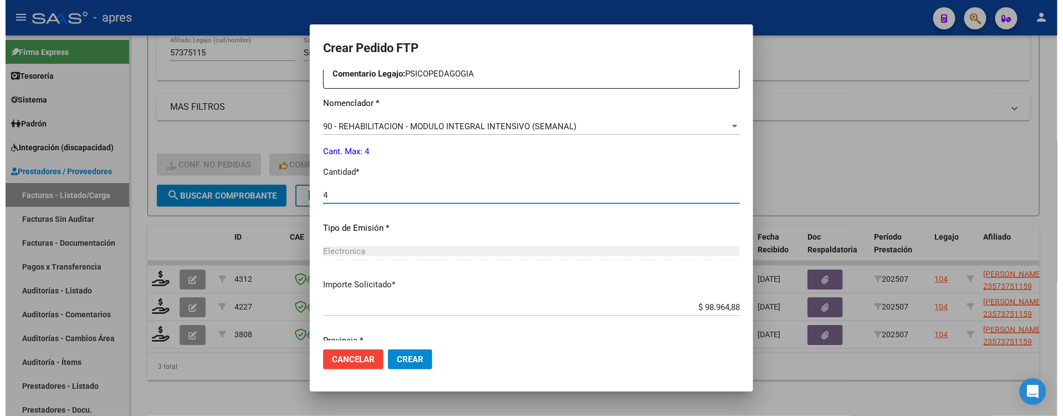
scroll to position [491, 0]
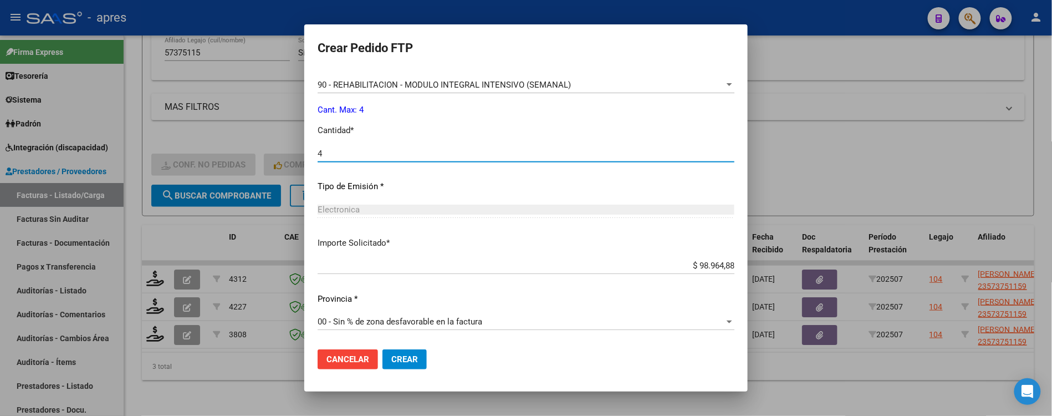
type input "4"
click at [403, 354] on span "Crear" at bounding box center [404, 359] width 27 height 10
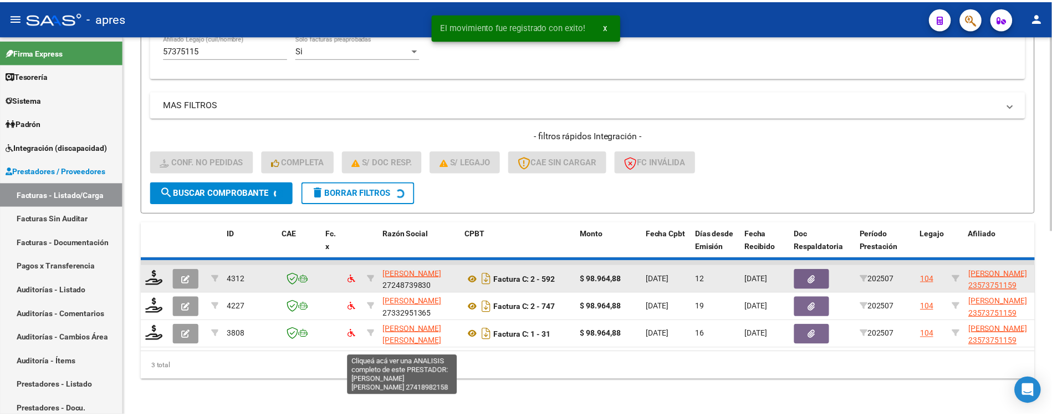
scroll to position [328, 0]
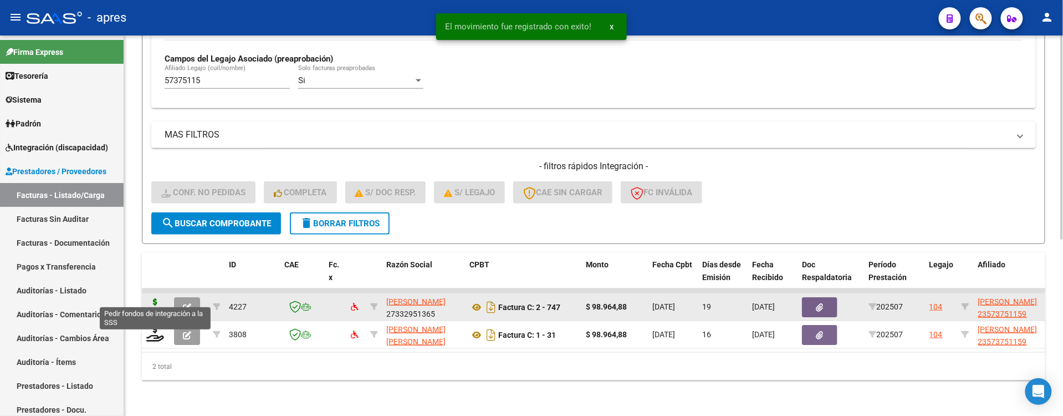
click at [159, 298] on icon at bounding box center [155, 306] width 18 height 16
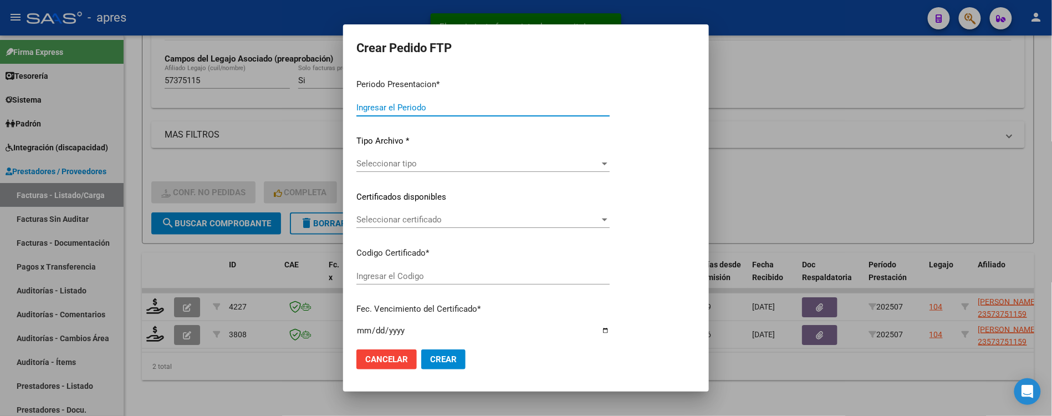
type input "202507"
type input "$ 98.964,88"
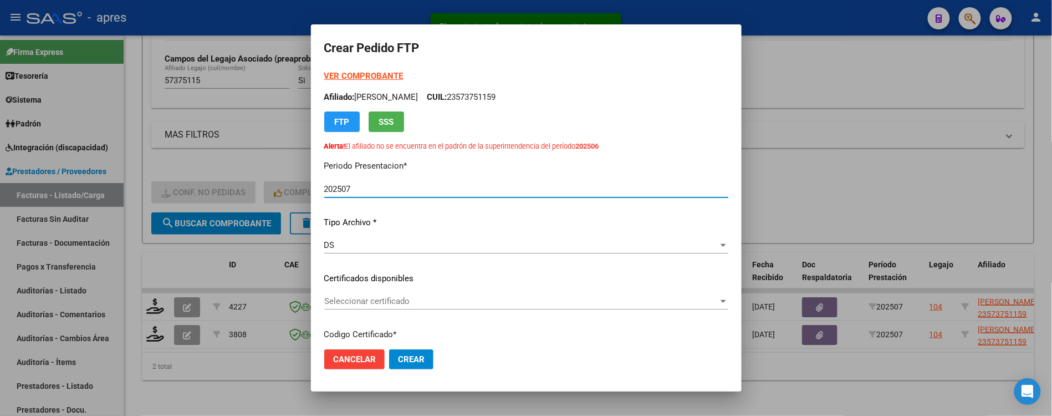
type input "ARG02000573751152022080420270804BS440"
type input "2027-08-04"
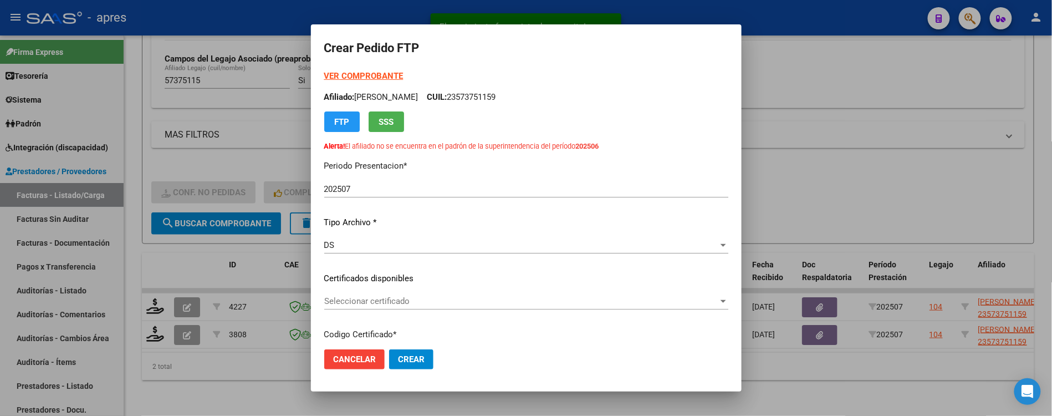
click at [409, 307] on div "Seleccionar certificado Seleccionar certificado" at bounding box center [526, 301] width 404 height 17
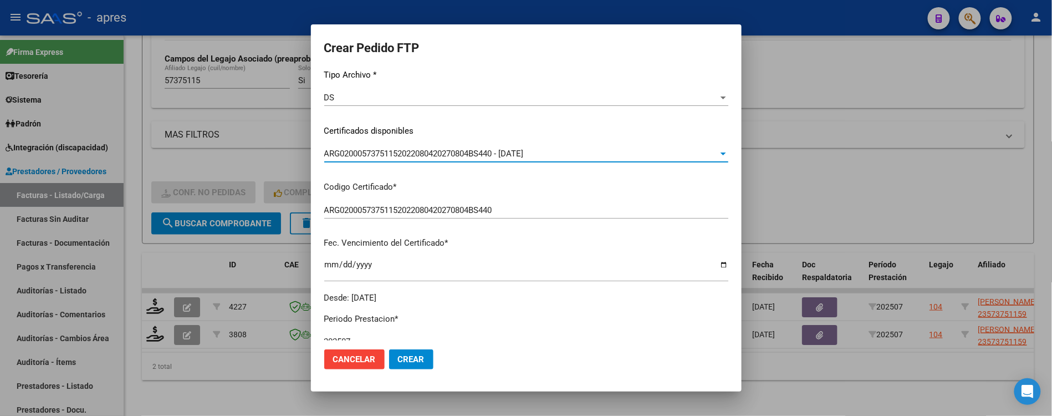
scroll to position [369, 0]
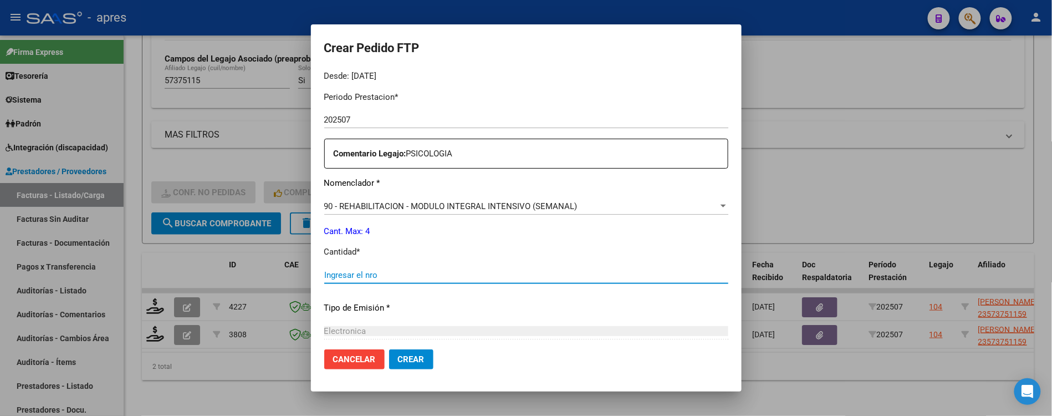
click at [411, 271] on input "Ingresar el nro" at bounding box center [526, 275] width 404 height 10
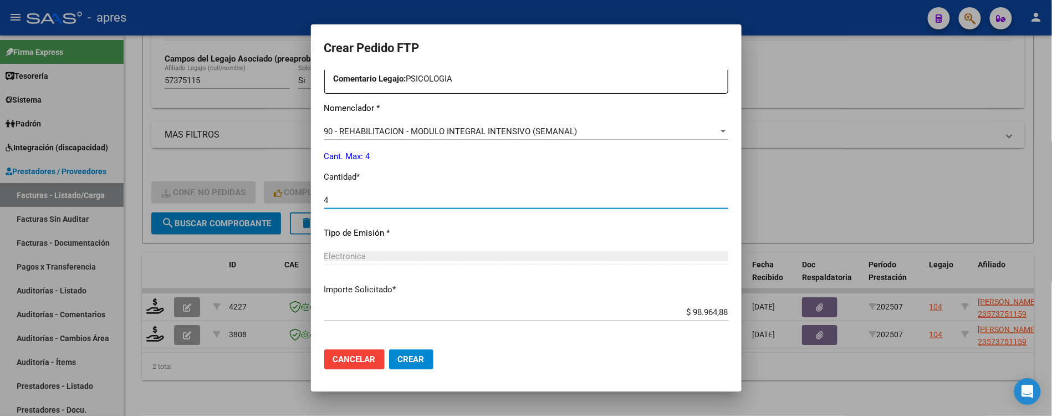
scroll to position [491, 0]
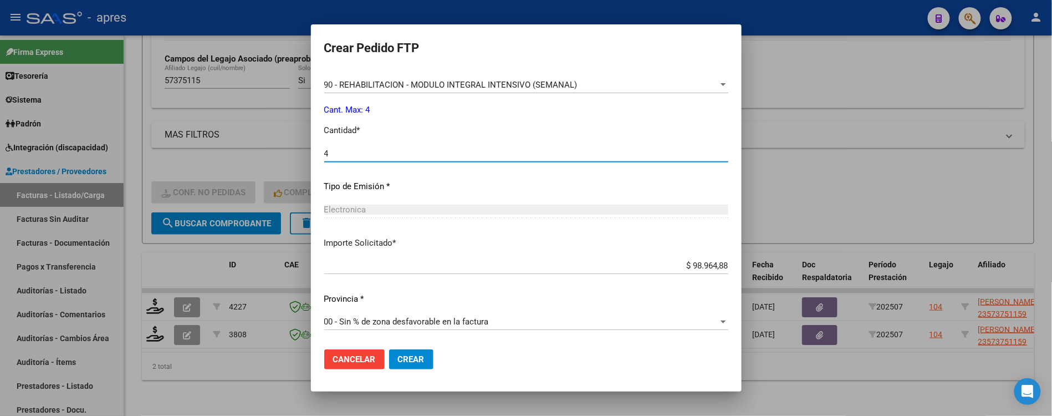
type input "4"
drag, startPoint x: 416, startPoint y: 354, endPoint x: 422, endPoint y: 348, distance: 8.7
click at [415, 354] on span "Crear" at bounding box center [411, 359] width 27 height 10
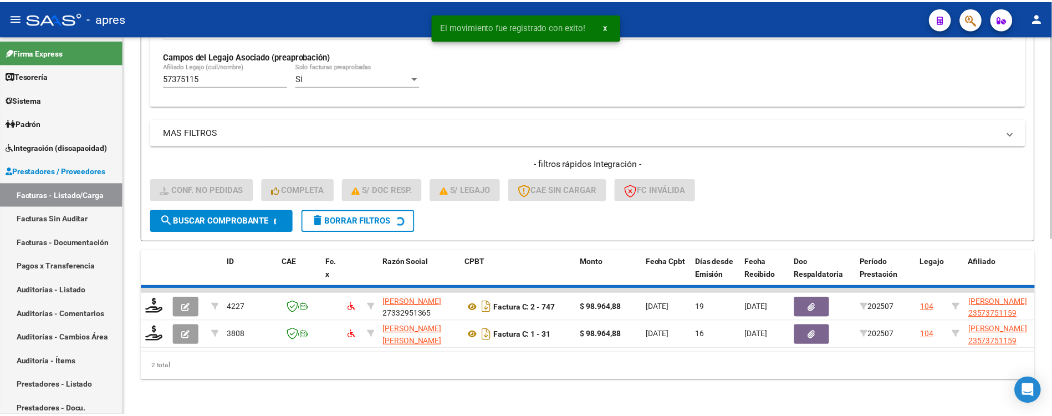
scroll to position [300, 0]
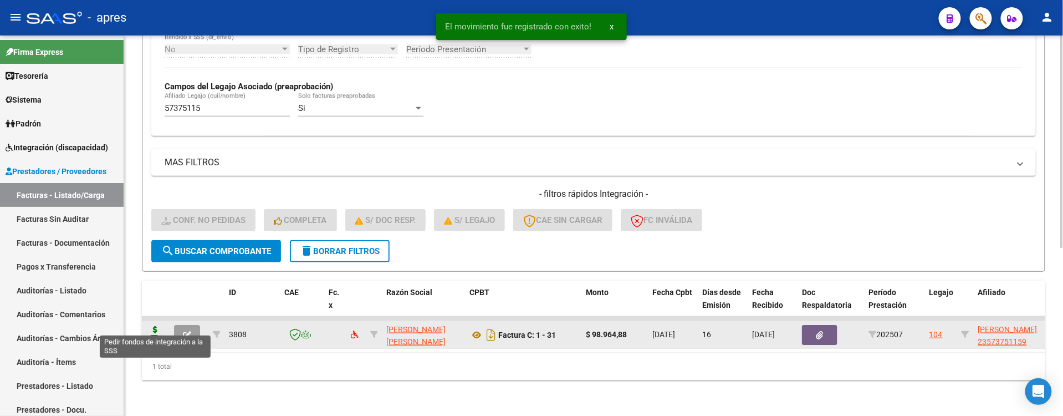
click at [151, 326] on icon at bounding box center [155, 334] width 18 height 16
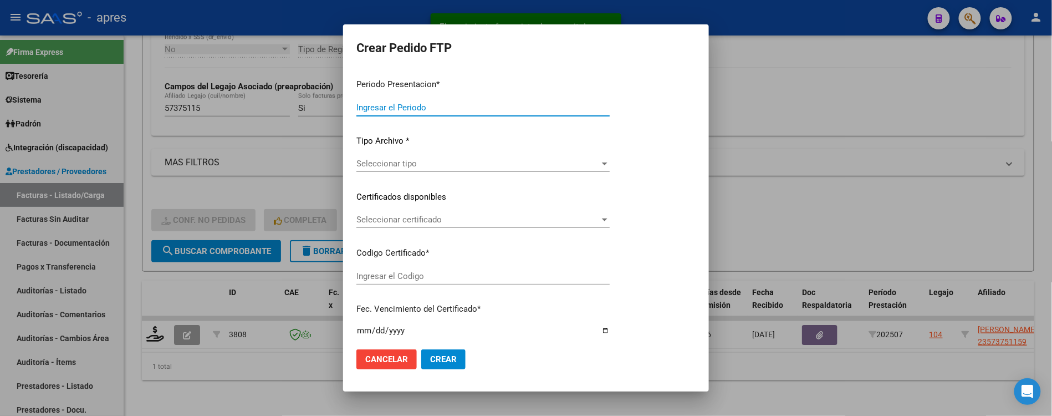
type input "202507"
type input "$ 98.964,88"
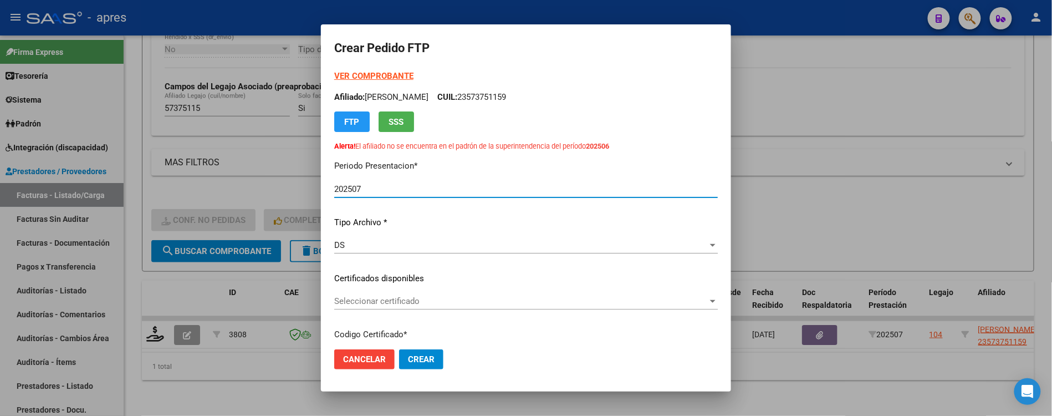
type input "ARG02000573751152022080420270804BS440"
type input "2027-08-04"
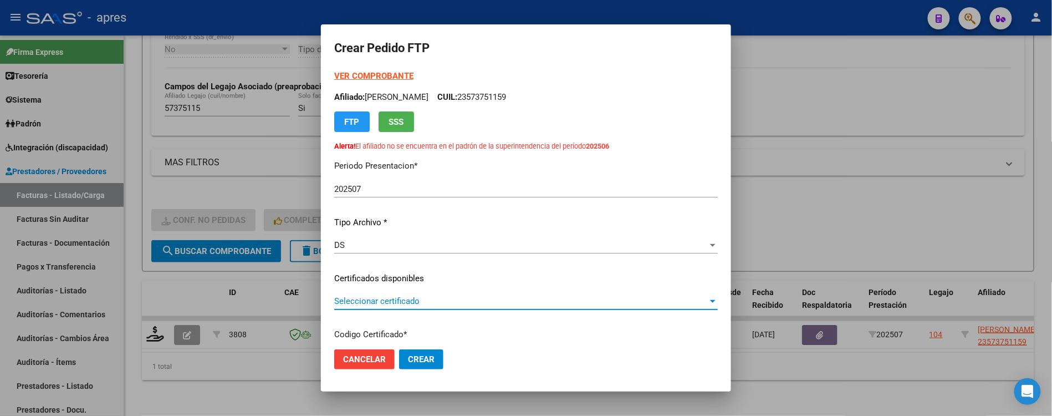
click at [477, 299] on span "Seleccionar certificado" at bounding box center [521, 301] width 374 height 10
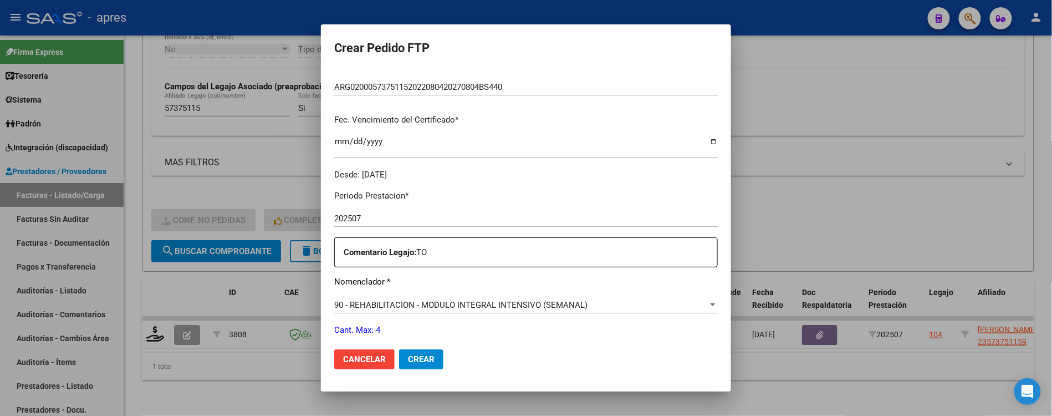
scroll to position [369, 0]
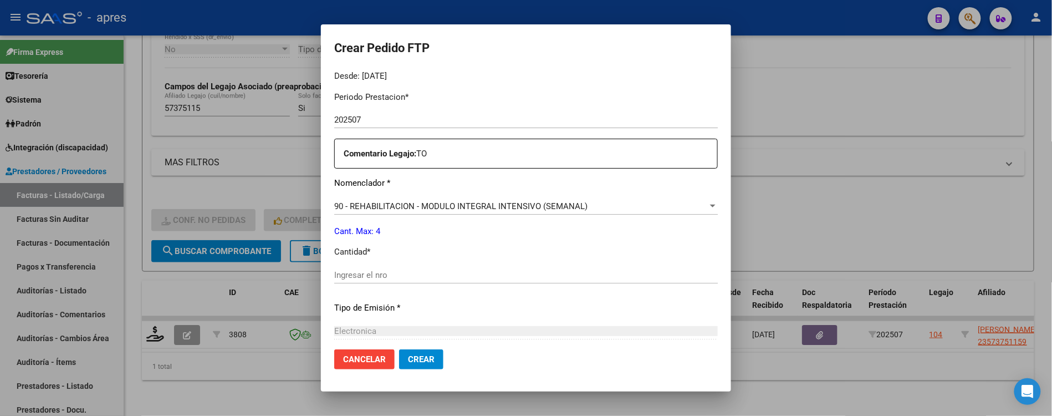
click at [418, 287] on div "Ingresar el nro" at bounding box center [526, 280] width 384 height 27
click at [420, 277] on input "Ingresar el nro" at bounding box center [526, 275] width 384 height 10
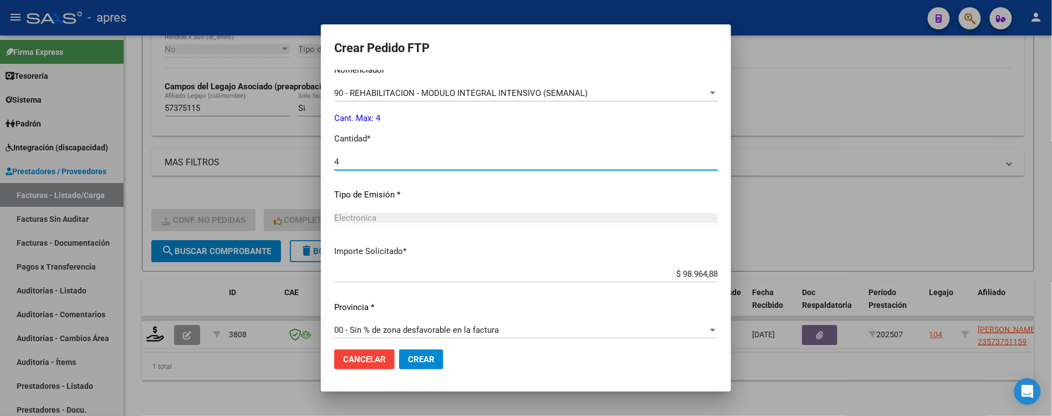
scroll to position [491, 0]
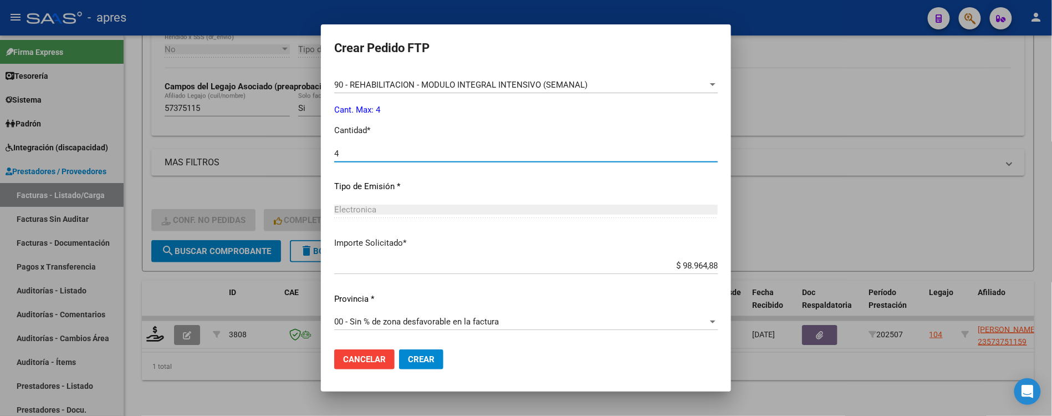
type input "4"
click at [420, 364] on span "Crear" at bounding box center [421, 359] width 27 height 10
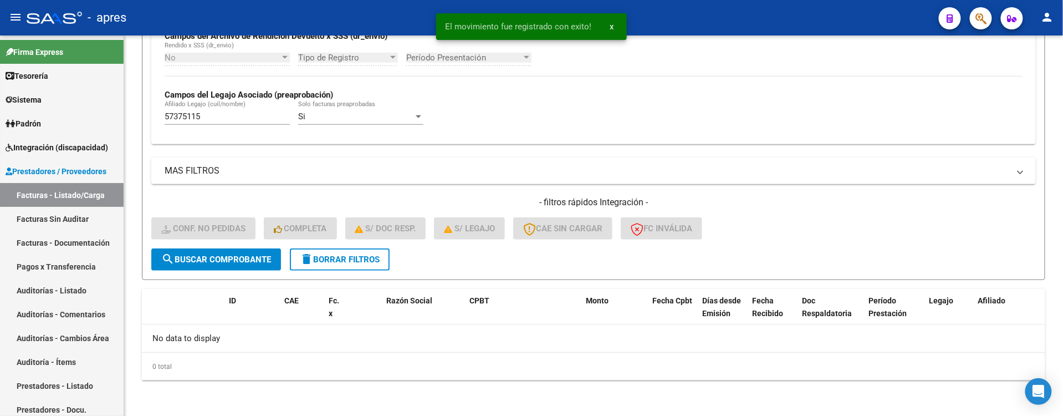
scroll to position [281, 0]
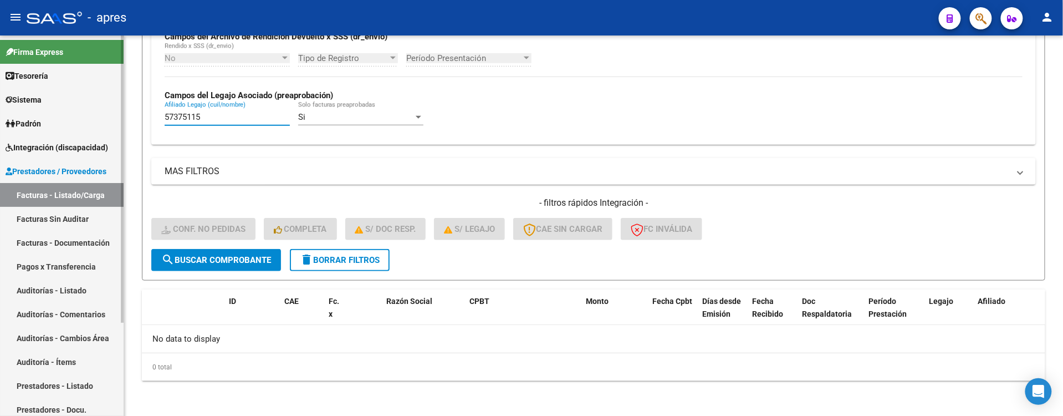
drag, startPoint x: 211, startPoint y: 118, endPoint x: 96, endPoint y: 134, distance: 115.8
click at [96, 134] on mat-sidenav-container "Firma Express Tesorería Extractos Procesados (csv) Extractos Originales (pdf) S…" at bounding box center [531, 225] width 1063 height 380
paste input "9190242"
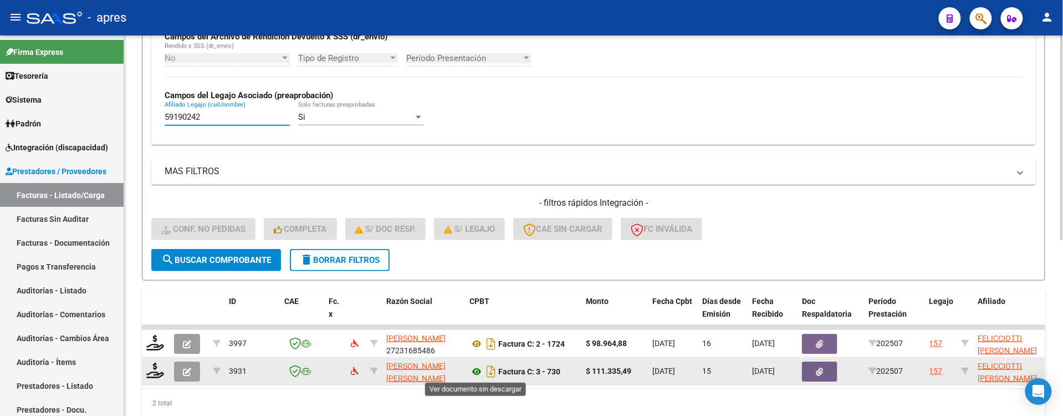
type input "59190242"
click at [477, 371] on icon at bounding box center [477, 371] width 14 height 13
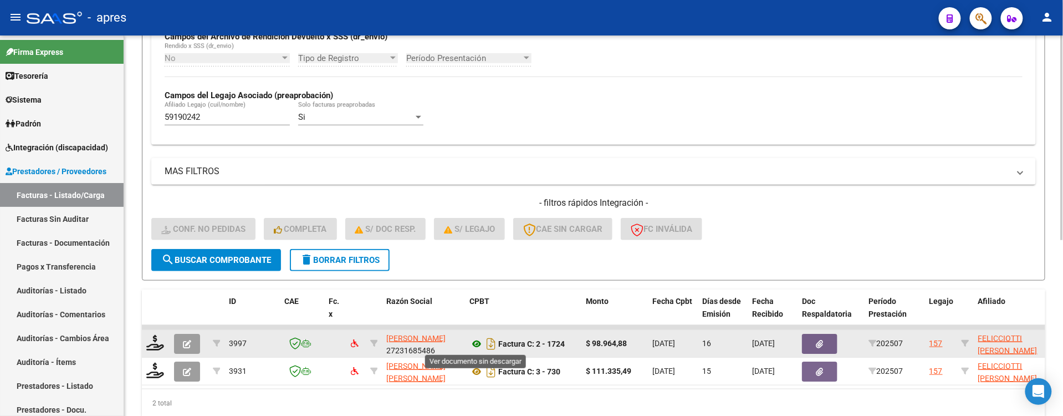
click at [478, 340] on icon at bounding box center [477, 343] width 14 height 13
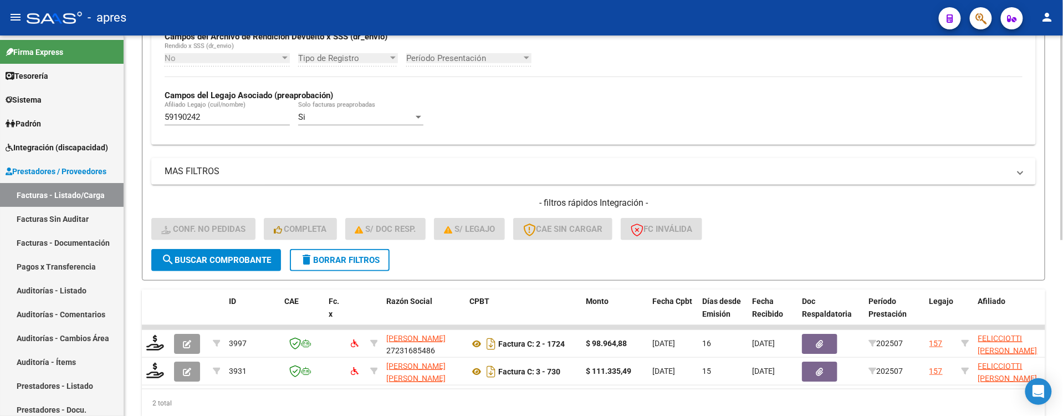
click at [573, 154] on div "Filtros Id Integración Area Seleccionar Gerenciador Seleccionar Gerenciador Si …" at bounding box center [593, 54] width 885 height 389
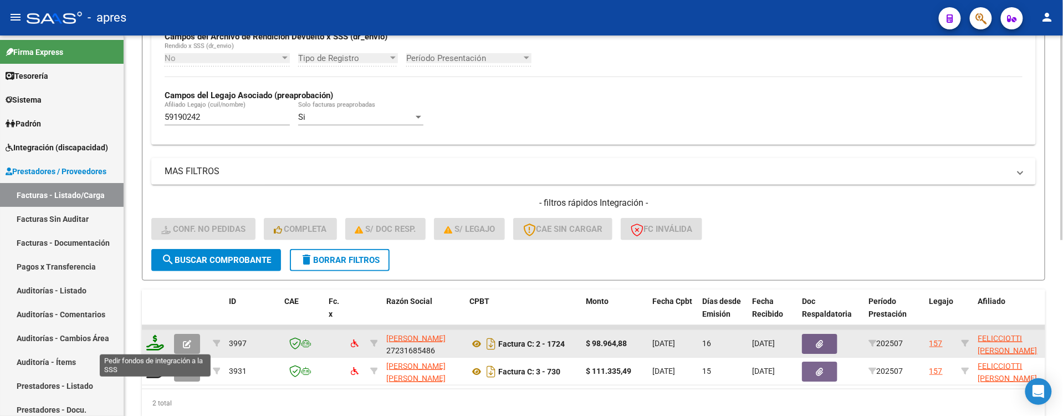
click at [162, 345] on icon at bounding box center [155, 343] width 18 height 16
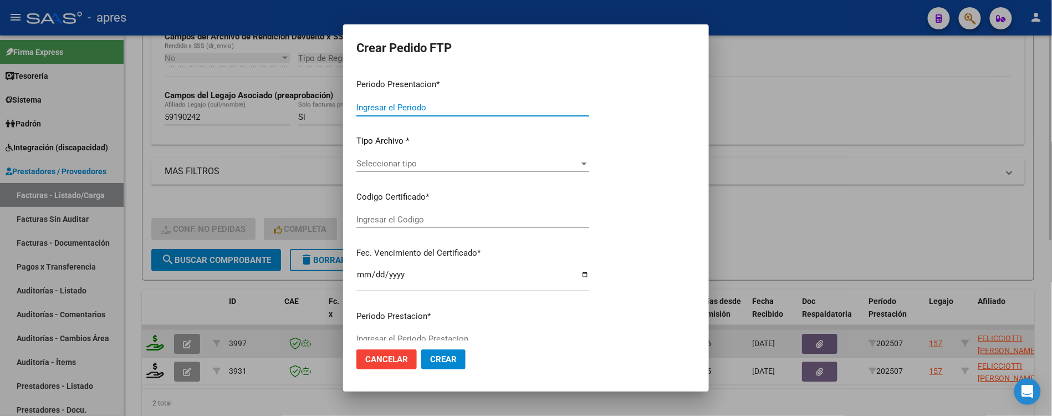
type input "202507"
type input "$ 98.964,88"
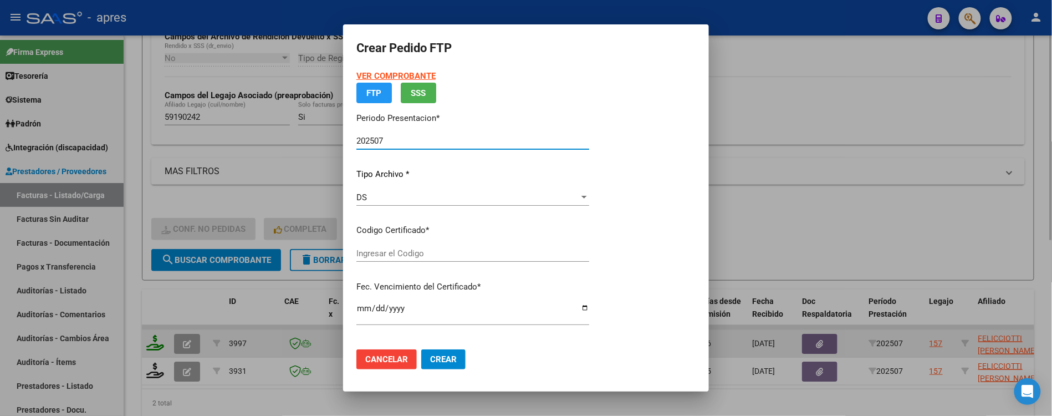
type input "ARG01000591902422024040520290405BUE440"
type input "2029-04-05"
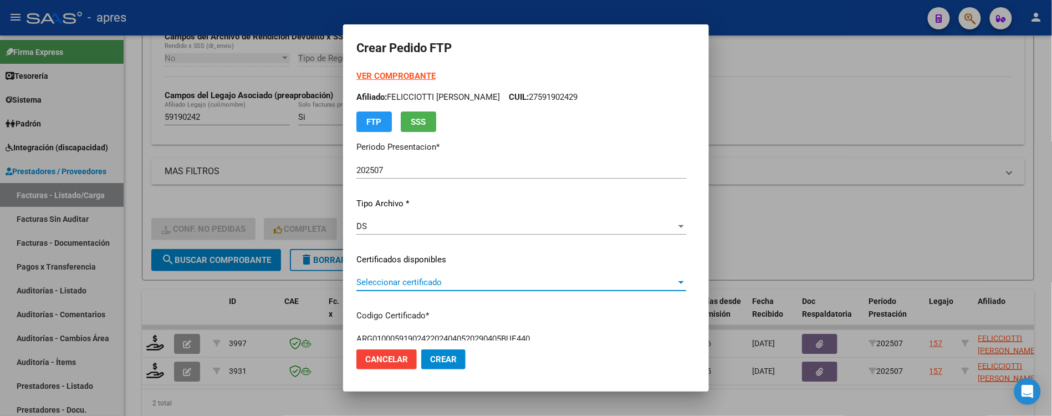
click at [420, 283] on span "Seleccionar certificado" at bounding box center [517, 282] width 320 height 10
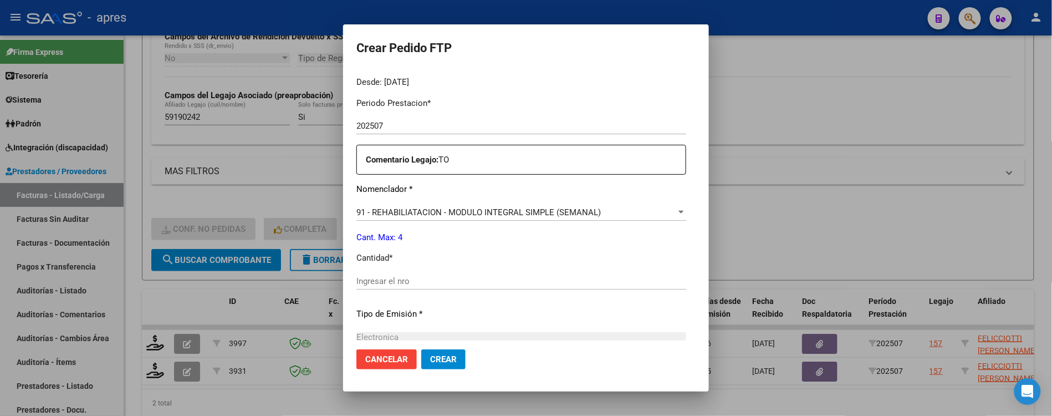
scroll to position [369, 0]
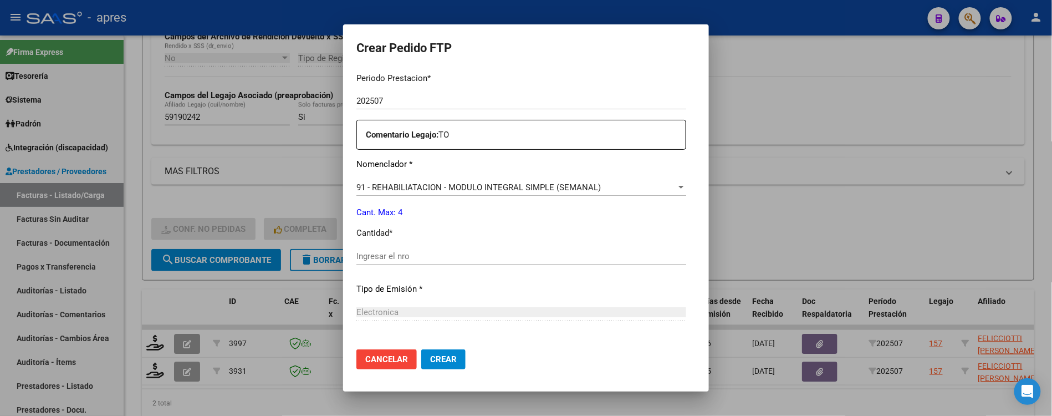
click at [407, 262] on div "Ingresar el nro" at bounding box center [522, 256] width 330 height 17
click at [409, 253] on input "Ingresar el nro" at bounding box center [522, 256] width 330 height 10
type input "4"
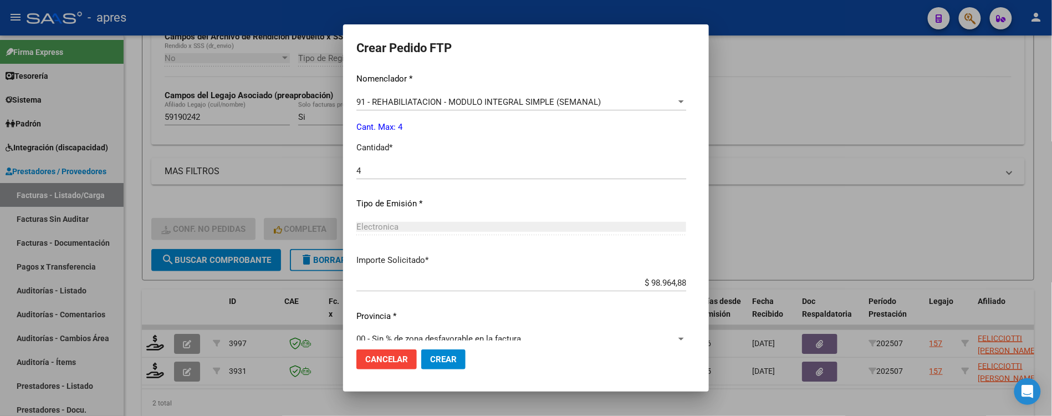
scroll to position [471, 0]
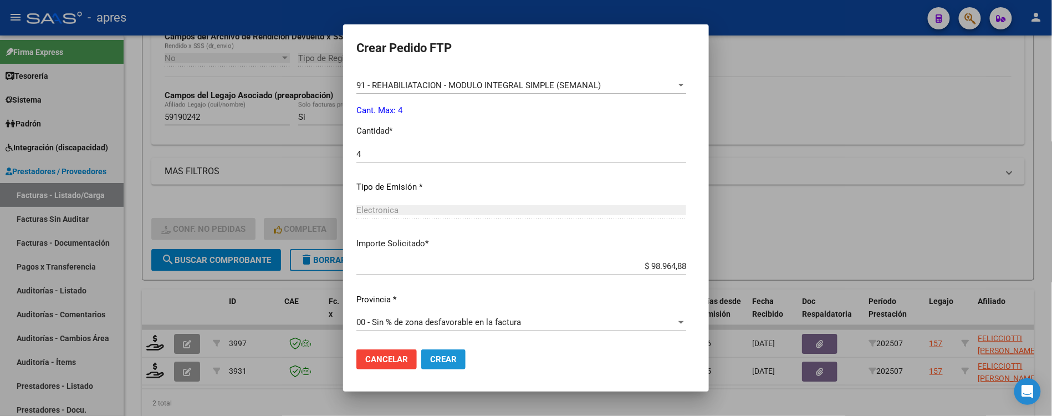
click at [431, 358] on span "Crear" at bounding box center [443, 359] width 27 height 10
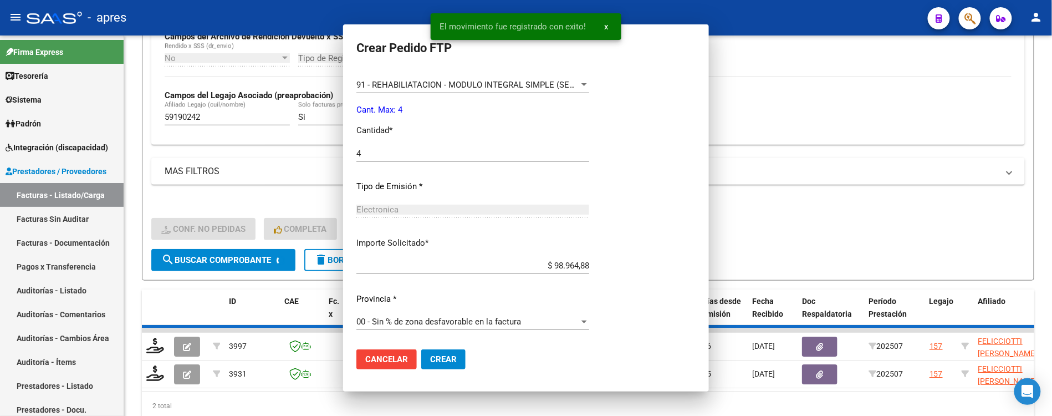
scroll to position [0, 0]
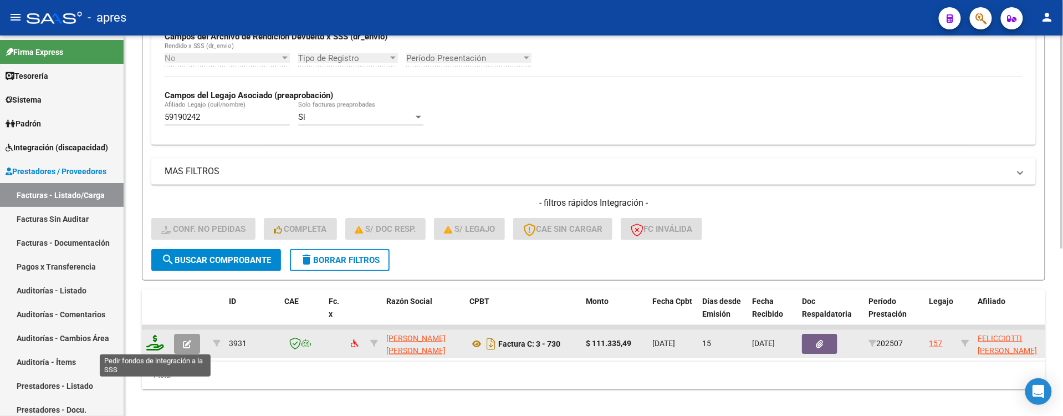
click at [150, 344] on icon at bounding box center [155, 343] width 18 height 16
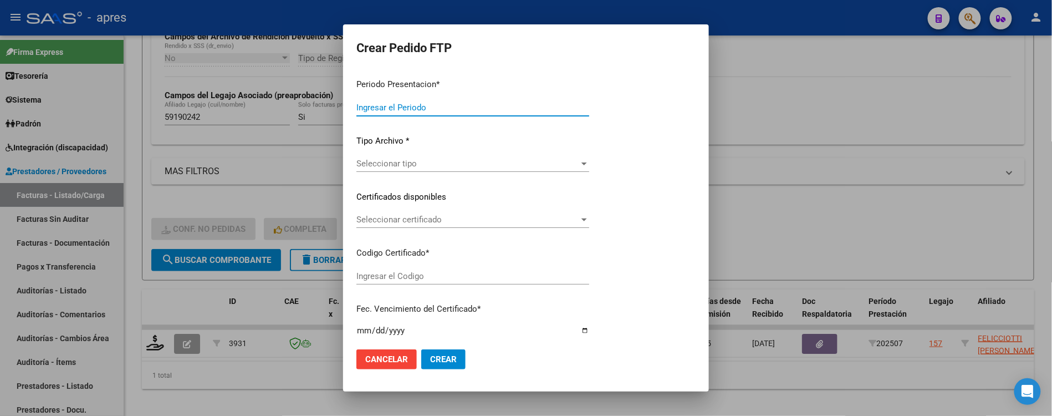
type input "202507"
type input "$ 111.335,49"
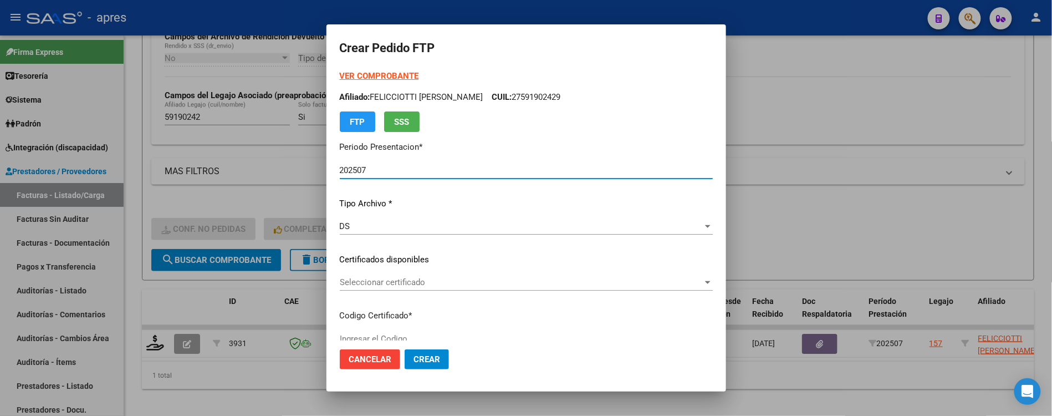
click at [536, 275] on div "Seleccionar certificado Seleccionar certificado" at bounding box center [526, 282] width 373 height 17
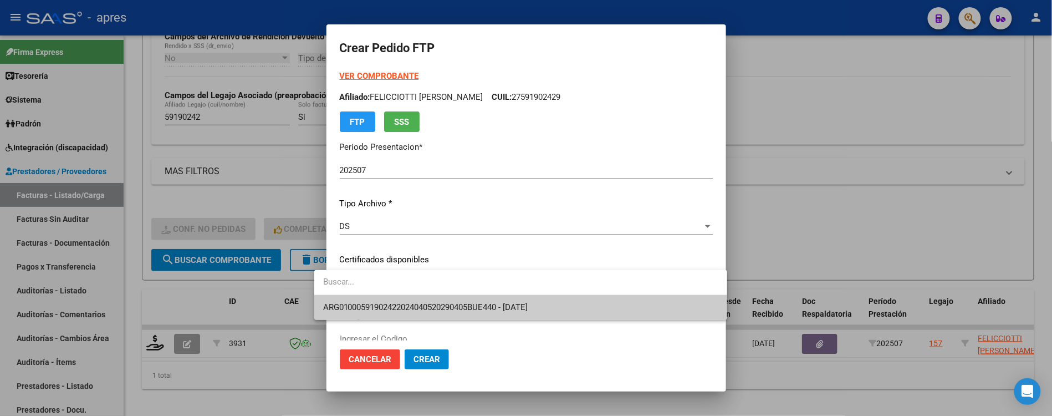
type input "ARG01000591902422024040520290405BUE440"
type input "2029-04-05"
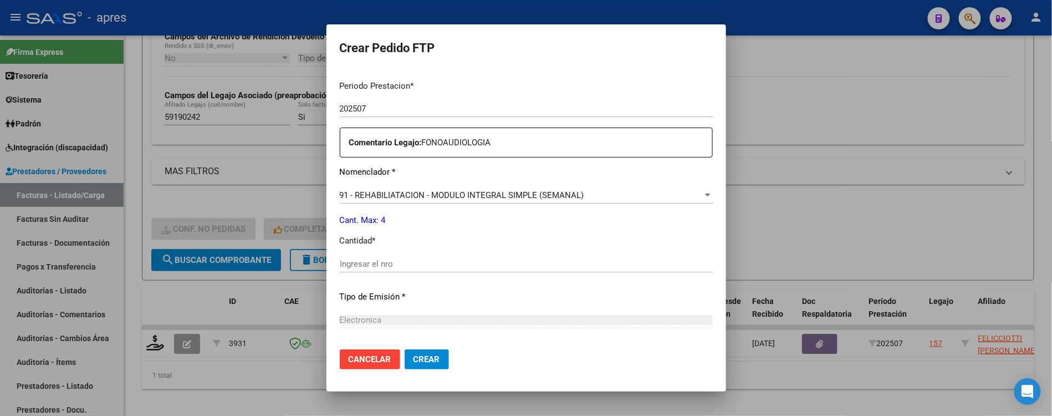
scroll to position [369, 0]
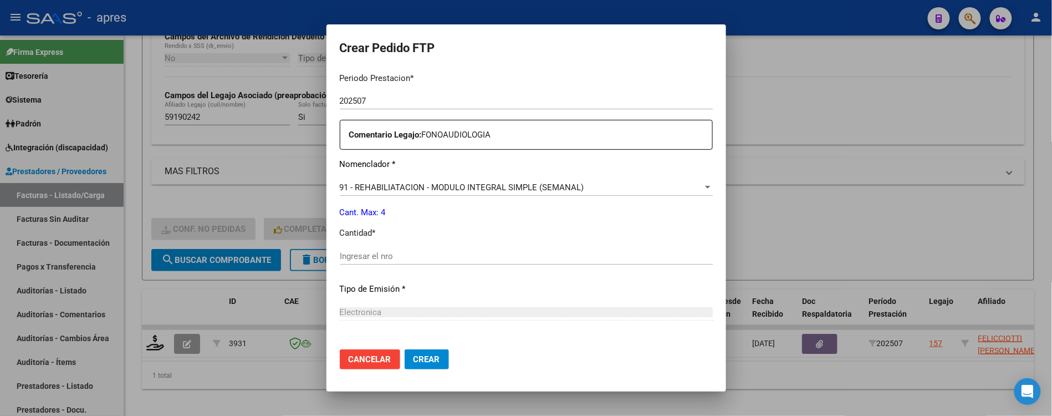
click at [510, 258] on input "Ingresar el nro" at bounding box center [526, 256] width 373 height 10
type input "4"
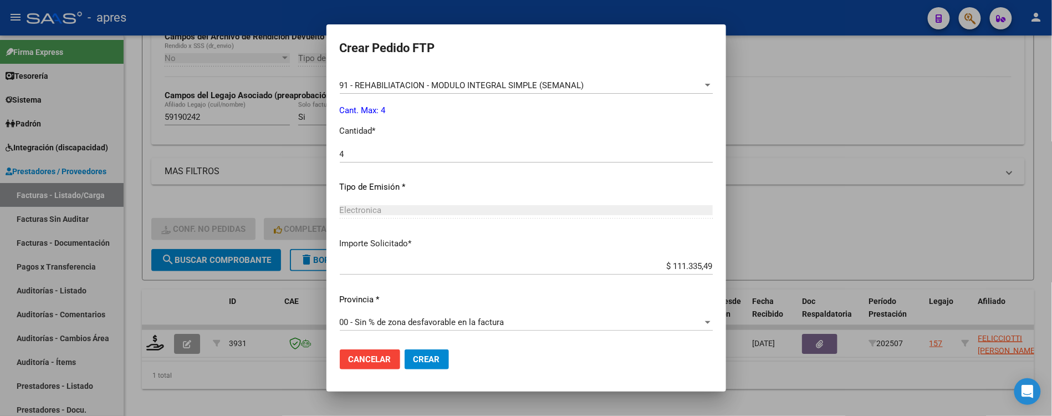
click at [422, 354] on span "Crear" at bounding box center [427, 359] width 27 height 10
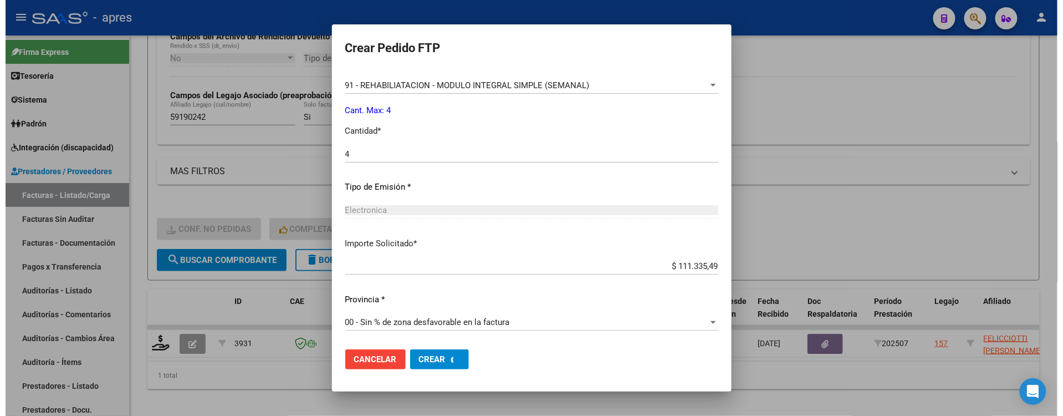
scroll to position [409, 0]
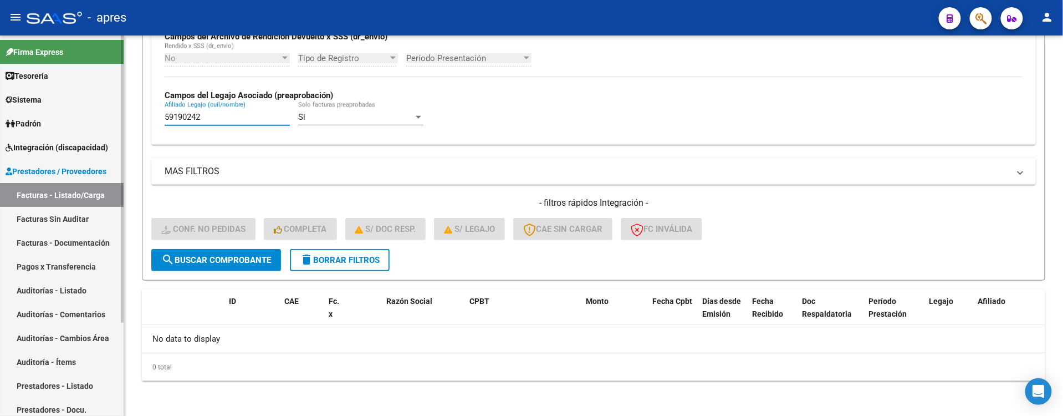
drag, startPoint x: 213, startPoint y: 118, endPoint x: 48, endPoint y: 151, distance: 168.7
click at [48, 151] on mat-sidenav-container "Firma Express Tesorería Extractos Procesados (csv) Extractos Originales (pdf) S…" at bounding box center [531, 225] width 1063 height 380
paste input "650320"
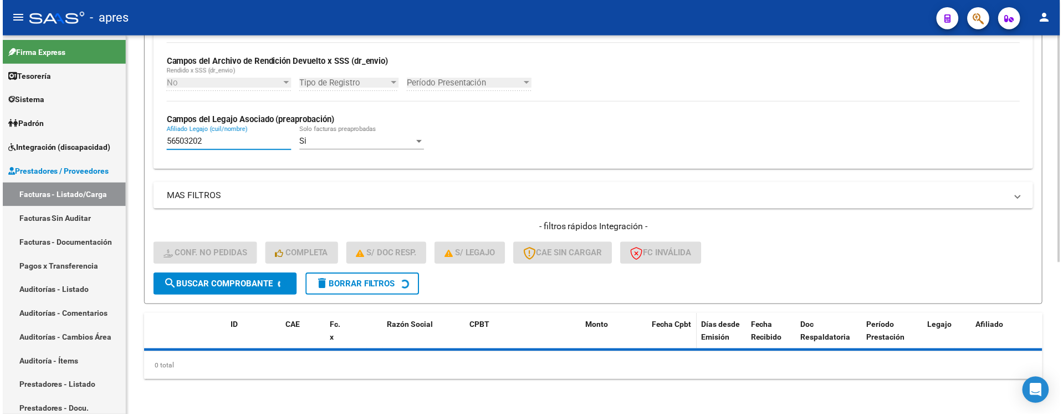
scroll to position [281, 0]
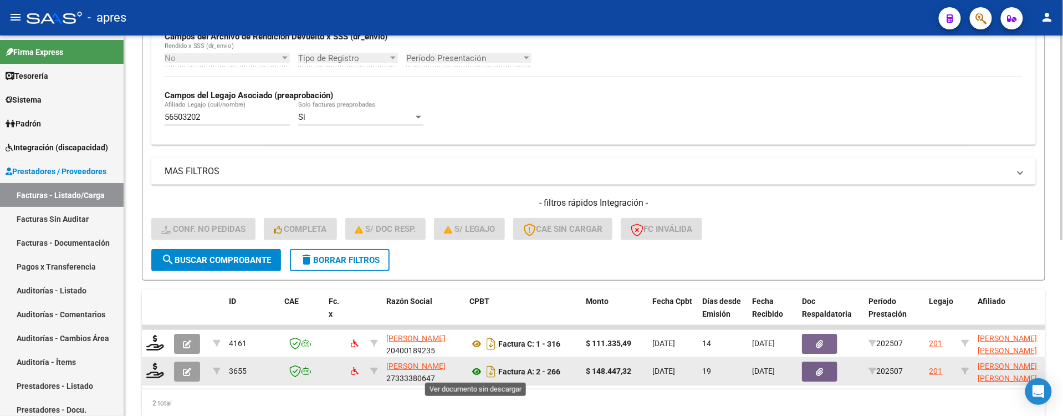
click at [477, 369] on icon at bounding box center [477, 371] width 14 height 13
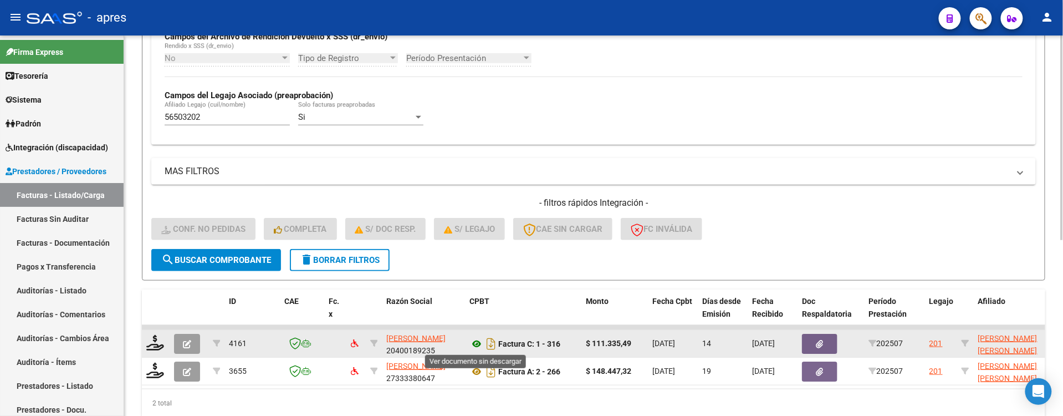
click at [475, 342] on icon at bounding box center [477, 343] width 14 height 13
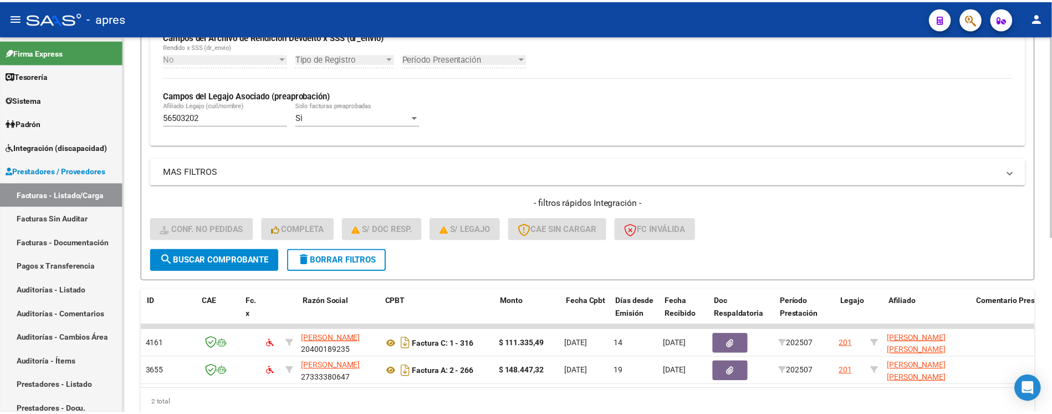
scroll to position [0, 0]
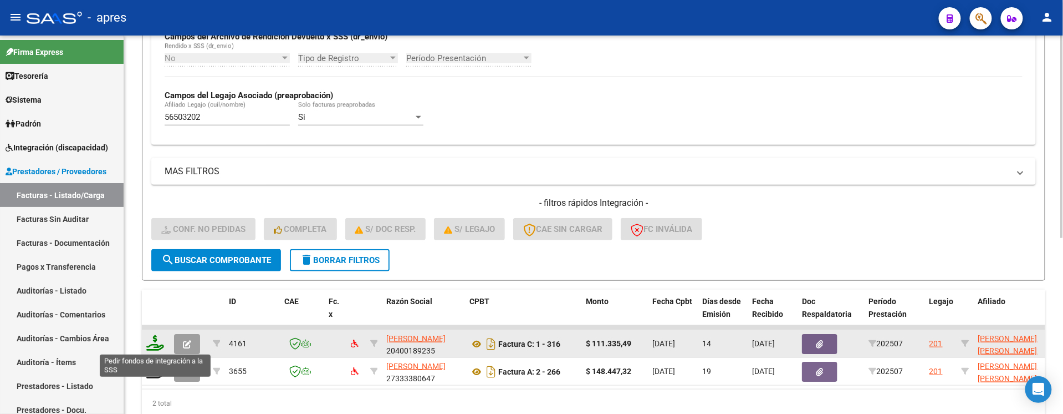
click at [163, 345] on icon at bounding box center [155, 343] width 18 height 16
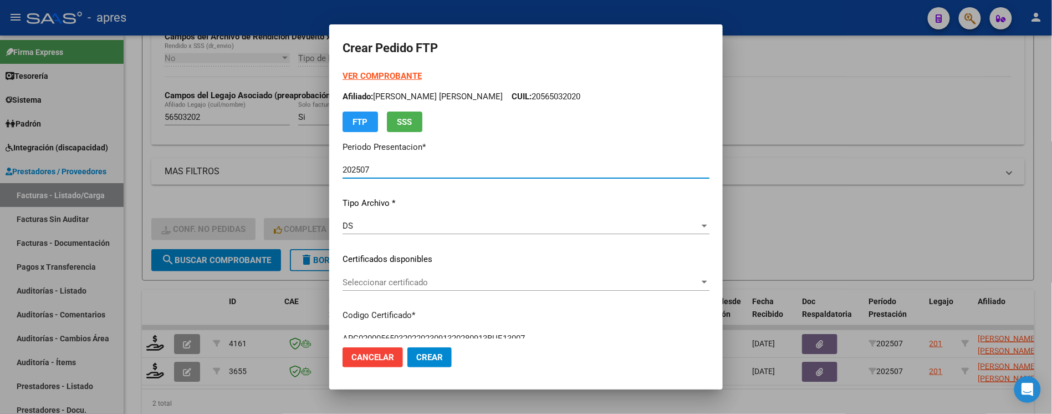
click at [531, 287] on div "Seleccionar certificado Seleccionar certificado" at bounding box center [526, 282] width 367 height 17
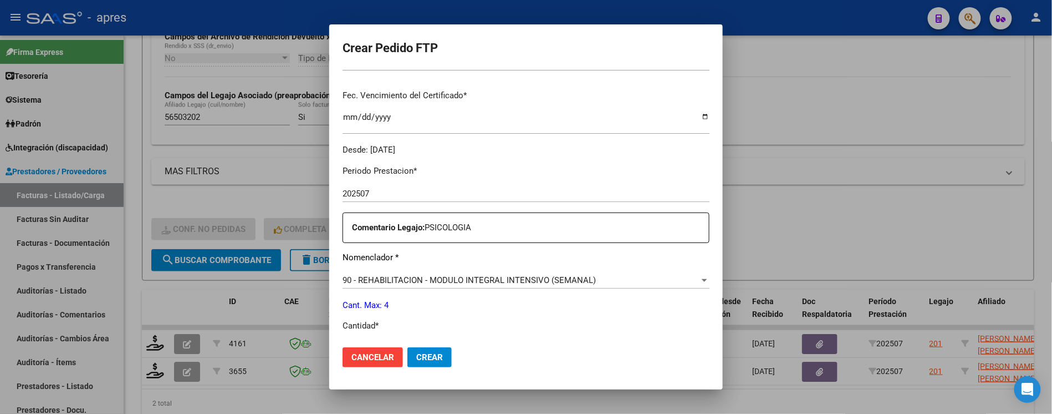
scroll to position [296, 0]
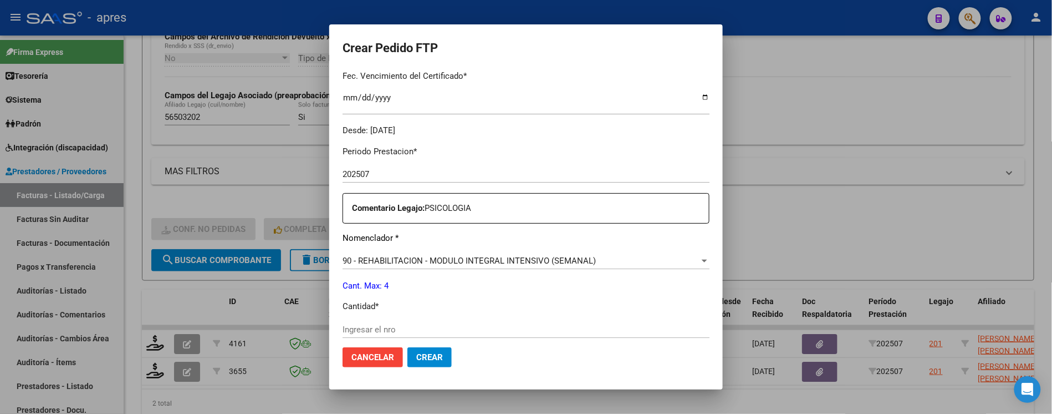
click at [520, 343] on mat-dialog-actions "Cancelar Crear" at bounding box center [526, 357] width 367 height 38
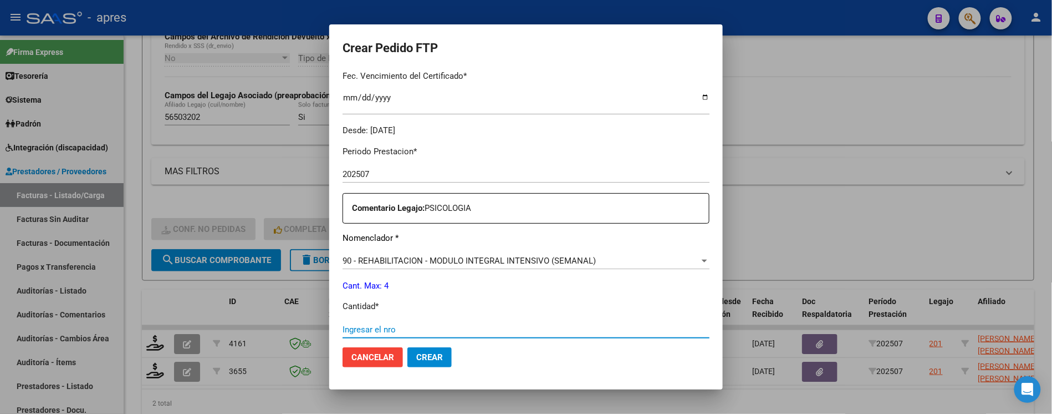
click at [517, 329] on input "Ingresar el nro" at bounding box center [526, 329] width 367 height 10
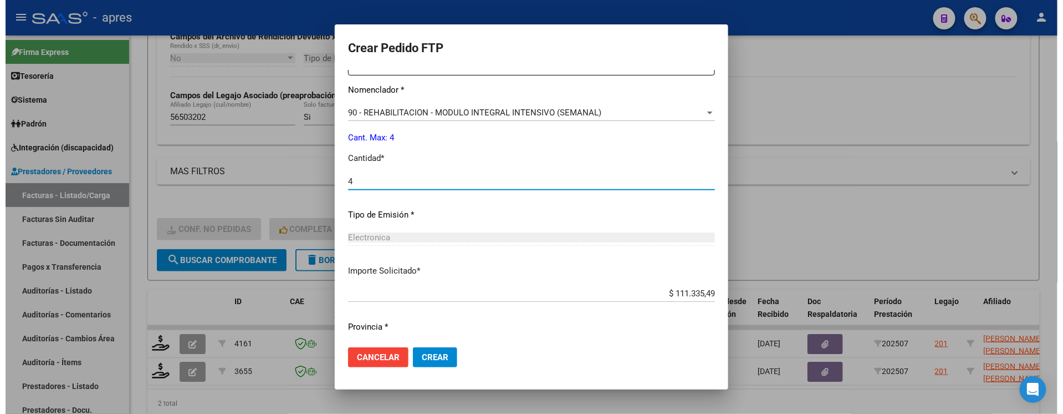
scroll to position [473, 0]
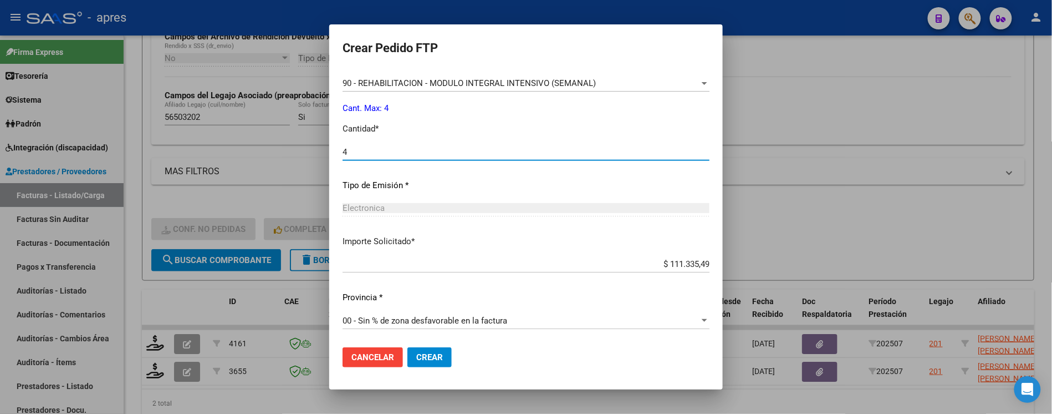
click at [428, 360] on span "Crear" at bounding box center [429, 357] width 27 height 10
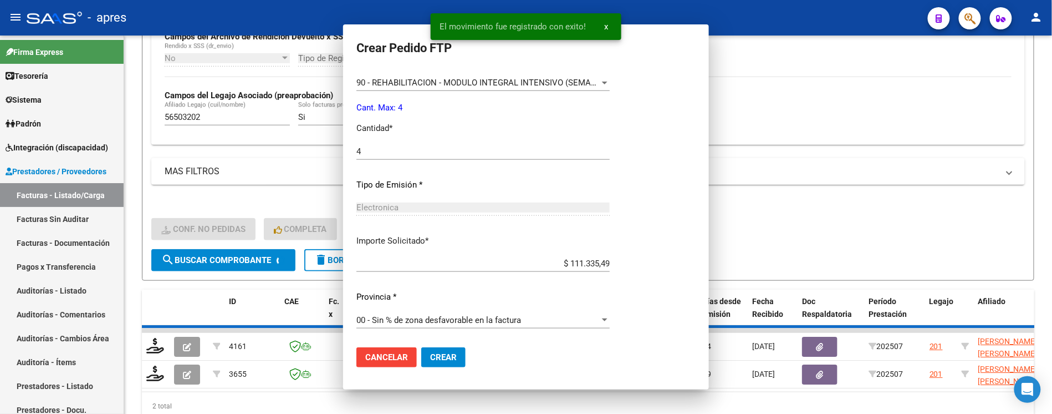
scroll to position [0, 0]
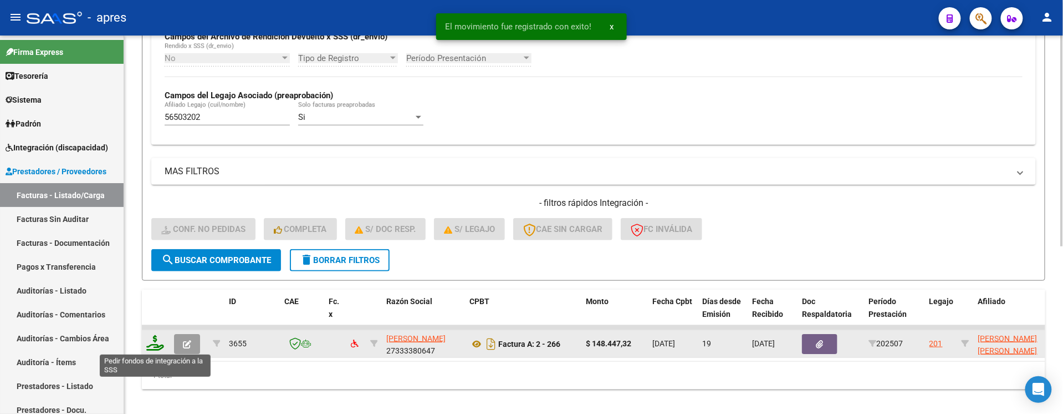
click at [154, 342] on icon at bounding box center [155, 343] width 18 height 16
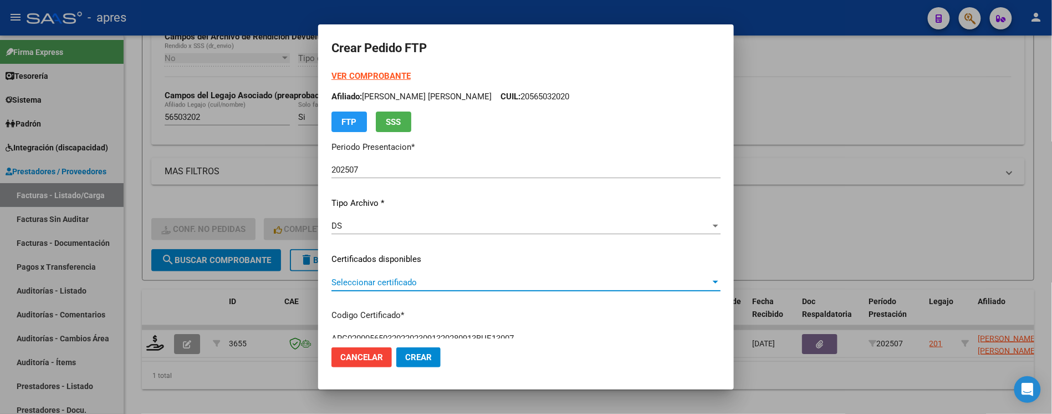
click at [532, 279] on span "Seleccionar certificado" at bounding box center [521, 282] width 379 height 10
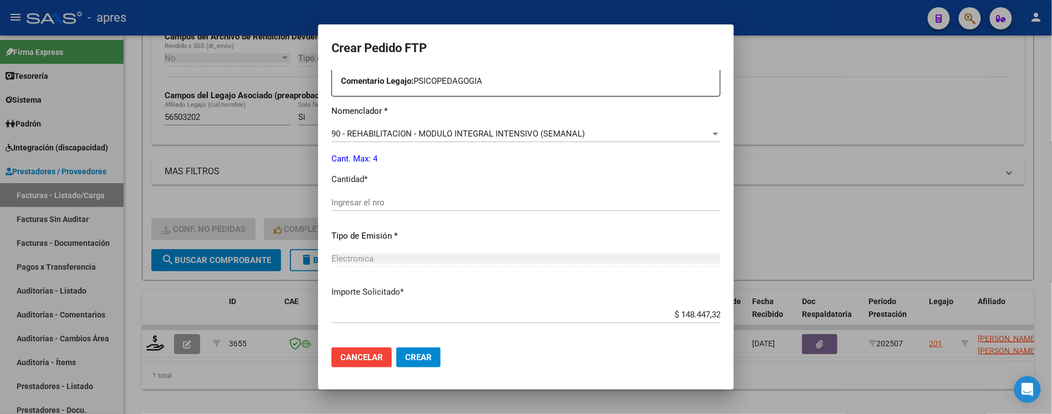
scroll to position [444, 0]
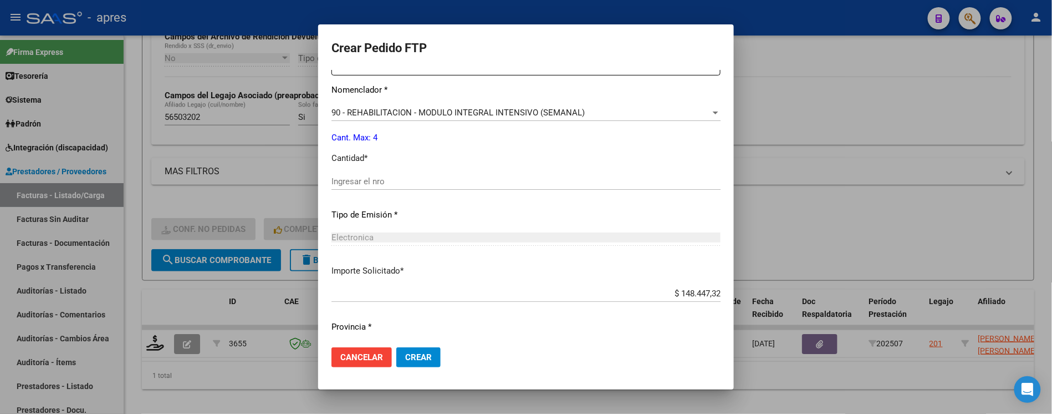
click at [483, 189] on div "Ingresar el nro" at bounding box center [526, 181] width 389 height 17
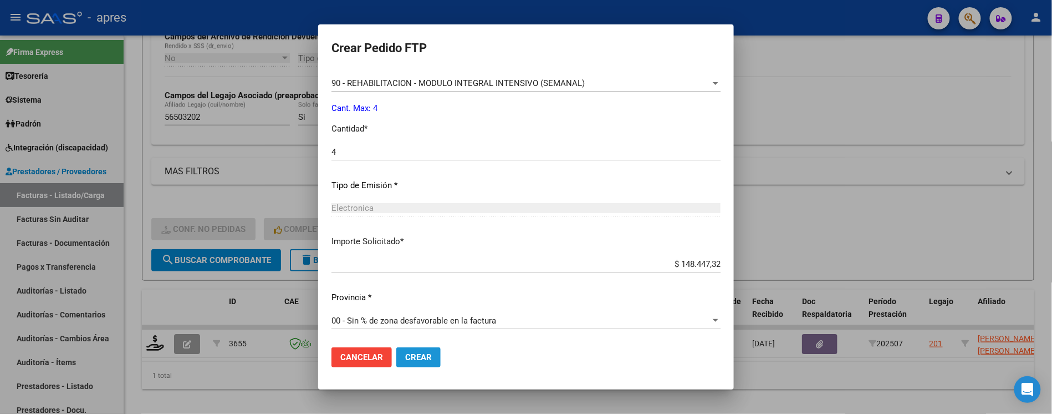
click at [431, 355] on button "Crear" at bounding box center [418, 357] width 44 height 20
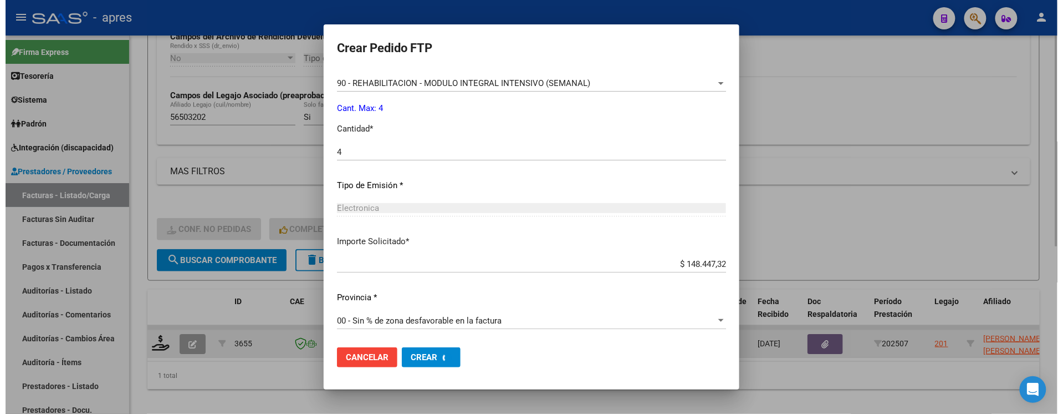
scroll to position [0, 0]
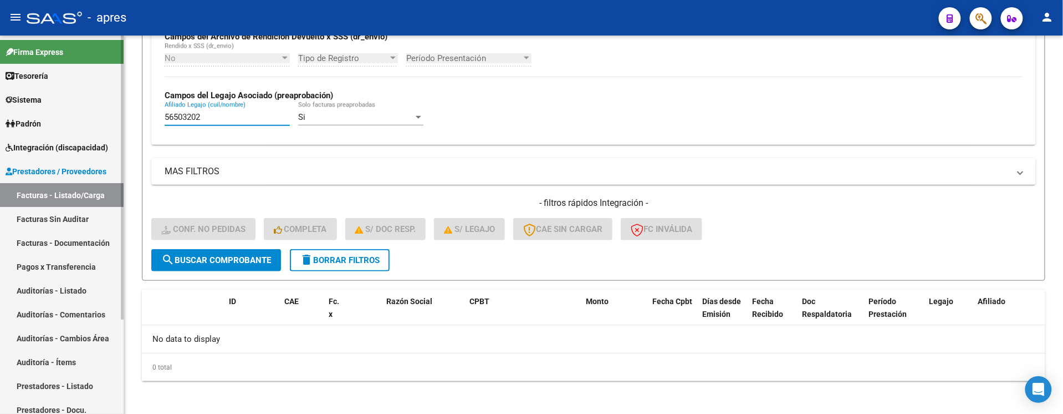
drag, startPoint x: 212, startPoint y: 123, endPoint x: 104, endPoint y: 155, distance: 112.4
click at [71, 129] on mat-sidenav-container "Firma Express Tesorería Extractos Procesados (csv) Extractos Originales (pdf) S…" at bounding box center [531, 224] width 1063 height 378
paste input "5193686"
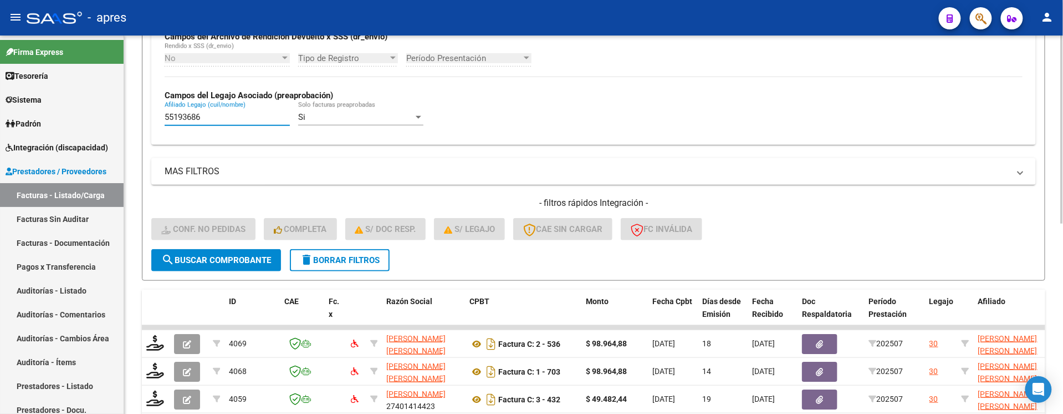
scroll to position [355, 0]
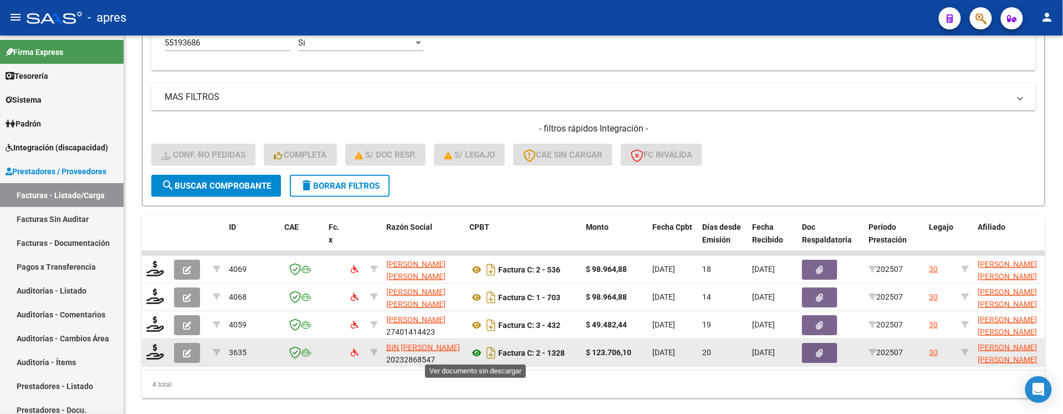
click at [477, 354] on icon at bounding box center [477, 352] width 14 height 13
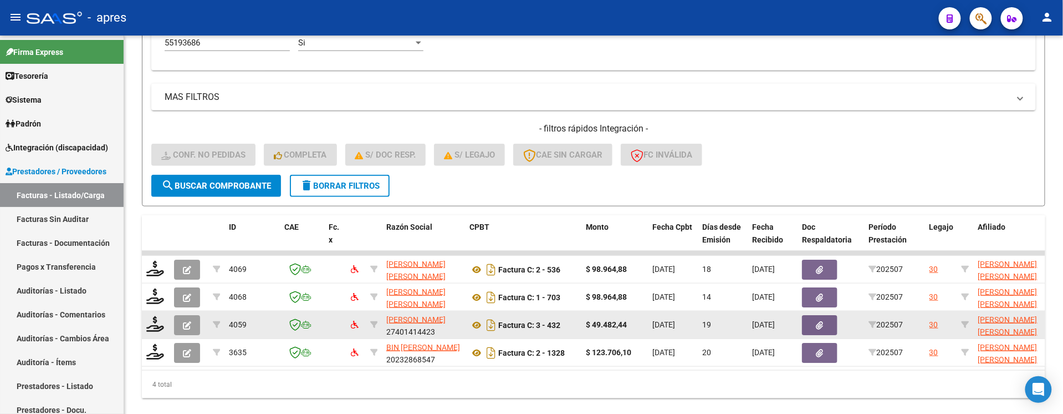
click at [473, 317] on div "Factura C: 3 - 432" at bounding box center [524, 325] width 108 height 18
click at [475, 320] on icon at bounding box center [477, 324] width 14 height 13
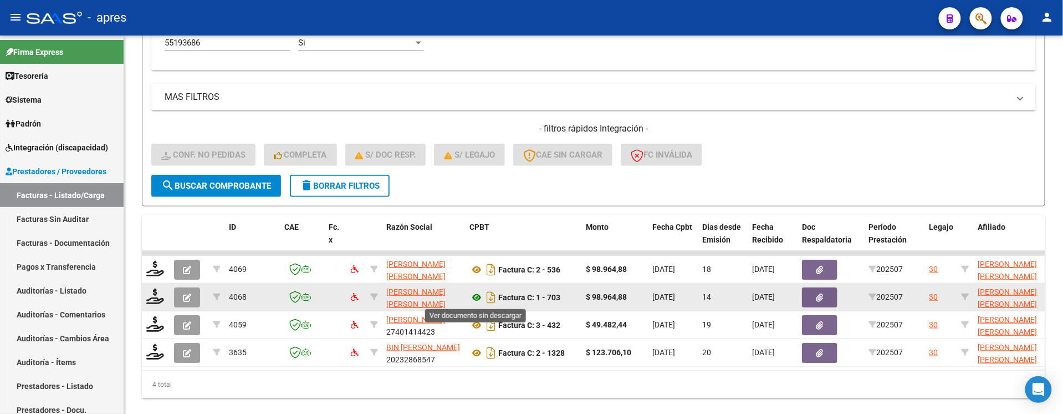
click at [480, 298] on icon at bounding box center [477, 297] width 14 height 13
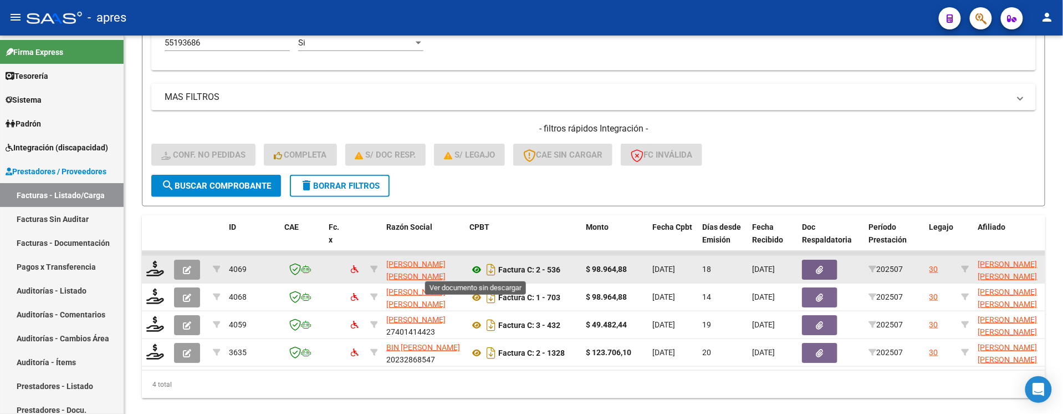
click at [478, 271] on icon at bounding box center [477, 269] width 14 height 13
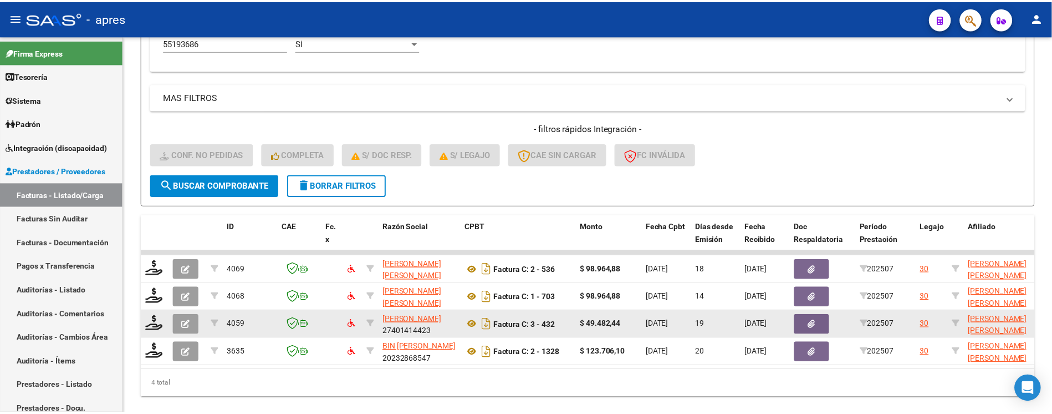
scroll to position [386, 0]
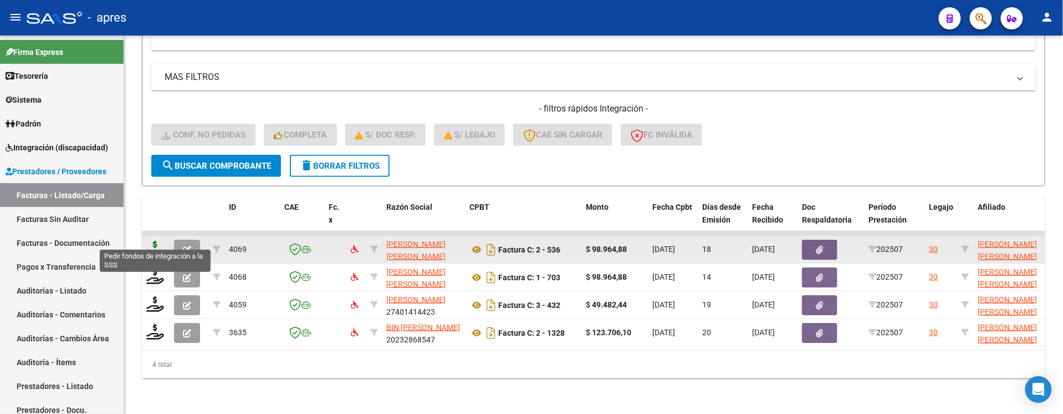
click at [153, 241] on icon at bounding box center [155, 249] width 18 height 16
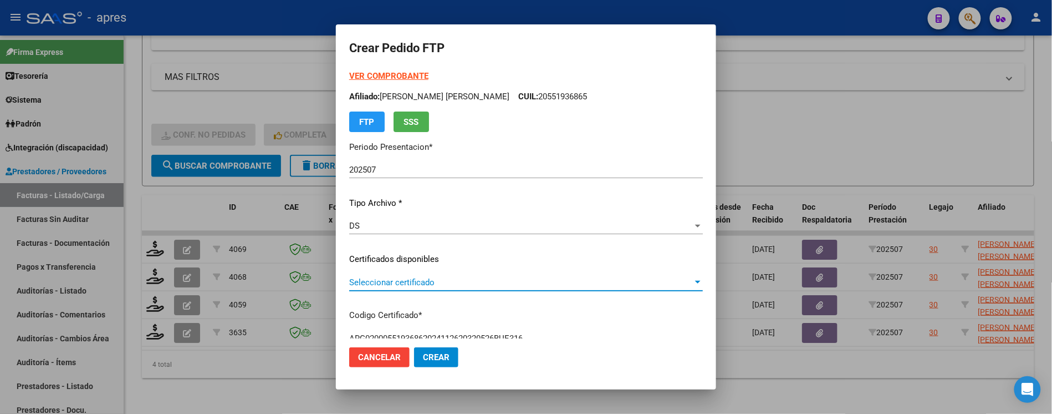
click at [533, 283] on span "Seleccionar certificado" at bounding box center [521, 282] width 344 height 10
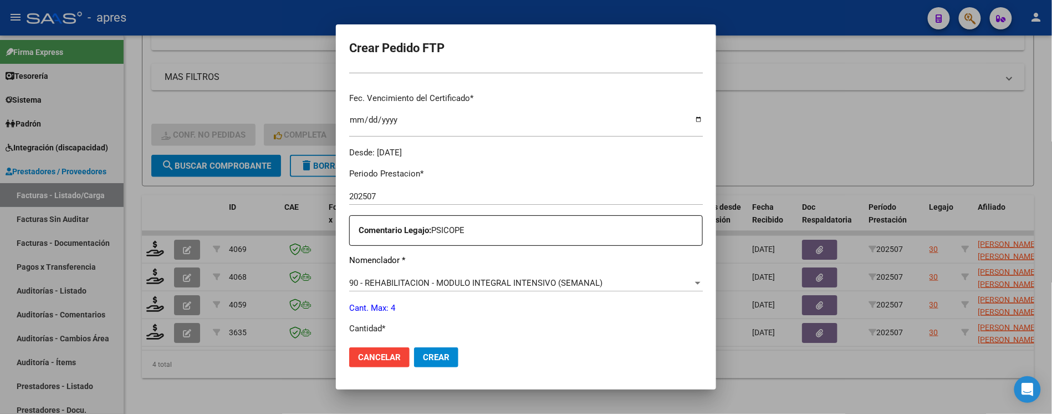
scroll to position [296, 0]
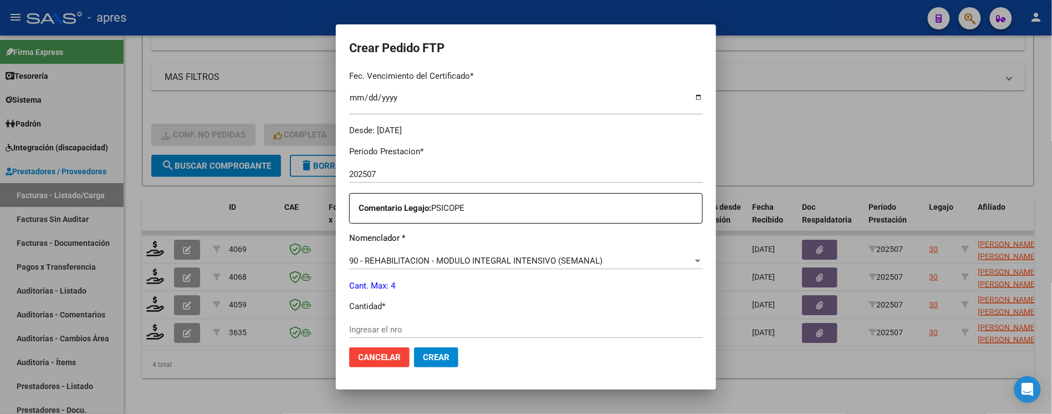
click at [465, 332] on input "Ingresar el nro" at bounding box center [526, 329] width 354 height 10
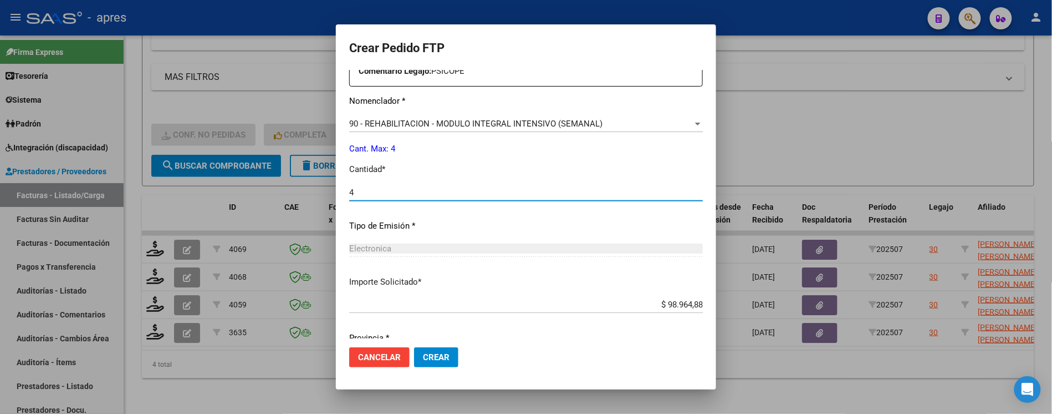
scroll to position [473, 0]
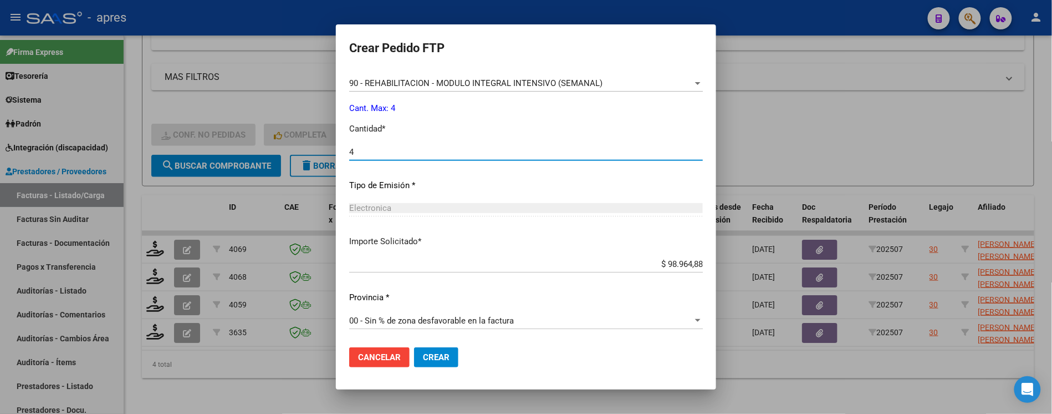
drag, startPoint x: 421, startPoint y: 356, endPoint x: 286, endPoint y: 292, distance: 149.8
click at [423, 355] on span "Crear" at bounding box center [436, 357] width 27 height 10
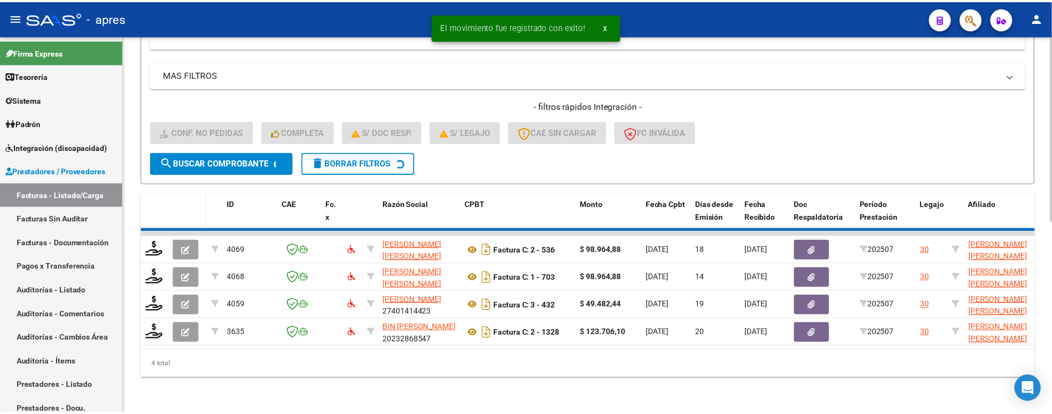
scroll to position [358, 0]
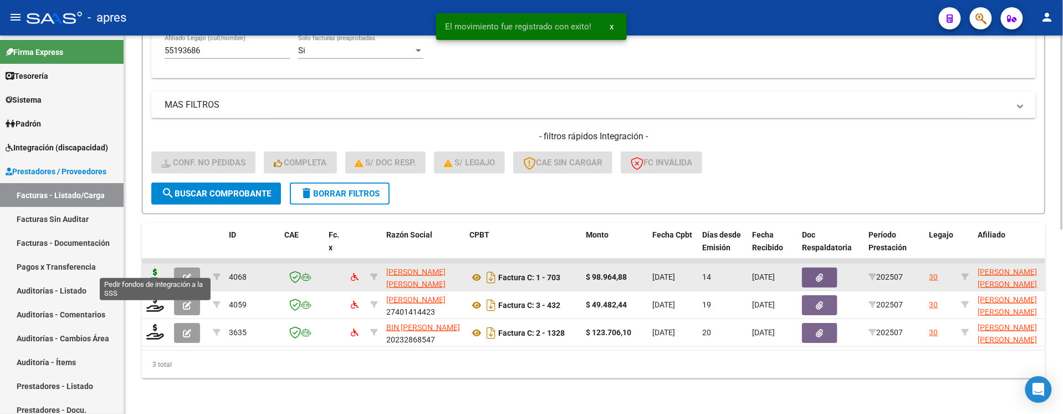
click at [157, 268] on icon at bounding box center [155, 276] width 18 height 16
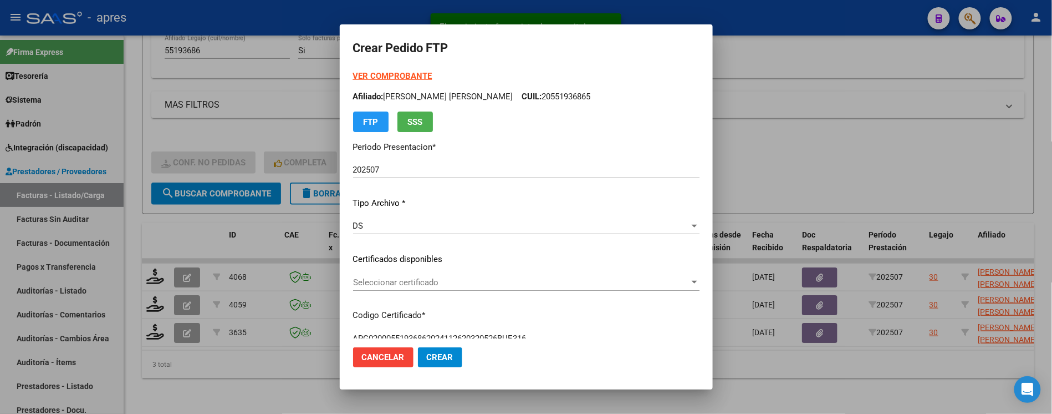
click at [506, 292] on div "Seleccionar certificado Seleccionar certificado" at bounding box center [526, 287] width 347 height 27
click at [503, 287] on span "Seleccionar certificado" at bounding box center [521, 282] width 337 height 10
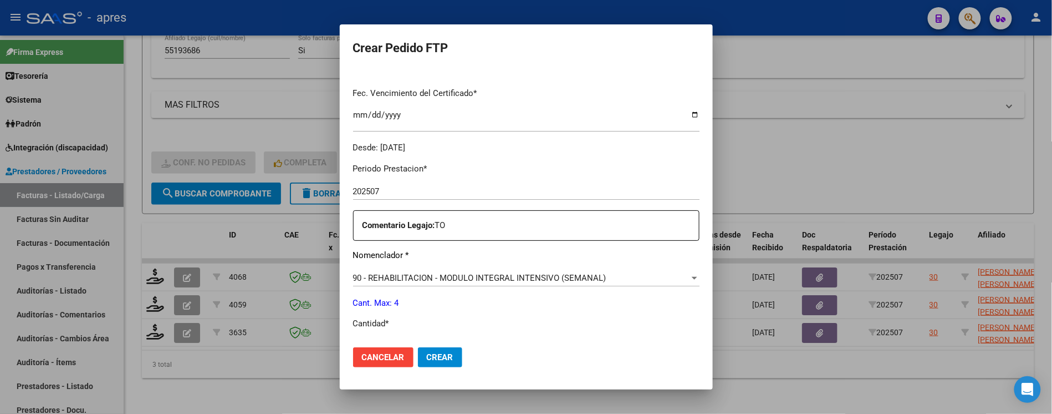
scroll to position [296, 0]
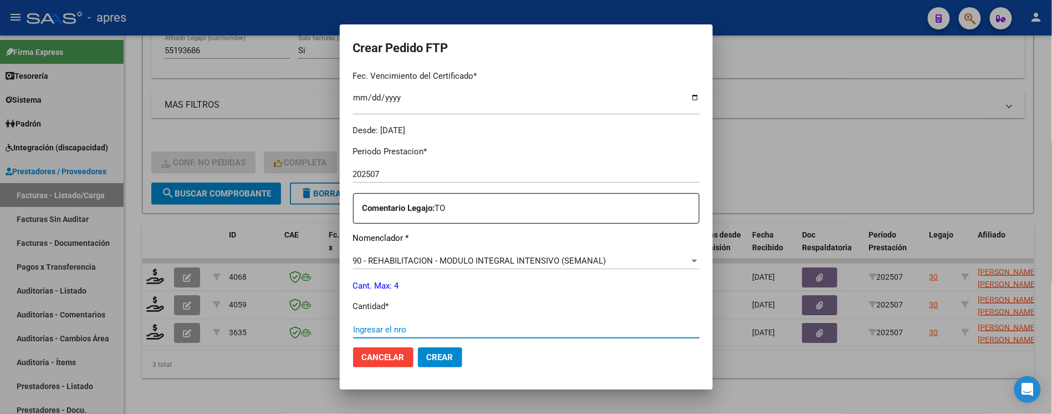
click at [491, 334] on input "Ingresar el nro" at bounding box center [526, 329] width 347 height 10
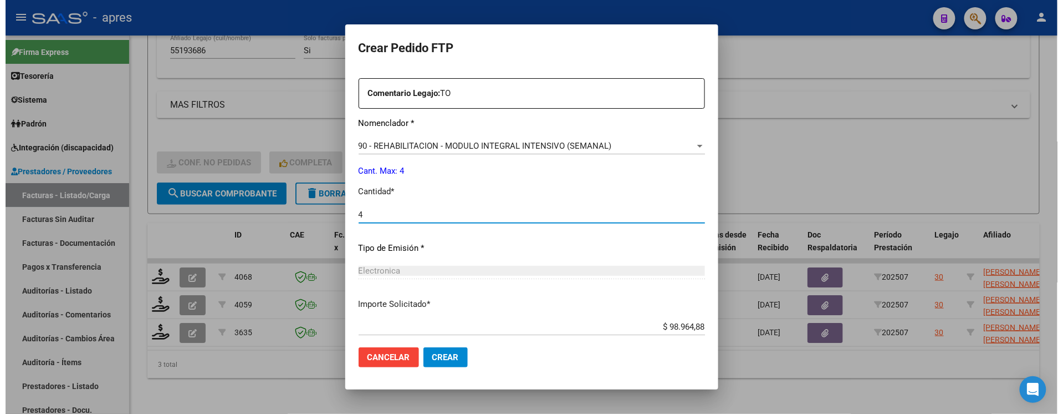
scroll to position [473, 0]
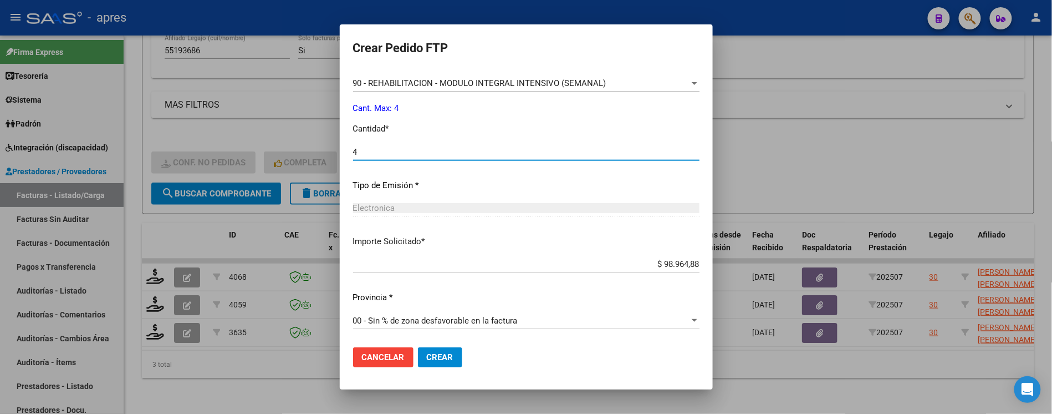
click at [444, 360] on span "Crear" at bounding box center [440, 357] width 27 height 10
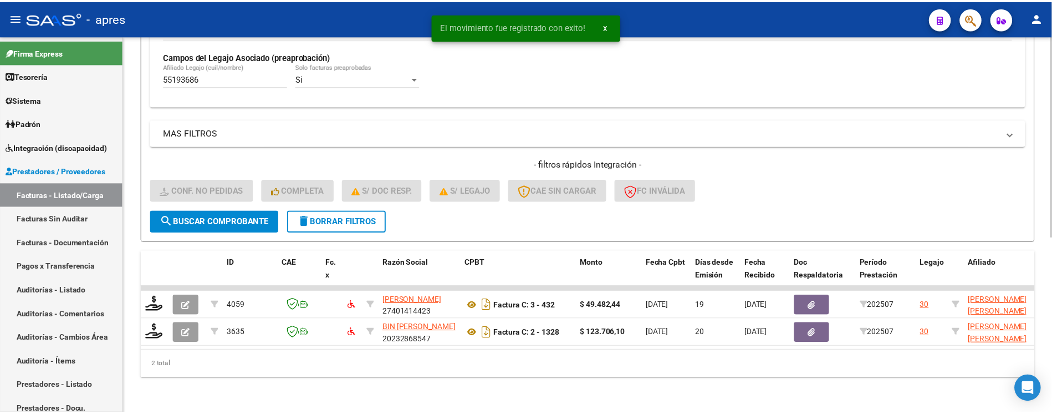
scroll to position [330, 0]
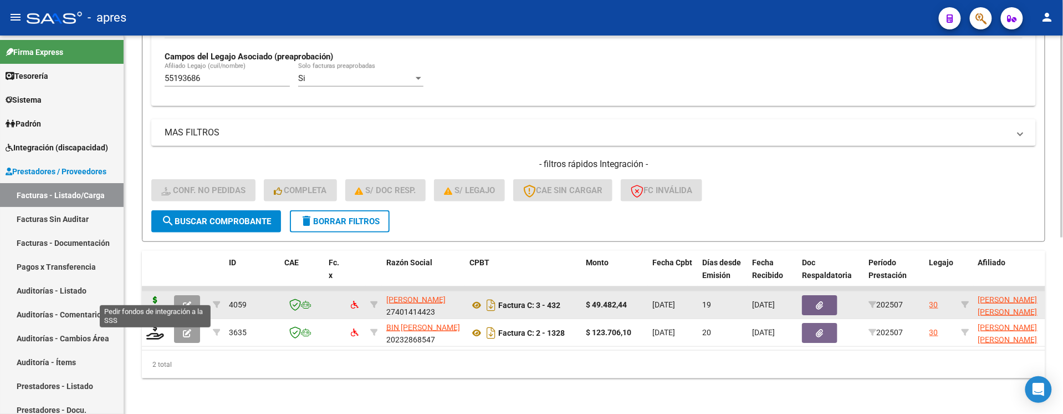
click at [154, 296] on icon at bounding box center [155, 304] width 18 height 16
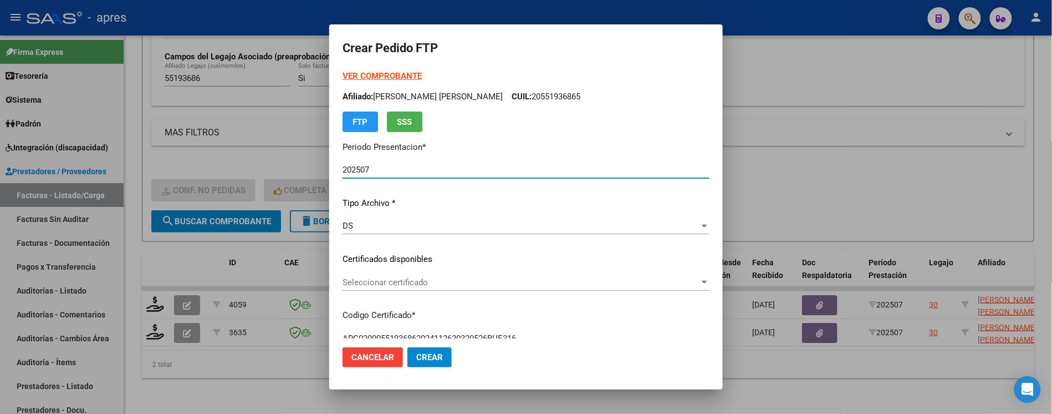
click at [415, 278] on span "Seleccionar certificado" at bounding box center [521, 282] width 357 height 10
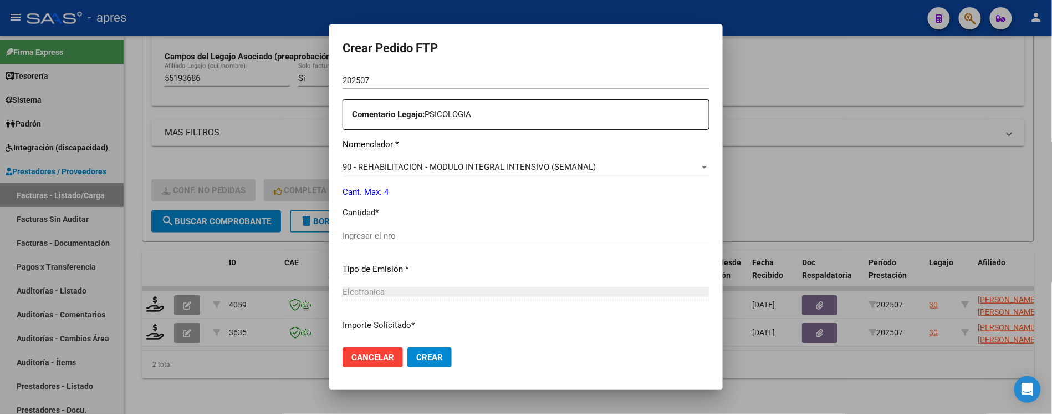
scroll to position [444, 0]
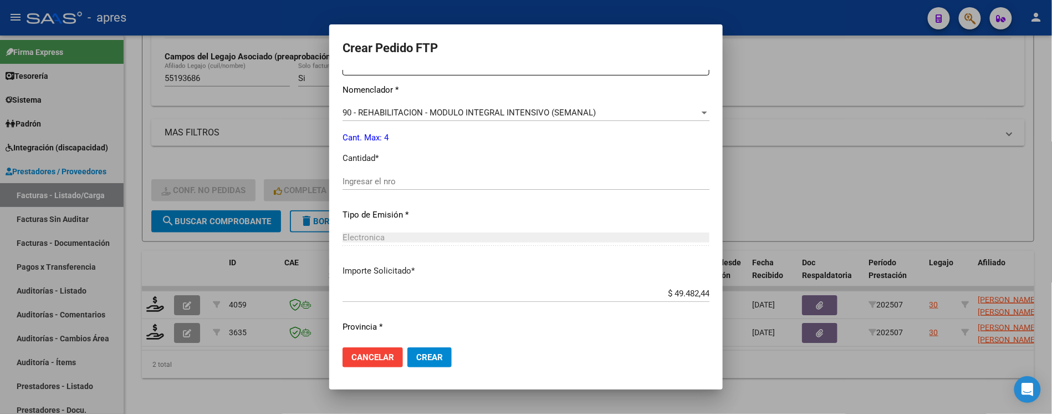
drag, startPoint x: 442, startPoint y: 198, endPoint x: 440, endPoint y: 189, distance: 10.2
click at [441, 193] on div "Ingresar el nro" at bounding box center [526, 186] width 367 height 27
click at [438, 186] on div "Ingresar el nro" at bounding box center [526, 181] width 367 height 17
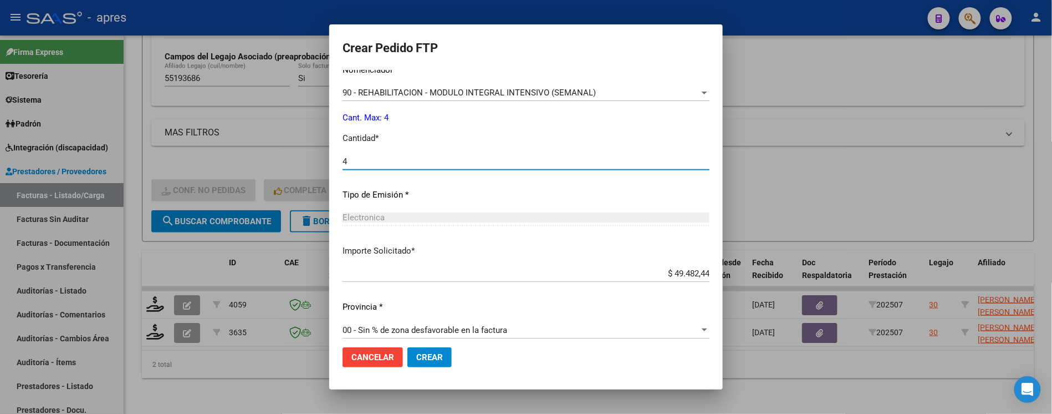
scroll to position [473, 0]
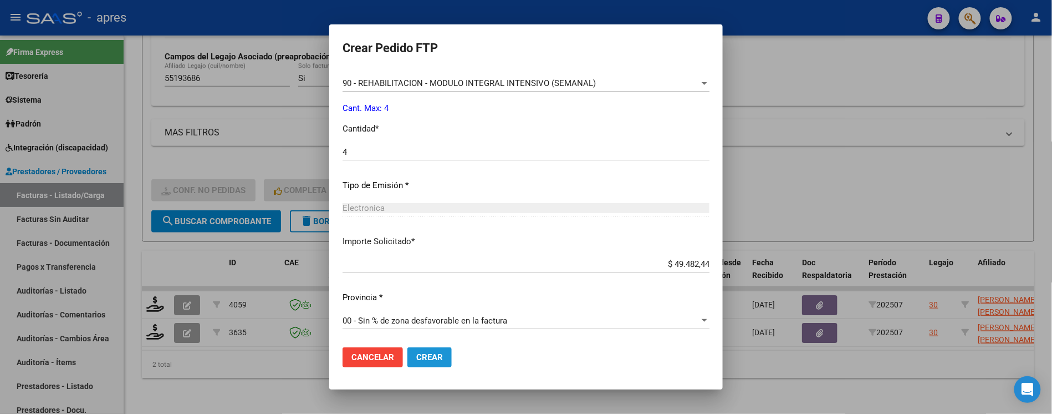
click at [426, 349] on button "Crear" at bounding box center [430, 357] width 44 height 20
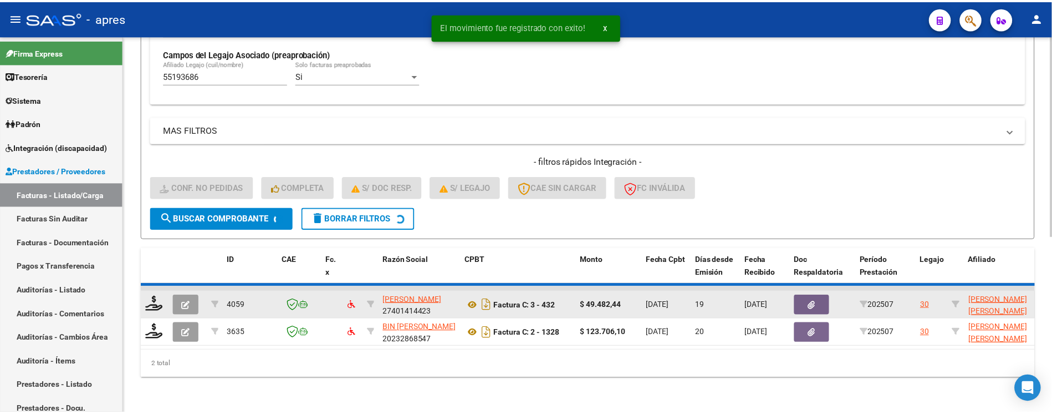
scroll to position [302, 0]
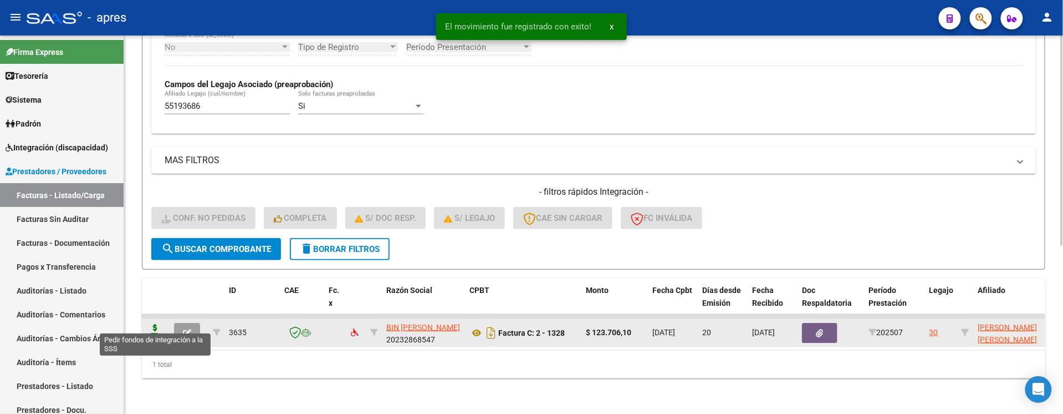
click at [150, 324] on icon at bounding box center [155, 332] width 18 height 16
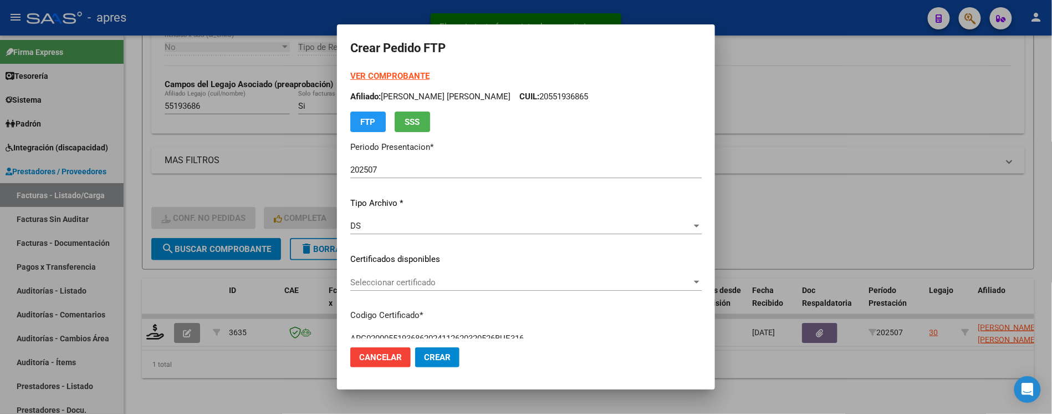
click at [431, 275] on div "Seleccionar certificado Seleccionar certificado" at bounding box center [526, 282] width 352 height 17
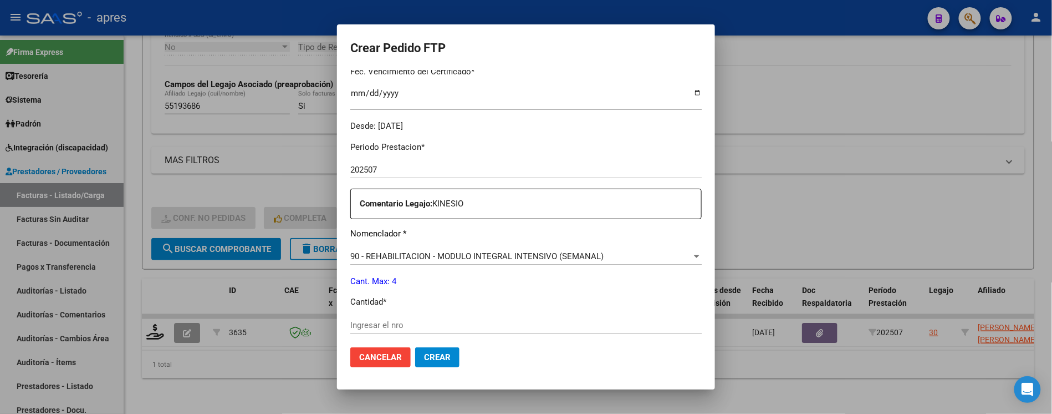
scroll to position [369, 0]
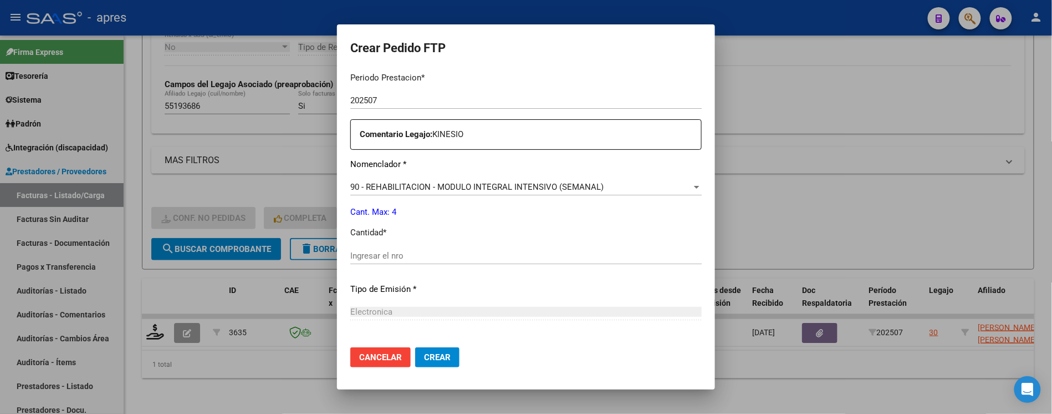
click at [426, 262] on div "Ingresar el nro" at bounding box center [526, 255] width 352 height 17
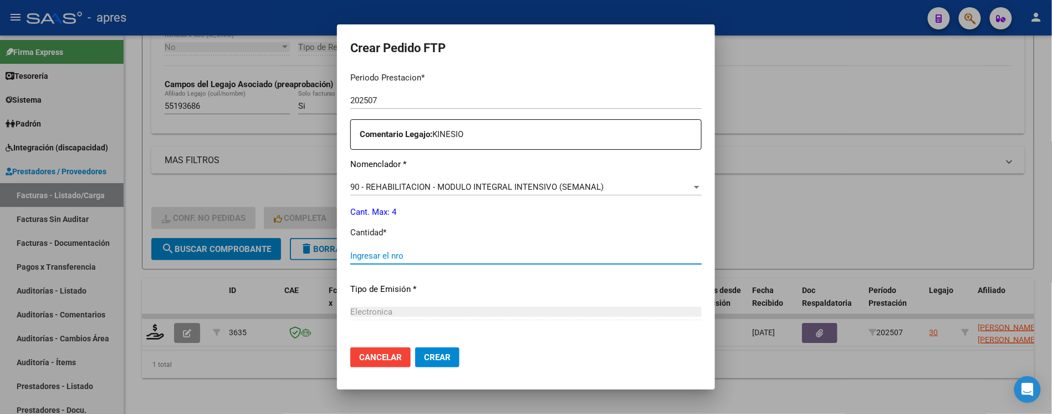
click at [425, 258] on input "Ingresar el nro" at bounding box center [526, 256] width 352 height 10
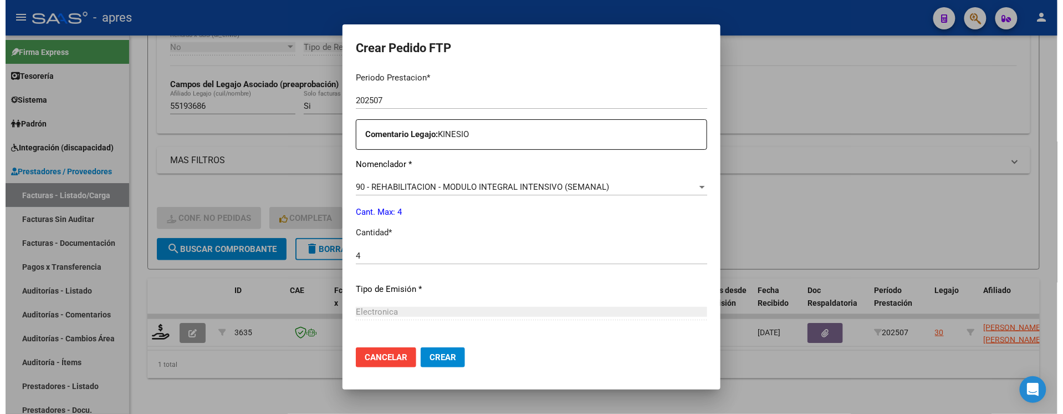
scroll to position [473, 0]
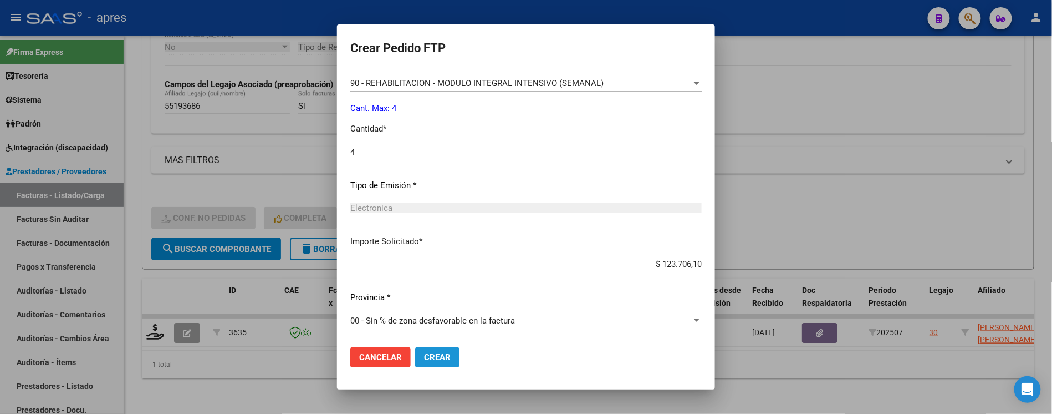
click at [431, 357] on span "Crear" at bounding box center [437, 357] width 27 height 10
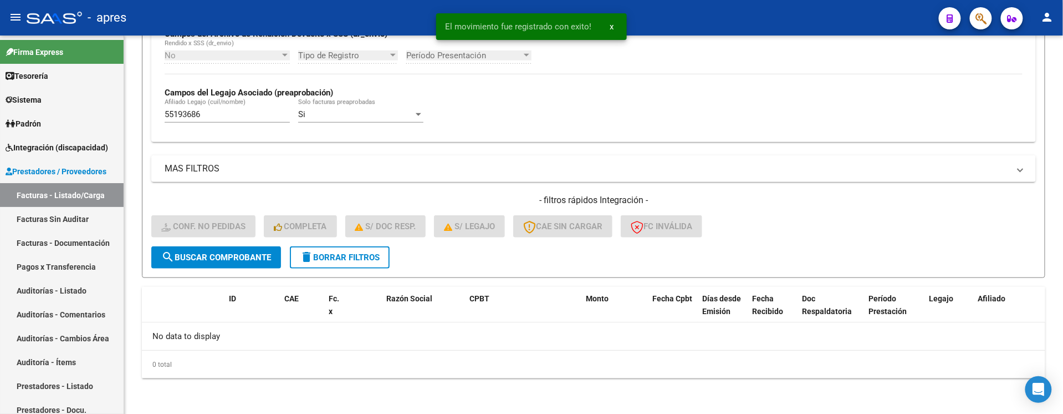
scroll to position [283, 0]
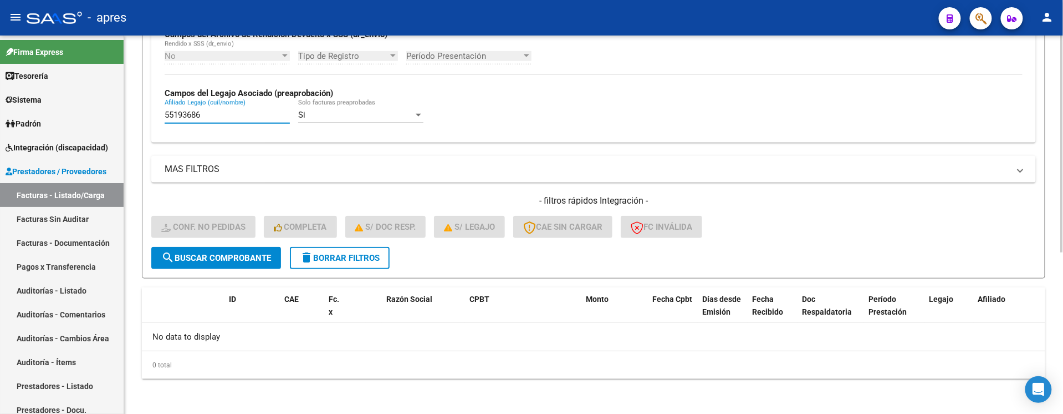
drag, startPoint x: 241, startPoint y: 116, endPoint x: 194, endPoint y: 113, distance: 47.2
click at [194, 113] on input "55193686" at bounding box center [227, 115] width 125 height 10
paste input "5844046"
drag, startPoint x: 232, startPoint y: 111, endPoint x: -184, endPoint y: 83, distance: 416.8
click at [0, 83] on html "menu - apres person Firma Express Tesorería Extractos Procesados (csv) Extracto…" at bounding box center [531, 207] width 1063 height 414
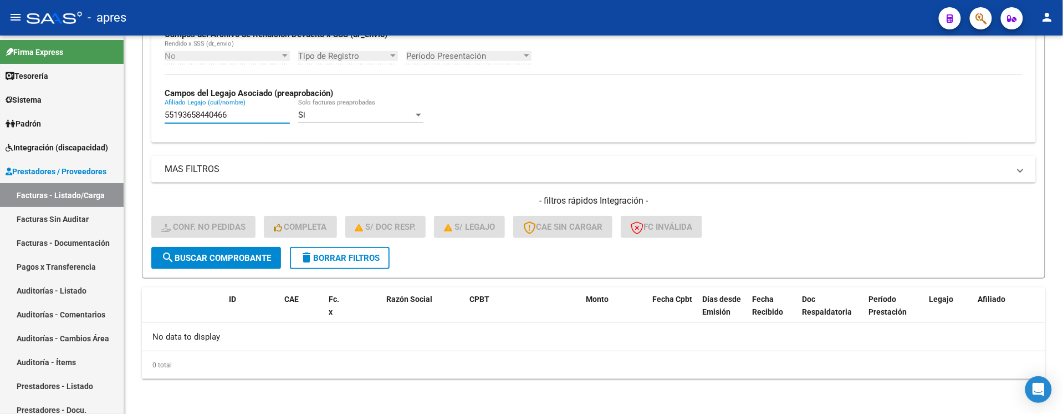
paste input "text"
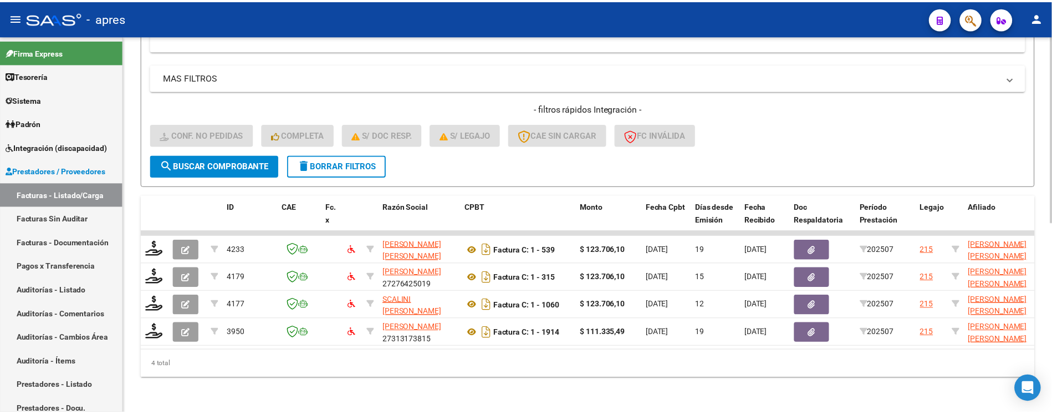
scroll to position [386, 0]
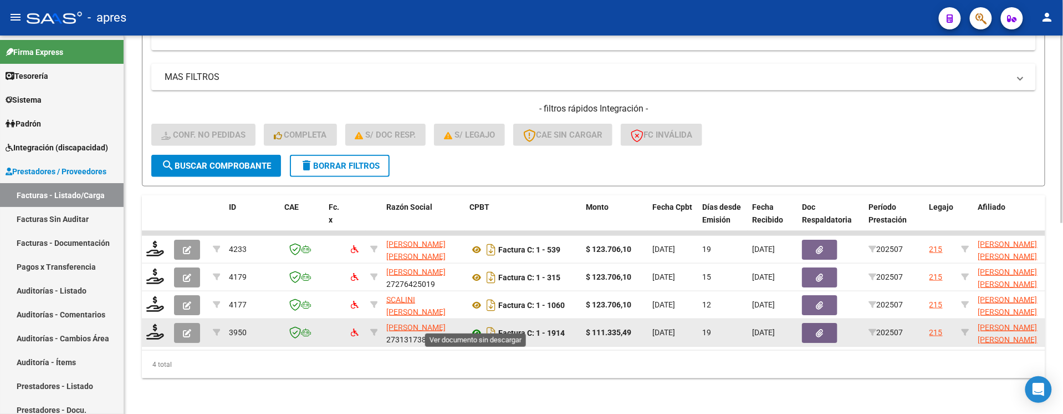
click at [477, 326] on icon at bounding box center [477, 332] width 14 height 13
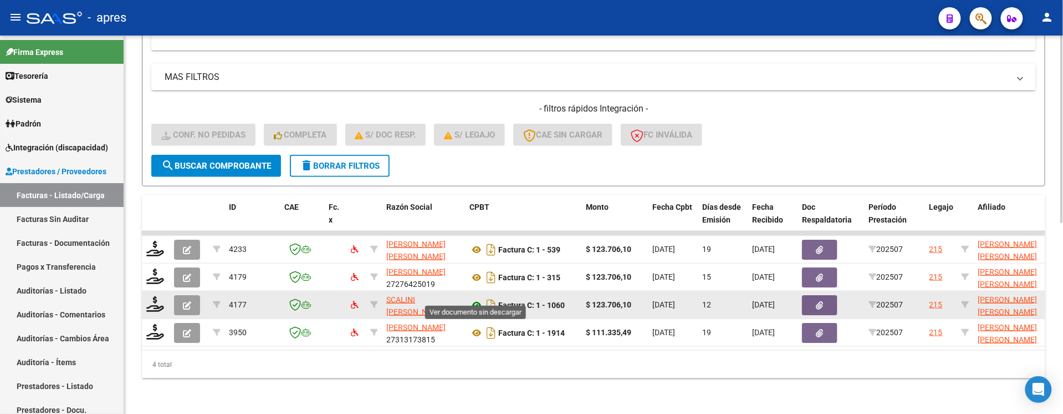
click at [478, 298] on icon at bounding box center [477, 304] width 14 height 13
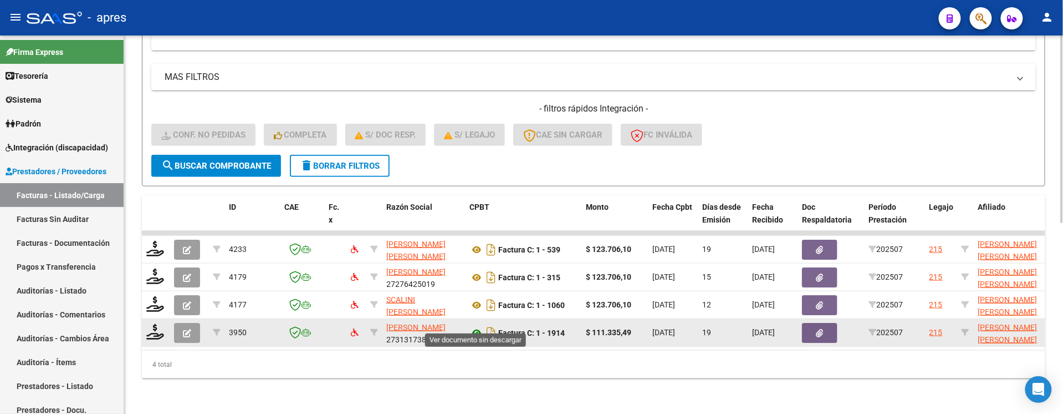
click at [472, 326] on icon at bounding box center [477, 332] width 14 height 13
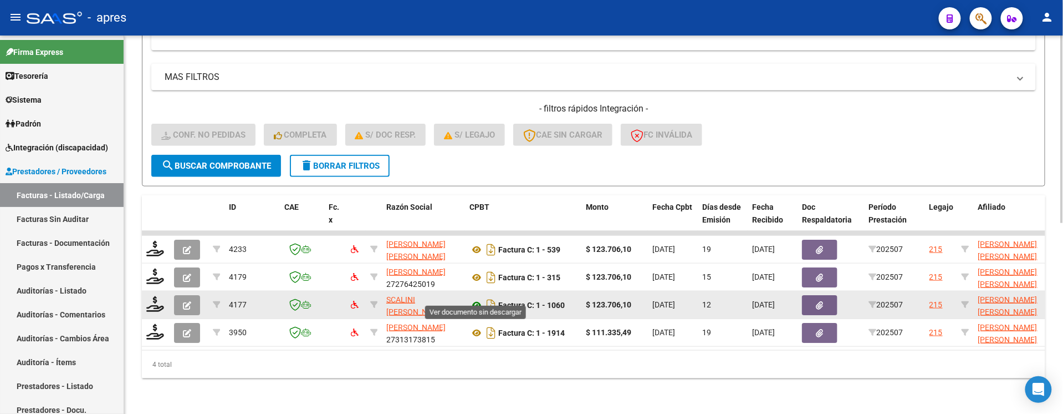
click at [476, 299] on icon at bounding box center [477, 304] width 14 height 13
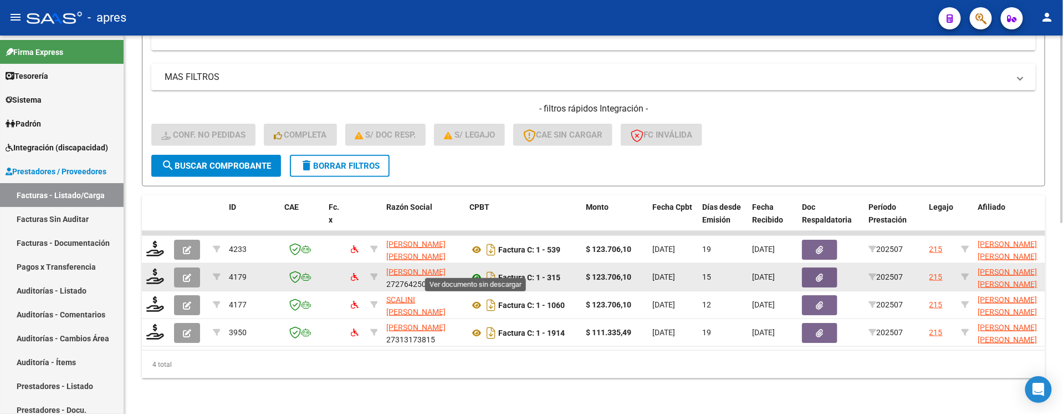
click at [472, 271] on icon at bounding box center [477, 277] width 14 height 13
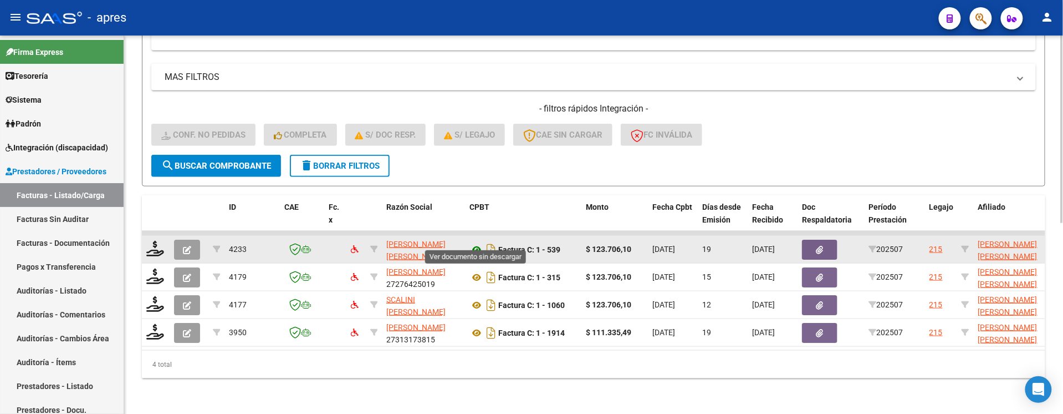
click at [477, 243] on icon at bounding box center [477, 249] width 14 height 13
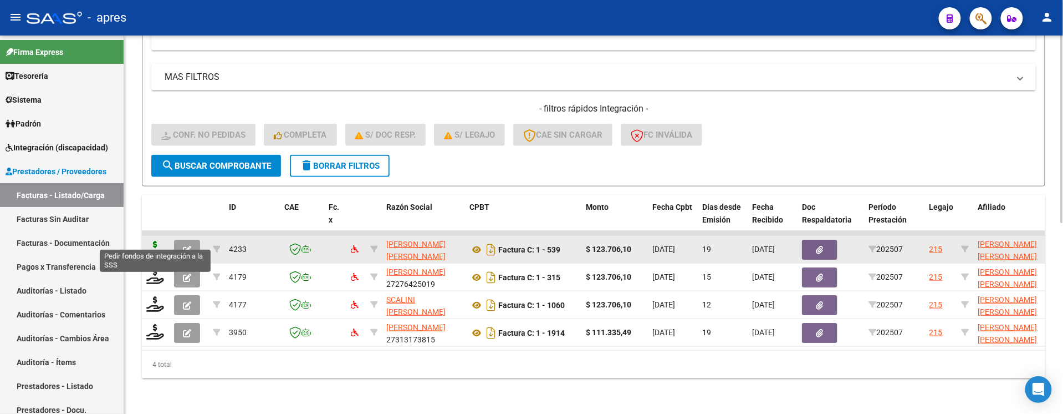
click at [157, 241] on icon at bounding box center [155, 249] width 18 height 16
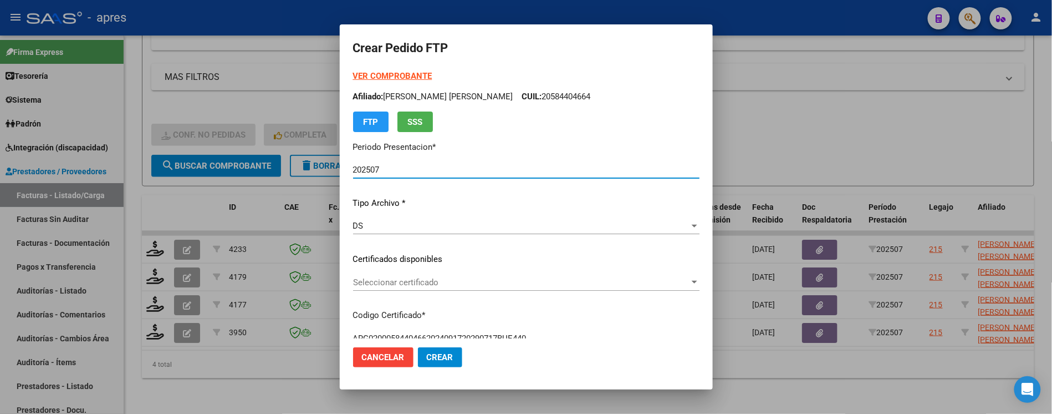
click at [475, 255] on p "Certificados disponibles" at bounding box center [526, 259] width 347 height 13
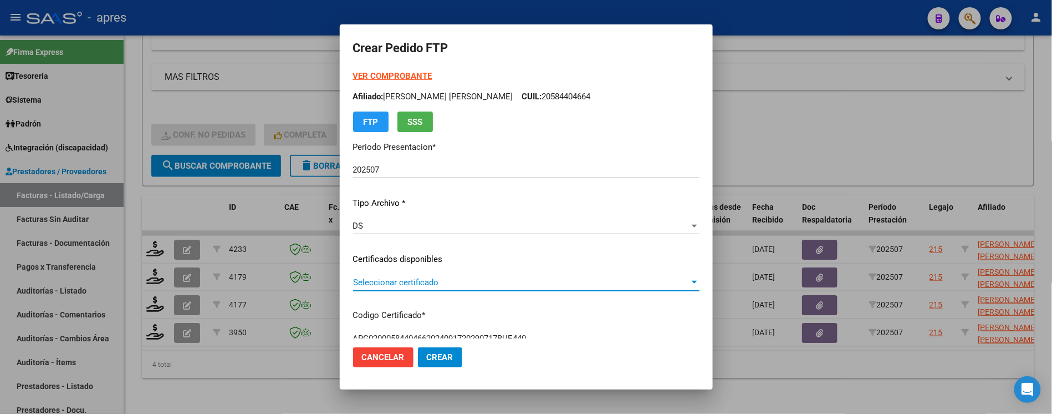
click at [470, 281] on span "Seleccionar certificado" at bounding box center [521, 282] width 337 height 10
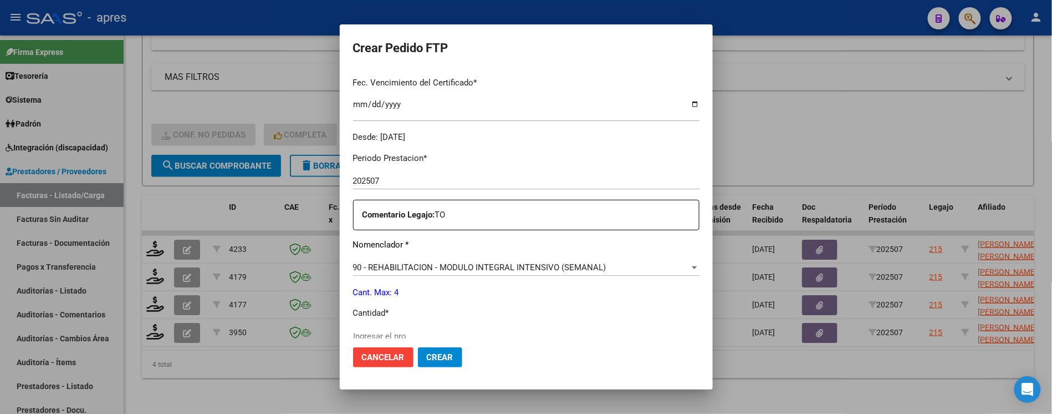
scroll to position [296, 0]
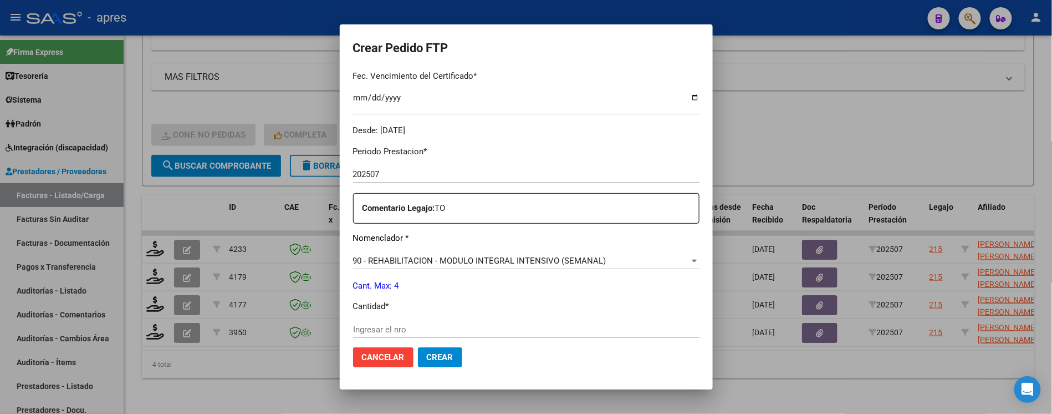
click at [406, 327] on input "Ingresar el nro" at bounding box center [526, 329] width 347 height 10
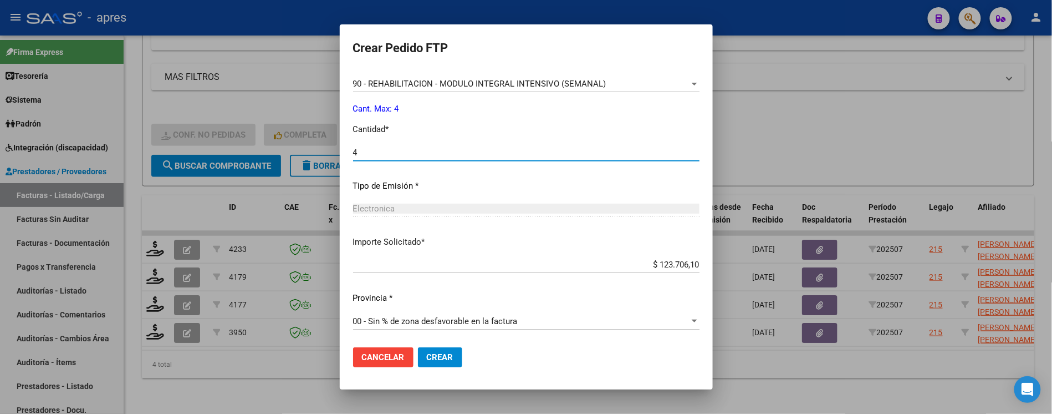
scroll to position [473, 0]
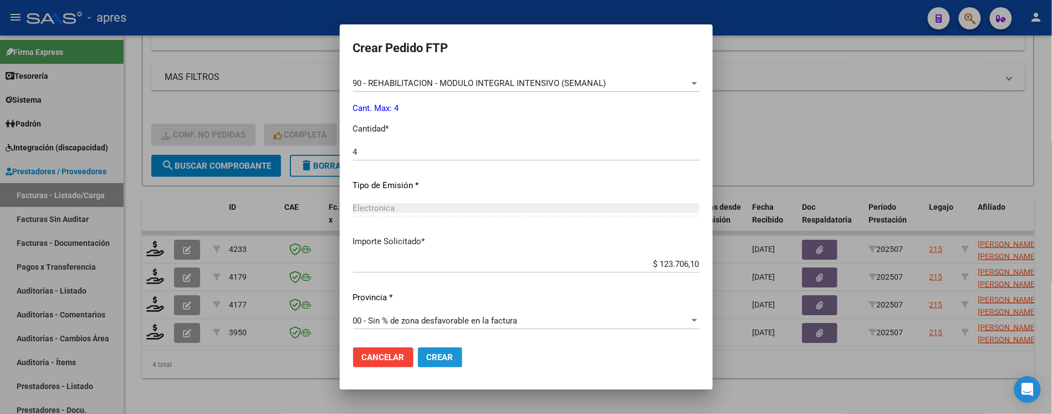
click at [451, 360] on span "Crear" at bounding box center [440, 357] width 27 height 10
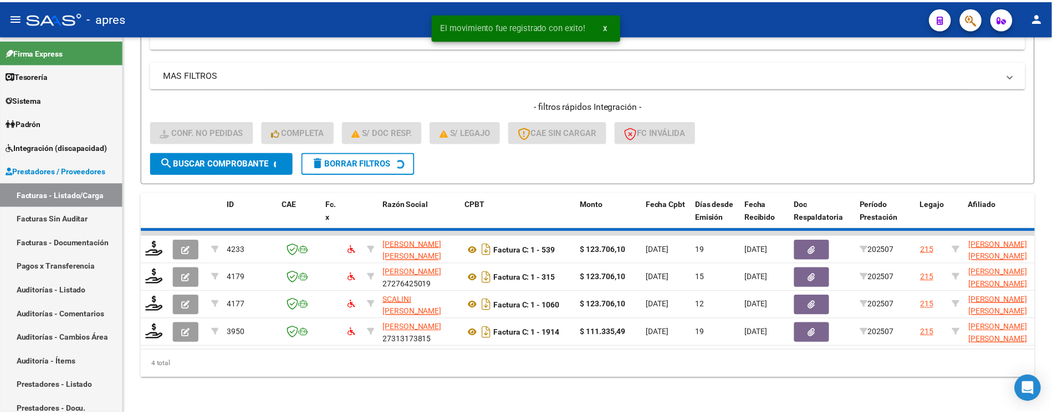
scroll to position [358, 0]
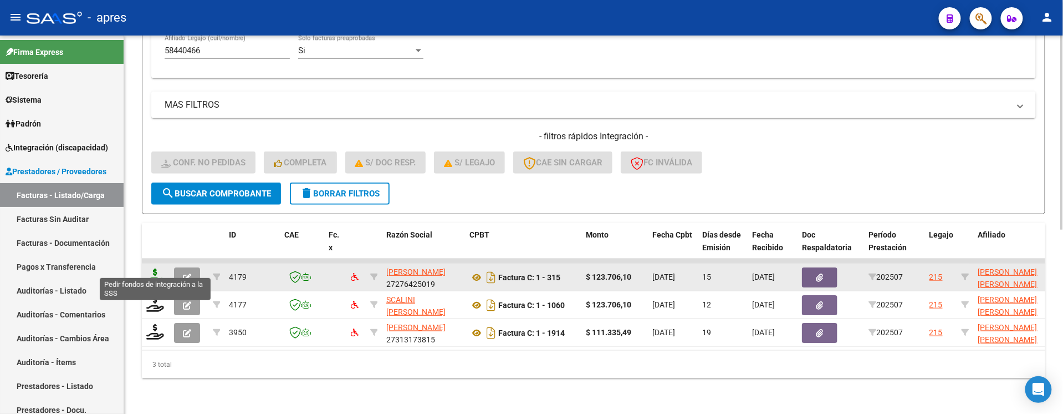
click at [154, 273] on icon at bounding box center [155, 276] width 18 height 16
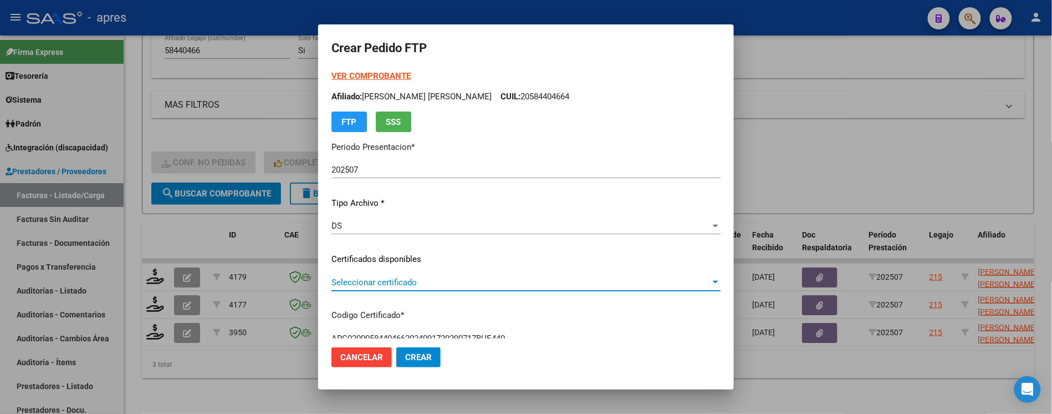
click at [477, 284] on span "Seleccionar certificado" at bounding box center [521, 282] width 379 height 10
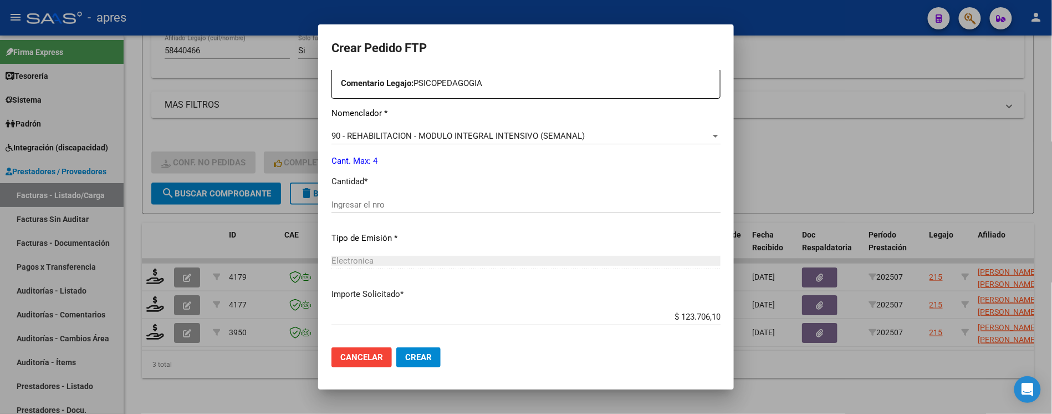
scroll to position [444, 0]
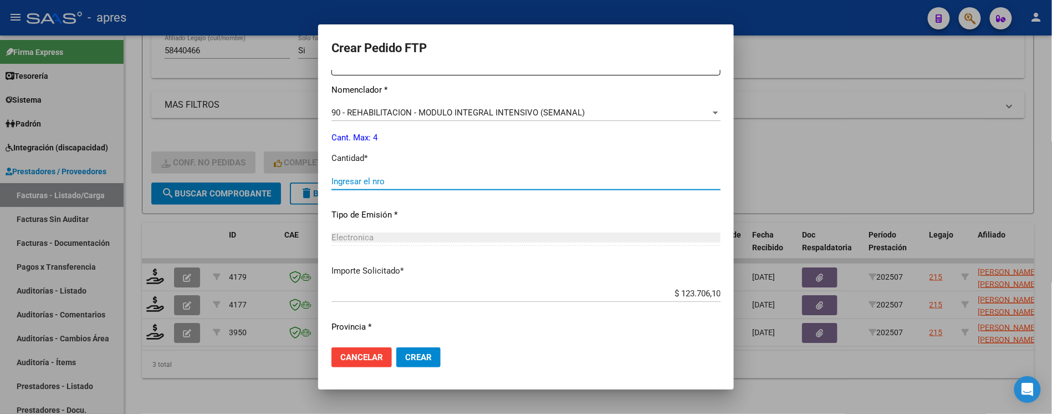
click at [446, 180] on input "Ingresar el nro" at bounding box center [526, 181] width 389 height 10
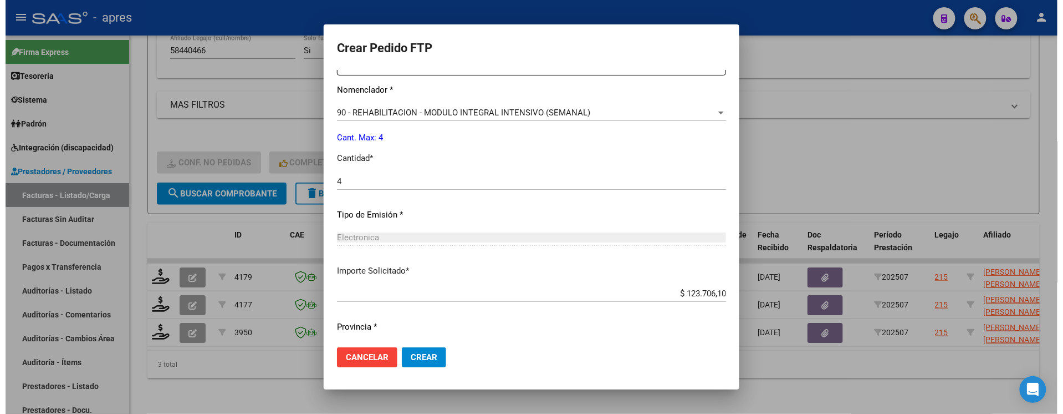
scroll to position [473, 0]
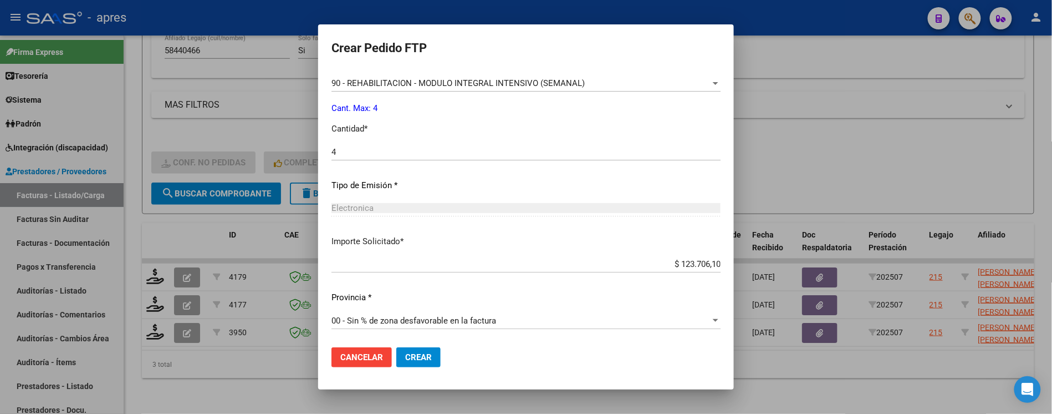
click at [422, 352] on span "Crear" at bounding box center [418, 357] width 27 height 10
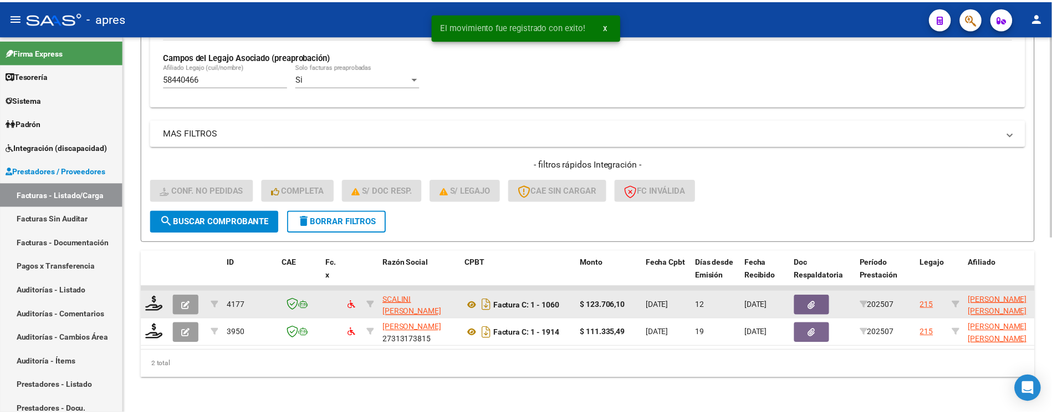
scroll to position [330, 0]
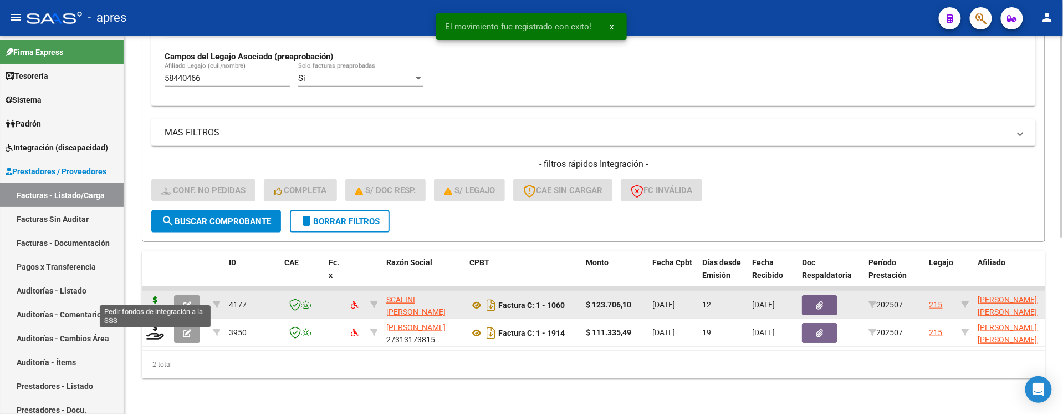
click at [151, 297] on icon at bounding box center [155, 304] width 18 height 16
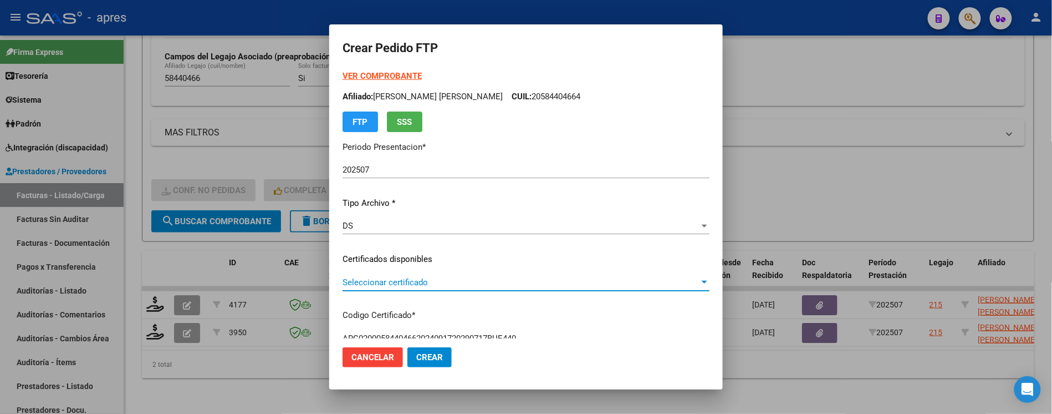
click at [438, 282] on span "Seleccionar certificado" at bounding box center [521, 282] width 357 height 10
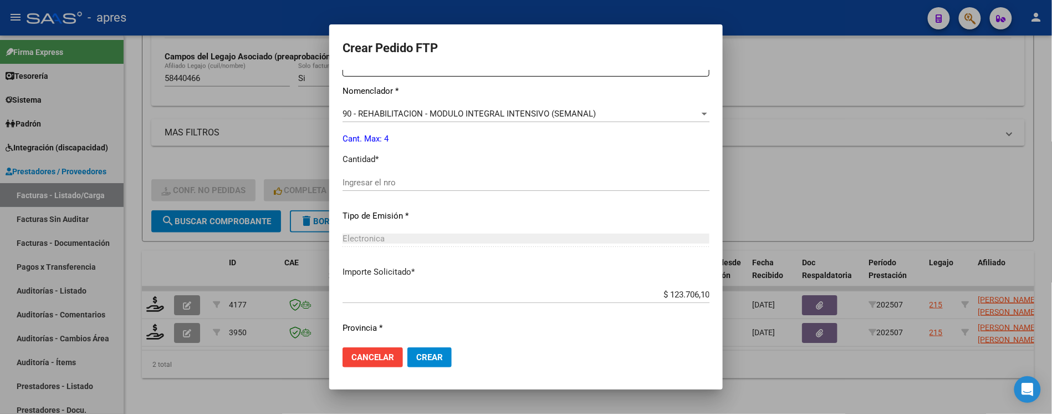
scroll to position [444, 0]
click at [399, 184] on input "Ingresar el nro" at bounding box center [526, 181] width 367 height 10
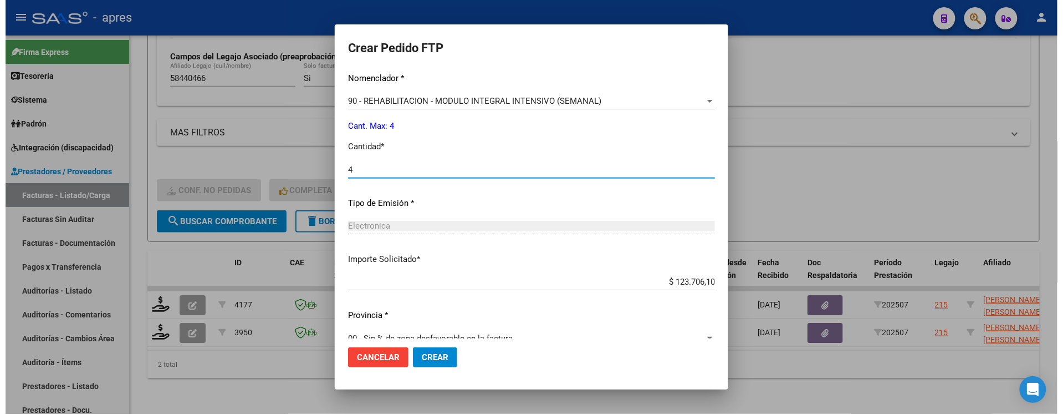
scroll to position [473, 0]
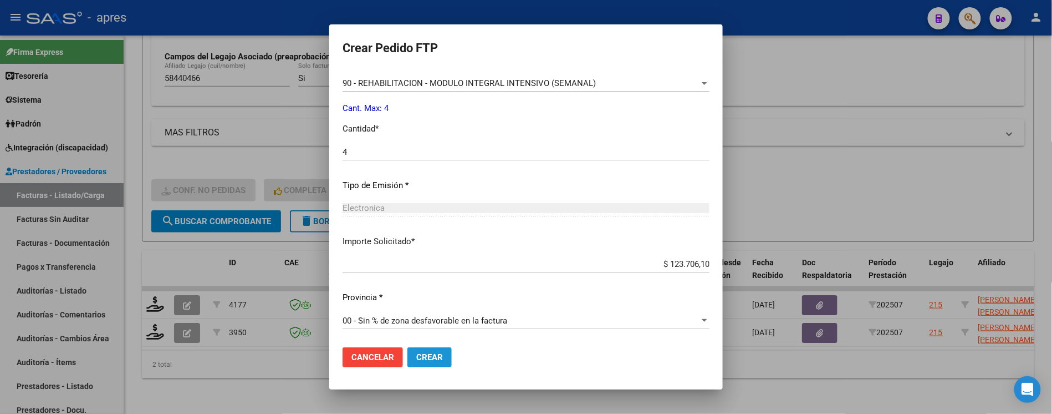
click at [426, 360] on button "Crear" at bounding box center [430, 357] width 44 height 20
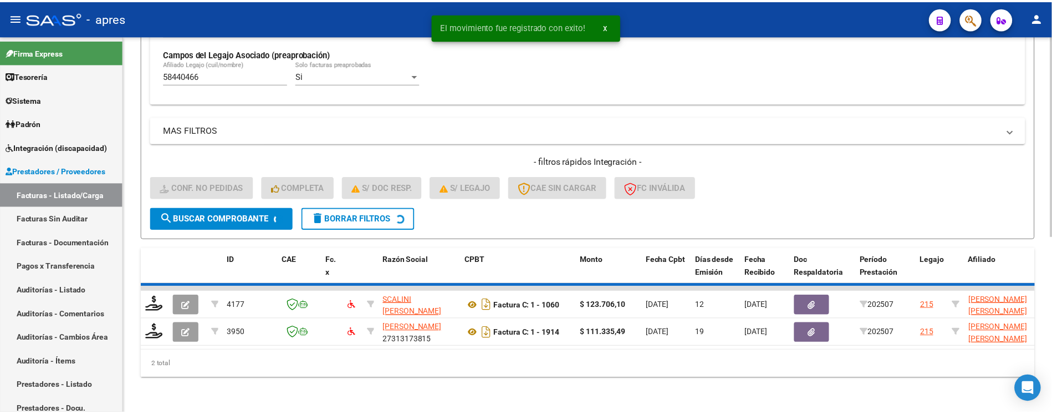
scroll to position [302, 0]
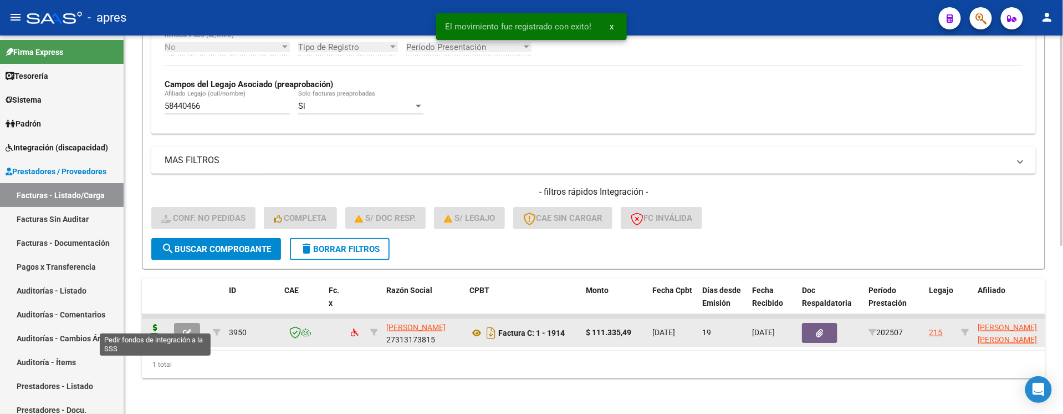
click at [151, 328] on icon at bounding box center [155, 332] width 18 height 16
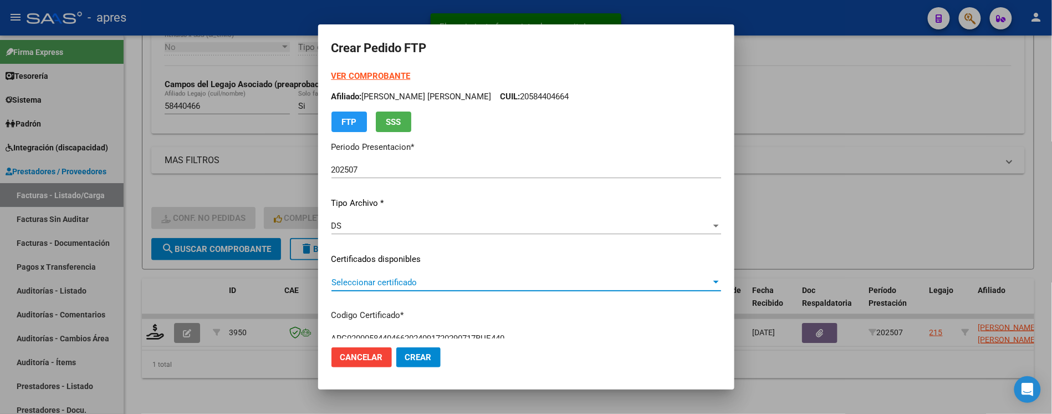
click at [470, 285] on span "Seleccionar certificado" at bounding box center [522, 282] width 380 height 10
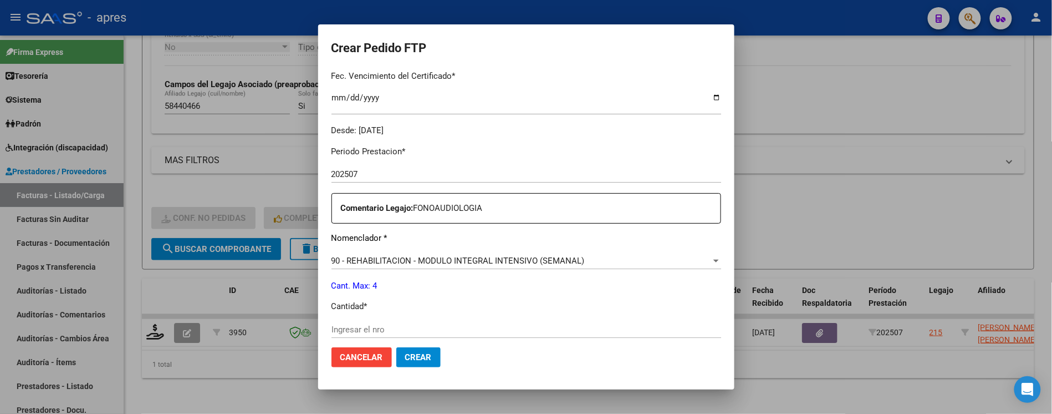
scroll to position [444, 0]
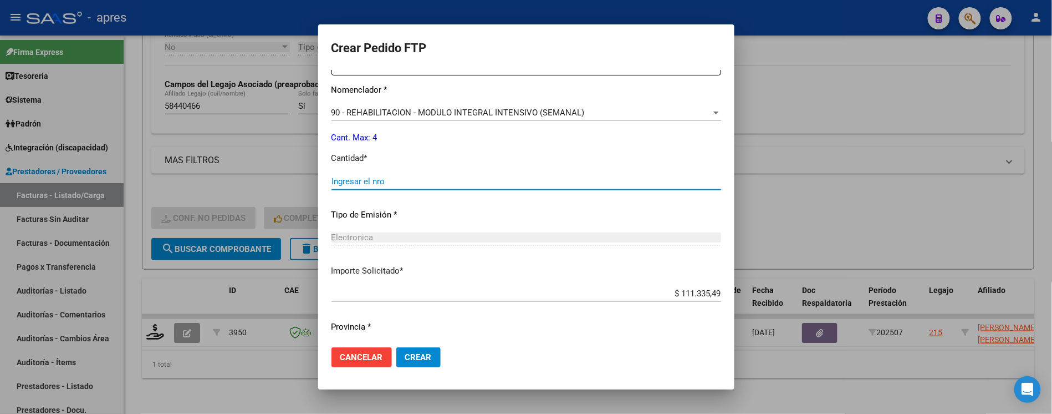
click at [414, 185] on input "Ingresar el nro" at bounding box center [527, 181] width 390 height 10
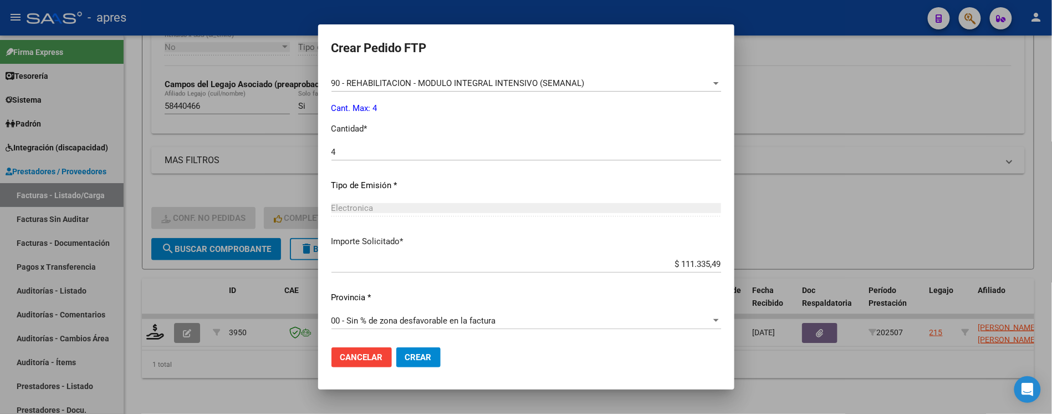
click at [416, 346] on mat-dialog-actions "Cancelar Crear" at bounding box center [527, 357] width 390 height 38
click at [416, 353] on span "Crear" at bounding box center [418, 357] width 27 height 10
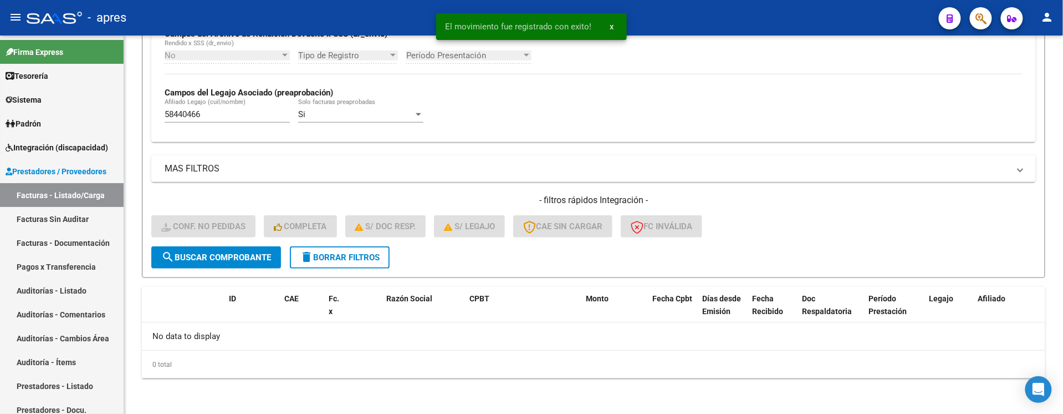
scroll to position [283, 0]
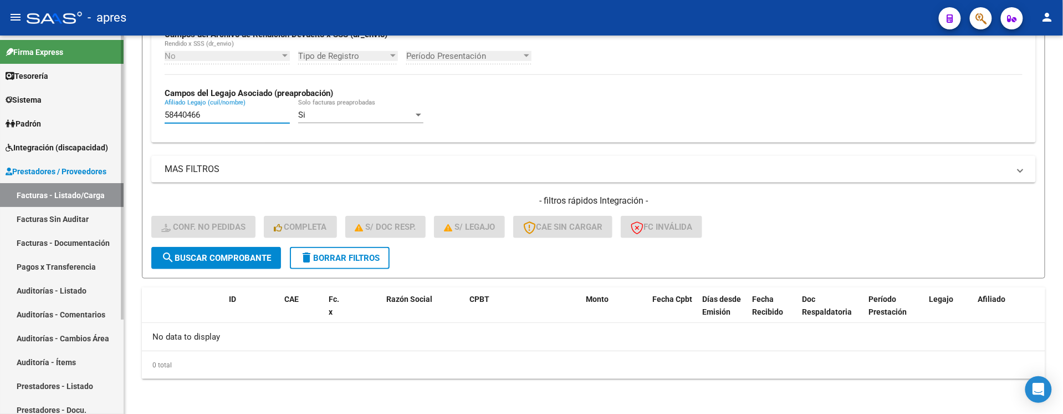
drag, startPoint x: 213, startPoint y: 116, endPoint x: 93, endPoint y: 111, distance: 120.4
click at [101, 114] on mat-sidenav-container "Firma Express Tesorería Extractos Procesados (csv) Extractos Originales (pdf) S…" at bounding box center [531, 224] width 1063 height 378
paste input "672441"
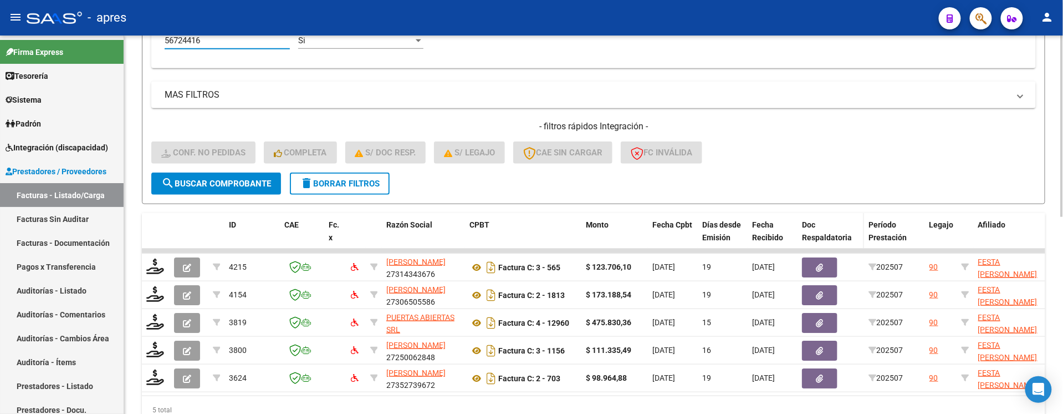
scroll to position [413, 0]
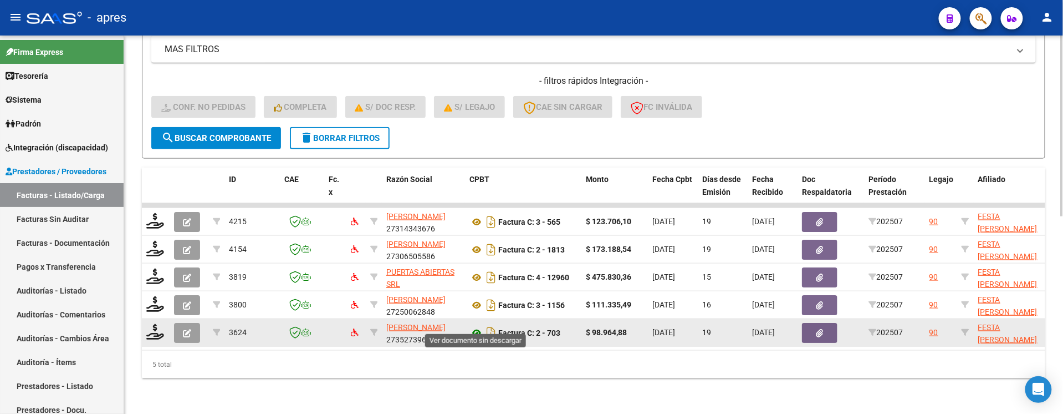
click at [473, 326] on icon at bounding box center [477, 332] width 14 height 13
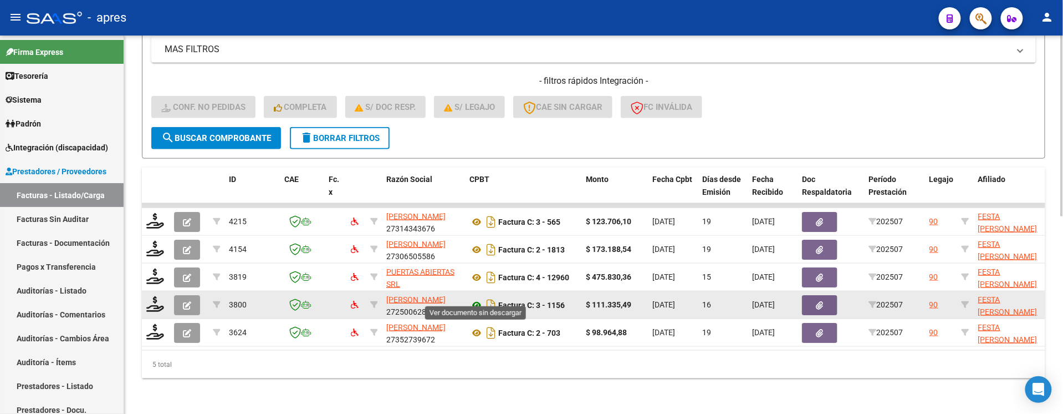
click at [476, 298] on icon at bounding box center [477, 304] width 14 height 13
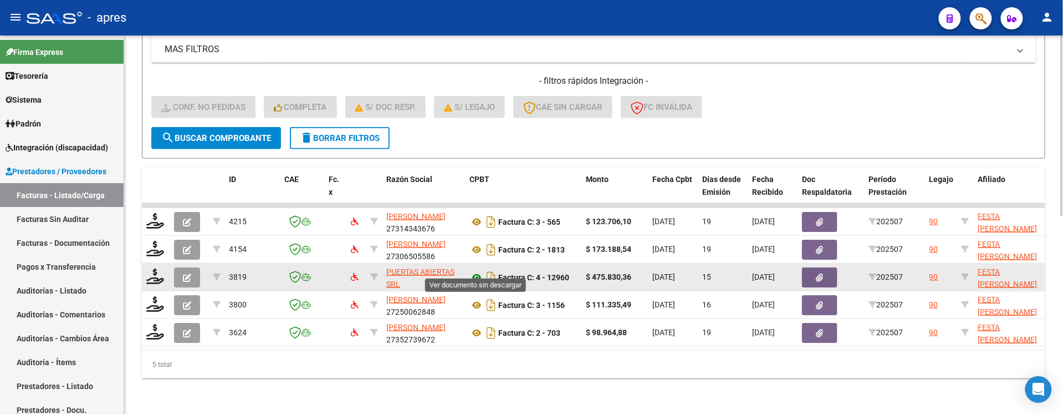
click at [475, 271] on icon at bounding box center [477, 277] width 14 height 13
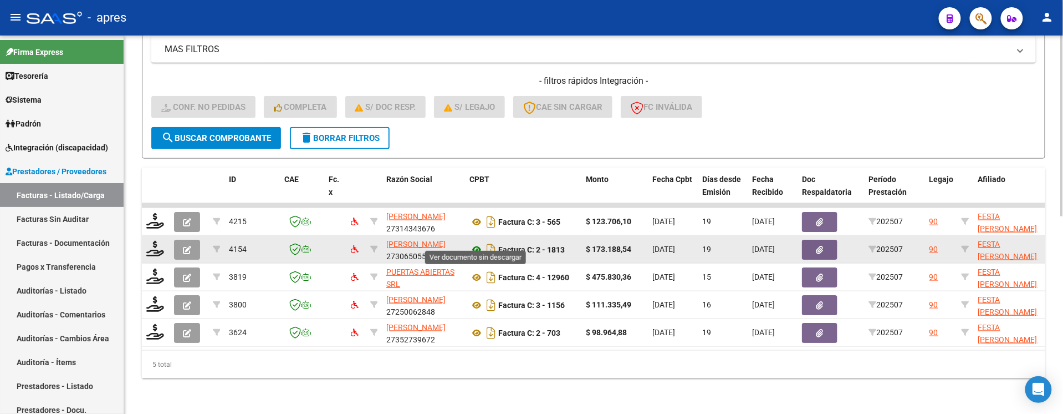
click at [474, 243] on icon at bounding box center [477, 249] width 14 height 13
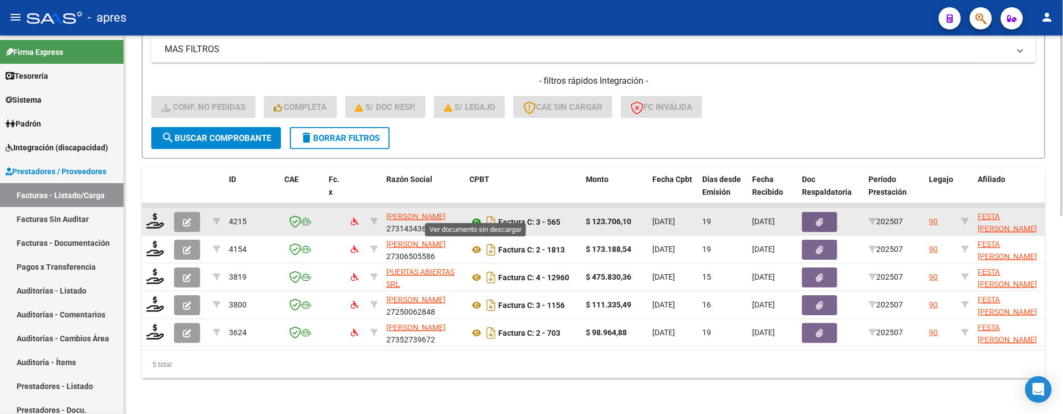
click at [472, 215] on icon at bounding box center [477, 221] width 14 height 13
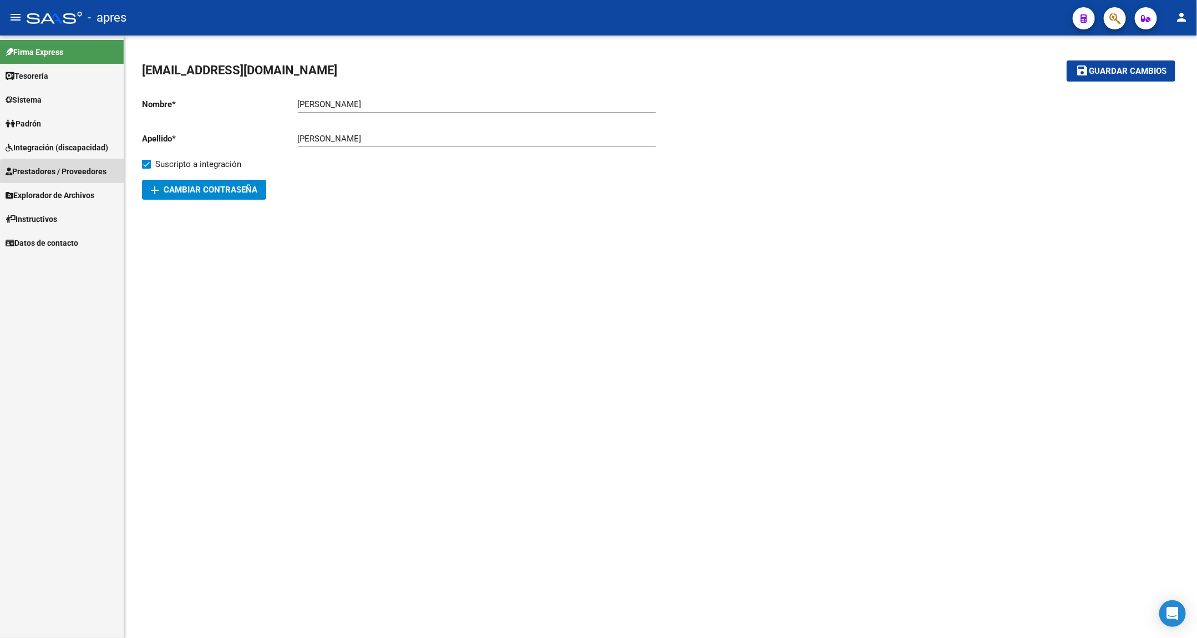
click at [90, 171] on span "Prestadores / Proveedores" at bounding box center [56, 171] width 101 height 12
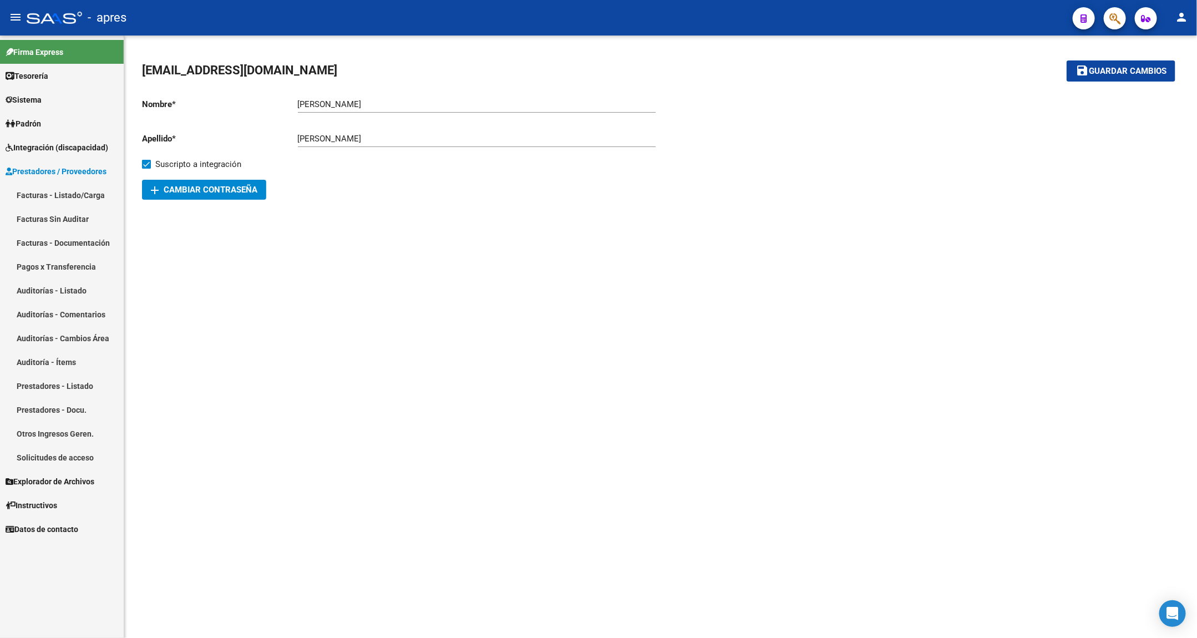
click at [75, 408] on link "Prestadores - Docu." at bounding box center [62, 410] width 124 height 24
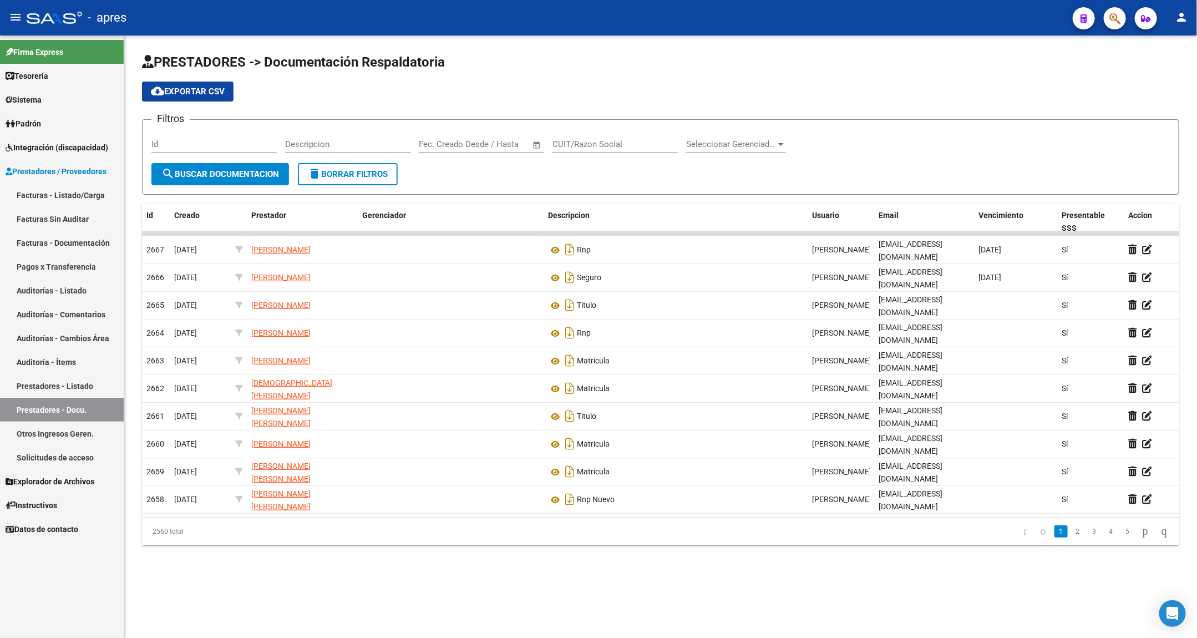
click at [609, 143] on input "CUIT/Razon Social" at bounding box center [614, 144] width 125 height 10
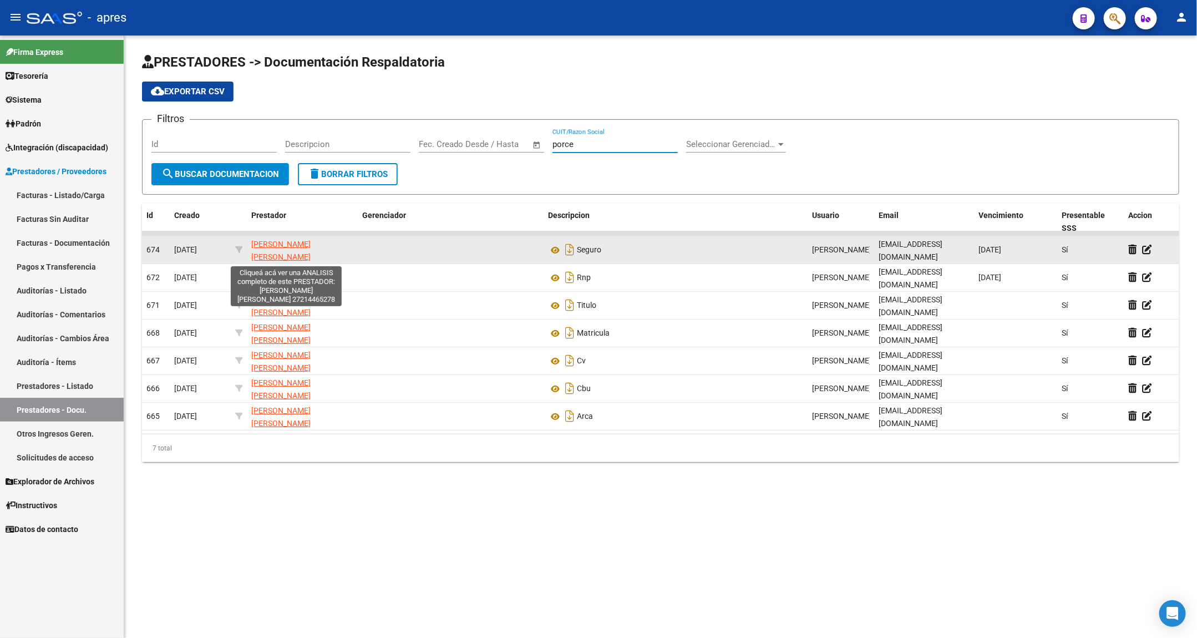
type input "porce"
click at [264, 241] on span "PORCELLA SANDRA DANIELA" at bounding box center [280, 251] width 59 height 22
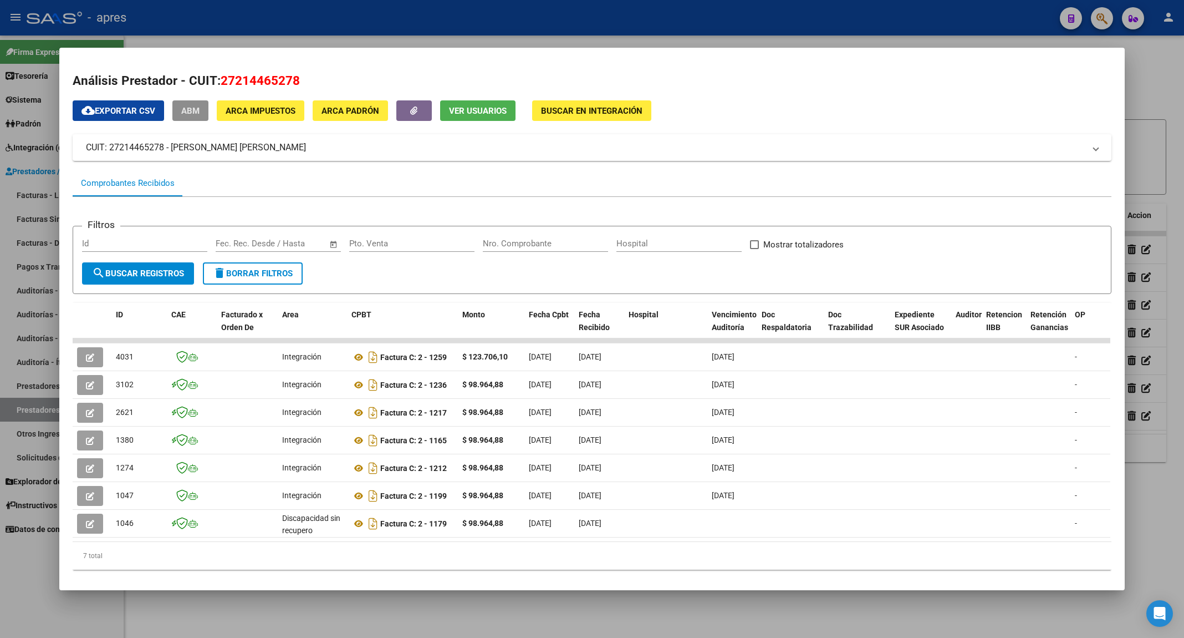
click at [188, 107] on span "ABM" at bounding box center [190, 111] width 18 height 10
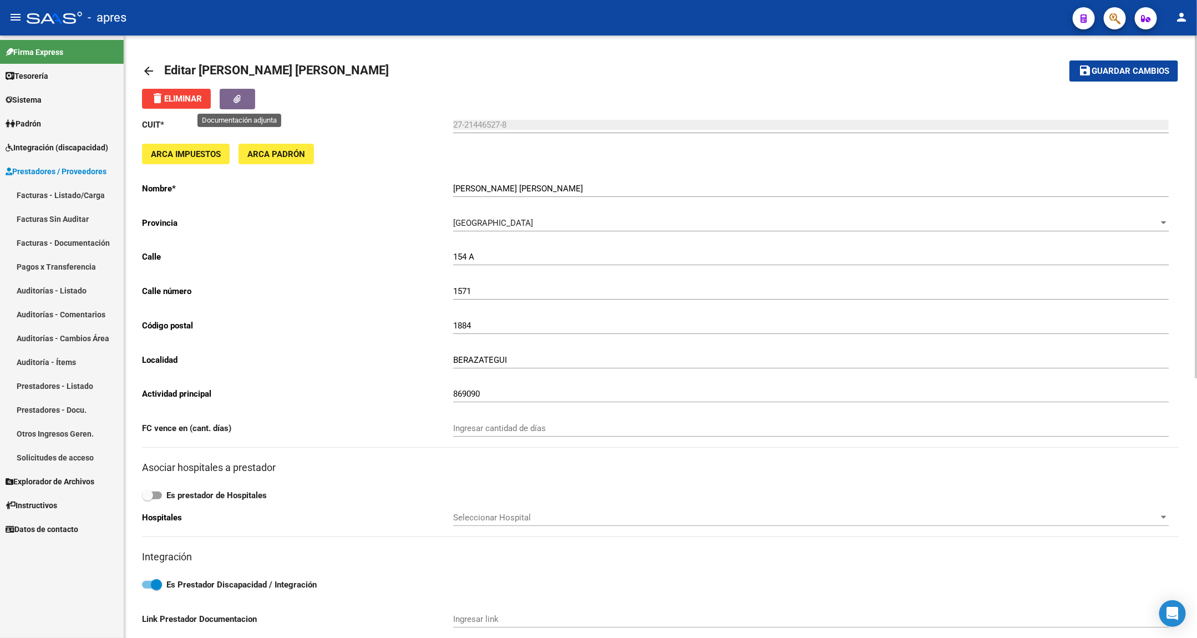
click at [241, 100] on icon "button" at bounding box center [237, 99] width 7 height 8
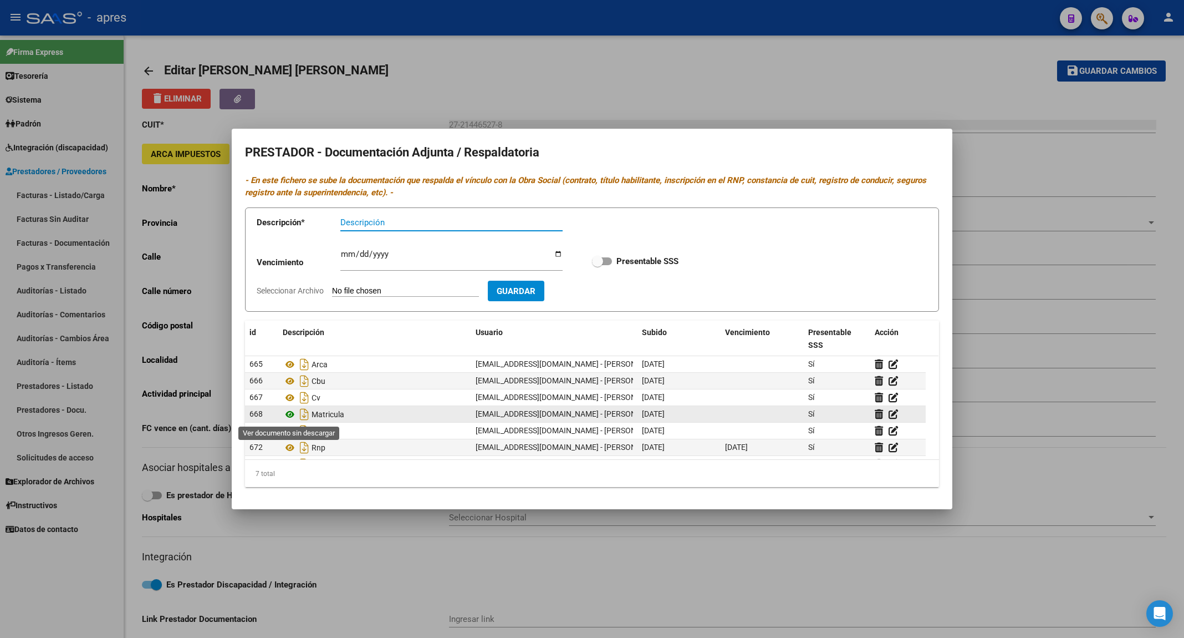
click at [289, 413] on icon at bounding box center [290, 414] width 14 height 13
click at [878, 413] on icon at bounding box center [879, 414] width 8 height 11
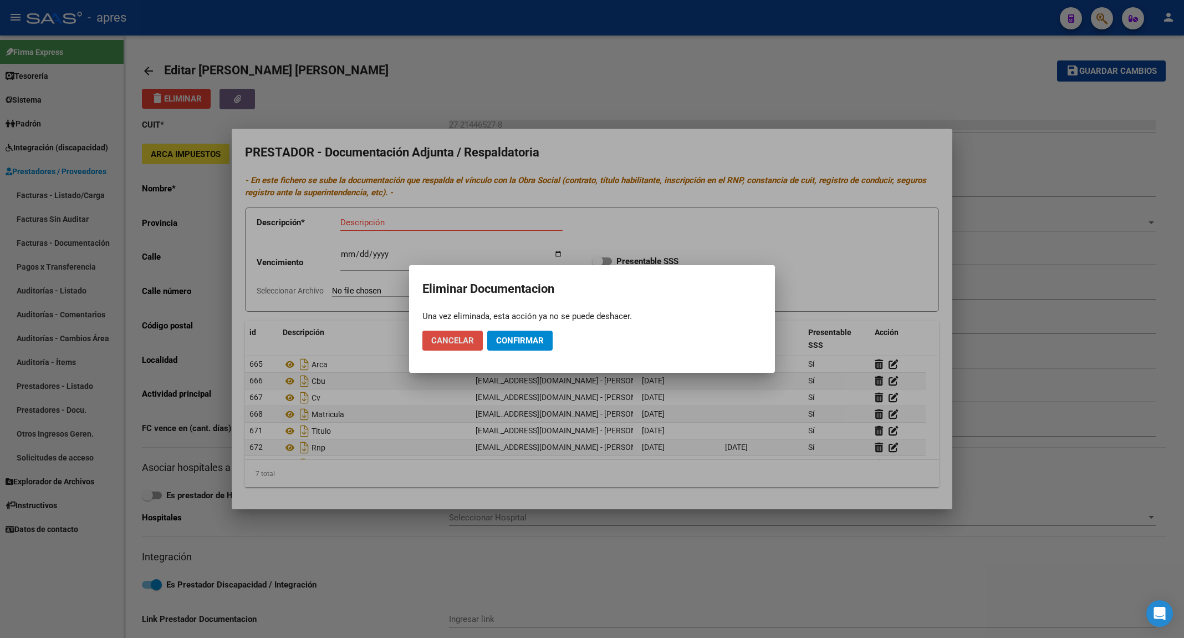
click at [475, 339] on button "Cancelar" at bounding box center [452, 340] width 60 height 20
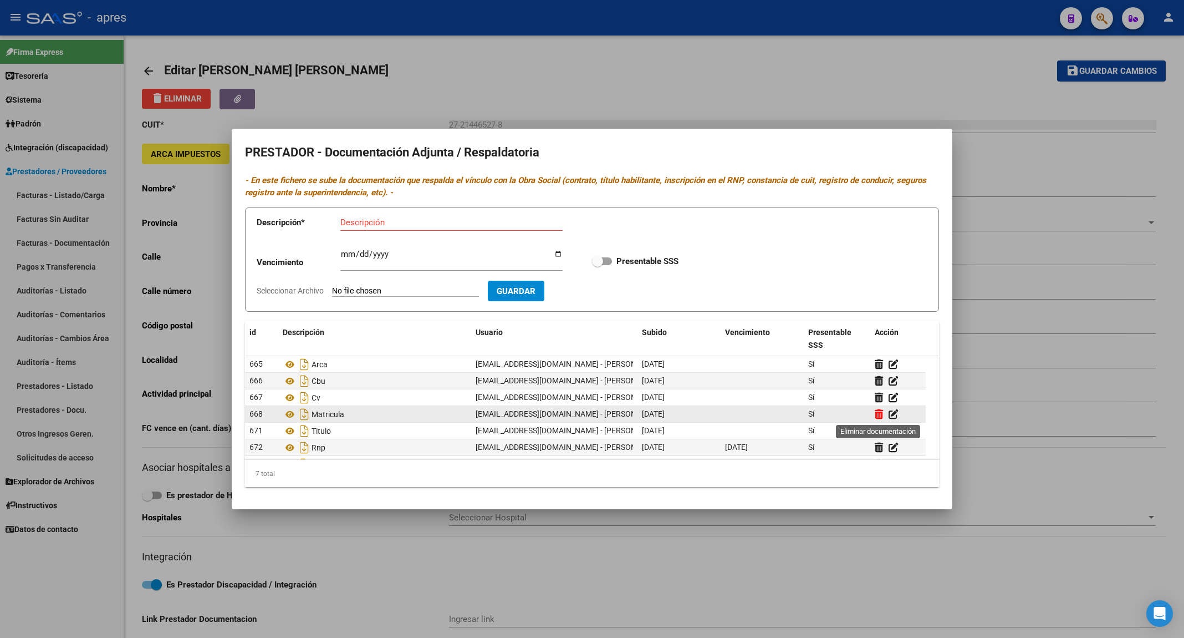
click at [877, 411] on icon at bounding box center [879, 414] width 8 height 11
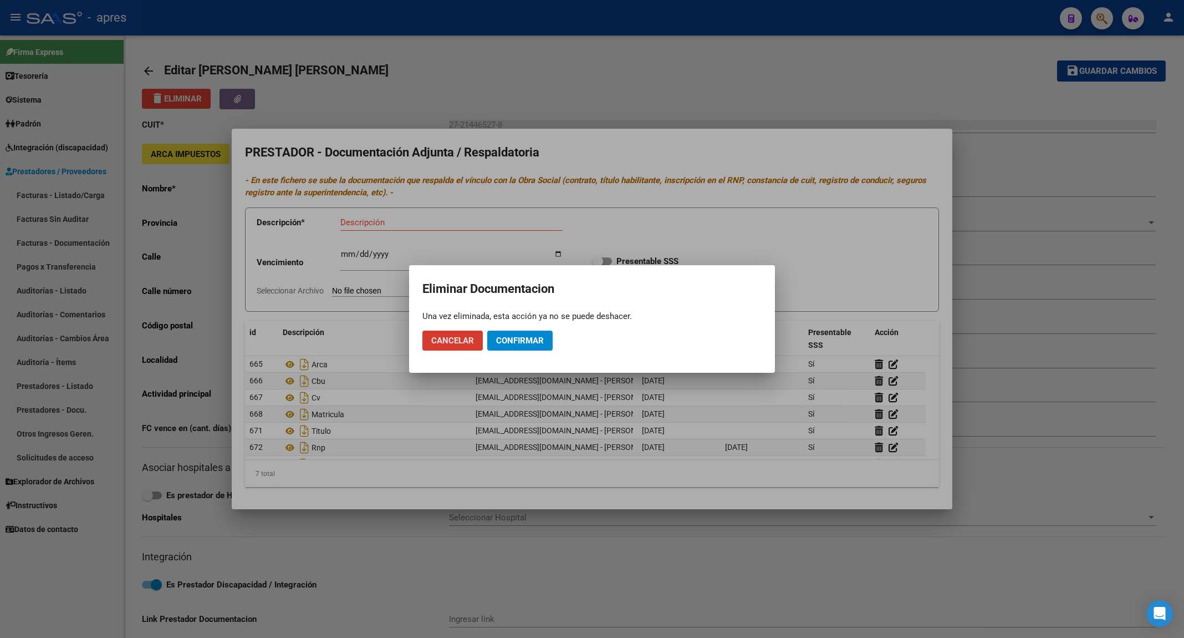
click at [522, 343] on span "Confirmar" at bounding box center [520, 340] width 48 height 10
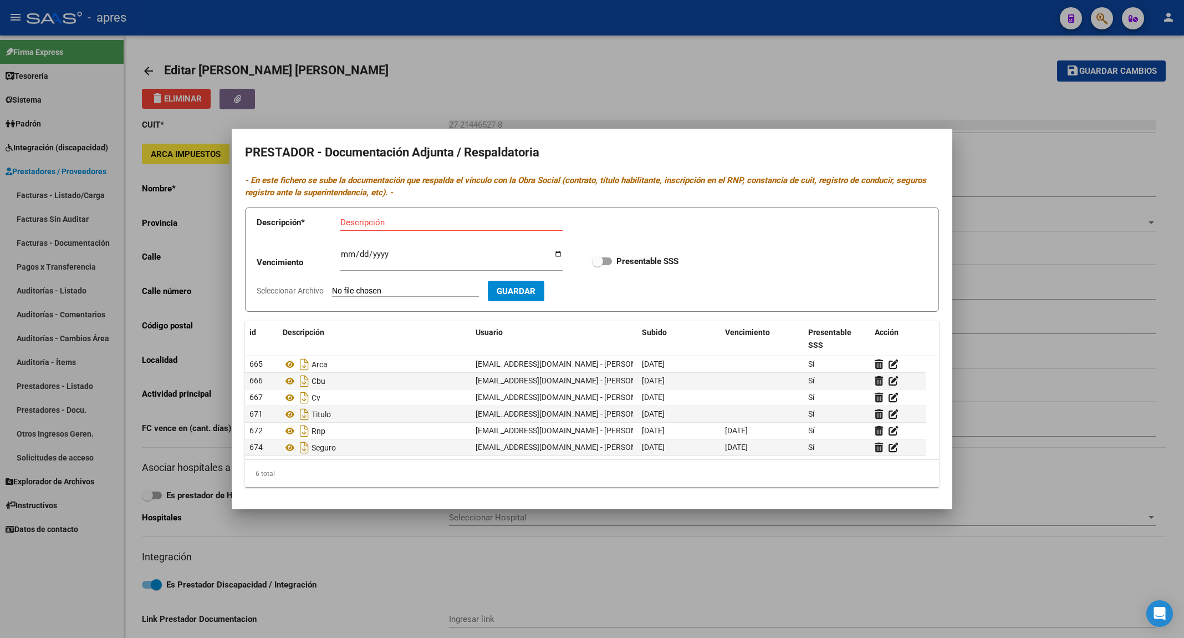
click at [394, 223] on input "Descripción" at bounding box center [451, 222] width 222 height 10
type input "Matricula"
click at [396, 291] on input "Seleccionar Archivo" at bounding box center [405, 291] width 147 height 11
type input "C:\fakepath\Matricula.pdf"
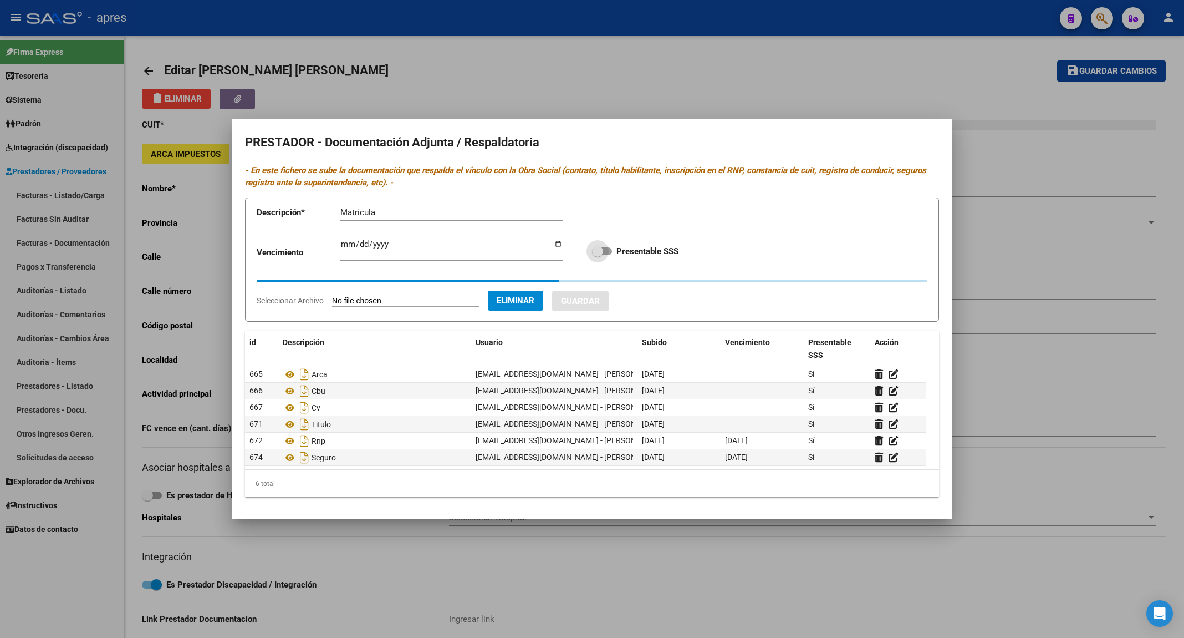
click at [608, 250] on span at bounding box center [602, 251] width 20 height 8
click at [598, 255] on input "Presentable SSS" at bounding box center [597, 255] width 1 height 1
checkbox input "true"
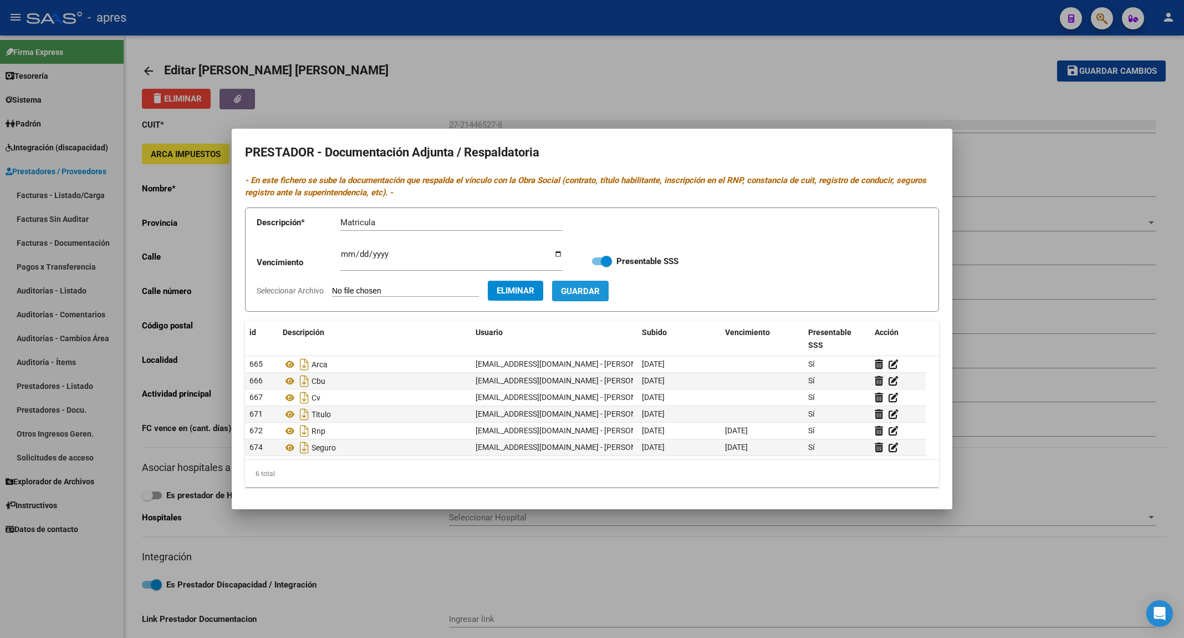
click at [600, 288] on span "Guardar" at bounding box center [580, 291] width 39 height 10
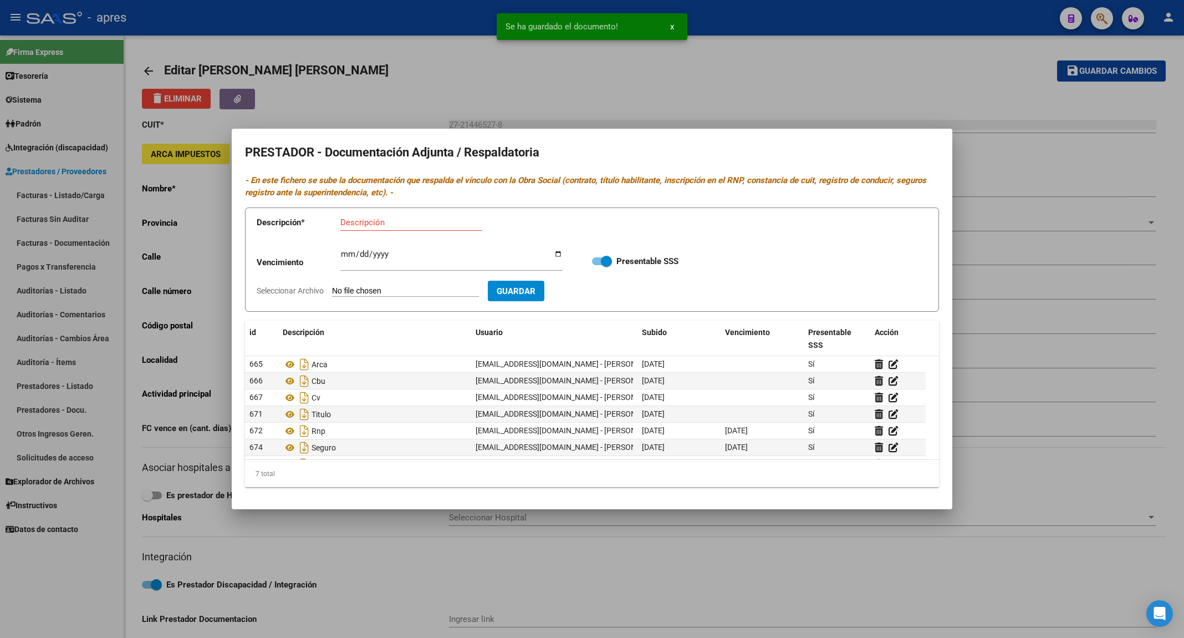
click at [343, 537] on div at bounding box center [592, 319] width 1184 height 638
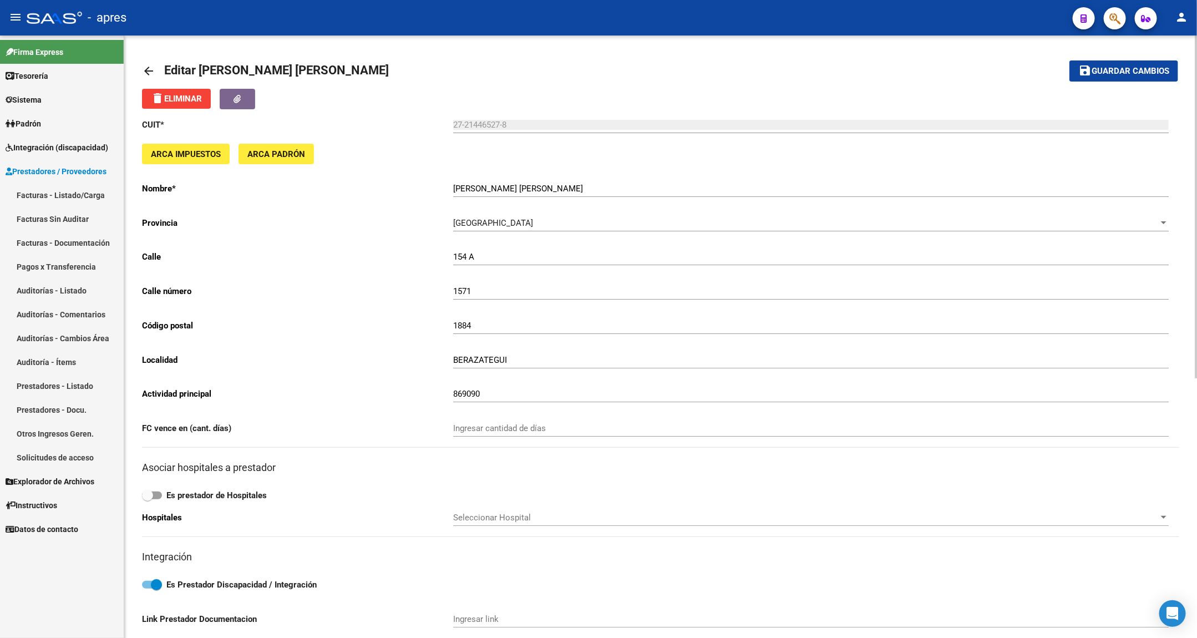
drag, startPoint x: 200, startPoint y: 63, endPoint x: 363, endPoint y: 59, distance: 163.6
click at [363, 59] on mat-toolbar-row "arrow_back Editar PORCELLA SANDRA DANIELA" at bounding box center [546, 70] width 809 height 35
copy span "PORCELLA SANDRA DANIELA"
click at [1085, 67] on mat-icon "save" at bounding box center [1084, 70] width 13 height 13
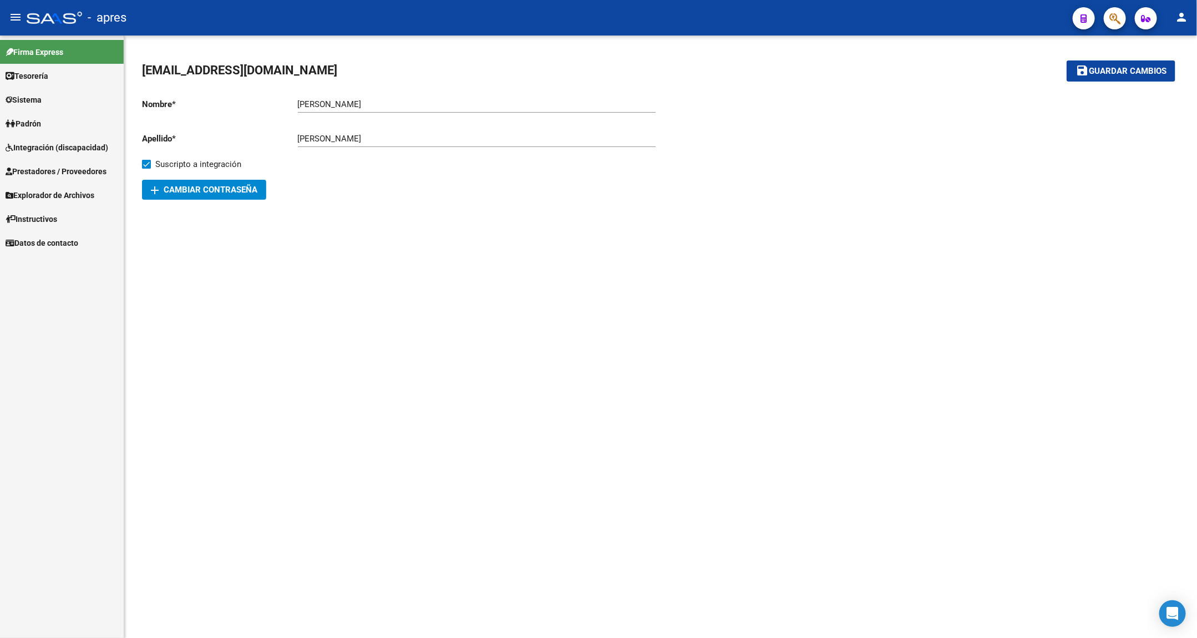
click at [83, 174] on span "Prestadores / Proveedores" at bounding box center [56, 171] width 101 height 12
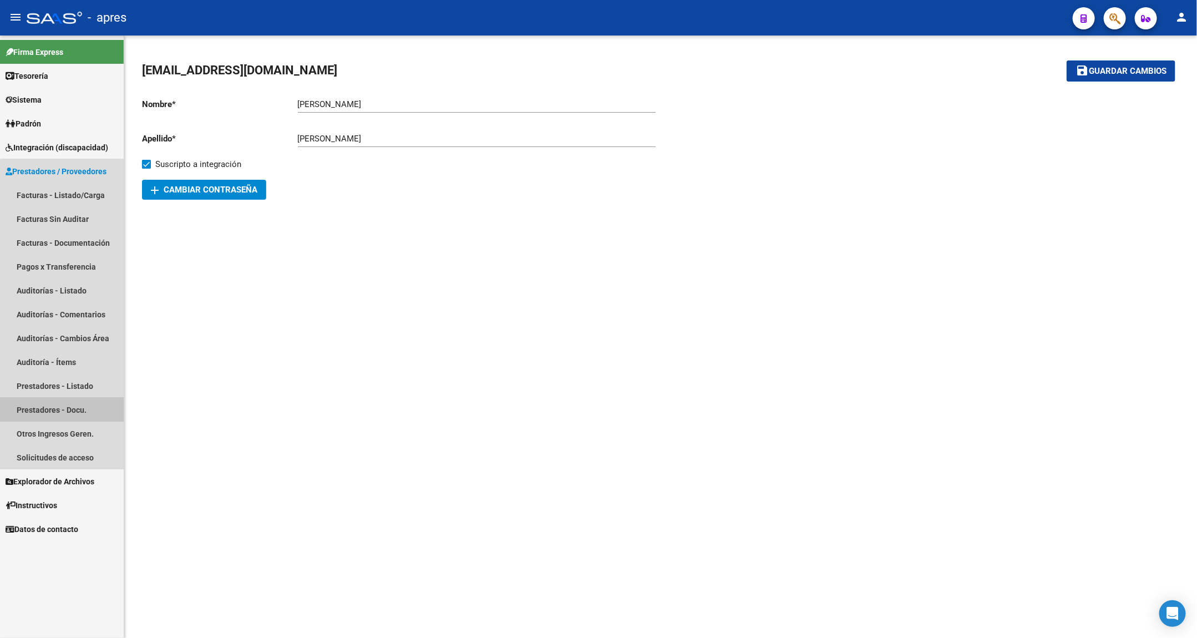
click at [69, 409] on link "Prestadores - Docu." at bounding box center [62, 410] width 124 height 24
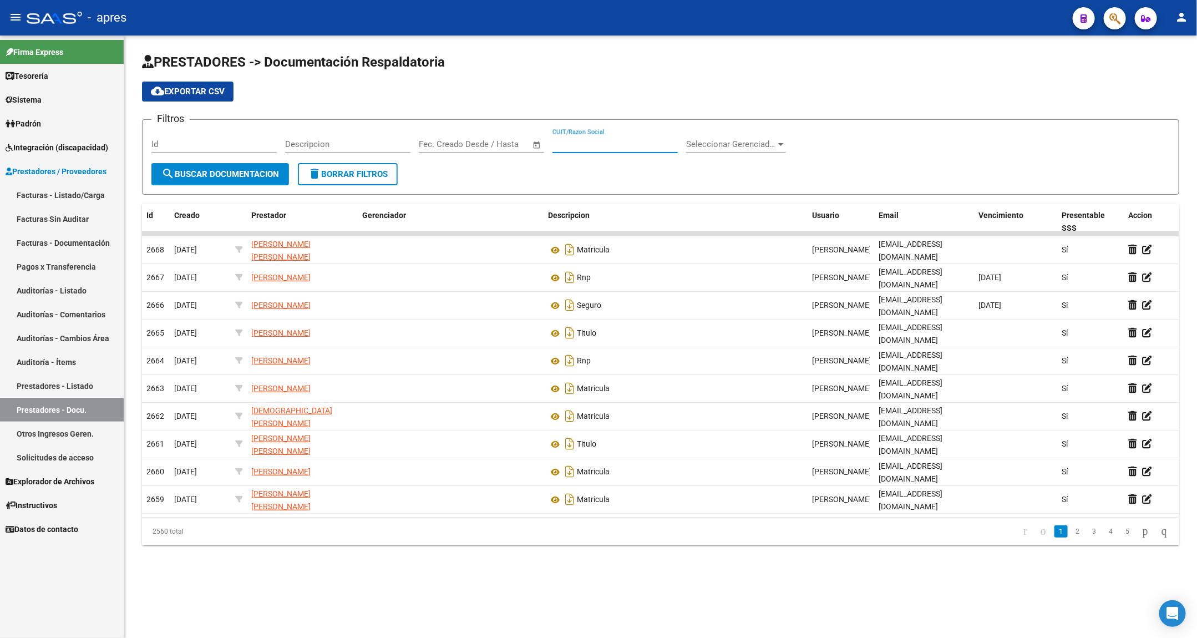
click at [572, 140] on input "CUIT/Razon Social" at bounding box center [614, 144] width 125 height 10
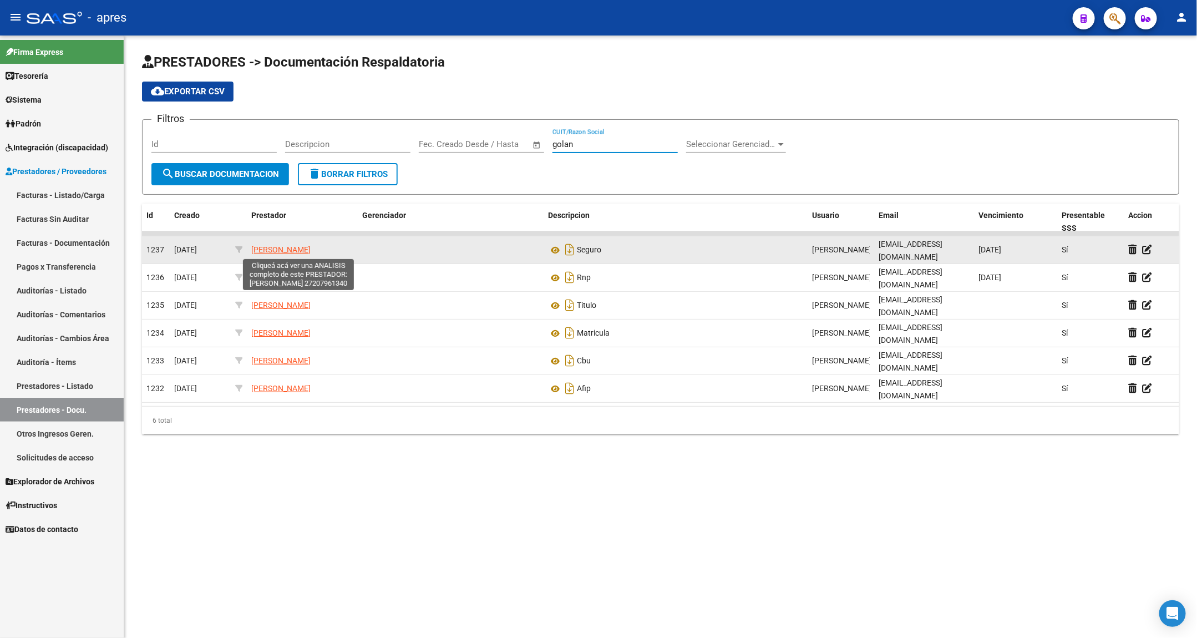
type input "golan"
click at [310, 251] on span "GOLAND GISELLA VALERIA" at bounding box center [280, 249] width 59 height 9
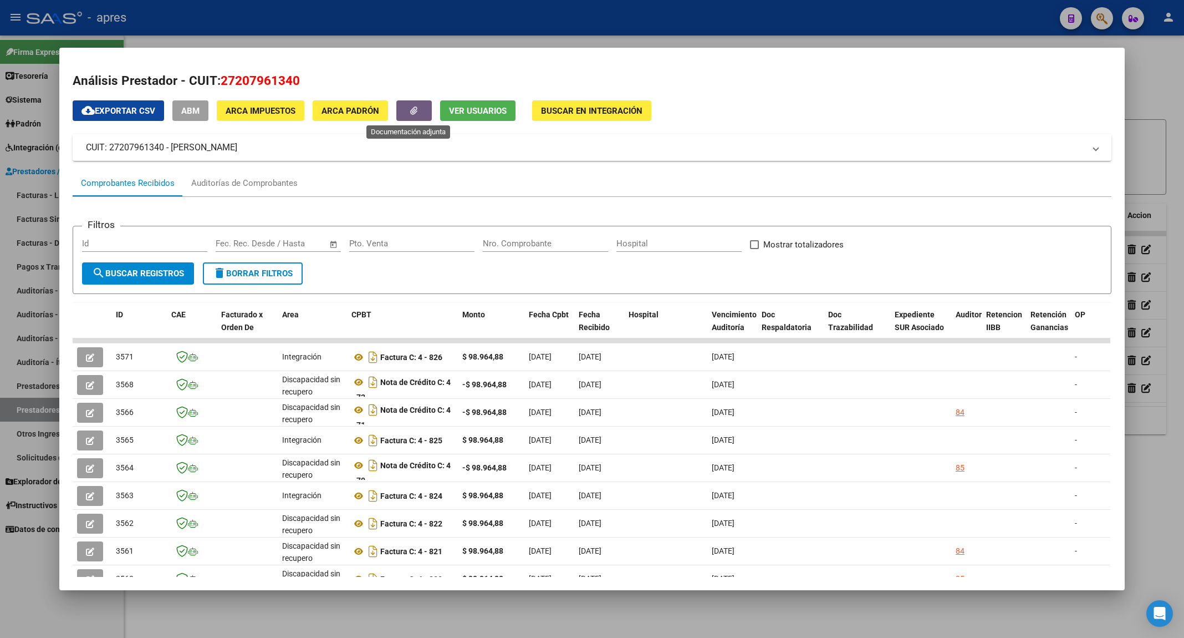
click at [410, 110] on icon "button" at bounding box center [413, 110] width 7 height 8
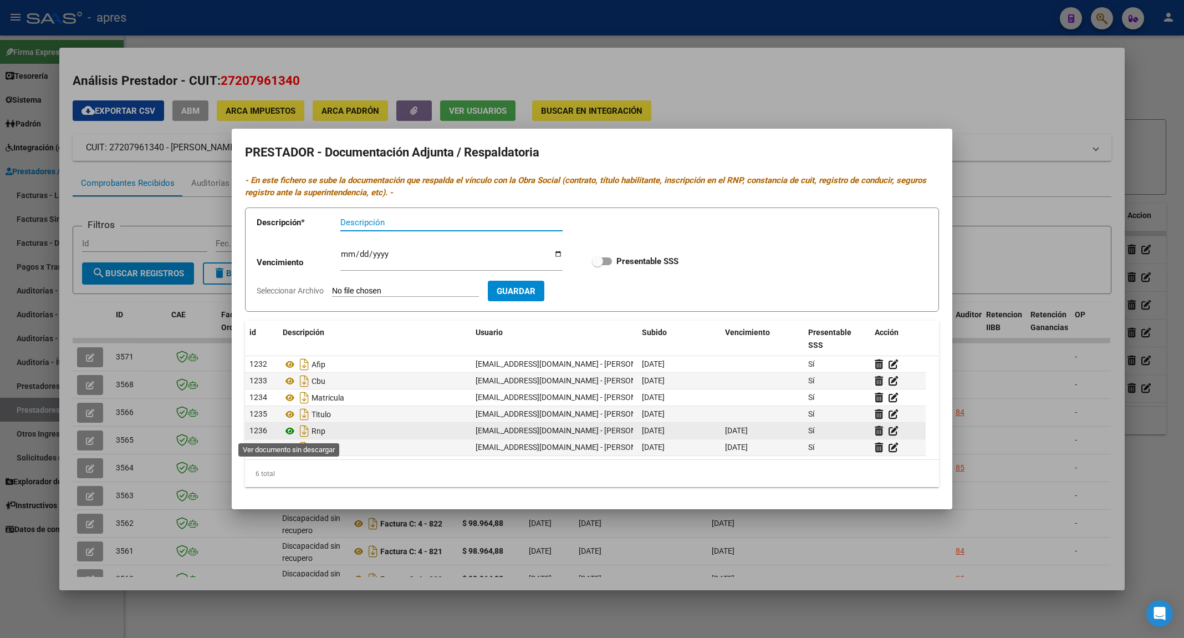
click at [288, 431] on icon at bounding box center [290, 430] width 14 height 13
click at [879, 429] on icon at bounding box center [879, 430] width 8 height 11
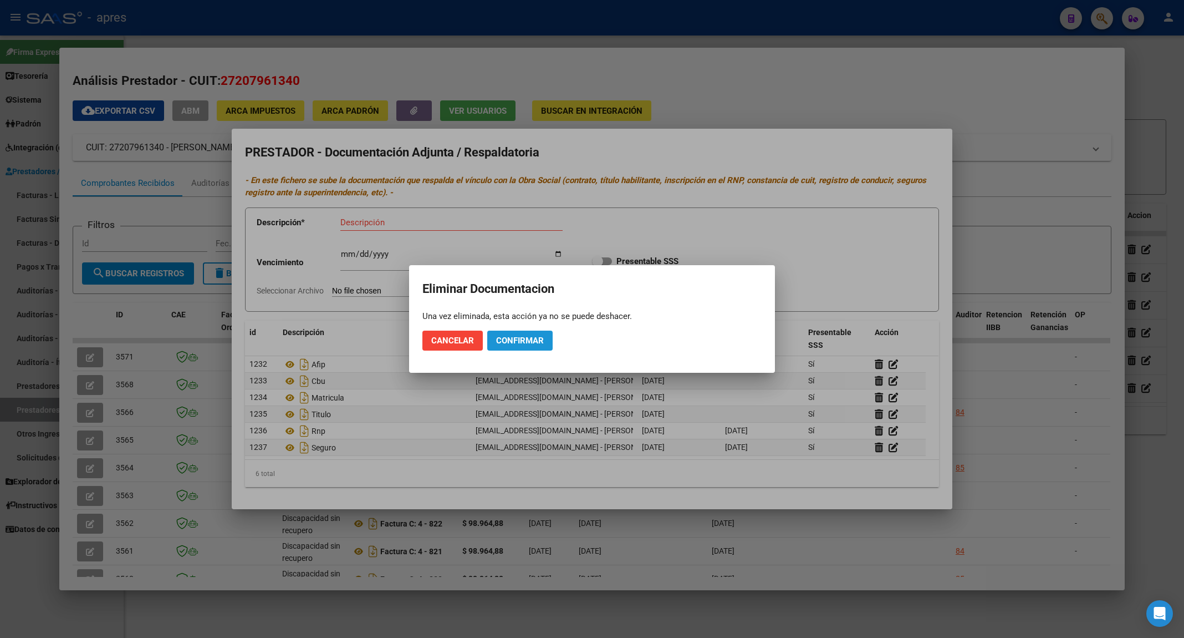
click at [513, 333] on button "Confirmar" at bounding box center [519, 340] width 65 height 20
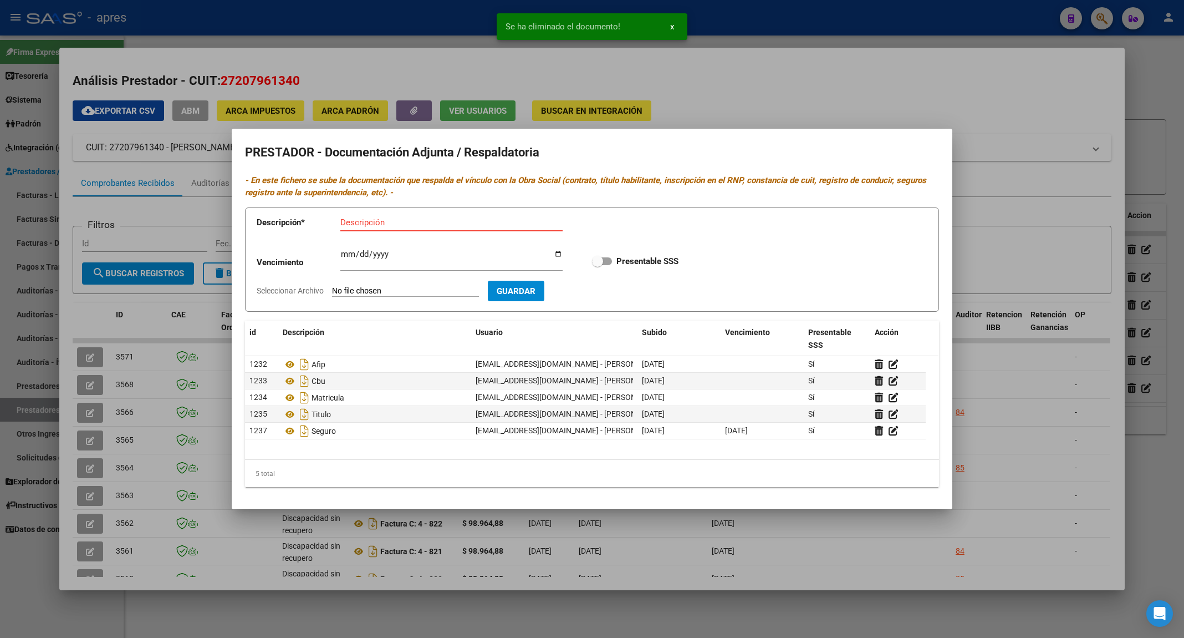
click at [373, 225] on input "Descripción" at bounding box center [451, 222] width 222 height 10
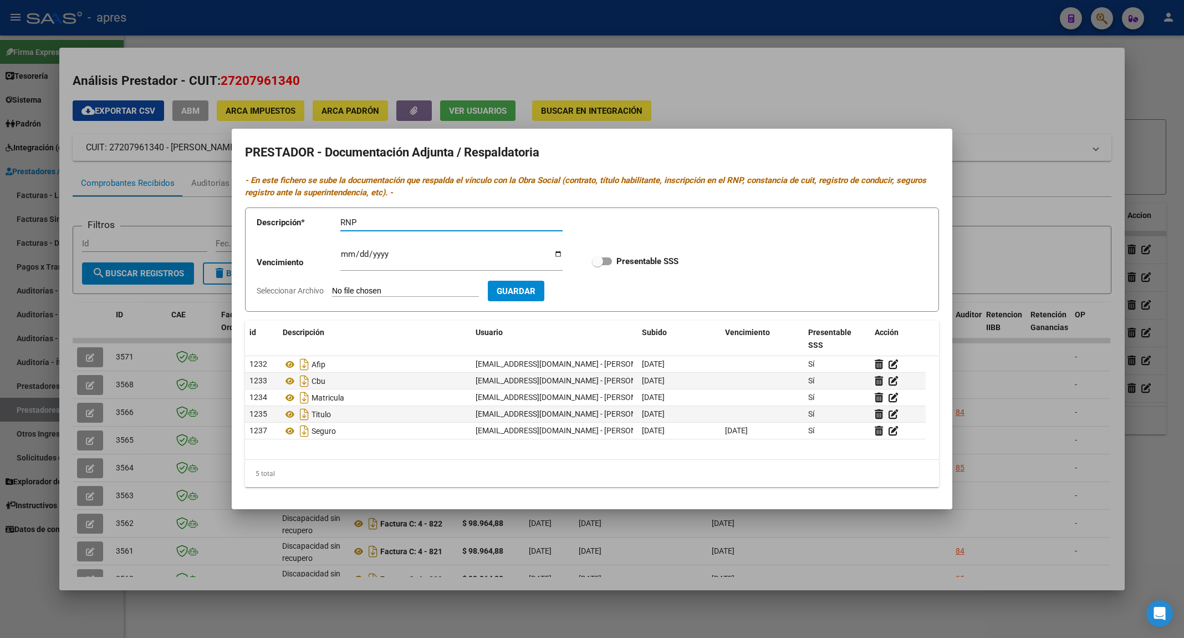
type input "RNP"
click at [346, 255] on input "Ingresar vencimiento" at bounding box center [451, 259] width 222 height 18
type input "2029-04-25"
click at [405, 294] on input "Seleccionar Archivo" at bounding box center [405, 291] width 147 height 11
type input "C:\fakepath\RNP Goland.pdf"
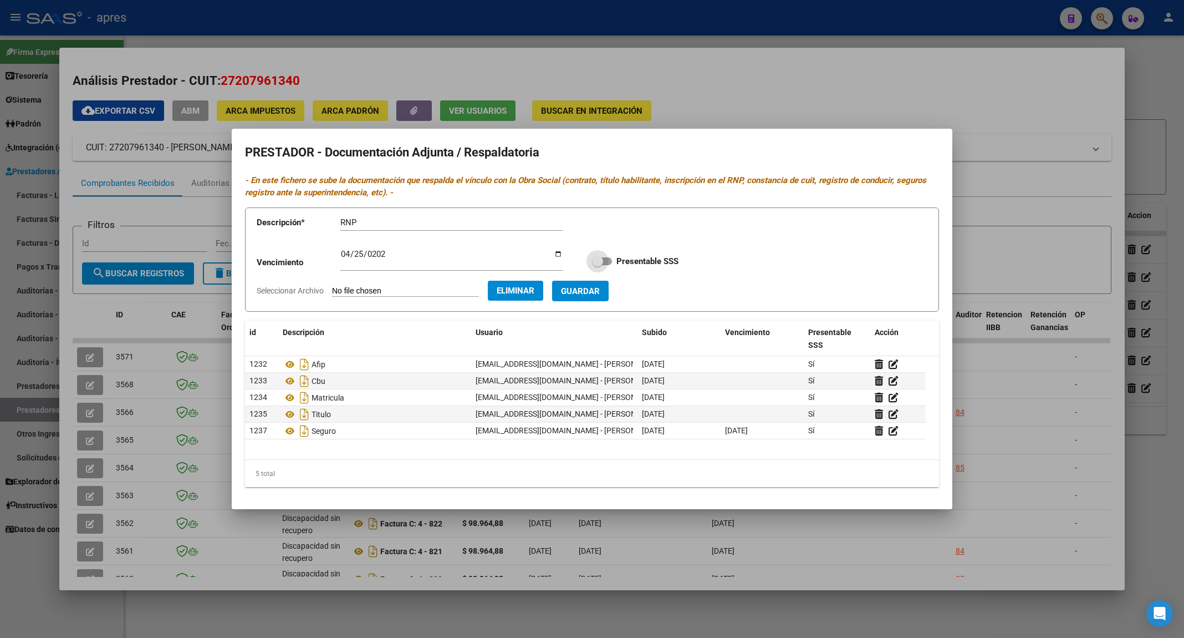
click at [606, 256] on label "Presentable SSS" at bounding box center [635, 260] width 86 height 13
click at [598, 265] on input "Presentable SSS" at bounding box center [597, 265] width 1 height 1
checkbox input "true"
click at [609, 293] on button "Guardar" at bounding box center [580, 291] width 57 height 21
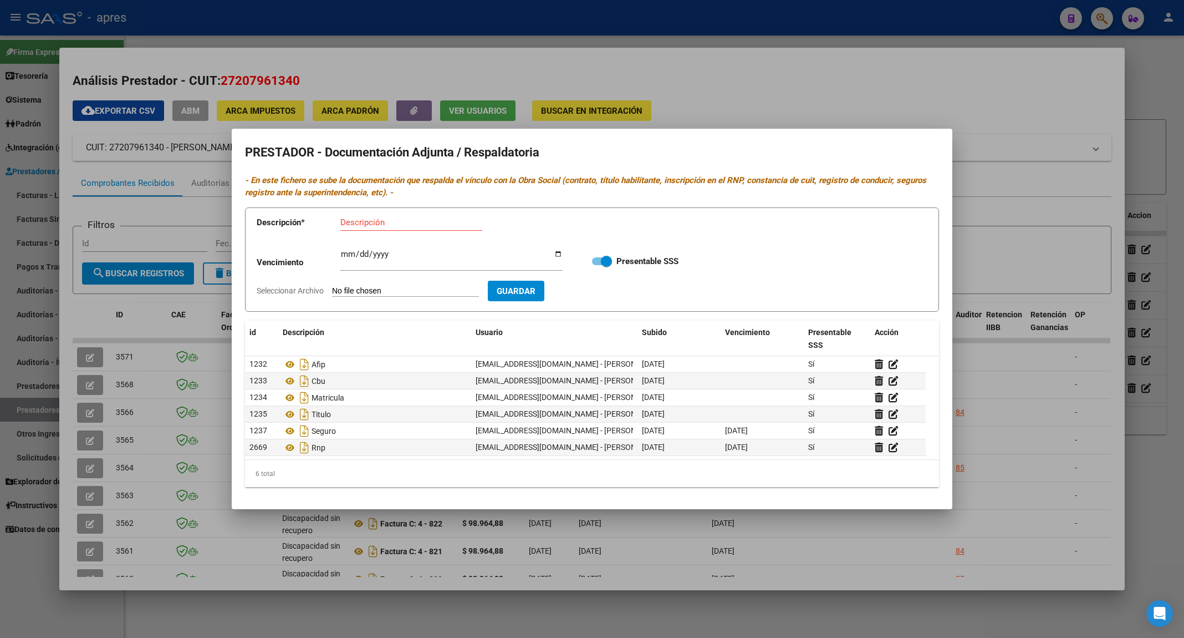
click at [752, 98] on div at bounding box center [592, 319] width 1184 height 638
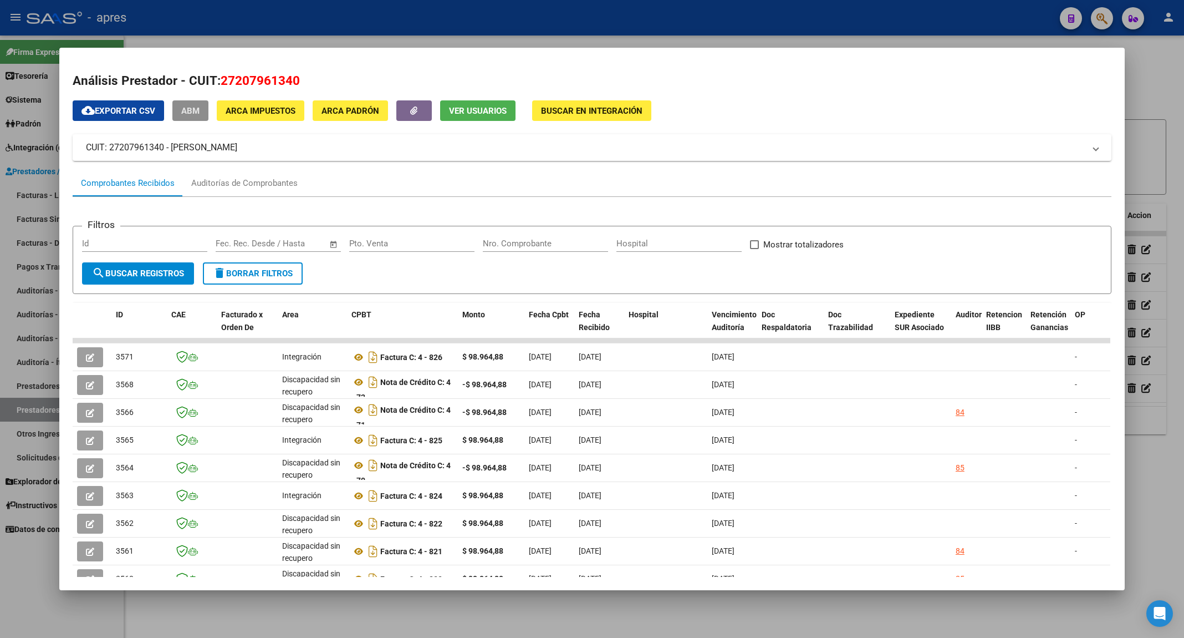
click at [186, 106] on span "ABM" at bounding box center [190, 111] width 18 height 10
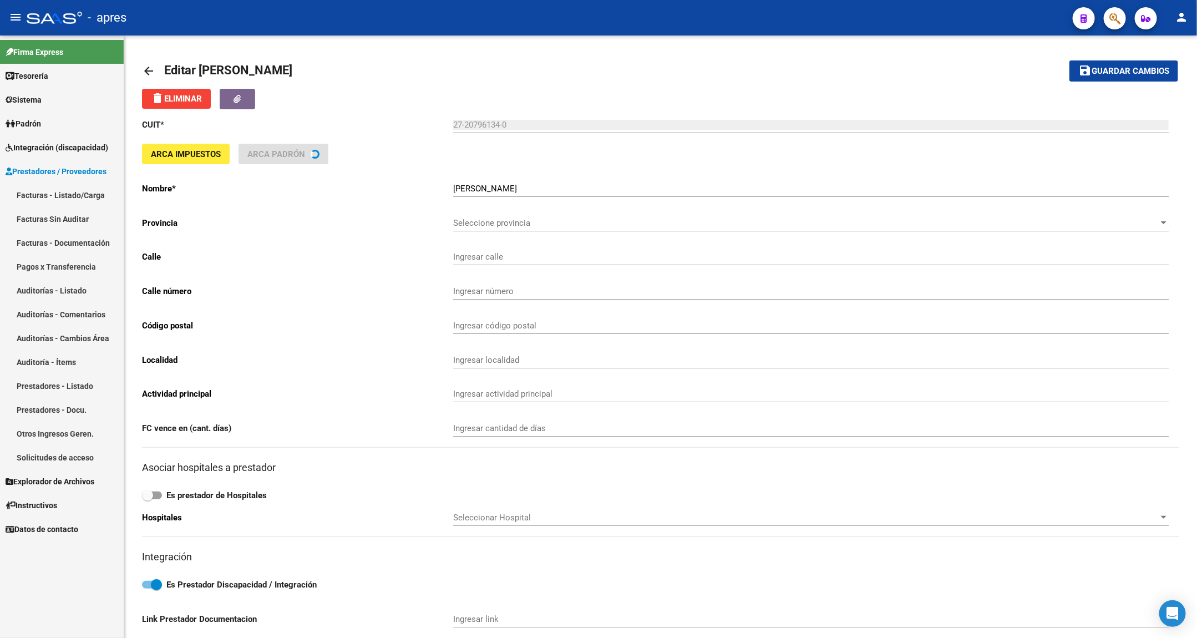
type input "116"
type input "326"
type input "1900"
type input "LA PLATA"
type input "869090"
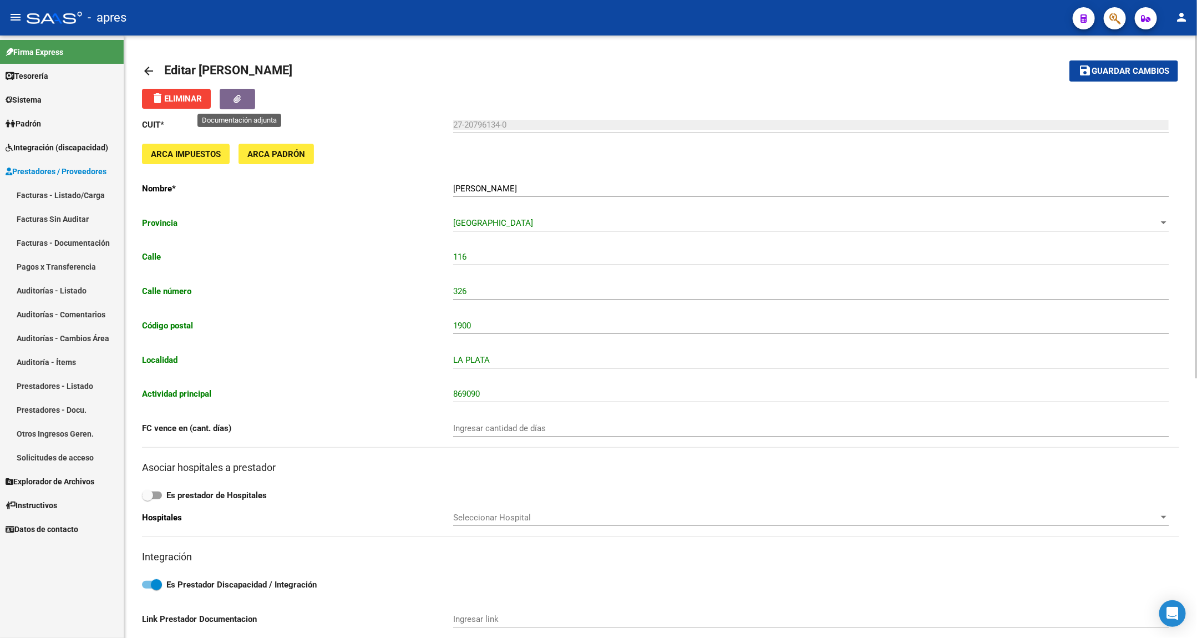
click at [235, 106] on button "button" at bounding box center [237, 99] width 35 height 21
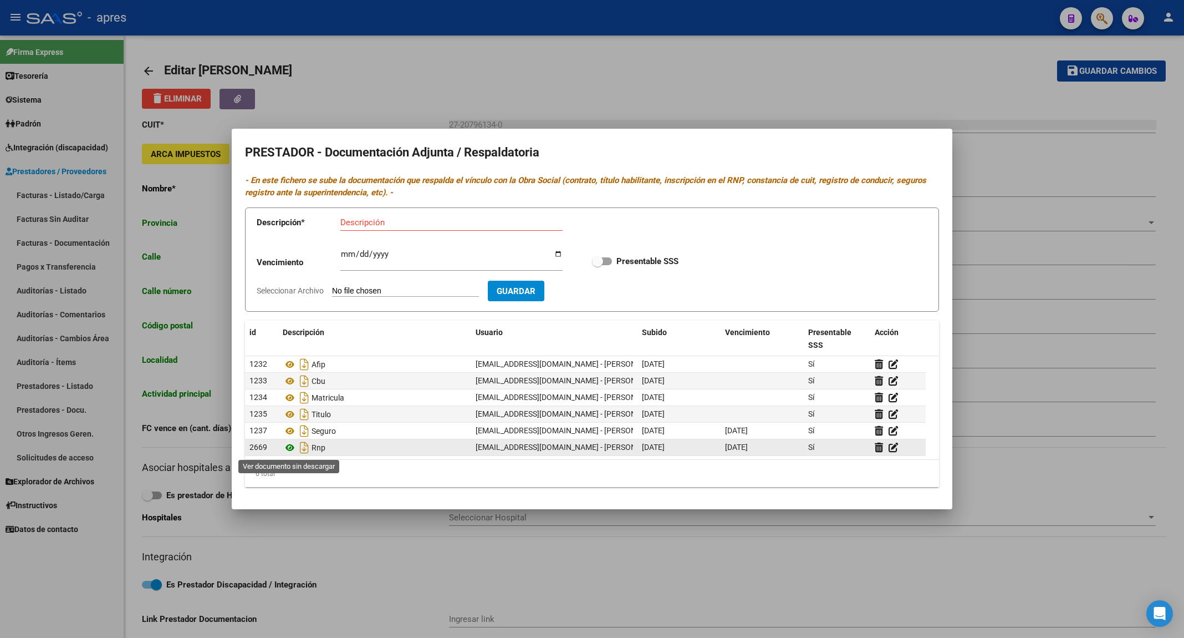
click at [289, 447] on icon at bounding box center [290, 447] width 14 height 13
click at [487, 561] on div at bounding box center [592, 319] width 1184 height 638
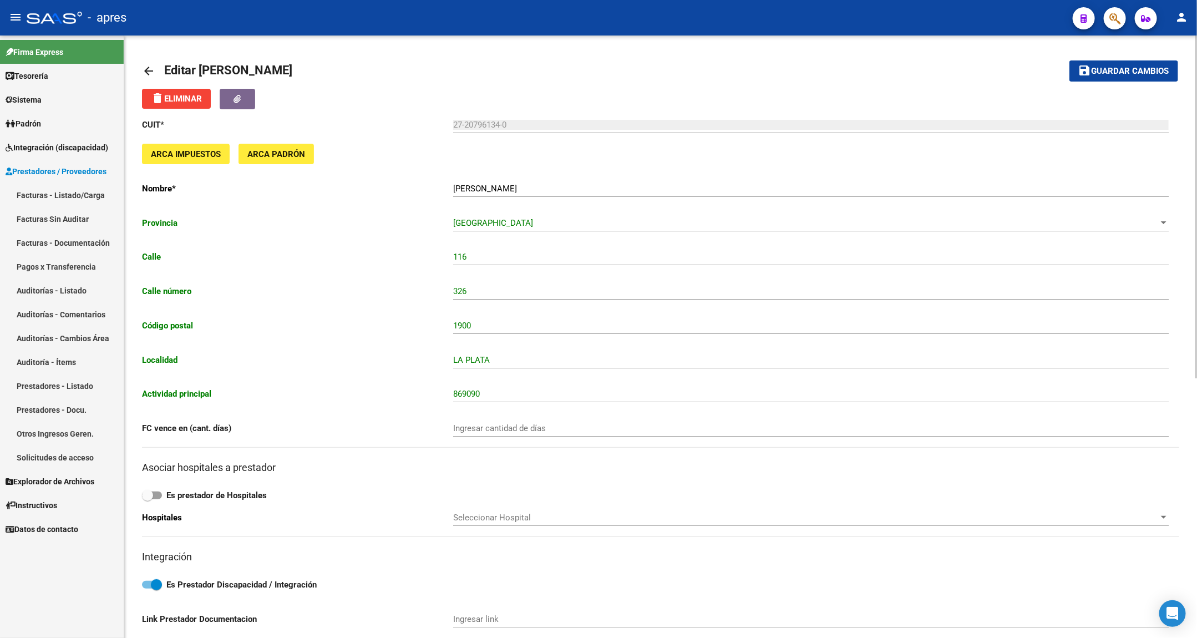
click at [1158, 64] on button "save Guardar cambios" at bounding box center [1123, 70] width 109 height 21
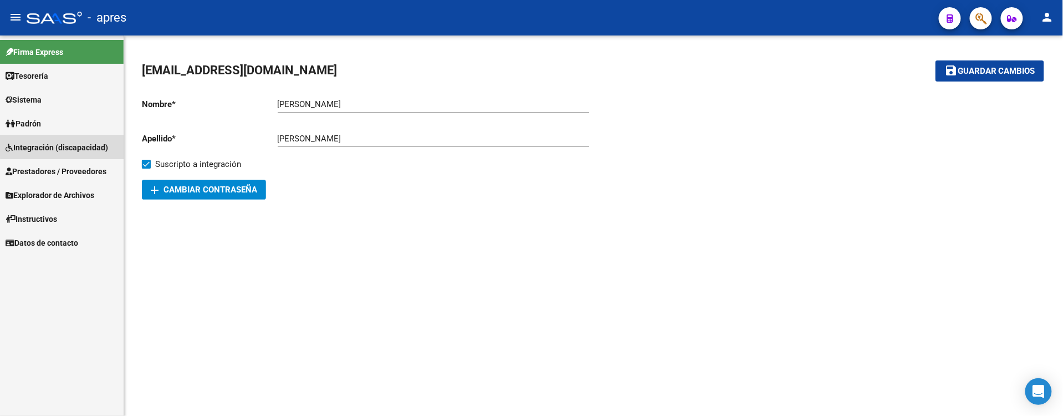
click at [63, 142] on span "Integración (discapacidad)" at bounding box center [57, 147] width 103 height 12
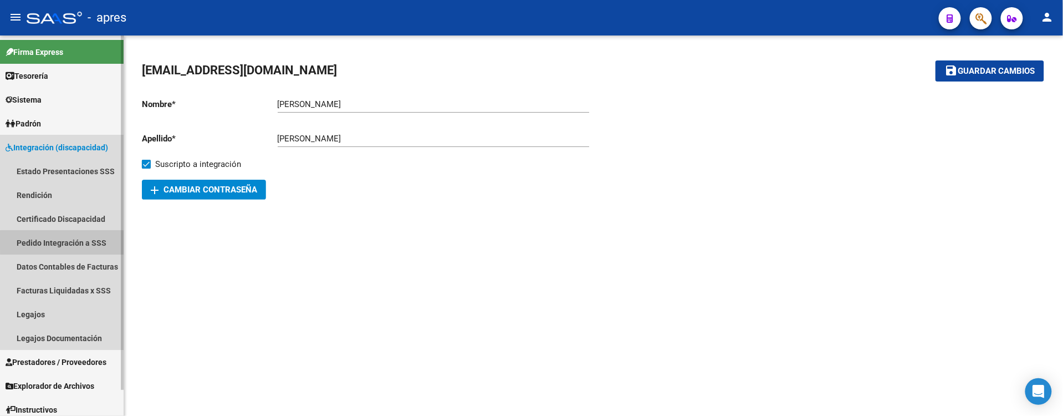
click at [93, 241] on link "Pedido Integración a SSS" at bounding box center [62, 243] width 124 height 24
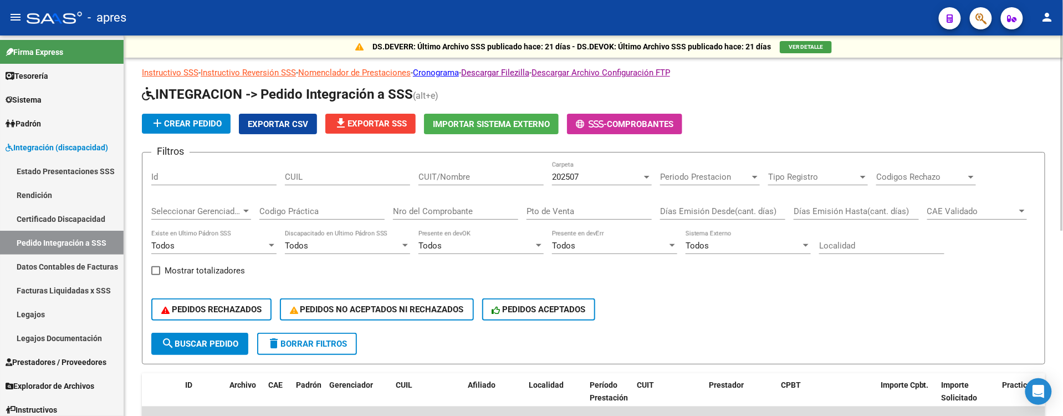
click at [307, 218] on div "Codigo Práctica" at bounding box center [321, 208] width 125 height 24
click at [444, 213] on input "Nro del Comprobante" at bounding box center [455, 211] width 125 height 10
paste input "3431"
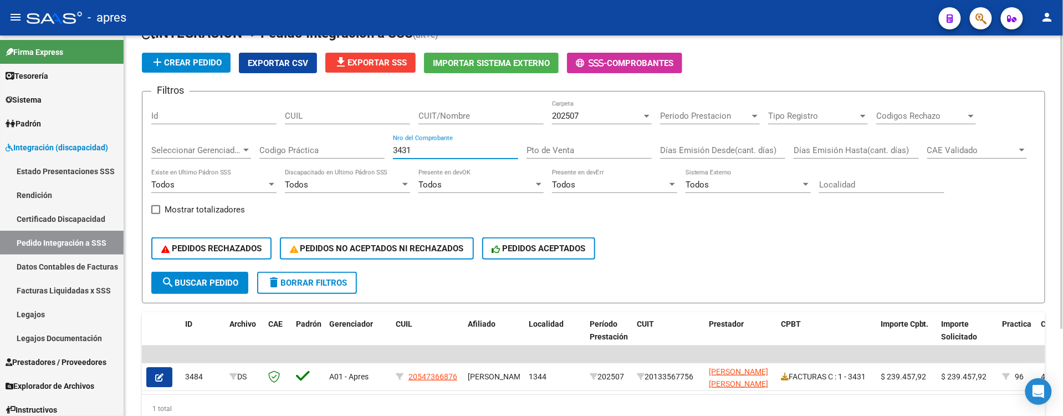
scroll to position [114, 0]
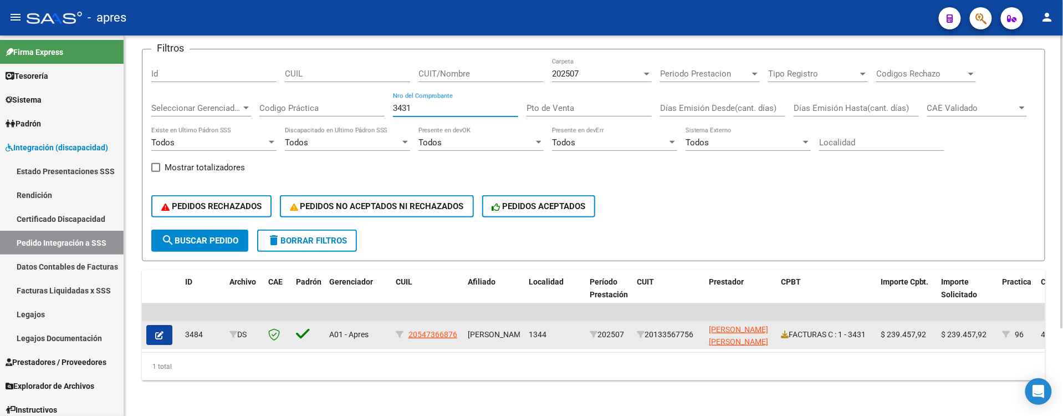
type input "3431"
click at [164, 325] on button "button" at bounding box center [159, 335] width 26 height 20
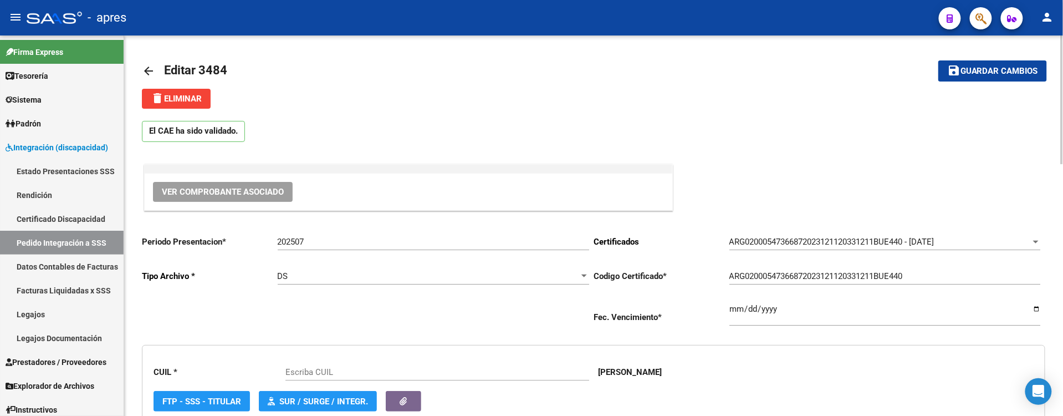
type input "20547366876"
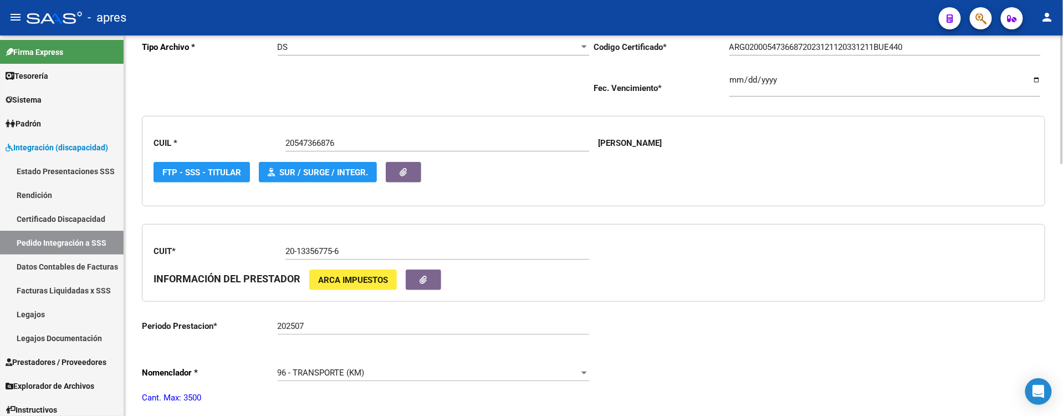
scroll to position [222, 0]
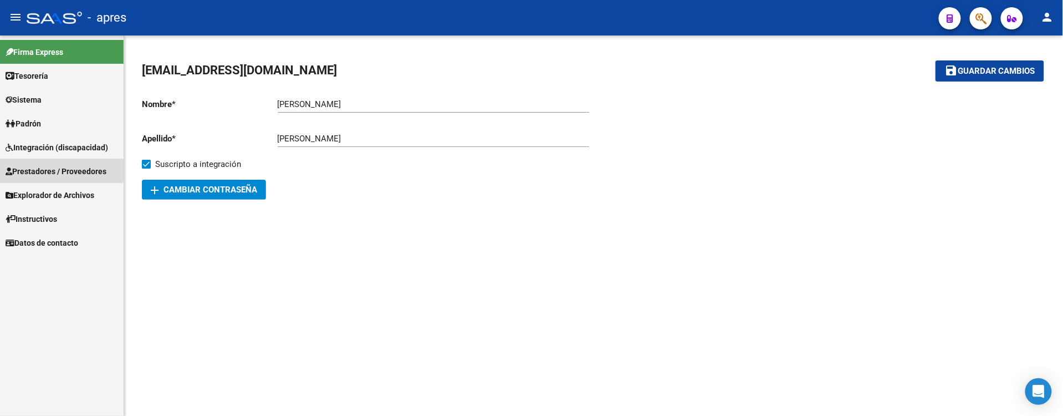
click at [32, 166] on span "Prestadores / Proveedores" at bounding box center [56, 171] width 101 height 12
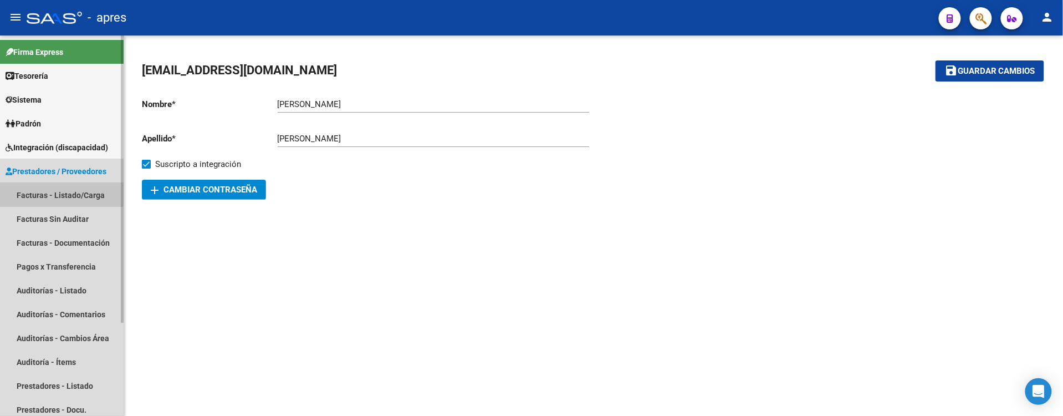
click at [37, 191] on link "Facturas - Listado/Carga" at bounding box center [62, 195] width 124 height 24
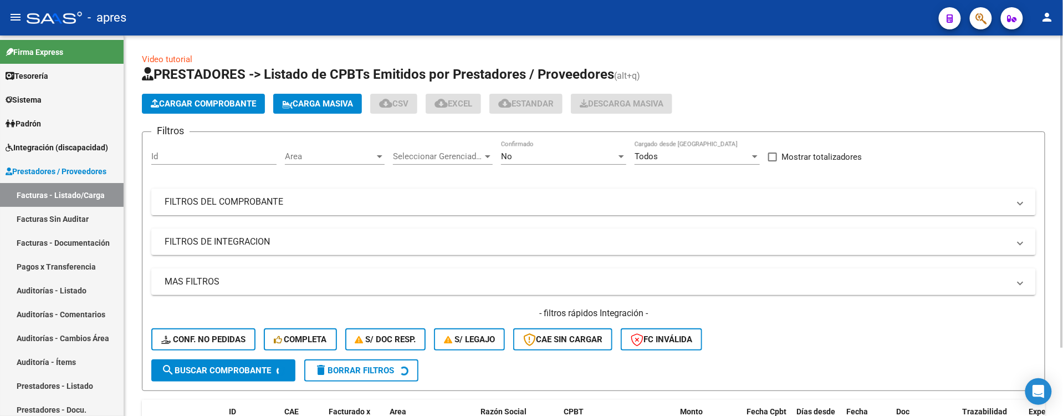
click at [288, 150] on div "Area Area" at bounding box center [335, 153] width 100 height 24
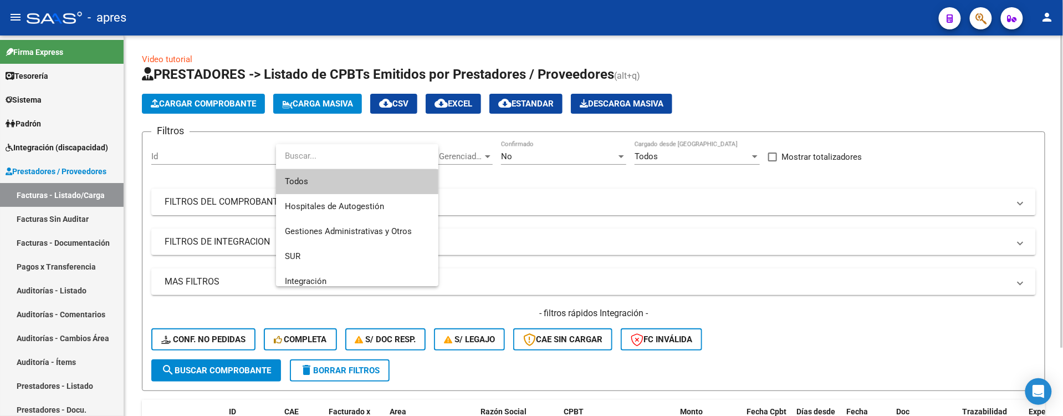
drag, startPoint x: 292, startPoint y: 178, endPoint x: 324, endPoint y: 173, distance: 32.5
click at [293, 178] on span "Todos" at bounding box center [357, 181] width 145 height 25
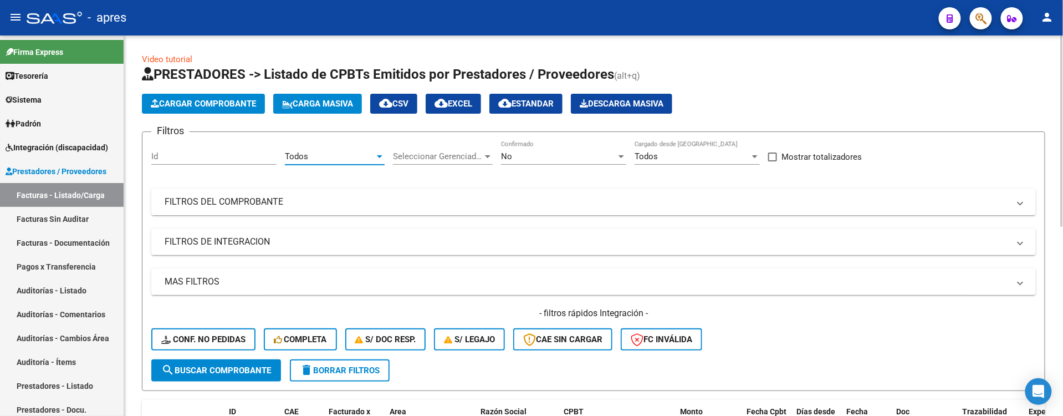
click at [419, 150] on div "Seleccionar Gerenciador Seleccionar Gerenciador" at bounding box center [443, 153] width 100 height 24
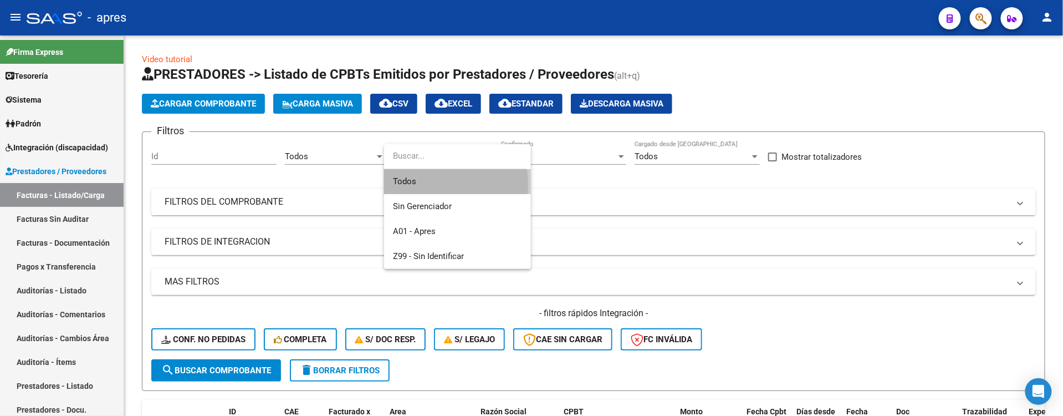
drag, startPoint x: 420, startPoint y: 185, endPoint x: 448, endPoint y: 177, distance: 29.2
click at [422, 185] on span "Todos" at bounding box center [457, 181] width 129 height 25
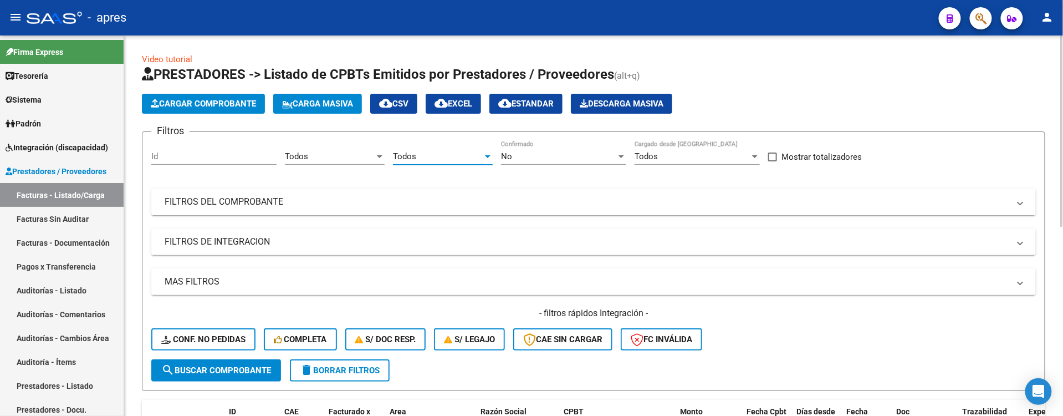
click at [547, 152] on div "No" at bounding box center [558, 156] width 115 height 10
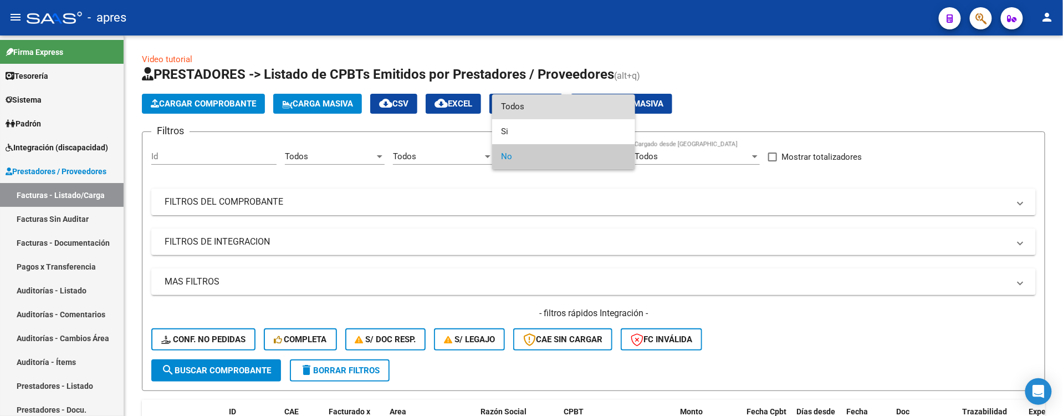
click at [542, 111] on span "Todos" at bounding box center [563, 106] width 125 height 25
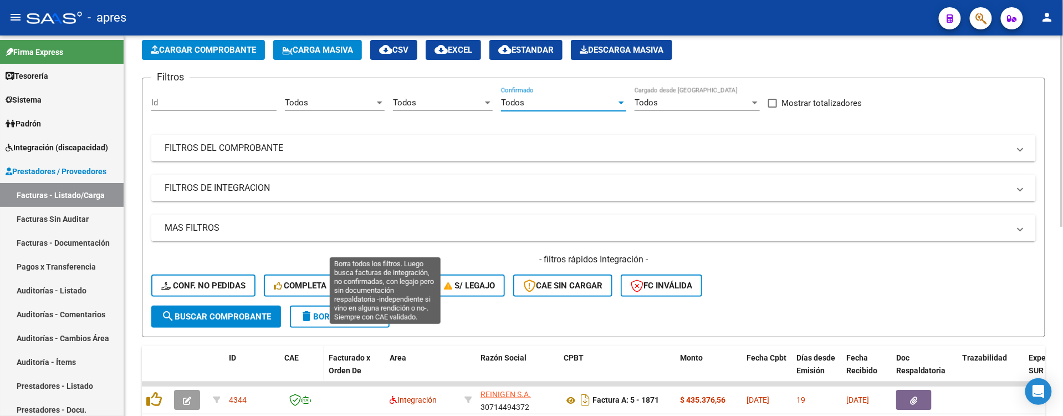
scroll to position [74, 0]
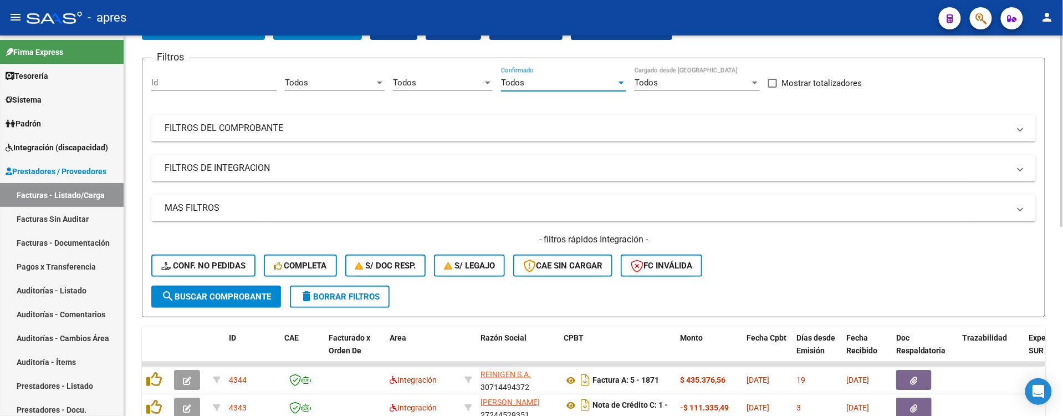
drag, startPoint x: 395, startPoint y: 128, endPoint x: 435, endPoint y: 136, distance: 40.4
click at [403, 129] on mat-panel-title "FILTROS DEL COMPROBANTE" at bounding box center [587, 128] width 845 height 12
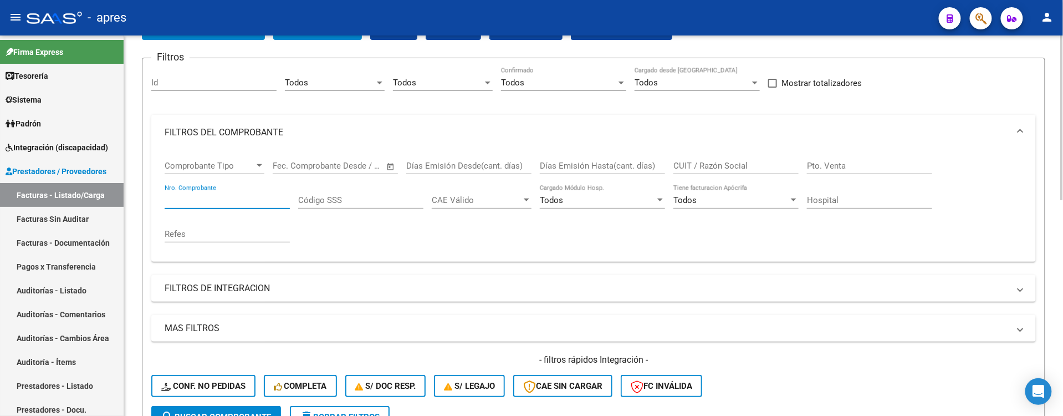
click at [232, 203] on input "Nro. Comprobante" at bounding box center [227, 200] width 125 height 10
type input "2"
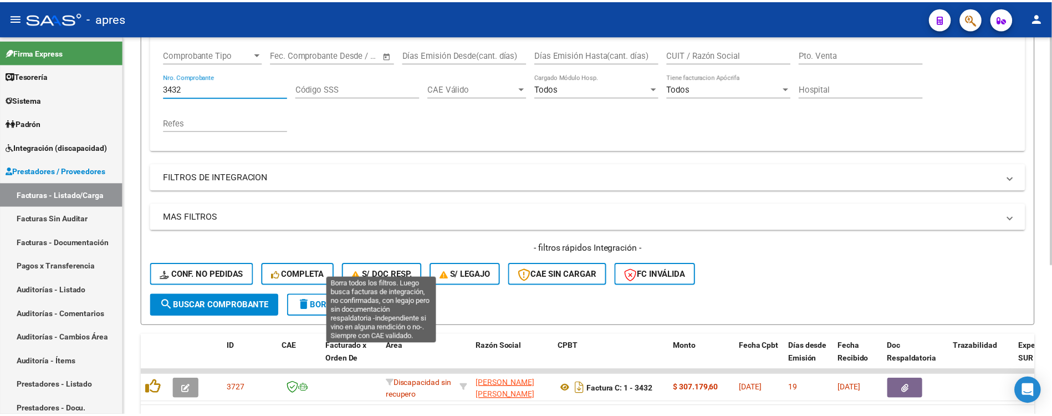
scroll to position [222, 0]
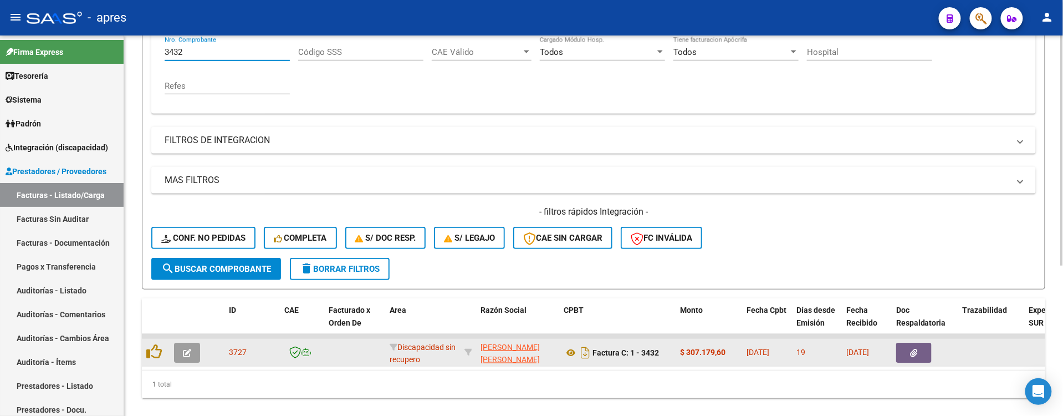
type input "3432"
click at [184, 350] on icon "button" at bounding box center [187, 353] width 8 height 8
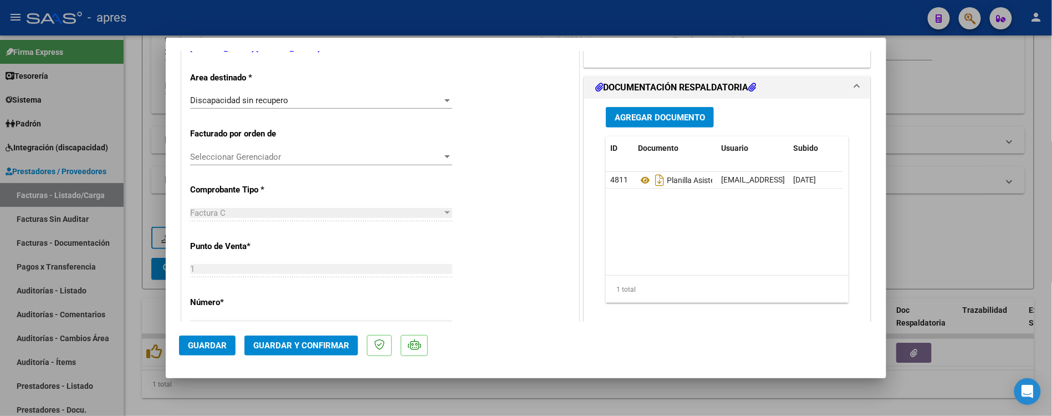
scroll to position [0, 0]
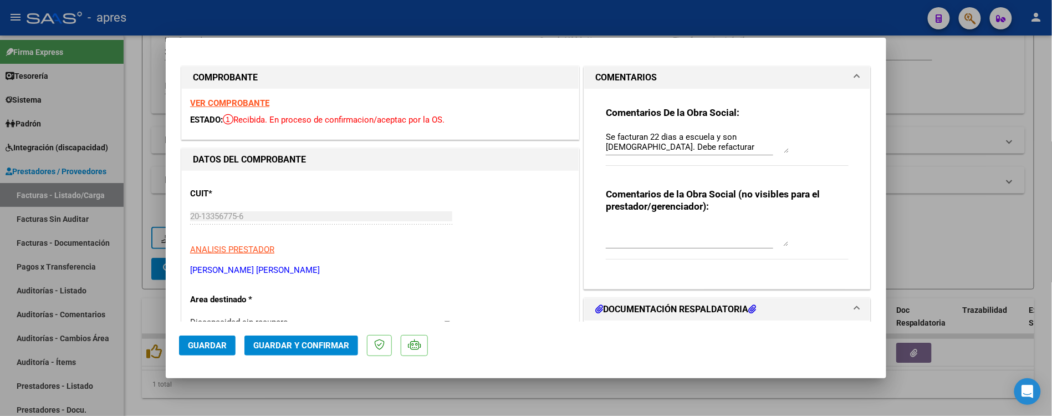
click at [248, 101] on strong "VER COMPROBANTE" at bounding box center [229, 103] width 79 height 10
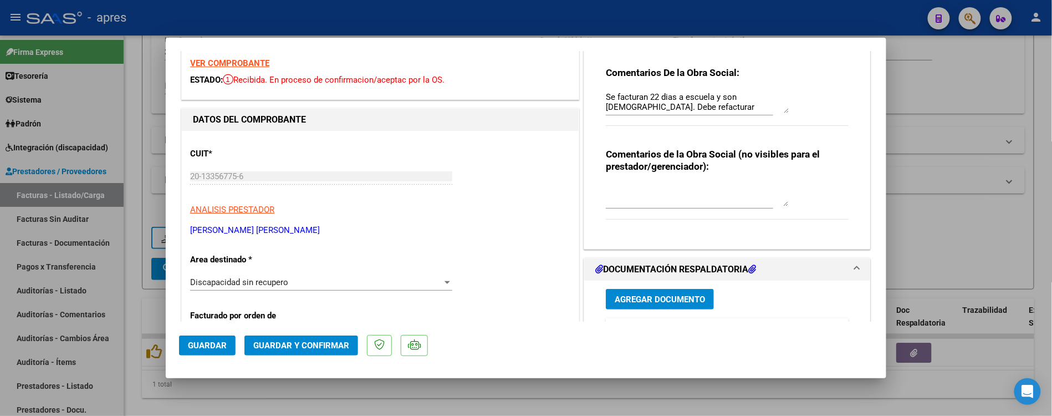
scroll to position [147, 0]
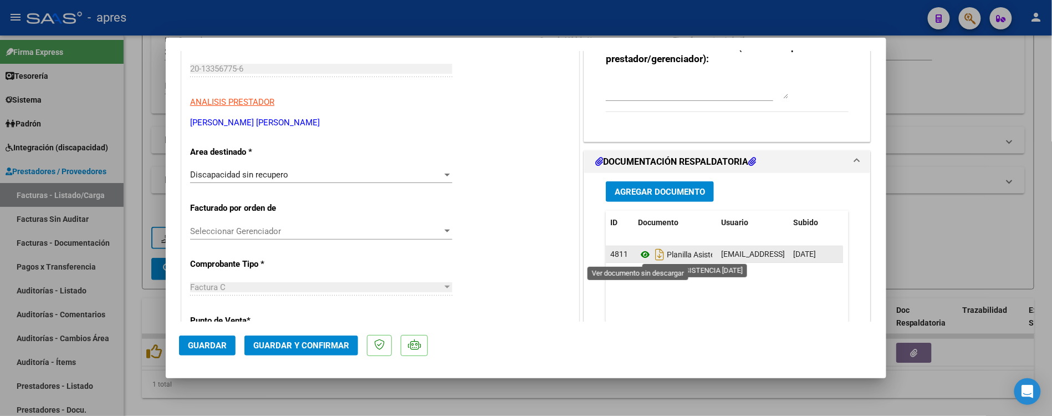
click at [640, 252] on icon at bounding box center [645, 254] width 14 height 13
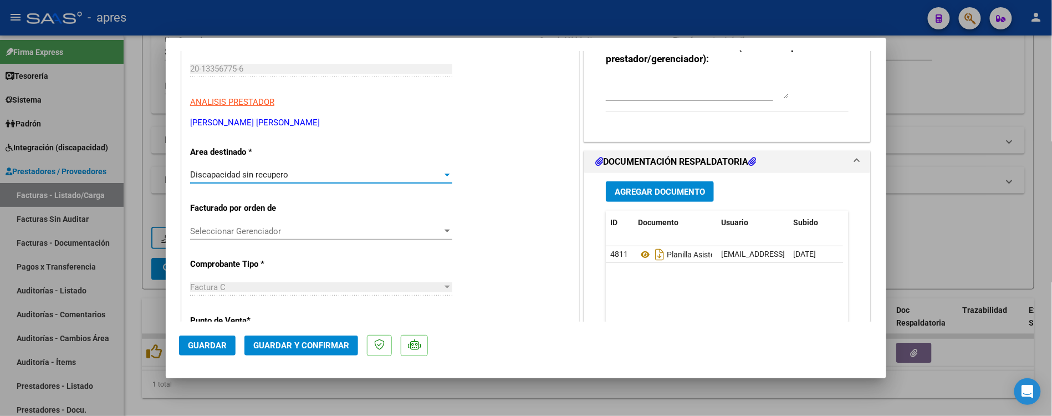
click at [273, 171] on span "Discapacidad sin recupero" at bounding box center [239, 175] width 98 height 10
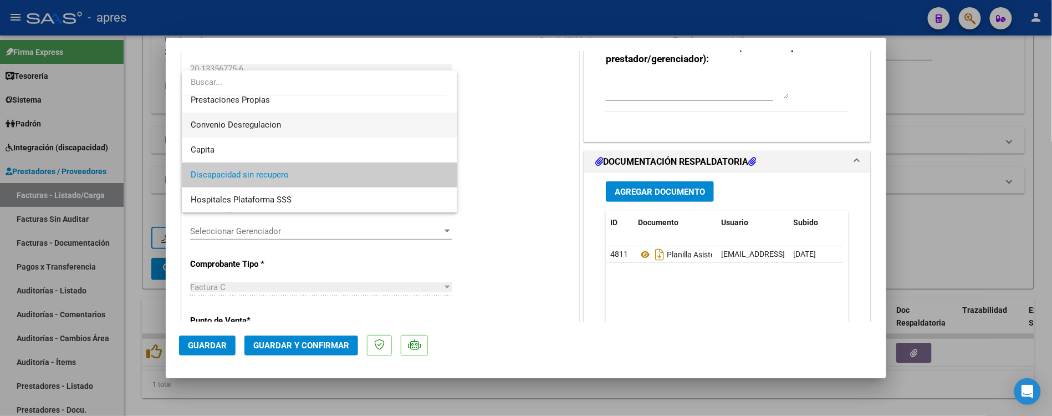
scroll to position [0, 0]
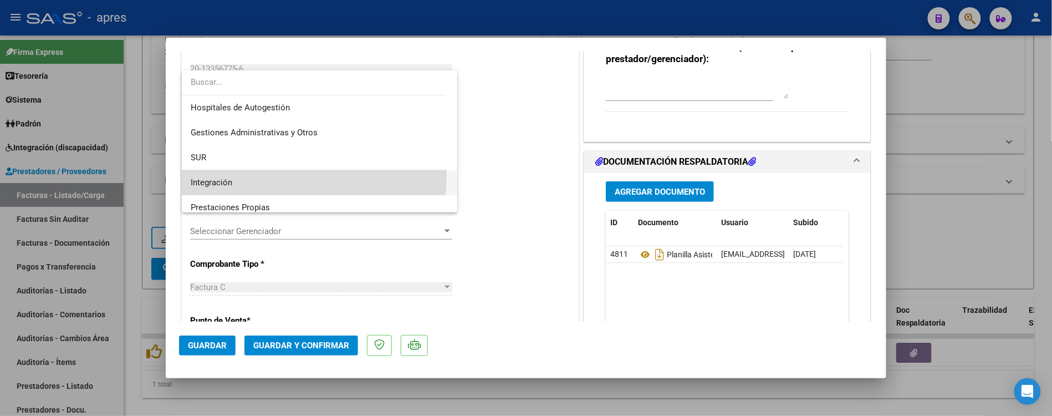
click at [242, 175] on span "Integración" at bounding box center [320, 182] width 258 height 25
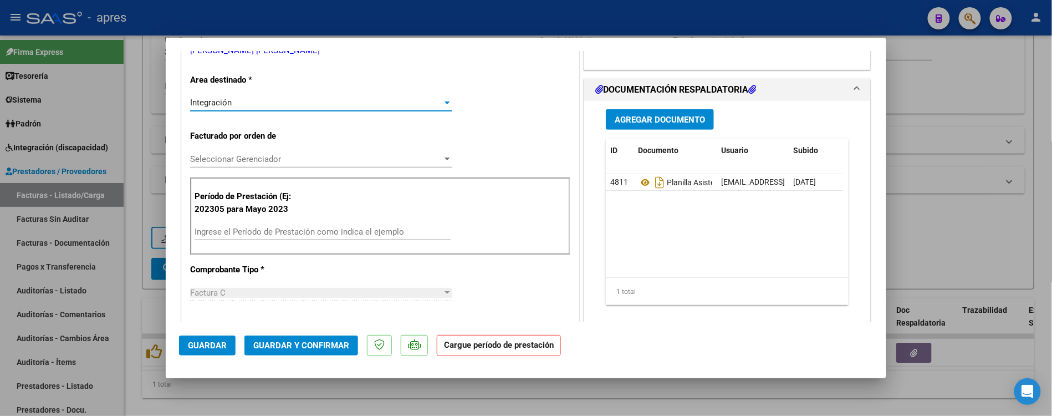
scroll to position [222, 0]
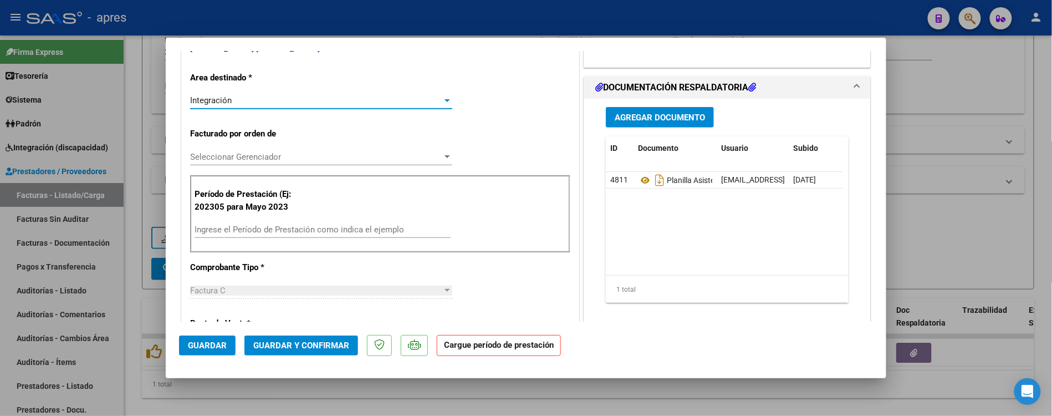
click at [311, 229] on input "Ingrese el Período de Prestación como indica el ejemplo" at bounding box center [323, 230] width 256 height 10
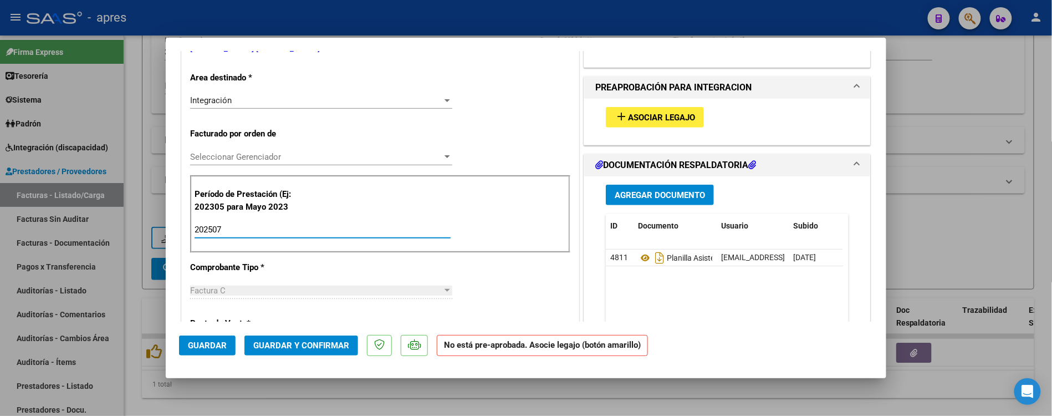
type input "202507"
click at [654, 119] on span "Asociar Legajo" at bounding box center [661, 118] width 67 height 10
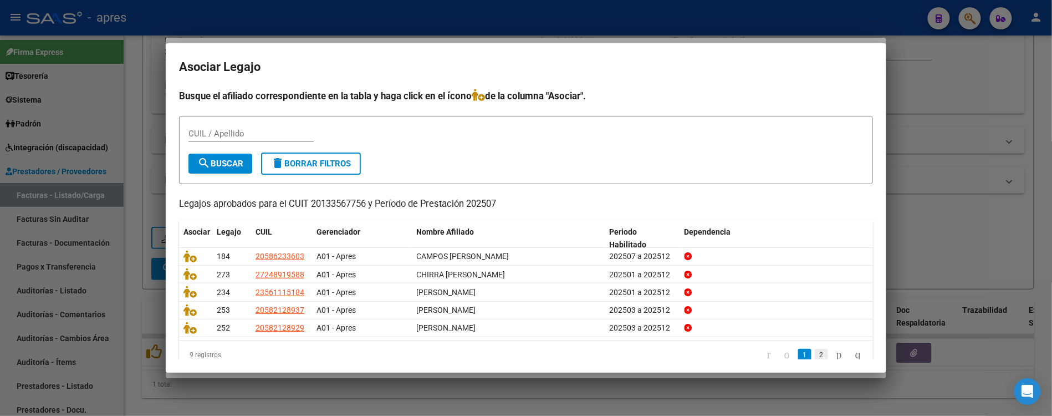
click at [815, 355] on link "2" at bounding box center [821, 355] width 13 height 12
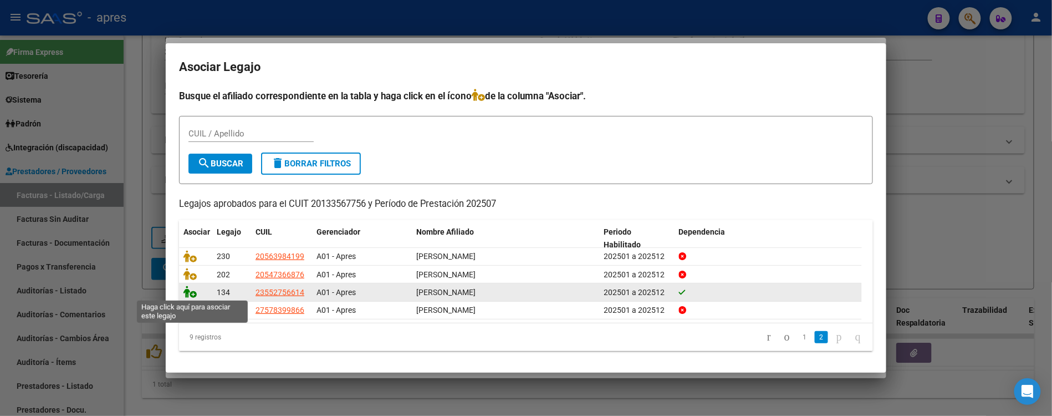
click at [192, 289] on icon at bounding box center [190, 292] width 13 height 12
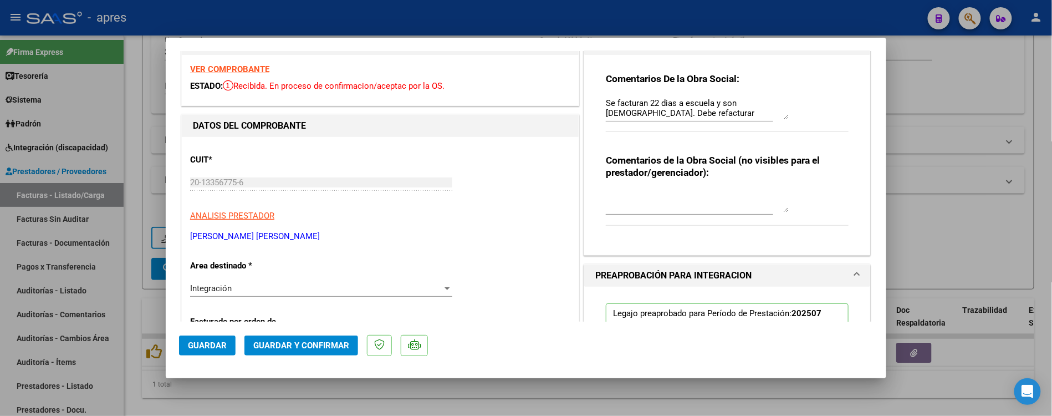
scroll to position [0, 0]
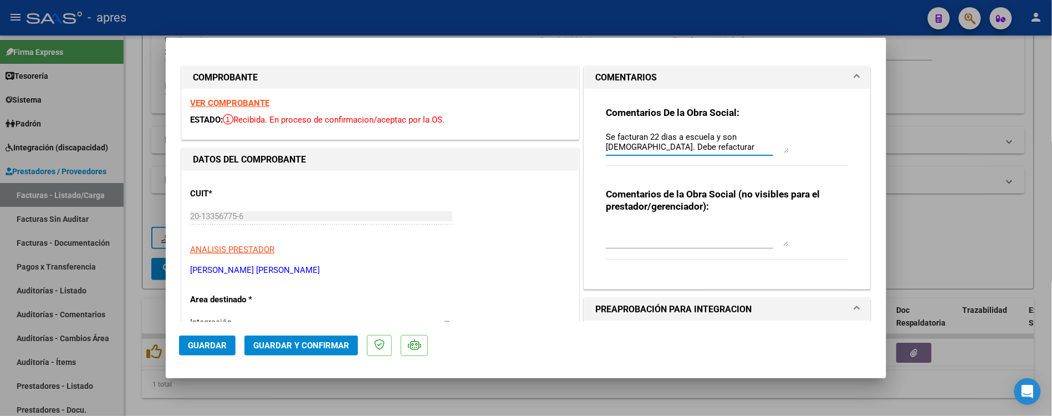
drag, startPoint x: 646, startPoint y: 149, endPoint x: 559, endPoint y: 109, distance: 96.0
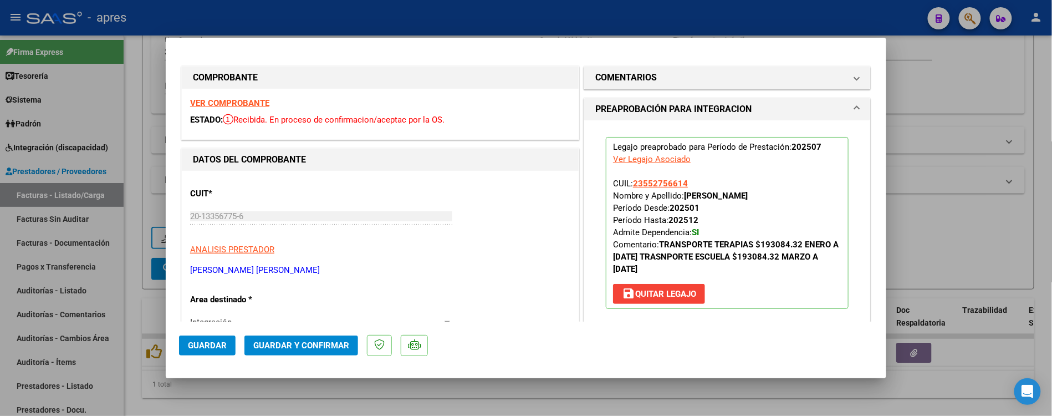
drag, startPoint x: 323, startPoint y: 342, endPoint x: 360, endPoint y: 247, distance: 101.5
click at [360, 247] on mat-dialog-container "COMPROBANTE VER COMPROBANTE ESTADO: Recibida. En proceso de confirmacion/acepta…" at bounding box center [526, 208] width 721 height 340
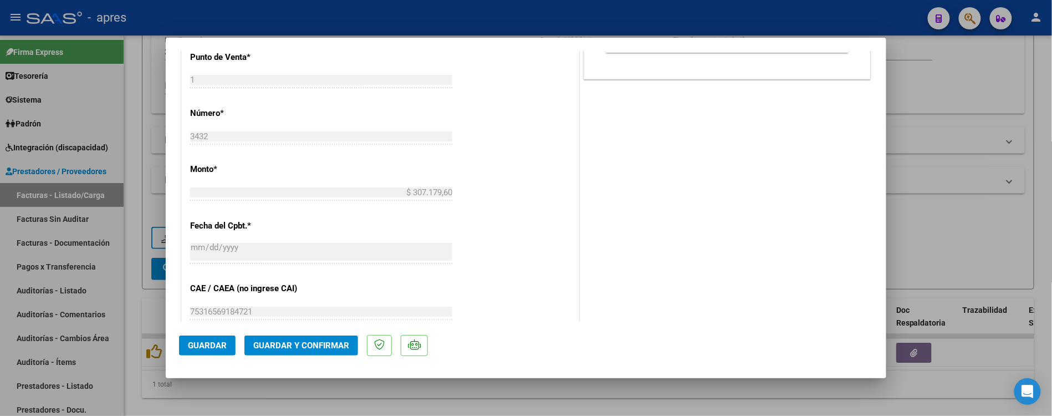
scroll to position [802, 0]
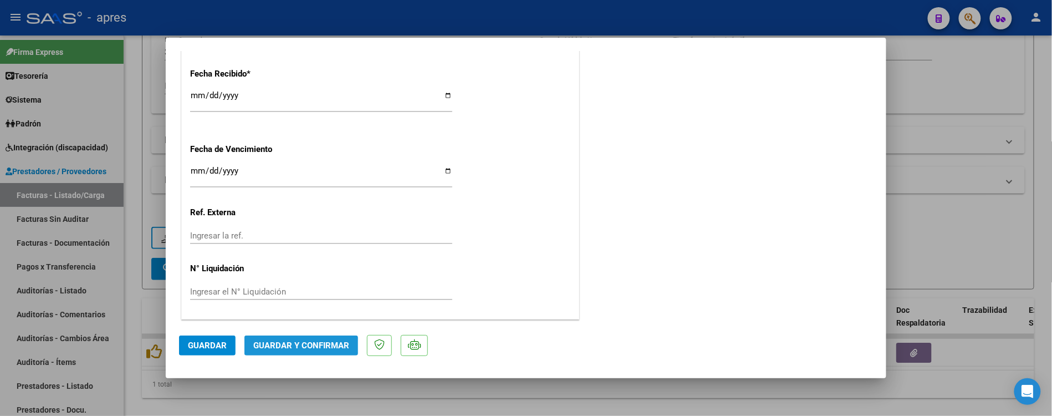
click at [298, 346] on span "Guardar y Confirmar" at bounding box center [301, 345] width 96 height 10
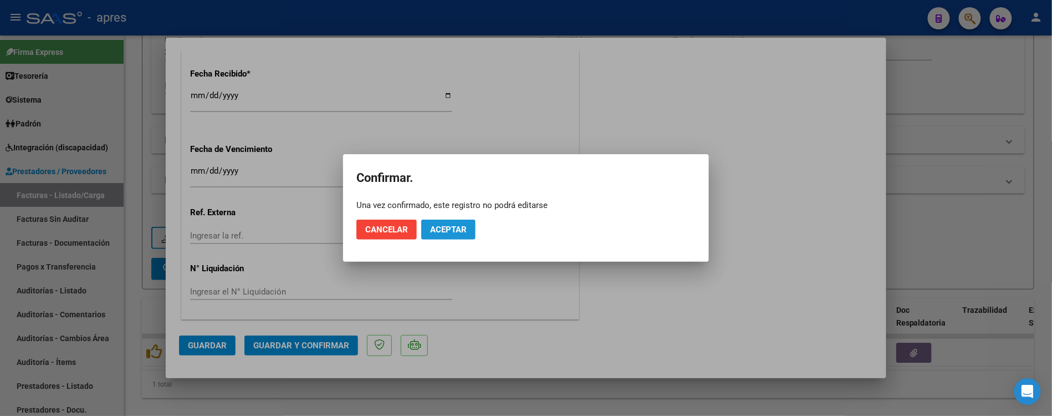
click at [437, 227] on span "Aceptar" at bounding box center [448, 230] width 37 height 10
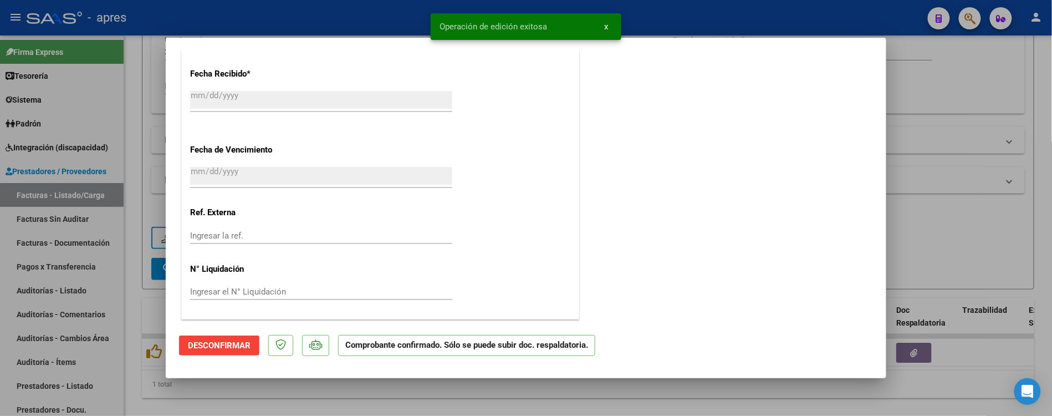
click at [224, 408] on div at bounding box center [526, 208] width 1052 height 416
type input "$ 0,00"
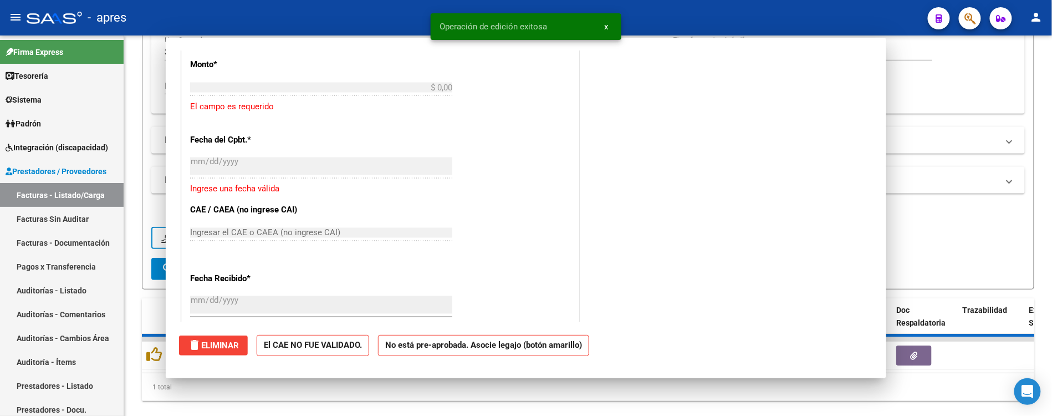
scroll to position [939, 0]
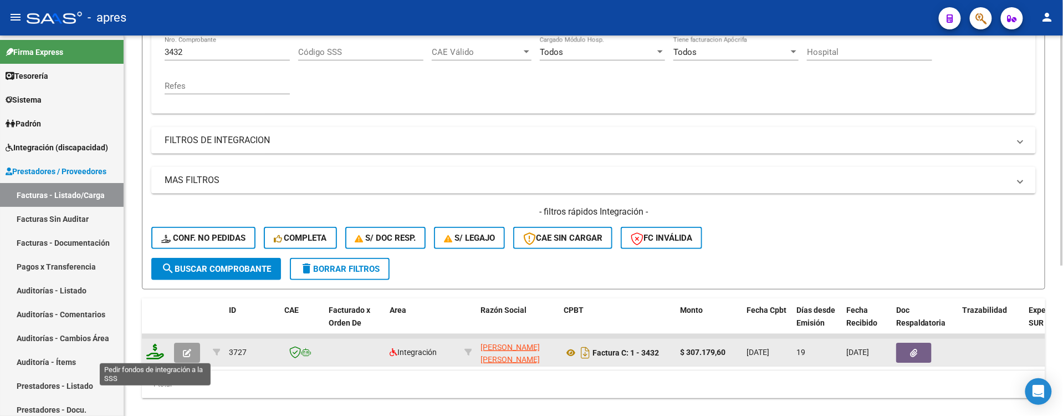
click at [155, 355] on icon at bounding box center [155, 352] width 18 height 16
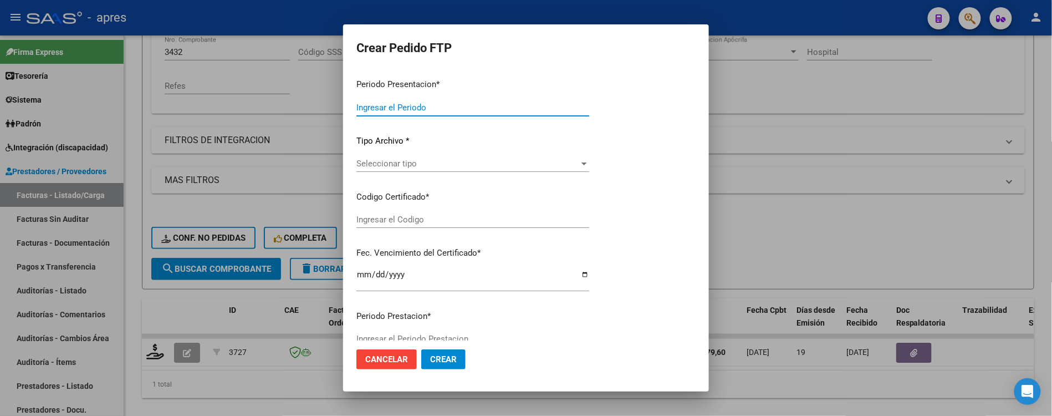
click at [497, 160] on span "Seleccionar tipo" at bounding box center [468, 164] width 223 height 10
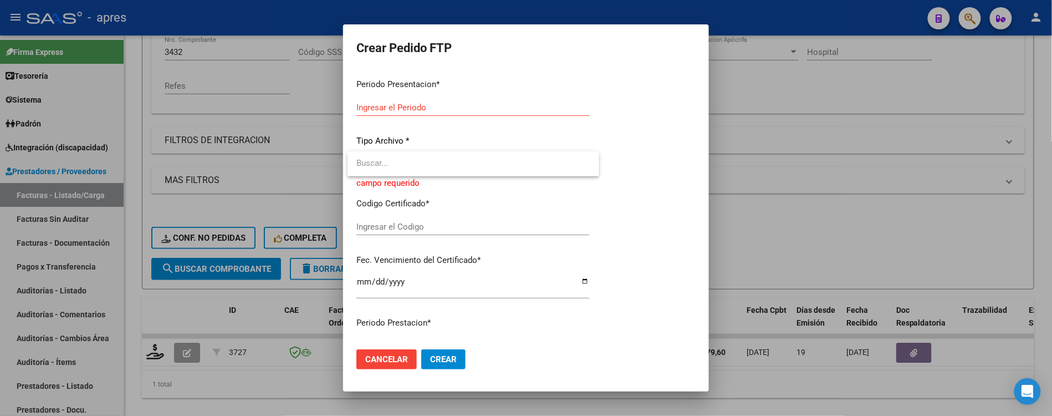
click at [629, 160] on div at bounding box center [526, 208] width 1052 height 416
drag, startPoint x: 637, startPoint y: 160, endPoint x: 498, endPoint y: 266, distance: 175.2
click at [633, 163] on div "Periodo Presentacion * Ingresar el Periodo Tipo Archivo * Seleccionar tipo Sele…" at bounding box center [526, 358] width 339 height 576
drag, startPoint x: 160, startPoint y: 403, endPoint x: 166, endPoint y: 400, distance: 7.0
click at [160, 403] on div at bounding box center [526, 208] width 1052 height 416
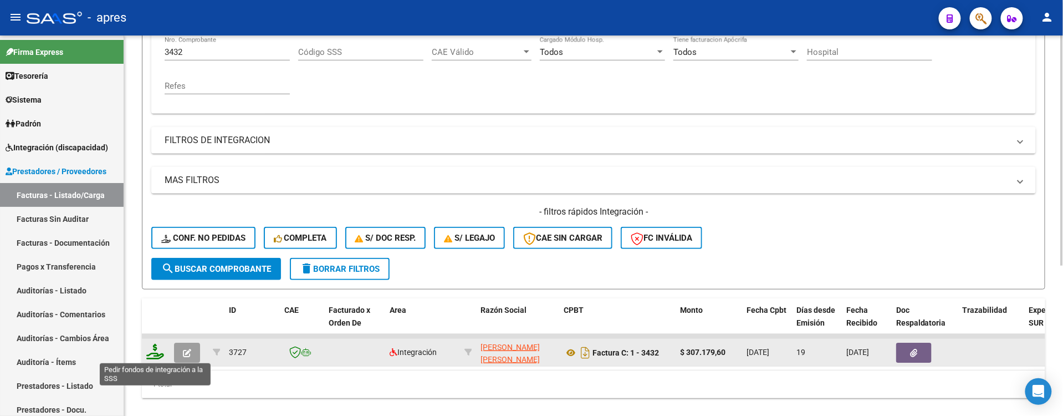
click at [155, 347] on icon at bounding box center [155, 352] width 18 height 16
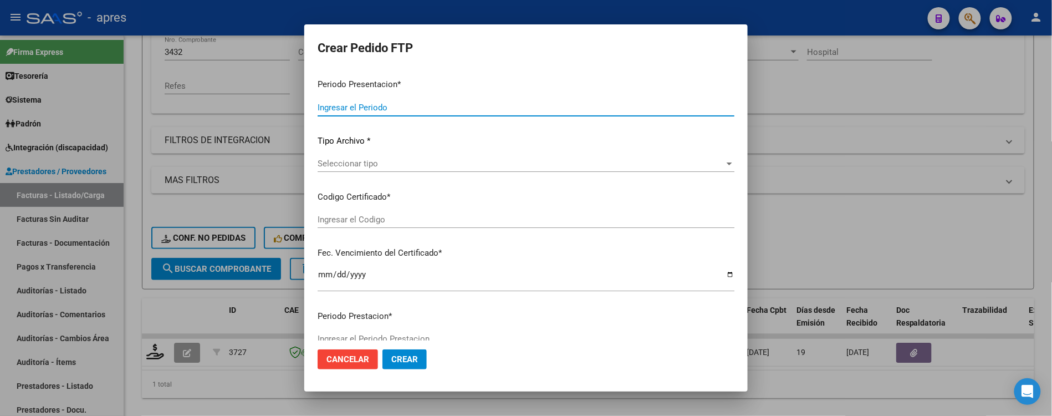
type input "202507"
type input "$ 307.179,60"
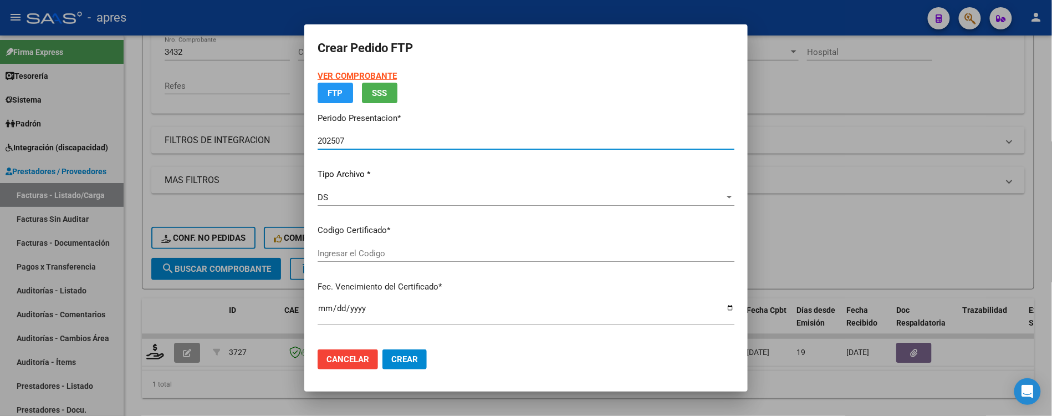
type input "ARG01000552756612020060220240602BUE370"
type input "2030-06-30"
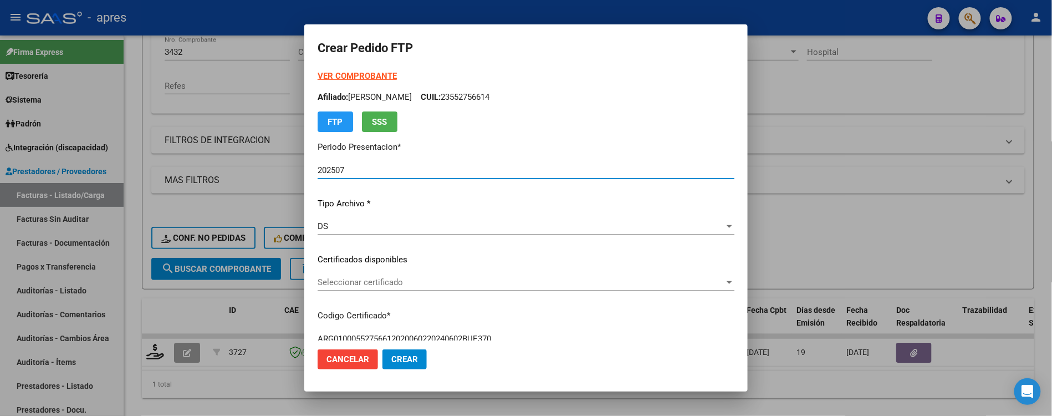
click at [454, 272] on div "VER COMPROBANTE ARCA Padrón Afiliado: ESPINOLA MARIAM ISABELLA CUIL: 2355275661…" at bounding box center [526, 251] width 417 height 363
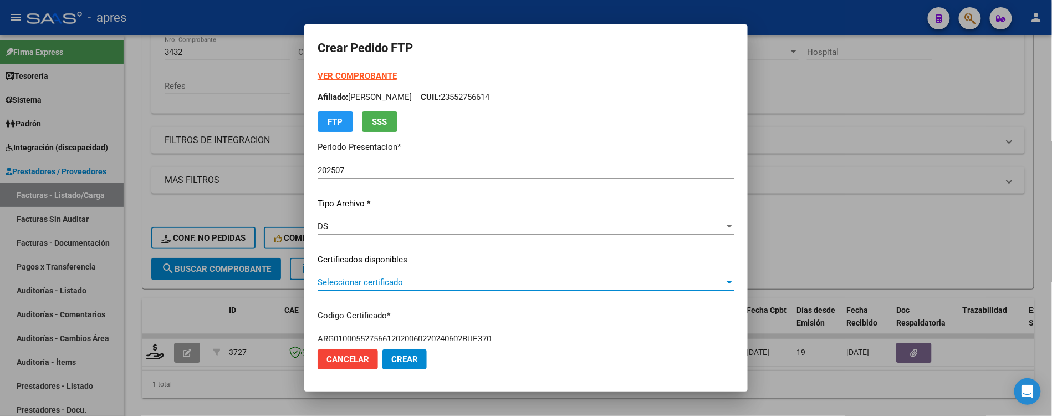
click at [455, 279] on span "Seleccionar certificado" at bounding box center [521, 282] width 407 height 10
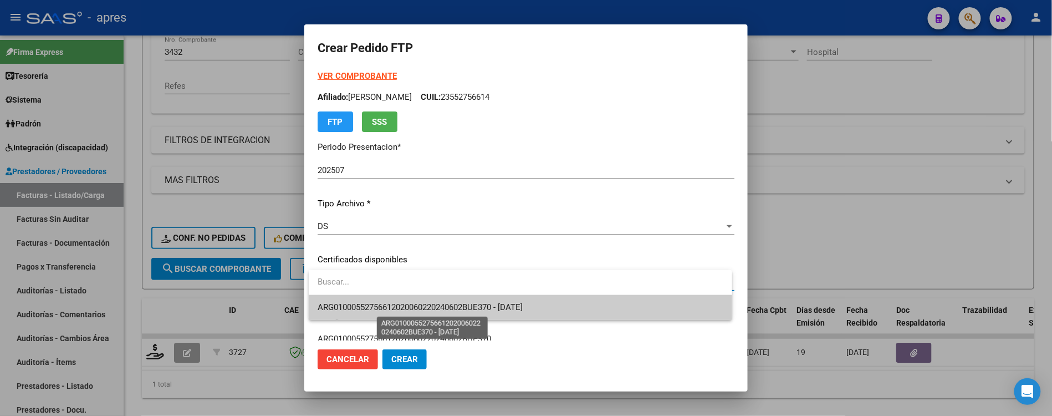
click at [462, 308] on span "ARG01000552756612020060220240602BUE370 - 2030-06-30" at bounding box center [420, 307] width 205 height 10
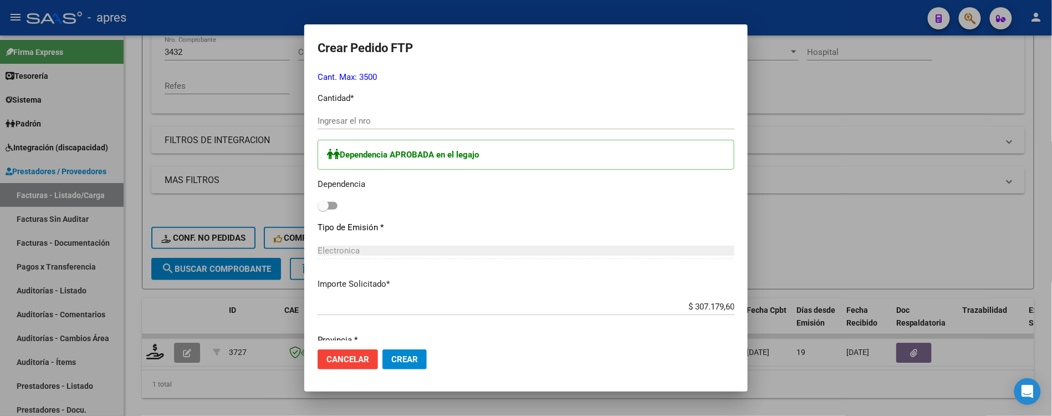
scroll to position [517, 0]
click at [409, 119] on input "Ingresar el nro" at bounding box center [526, 120] width 417 height 10
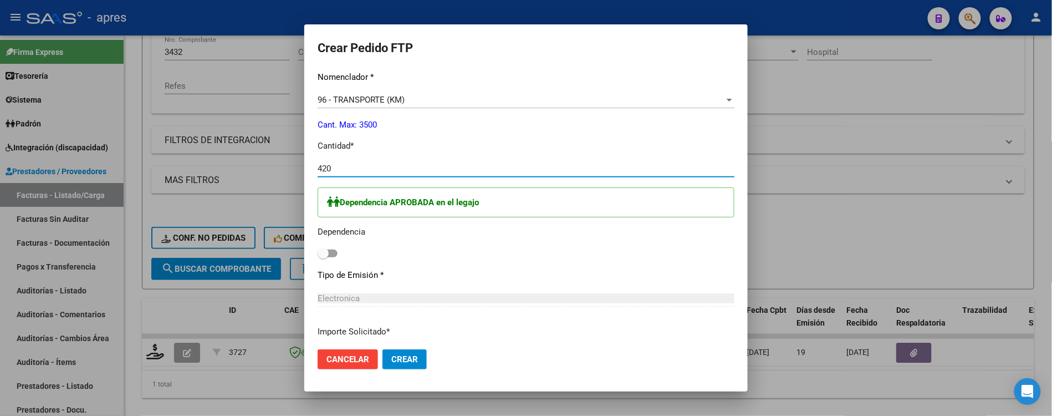
scroll to position [444, 0]
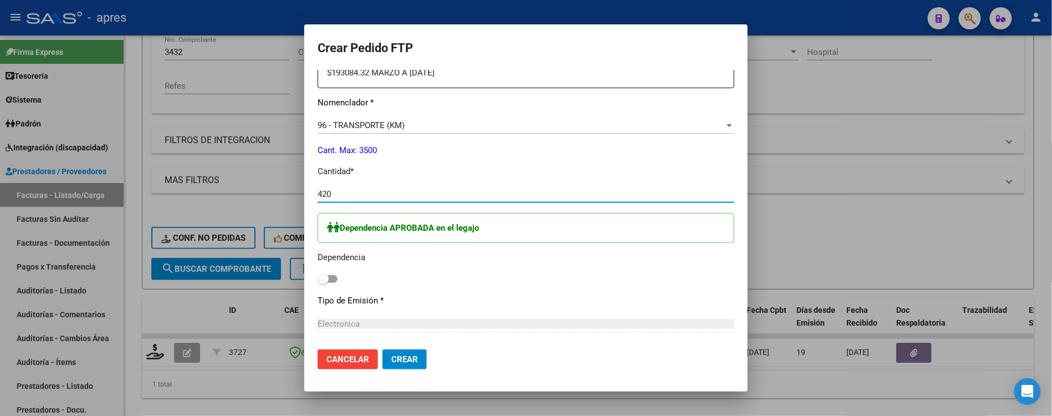
type input "420"
click at [346, 364] on button "Cancelar" at bounding box center [348, 359] width 60 height 20
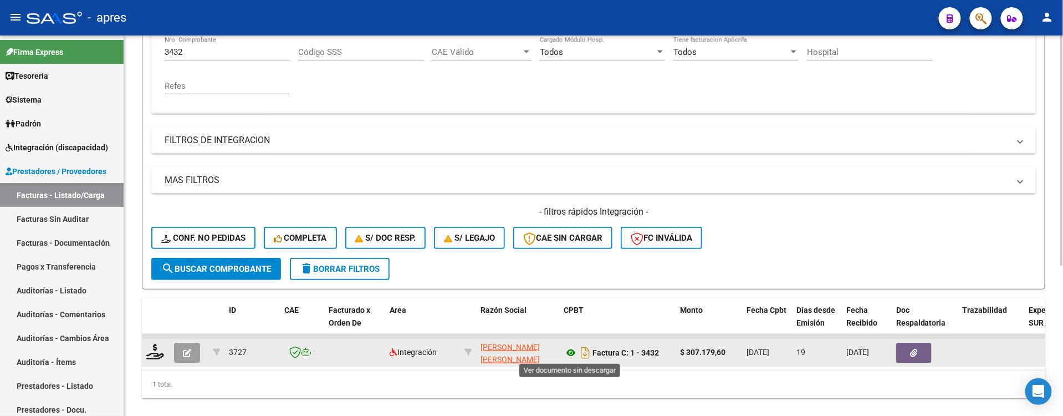
click at [564, 350] on icon at bounding box center [571, 352] width 14 height 13
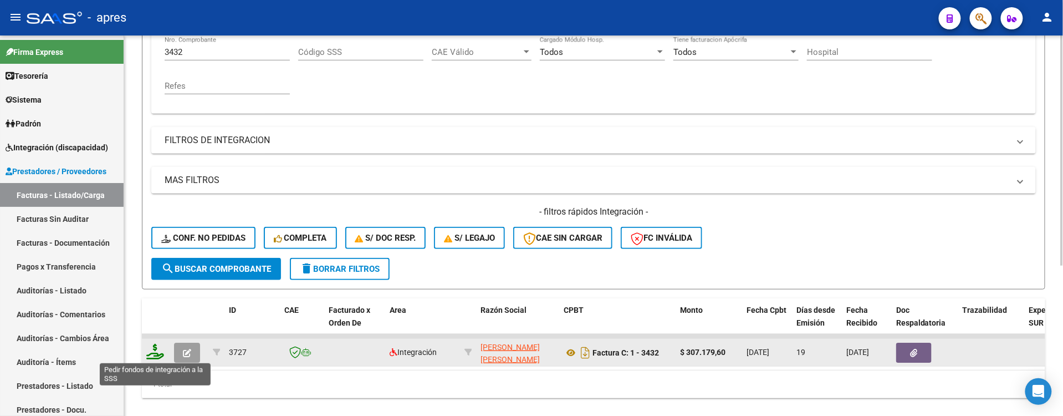
click at [156, 350] on icon at bounding box center [155, 352] width 18 height 16
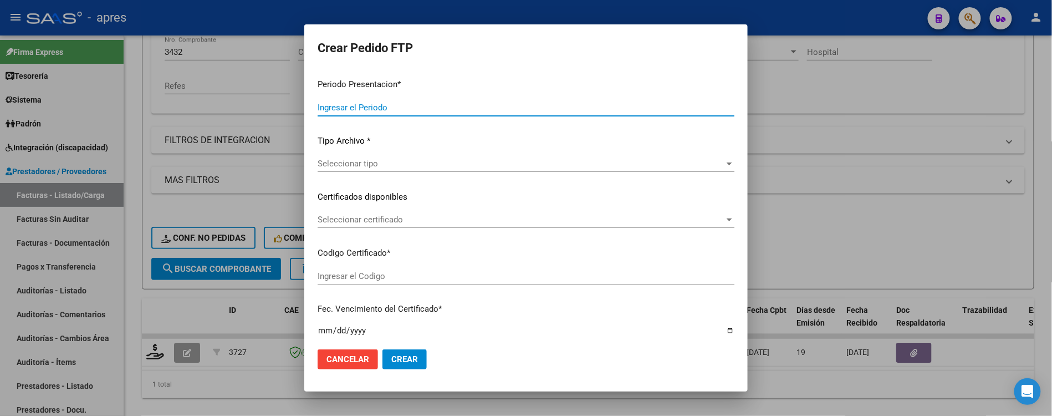
type input "202507"
type input "$ 307.179,60"
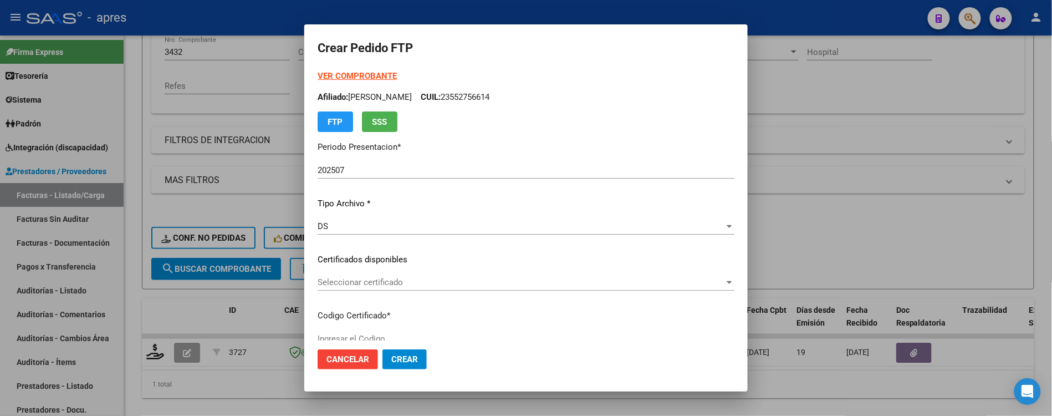
type input "60771200"
type input "ARG01000552756612020060220240602BUE370"
type input "2030-06-30"
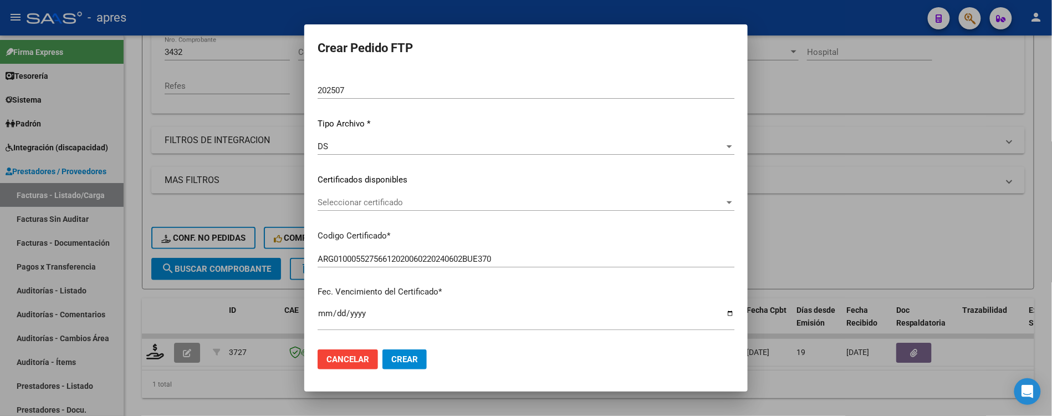
scroll to position [147, 0]
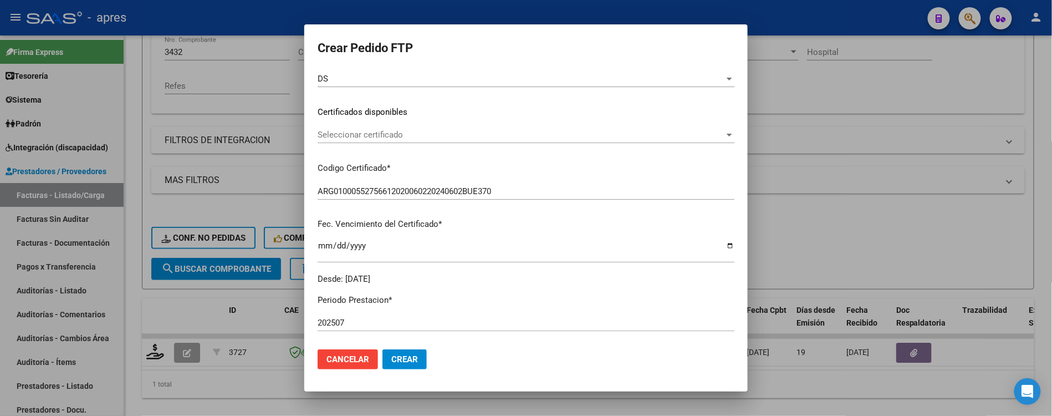
click at [471, 133] on span "Seleccionar certificado" at bounding box center [521, 135] width 407 height 10
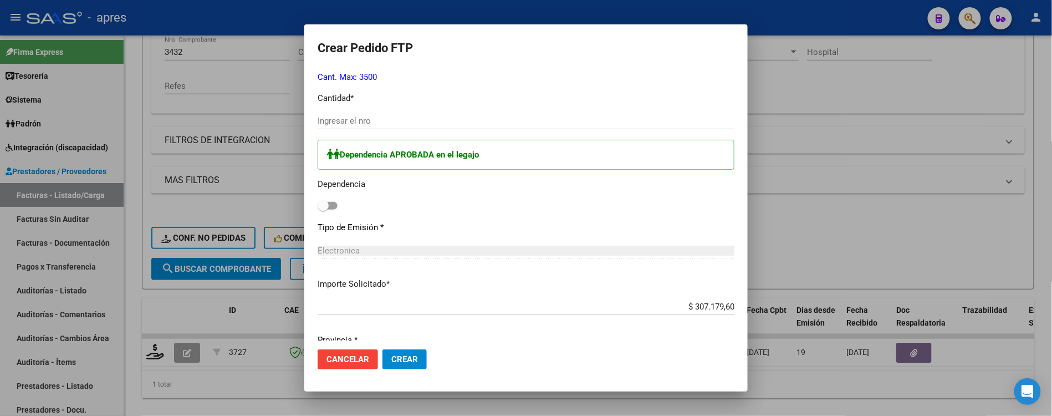
scroll to position [517, 0]
click at [433, 134] on div "Ingresar el nro" at bounding box center [526, 125] width 417 height 27
click at [456, 118] on input "Ingresar el nro" at bounding box center [526, 120] width 417 height 10
type input "420"
click at [336, 205] on span at bounding box center [328, 205] width 20 height 8
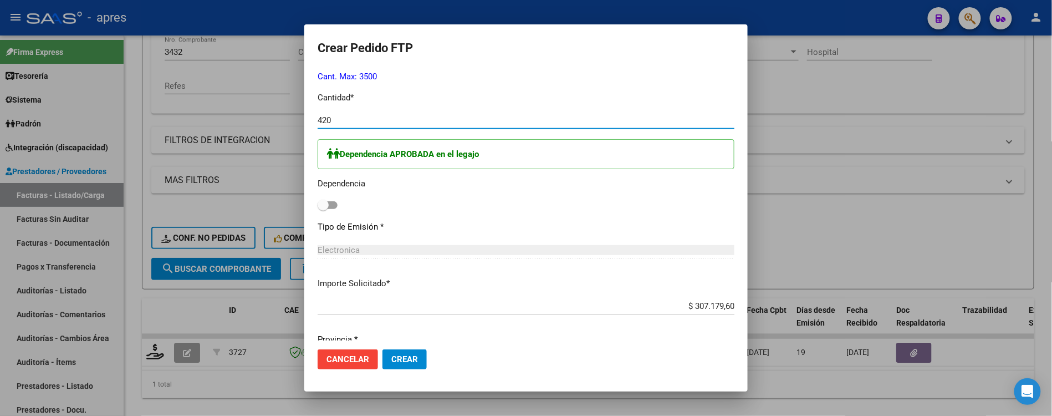
click at [323, 209] on input "checkbox" at bounding box center [323, 209] width 1 height 1
checkbox input "true"
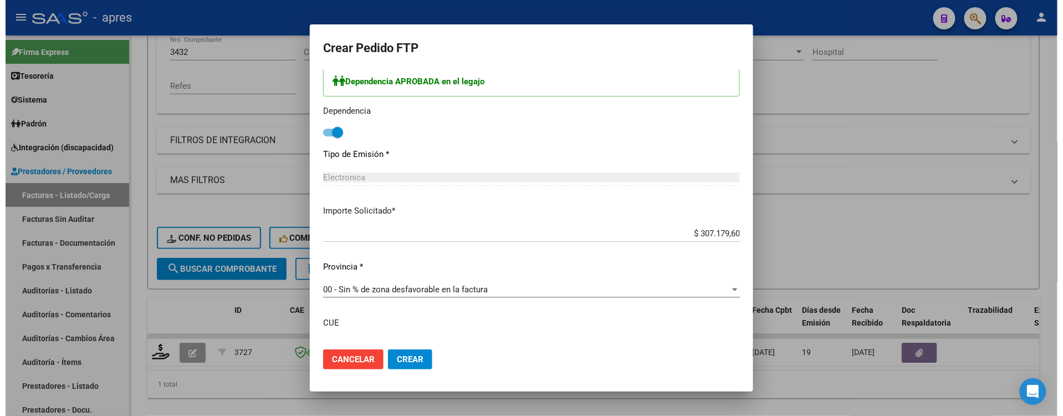
scroll to position [670, 0]
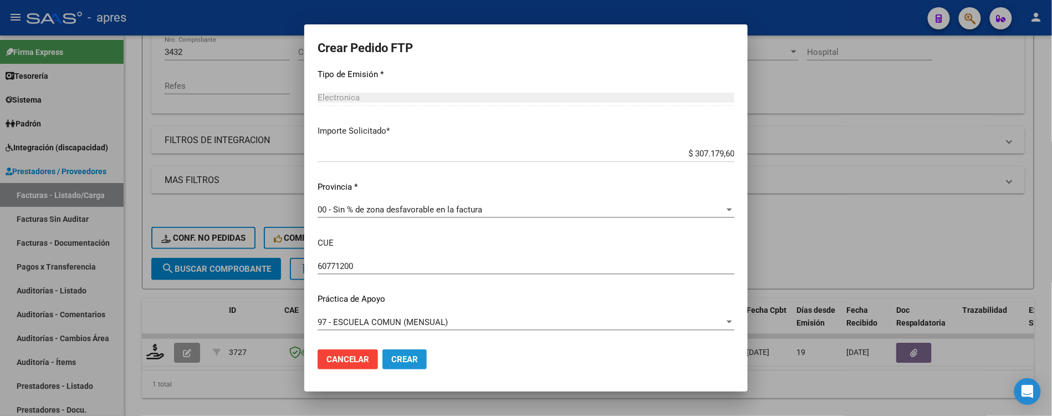
click at [415, 358] on span "Crear" at bounding box center [404, 359] width 27 height 10
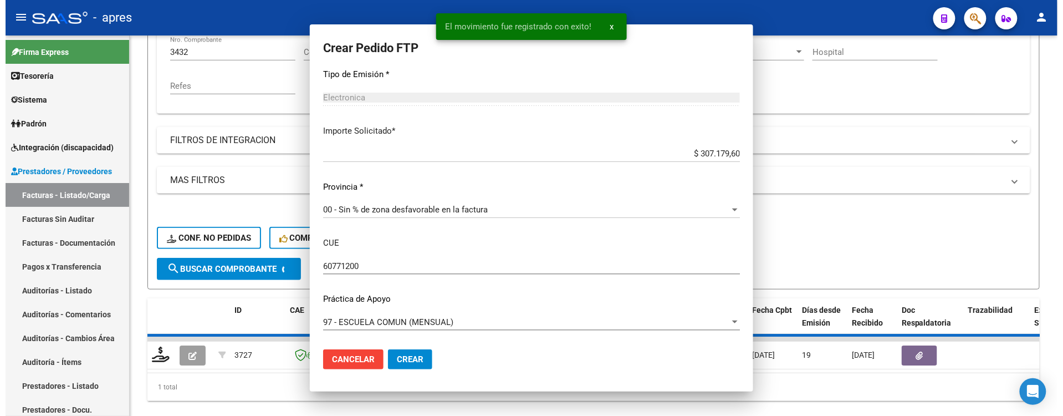
scroll to position [0, 0]
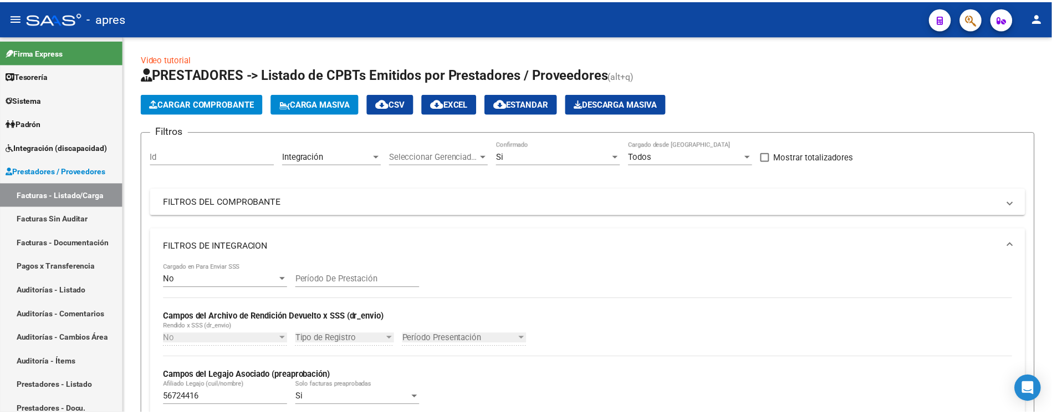
scroll to position [413, 0]
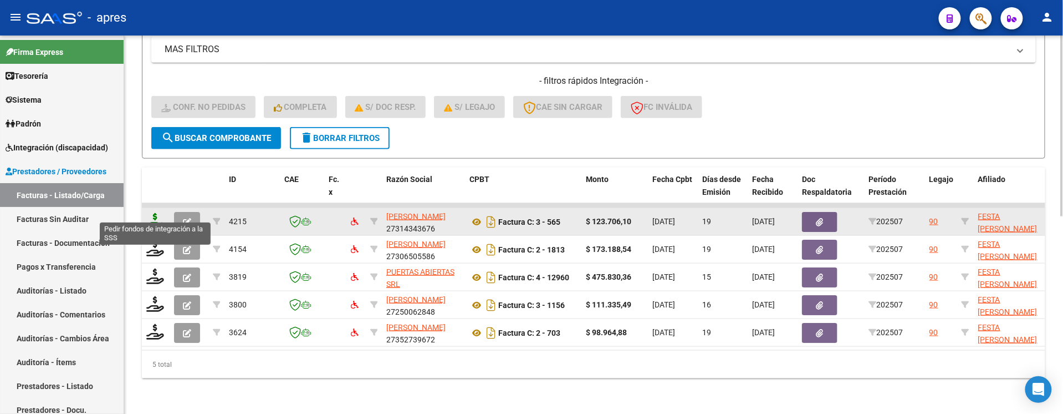
click at [155, 213] on icon at bounding box center [155, 221] width 18 height 16
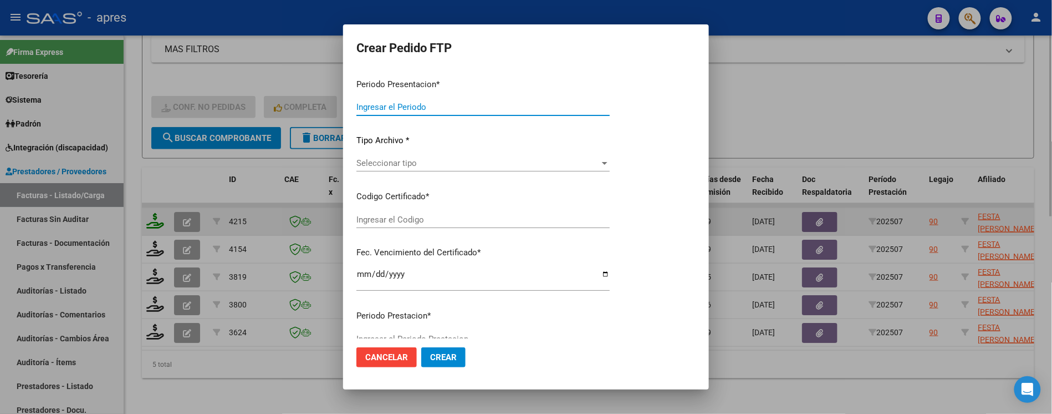
type input "202507"
type input "$ 123.706,10"
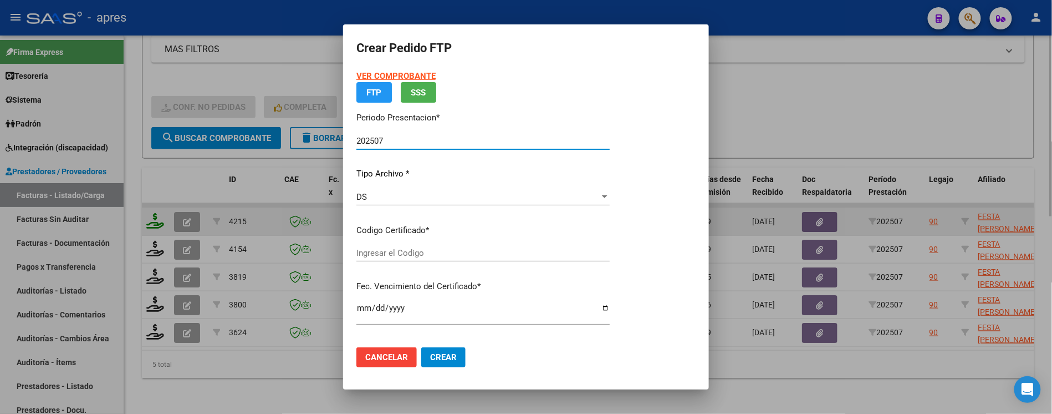
type input "ARG02000567244162021070720260707BS370"
type input "[DATE]"
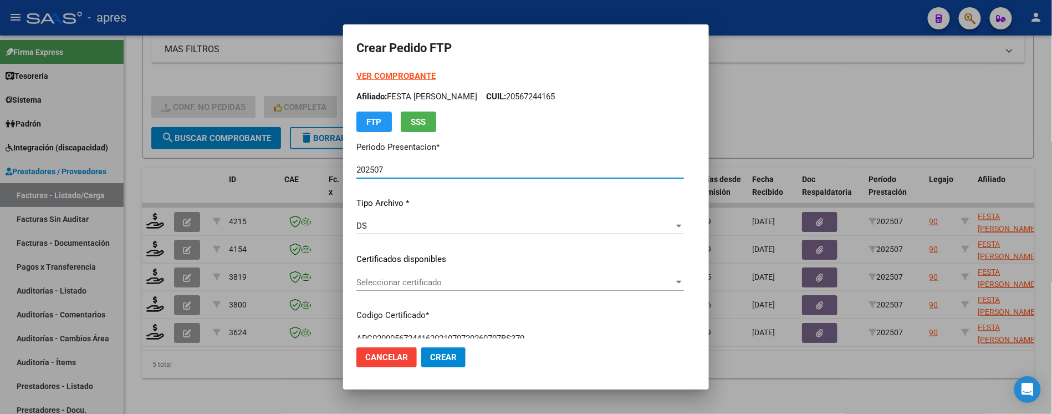
click at [411, 287] on span "Seleccionar certificado" at bounding box center [516, 282] width 318 height 10
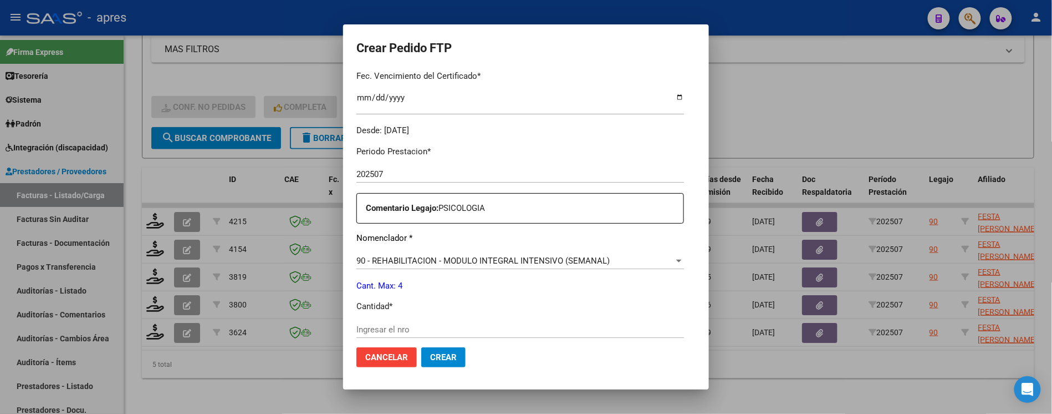
scroll to position [369, 0]
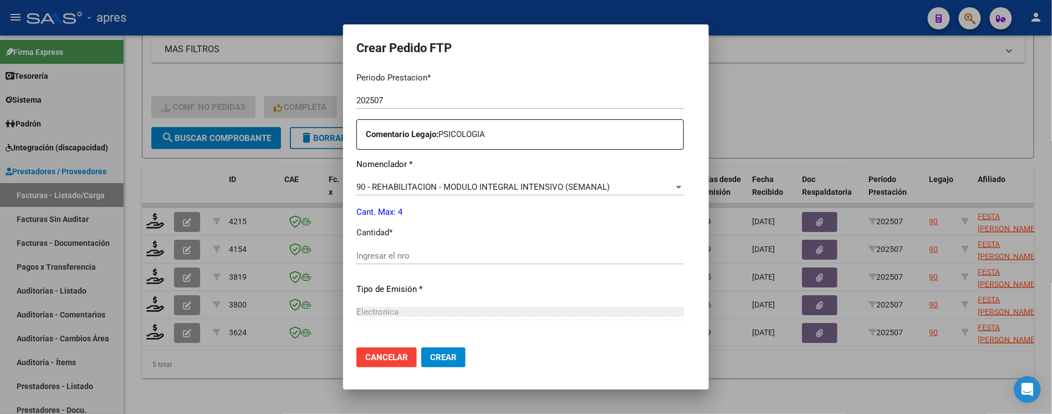
click at [511, 254] on input "Ingresar el nro" at bounding box center [521, 256] width 328 height 10
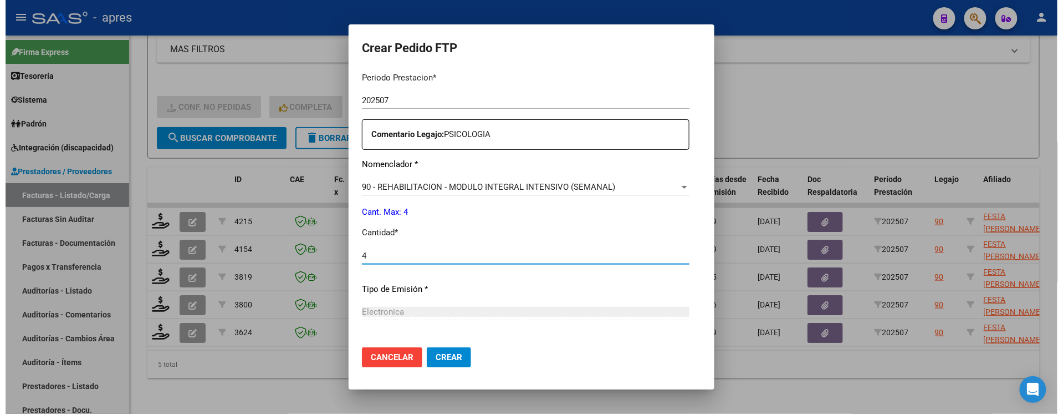
scroll to position [473, 0]
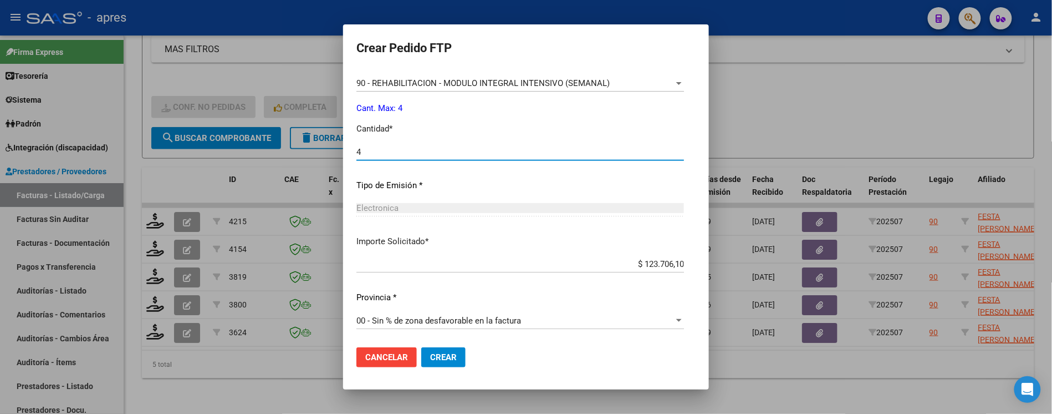
type input "4"
click at [435, 355] on span "Crear" at bounding box center [443, 357] width 27 height 10
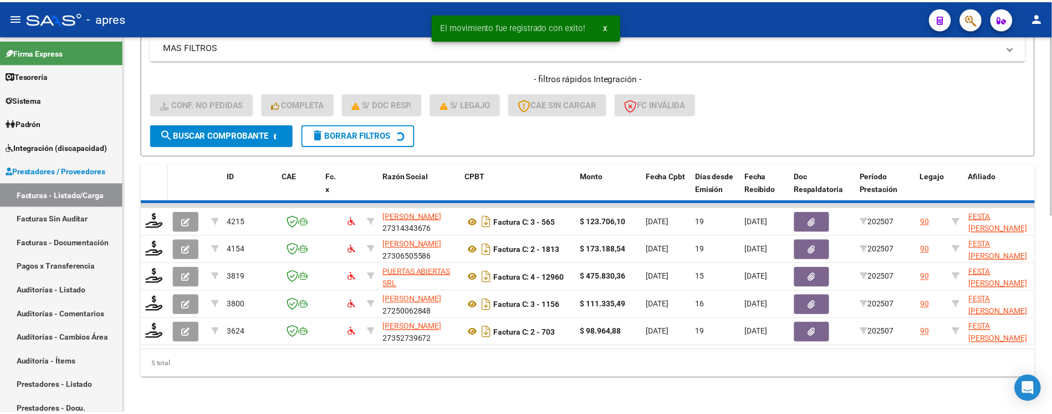
scroll to position [386, 0]
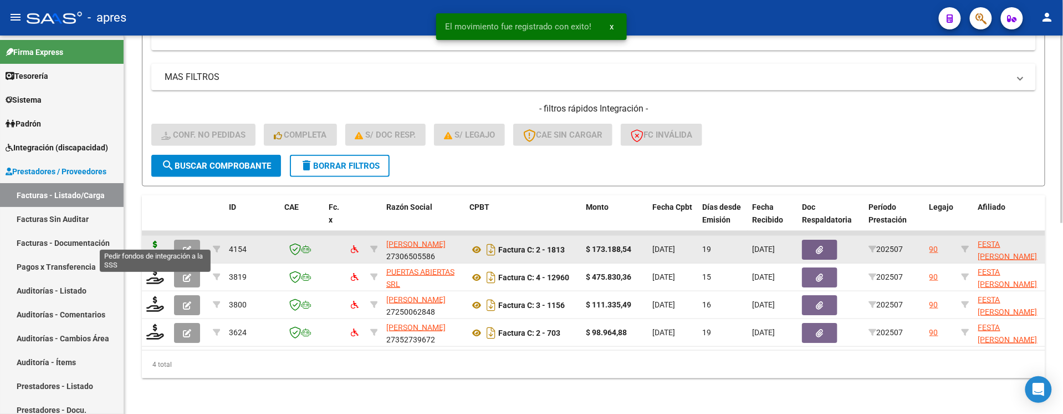
click at [153, 241] on icon at bounding box center [155, 249] width 18 height 16
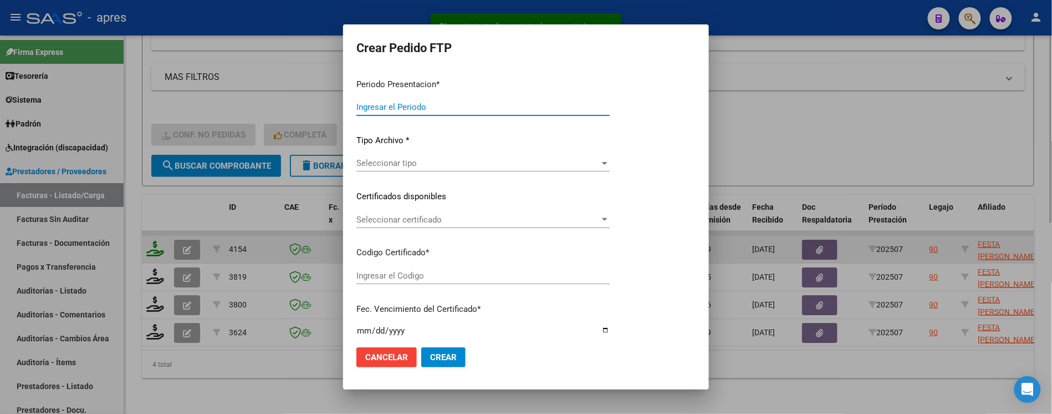
type input "202507"
type input "$ 173.188,54"
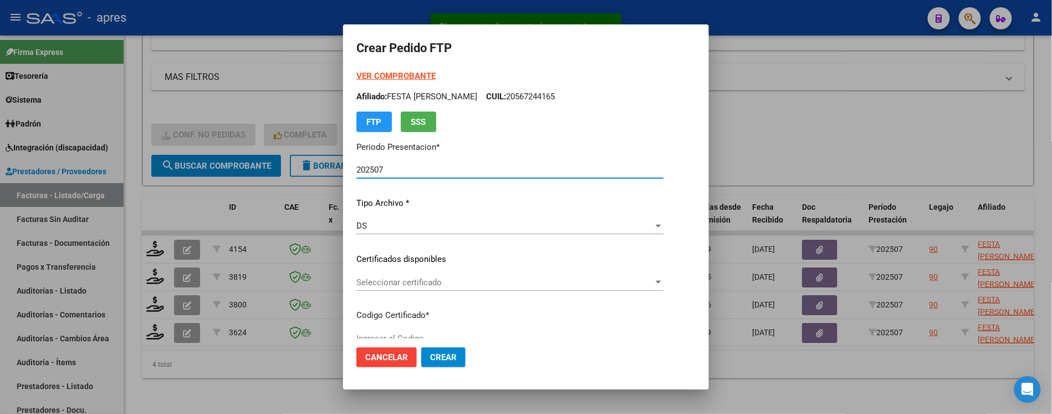
type input "ARG02000567244162021070720260707BS370"
type input "[DATE]"
click at [453, 287] on div "Seleccionar certificado Seleccionar certificado" at bounding box center [510, 282] width 307 height 17
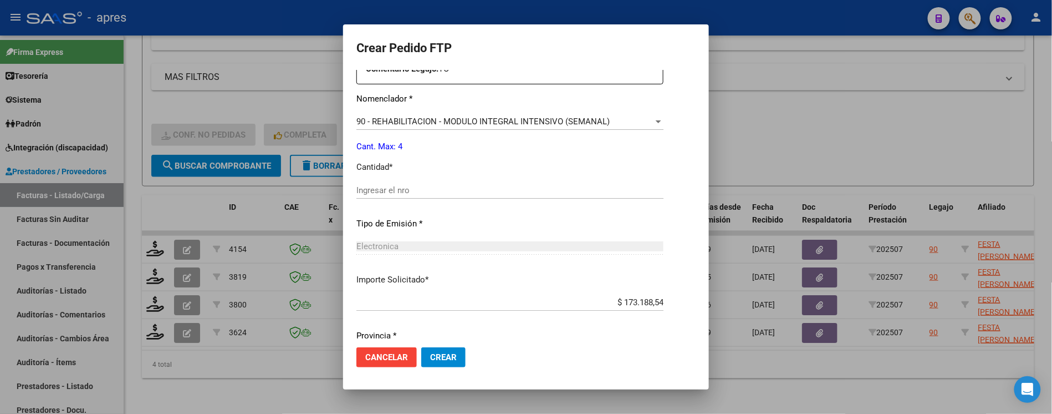
scroll to position [444, 0]
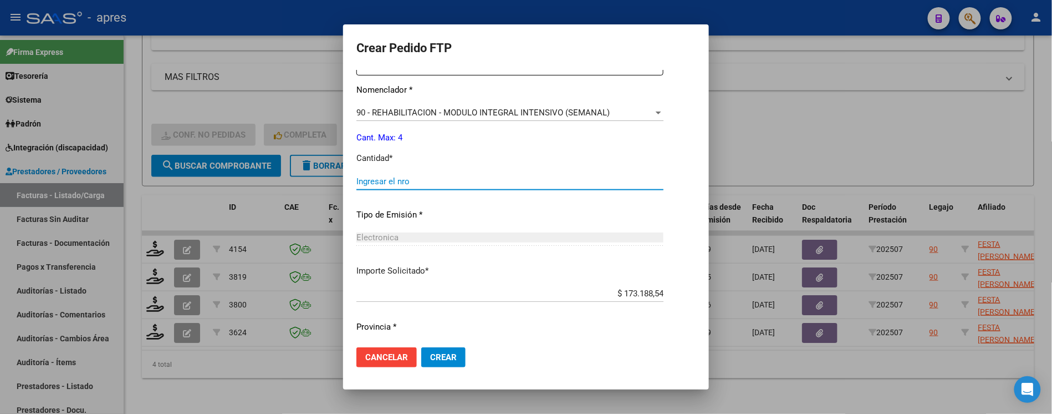
click at [404, 182] on input "Ingresar el nro" at bounding box center [510, 181] width 307 height 10
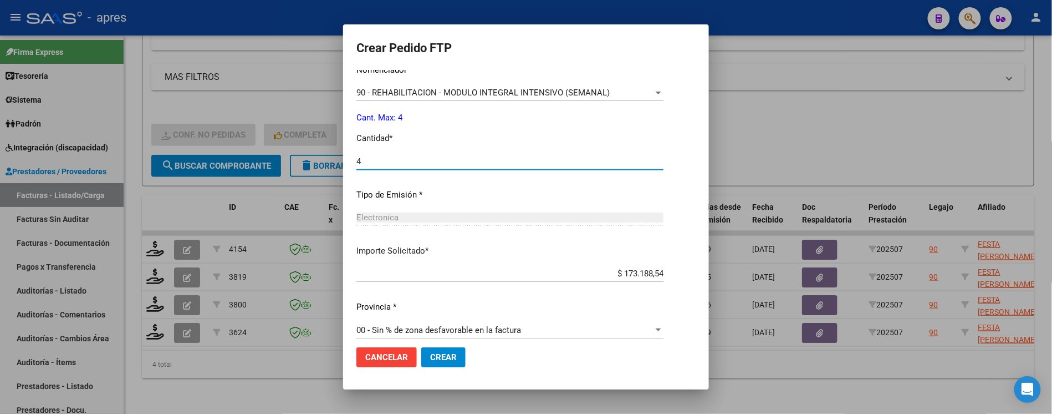
scroll to position [473, 0]
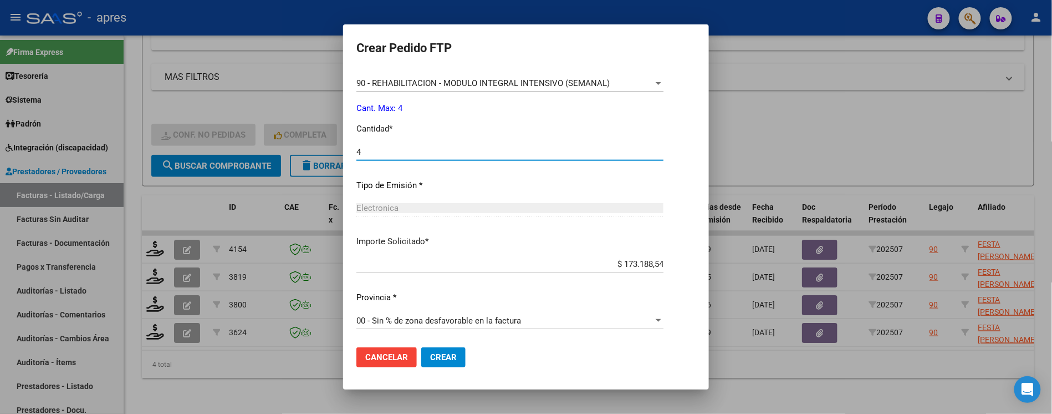
type input "4"
click at [439, 360] on span "Crear" at bounding box center [443, 357] width 27 height 10
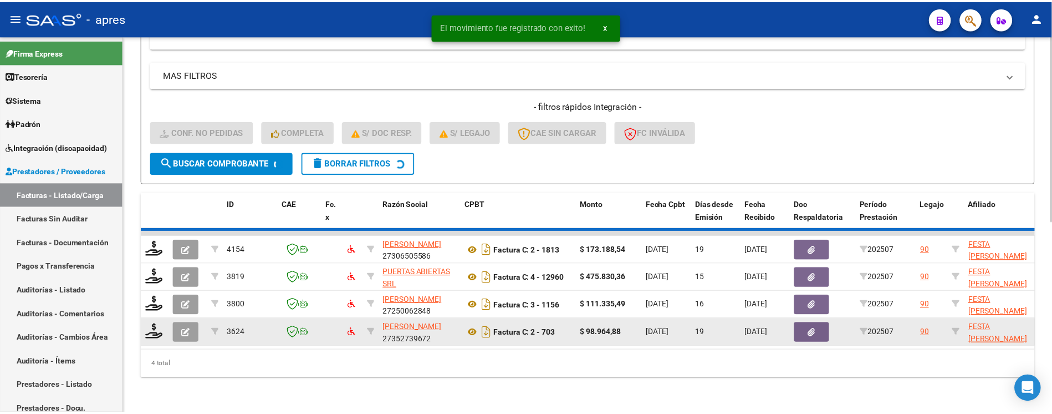
scroll to position [358, 0]
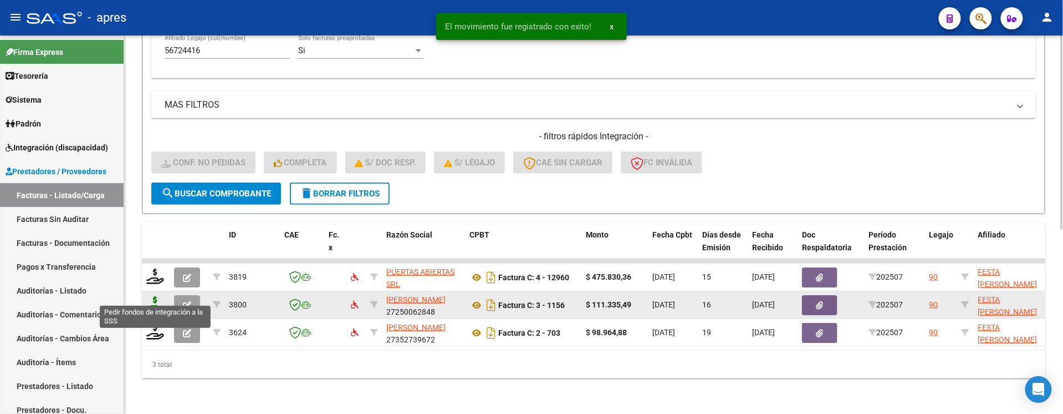
click at [156, 300] on icon at bounding box center [155, 304] width 18 height 16
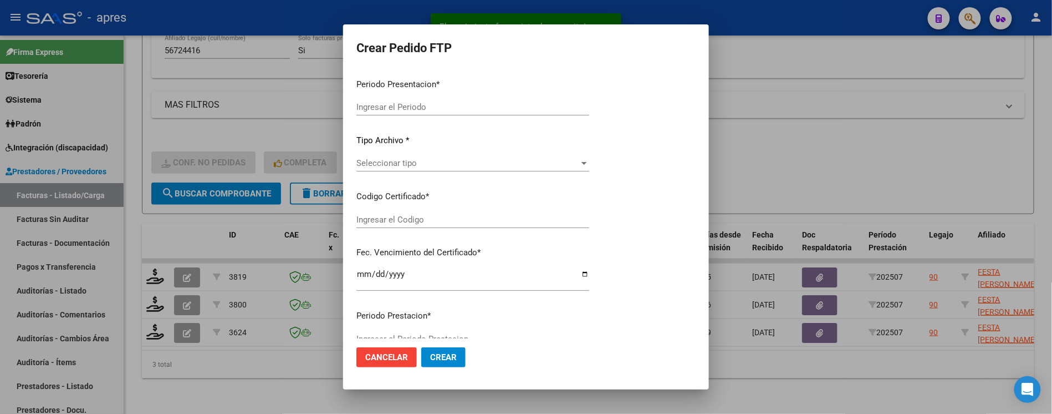
type input "202507"
type input "$ 111.335,49"
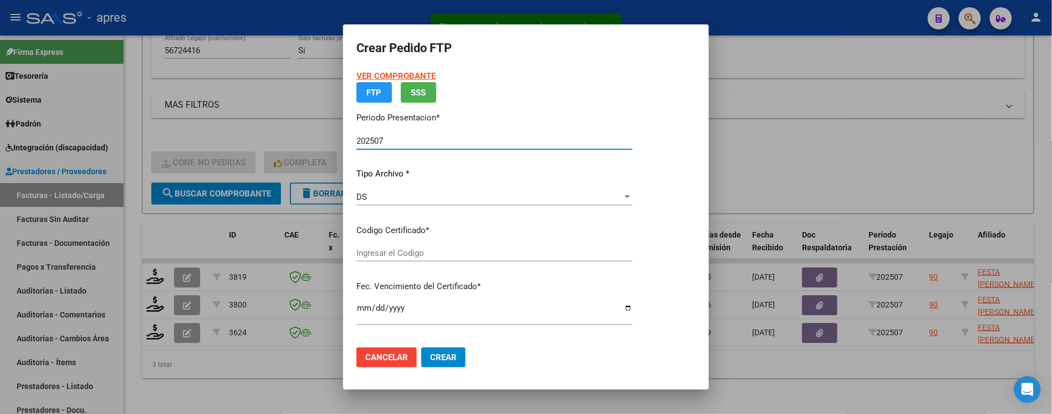
type input "ARG02000567244162021070720260707BS370"
type input "[DATE]"
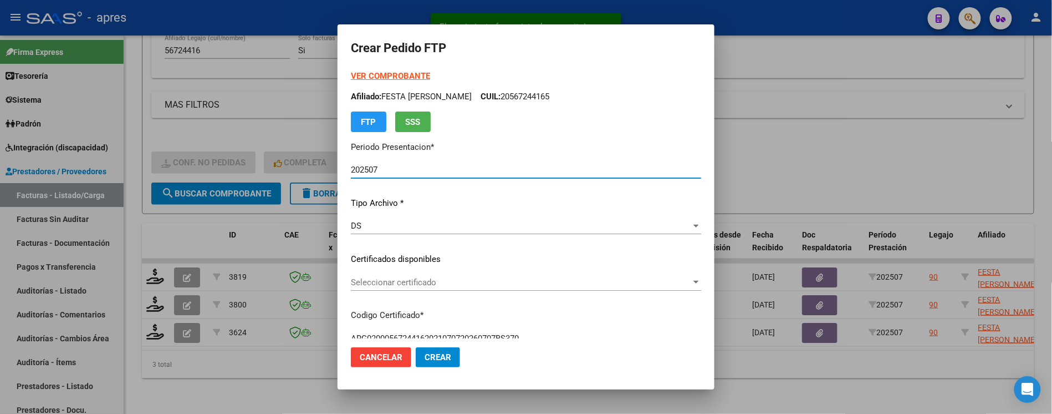
click at [512, 283] on span "Seleccionar certificado" at bounding box center [521, 282] width 340 height 10
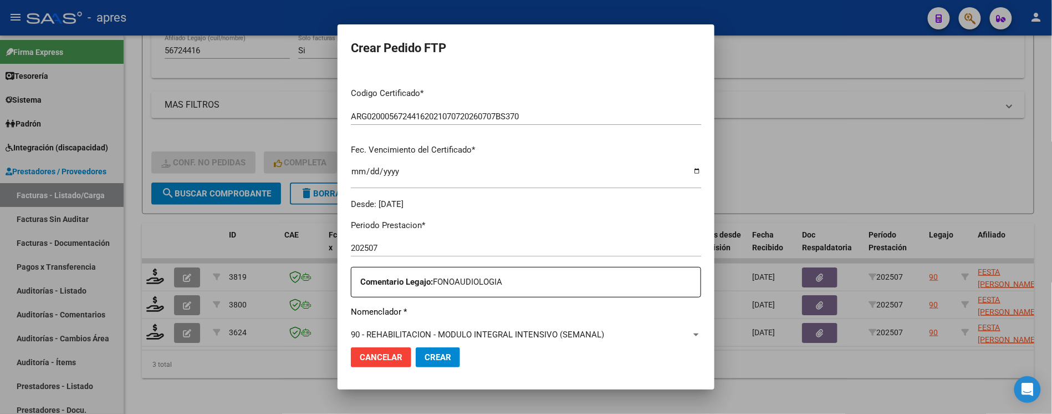
scroll to position [296, 0]
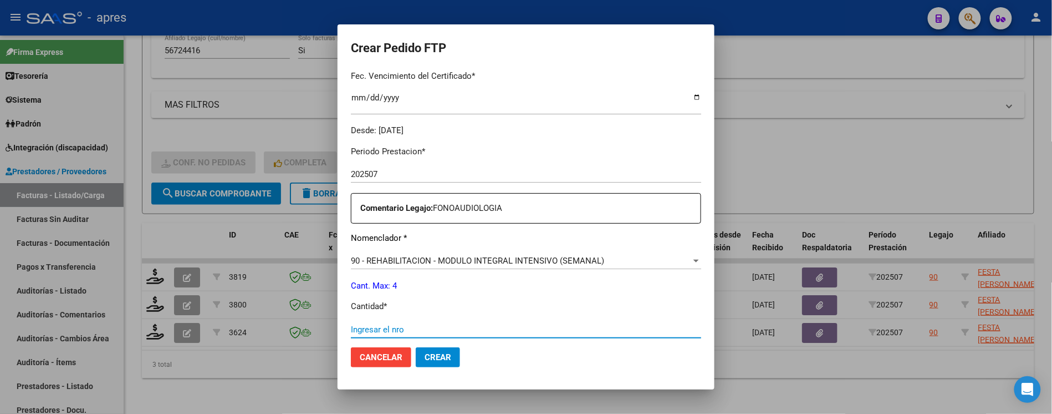
click at [471, 327] on input "Ingresar el nro" at bounding box center [526, 329] width 350 height 10
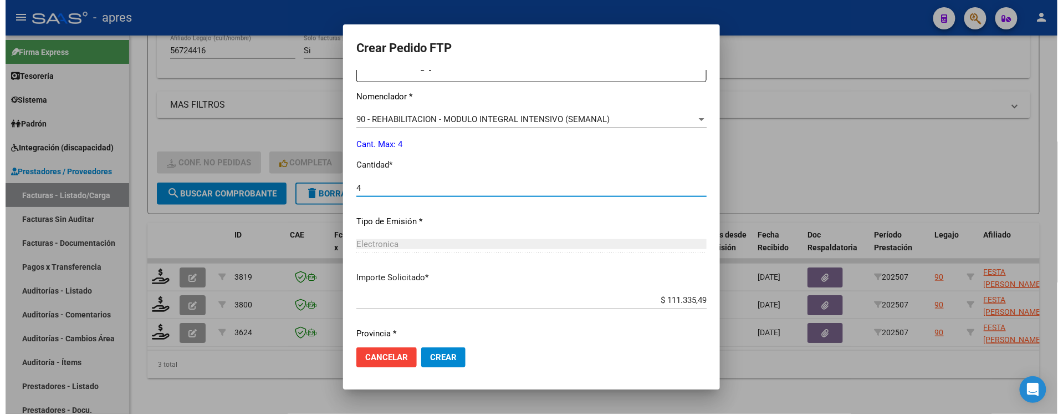
scroll to position [473, 0]
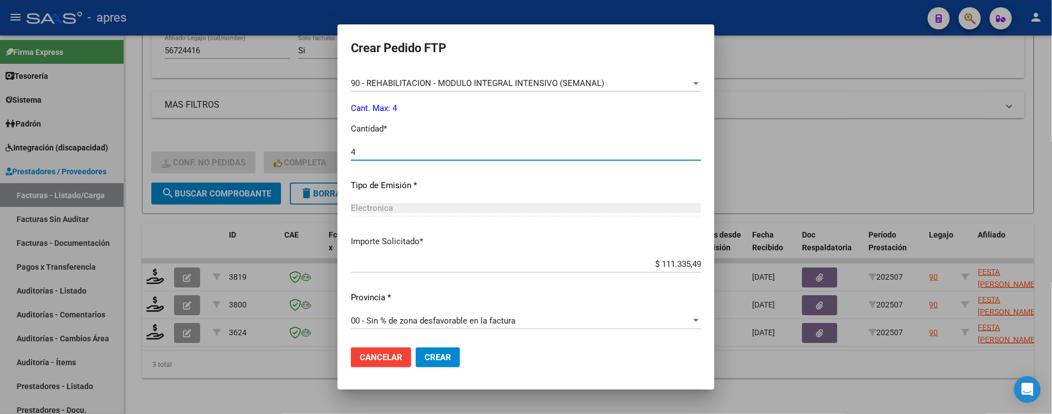
type input "4"
click at [416, 363] on button "Crear" at bounding box center [438, 357] width 44 height 20
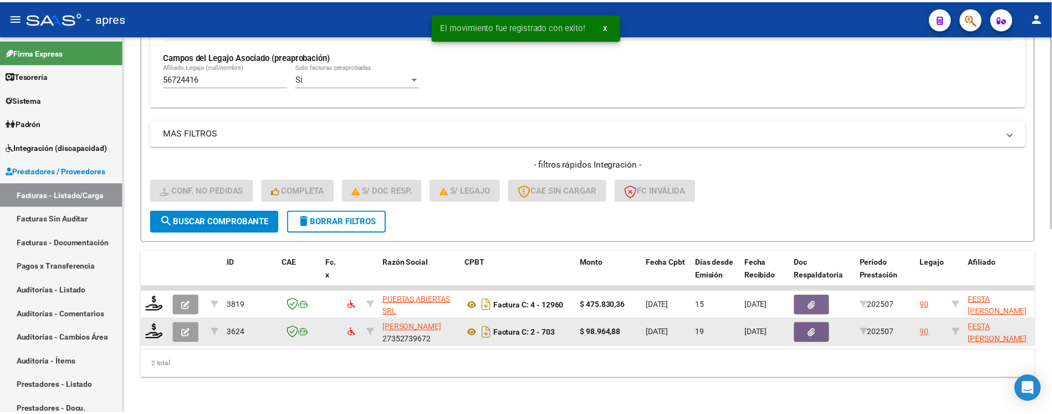
scroll to position [330, 0]
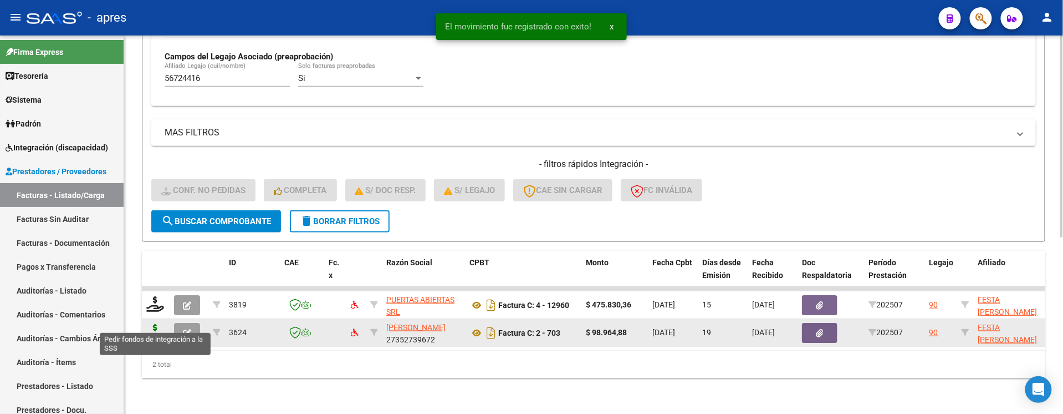
click at [156, 324] on icon at bounding box center [155, 332] width 18 height 16
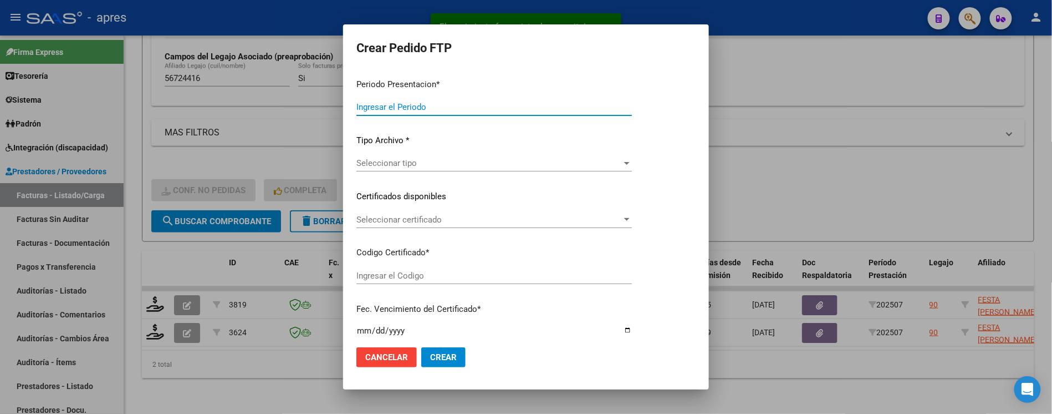
type input "202507"
type input "$ 98.964,88"
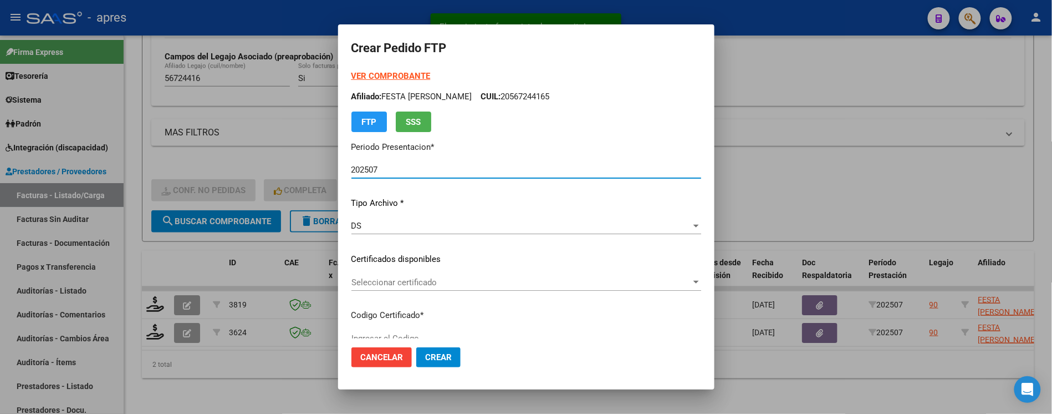
type input "ARG02000567244162021070720260707BS370"
type input "[DATE]"
click at [469, 289] on div "Seleccionar certificado Seleccionar certificado" at bounding box center [527, 282] width 350 height 17
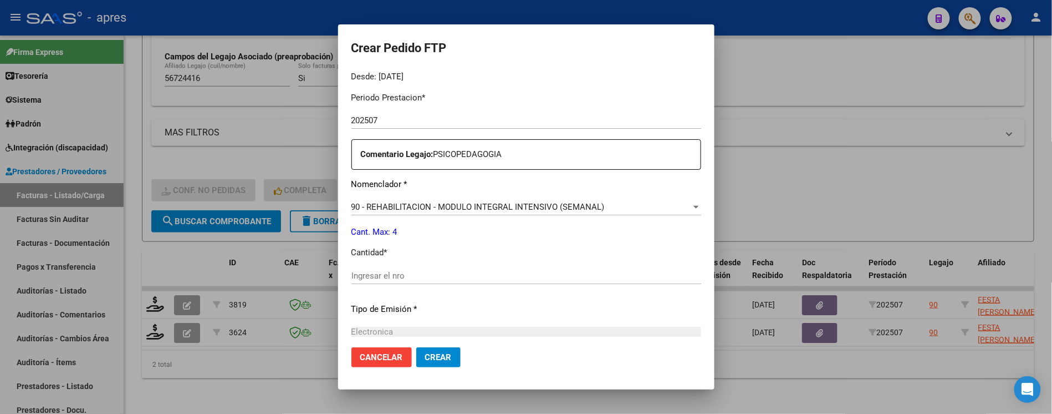
scroll to position [369, 0]
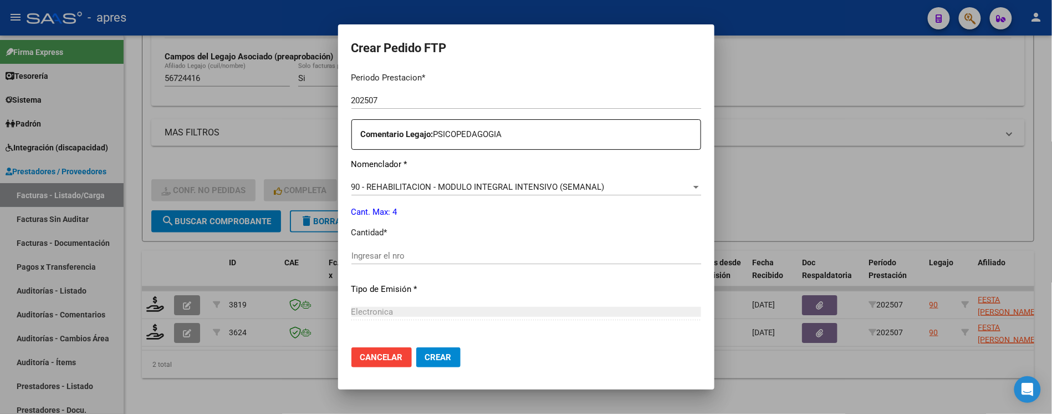
click at [442, 248] on div "Ingresar el nro" at bounding box center [527, 255] width 350 height 17
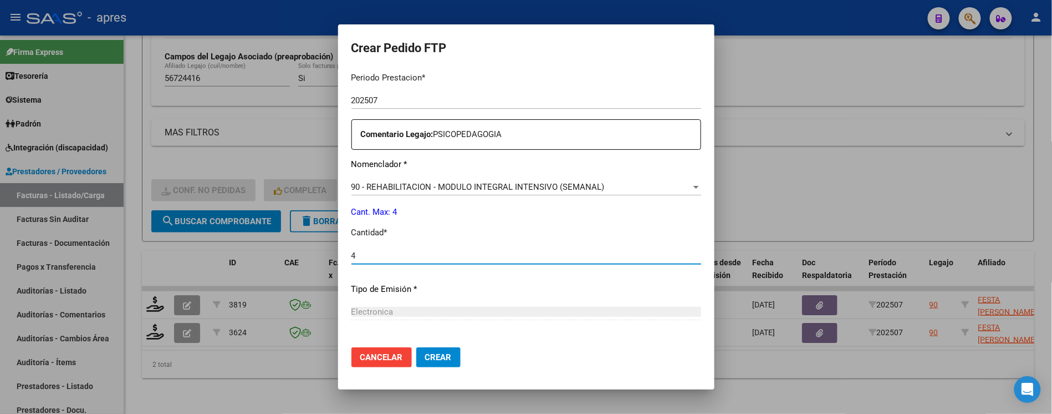
type input "4"
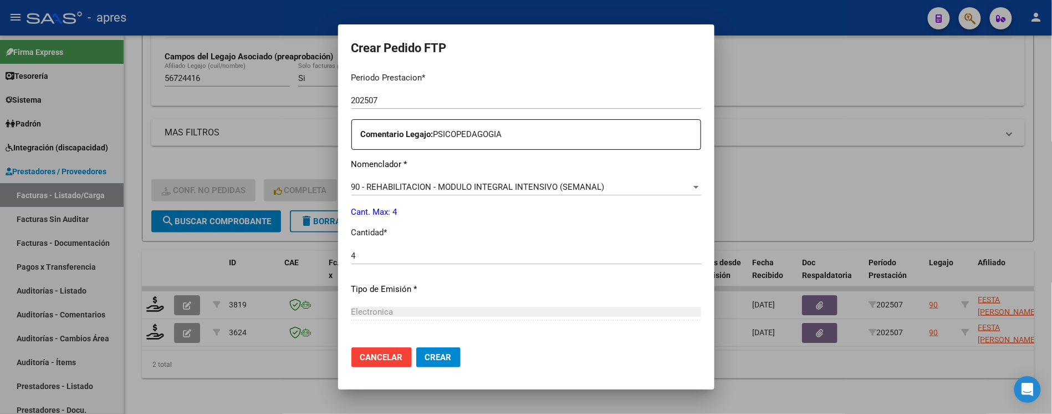
scroll to position [473, 0]
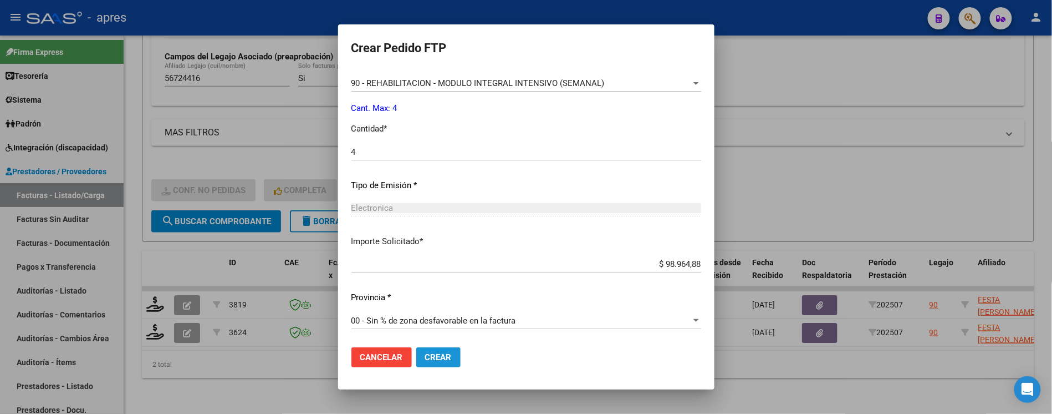
click at [416, 350] on button "Crear" at bounding box center [438, 357] width 44 height 20
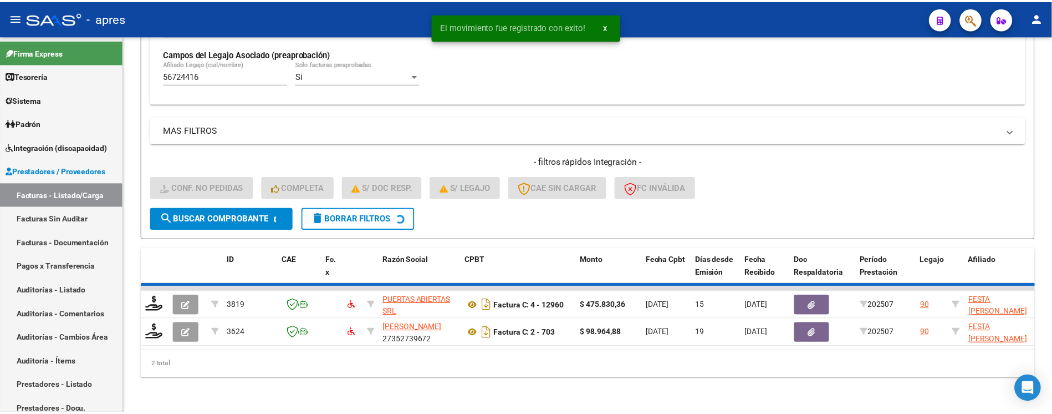
scroll to position [302, 0]
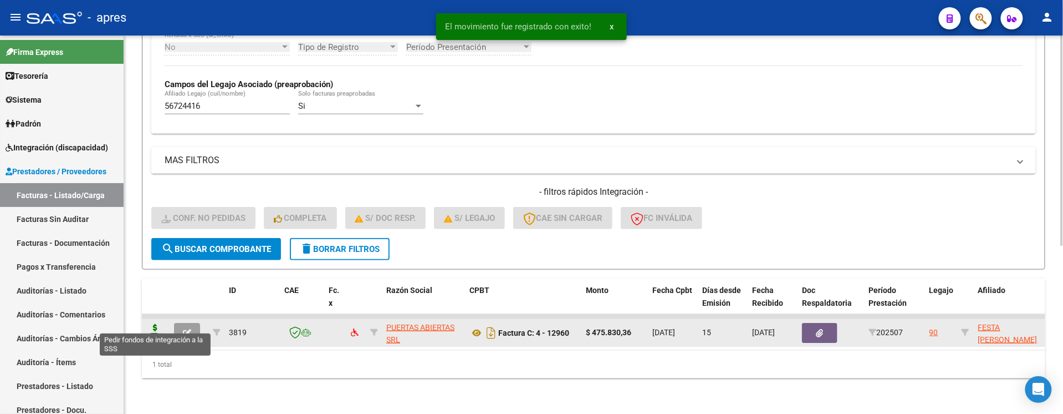
click at [153, 324] on icon at bounding box center [155, 332] width 18 height 16
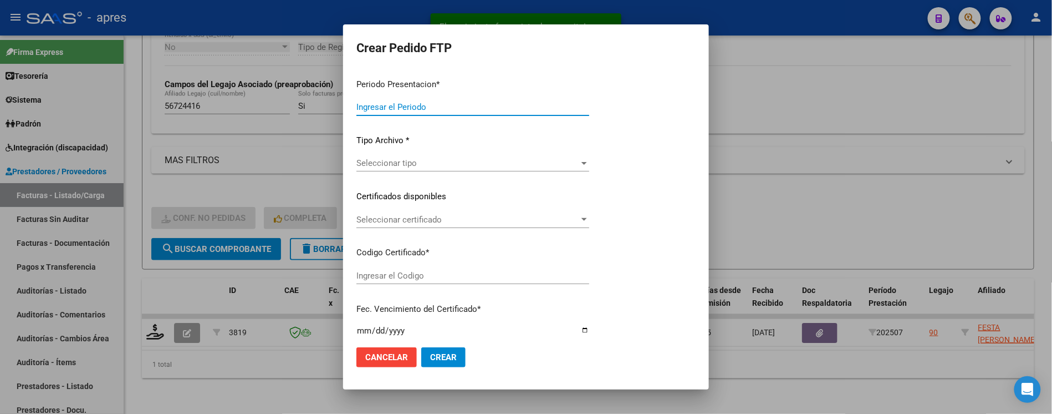
type input "202507"
type input "$ 475.830,36"
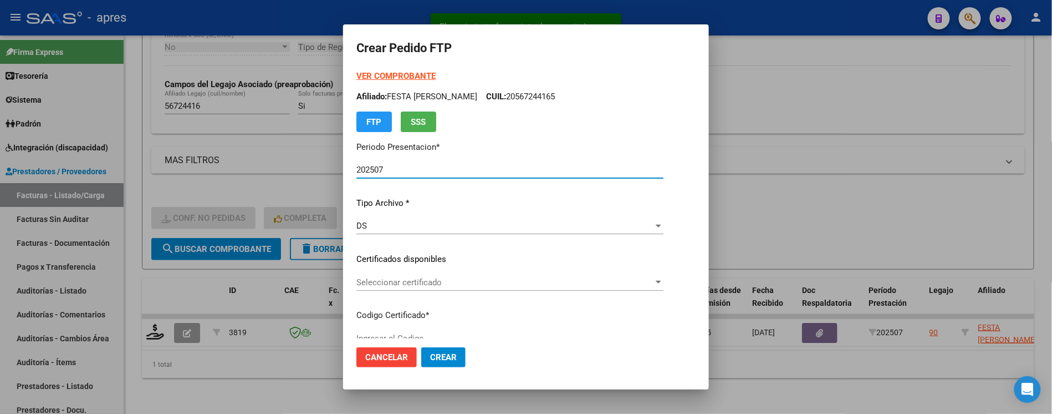
type input "ARG02000567244162021070720260707BS370"
type input "[DATE]"
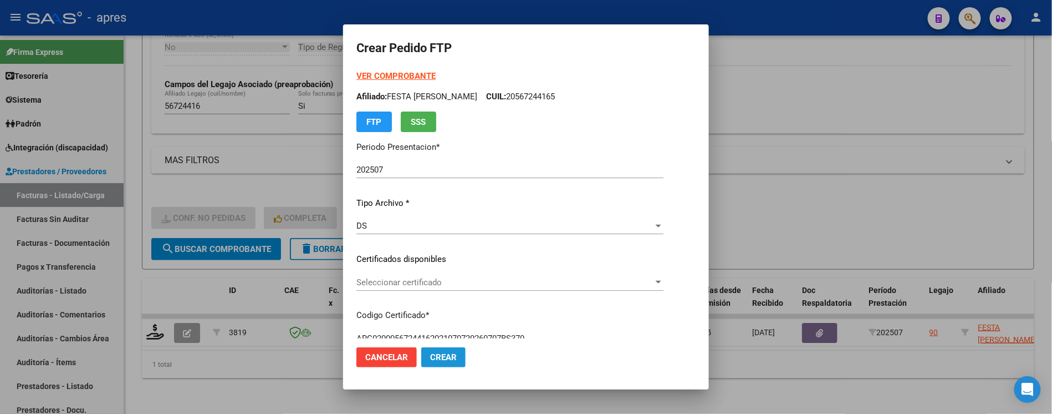
click at [431, 349] on button "Crear" at bounding box center [443, 357] width 44 height 20
click at [440, 358] on span "Crear" at bounding box center [443, 357] width 27 height 10
click at [435, 356] on span "Crear" at bounding box center [443, 357] width 27 height 10
click at [446, 363] on button "Crear" at bounding box center [443, 357] width 44 height 20
click at [320, 371] on div at bounding box center [526, 207] width 1052 height 414
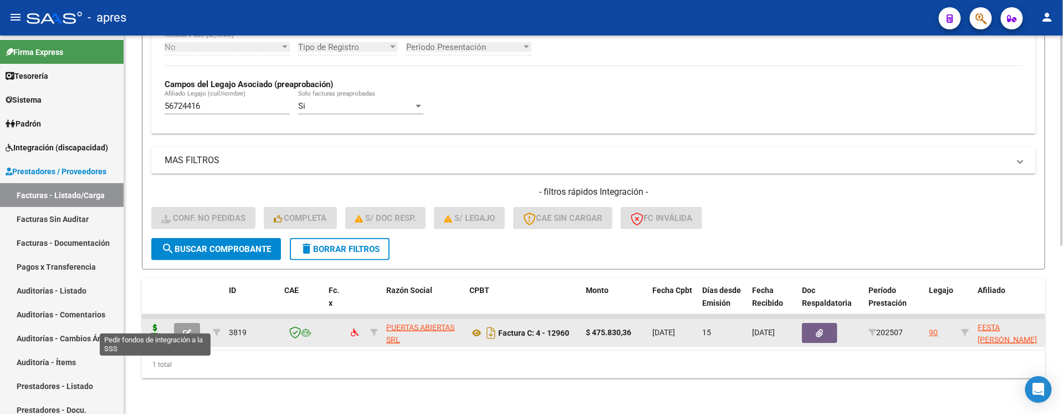
click at [147, 324] on icon at bounding box center [155, 332] width 18 height 16
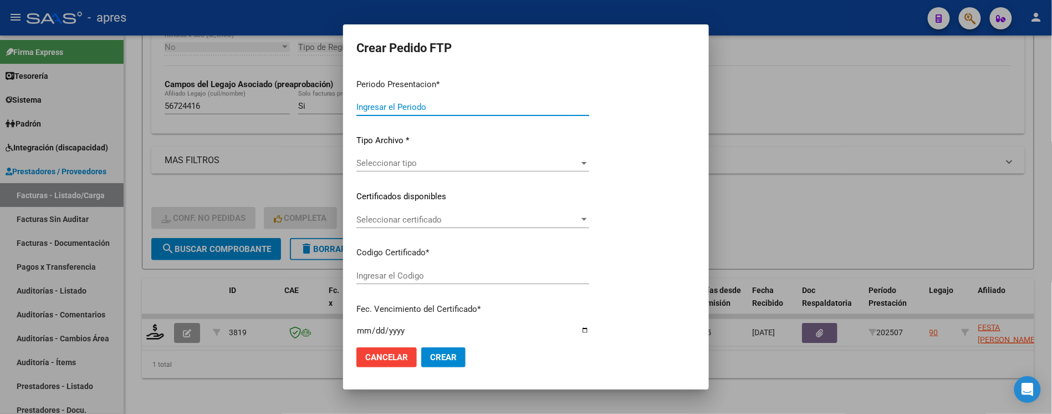
type input "202507"
type input "$ 475.830,36"
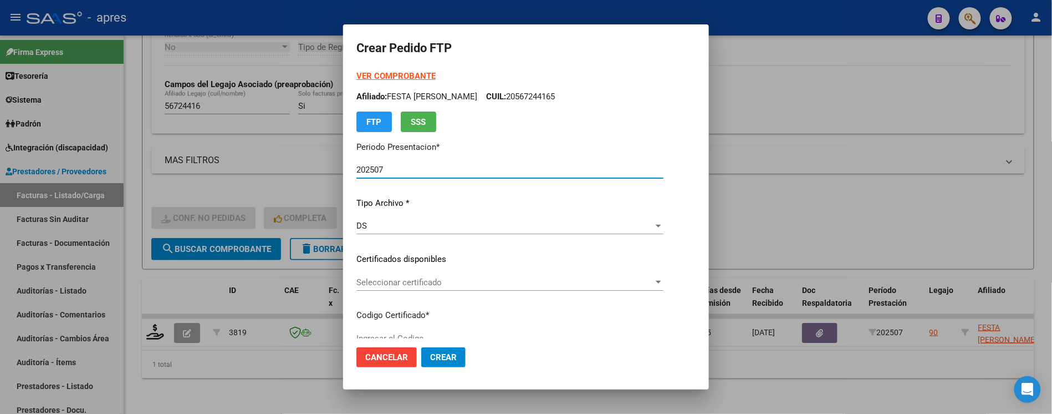
type input "ARG02000567244162021070720260707BS370"
type input "[DATE]"
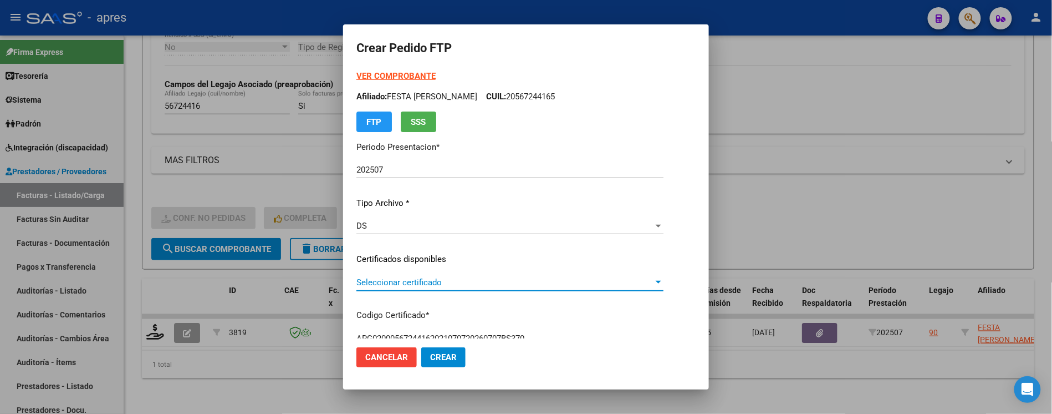
click at [411, 284] on span "Seleccionar certificado" at bounding box center [505, 282] width 297 height 10
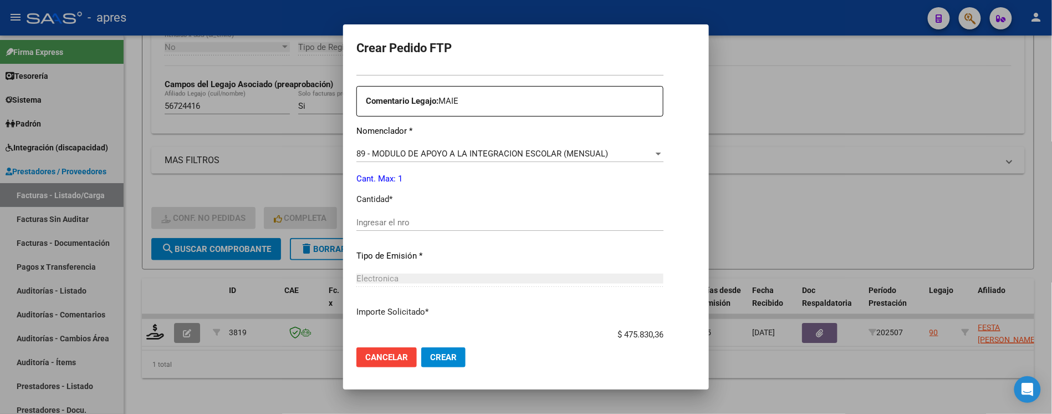
scroll to position [444, 0]
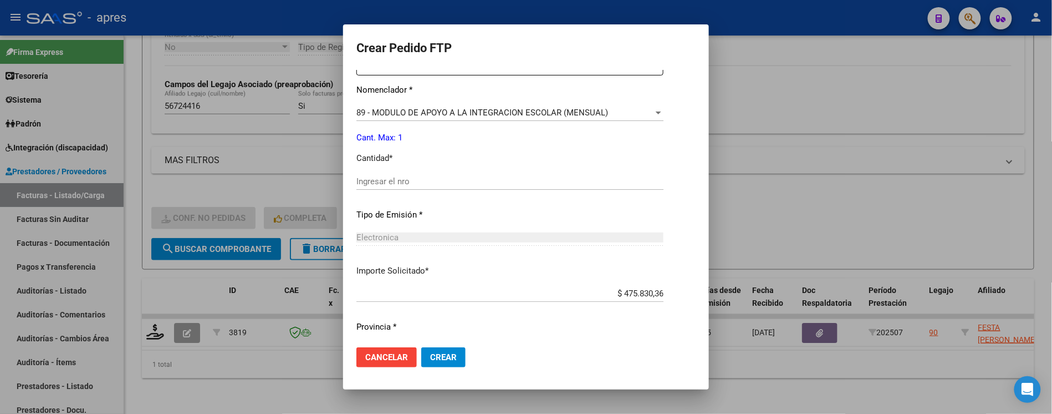
click at [411, 182] on input "Ingresar el nro" at bounding box center [510, 181] width 307 height 10
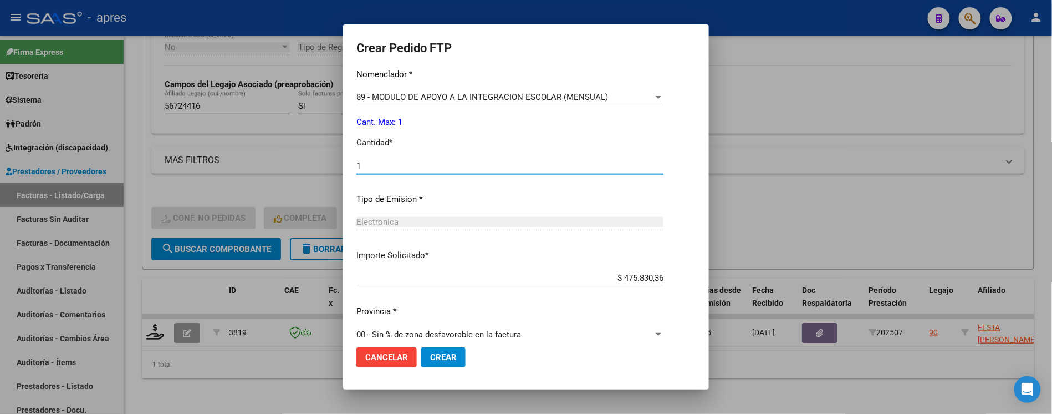
scroll to position [473, 0]
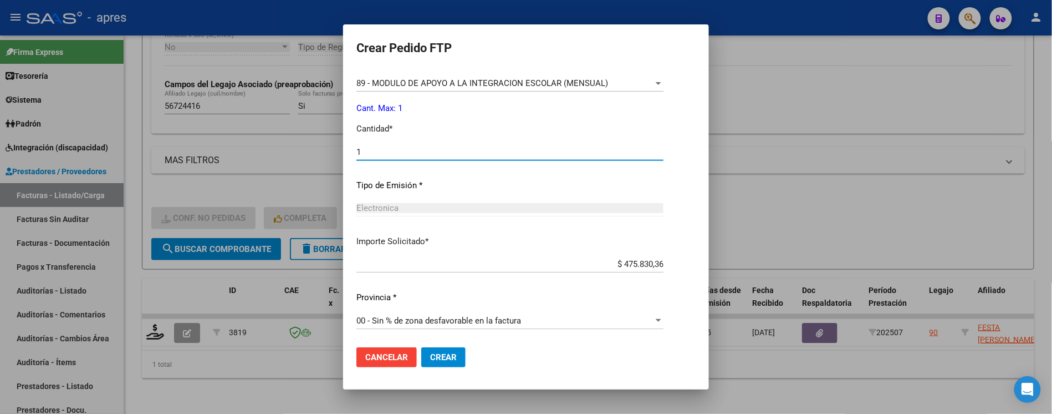
type input "1"
click at [445, 360] on span "Crear" at bounding box center [443, 357] width 27 height 10
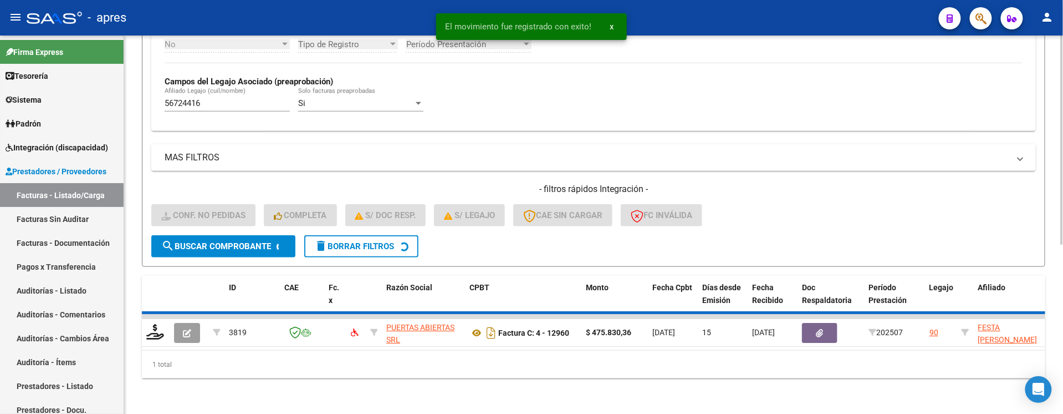
scroll to position [283, 0]
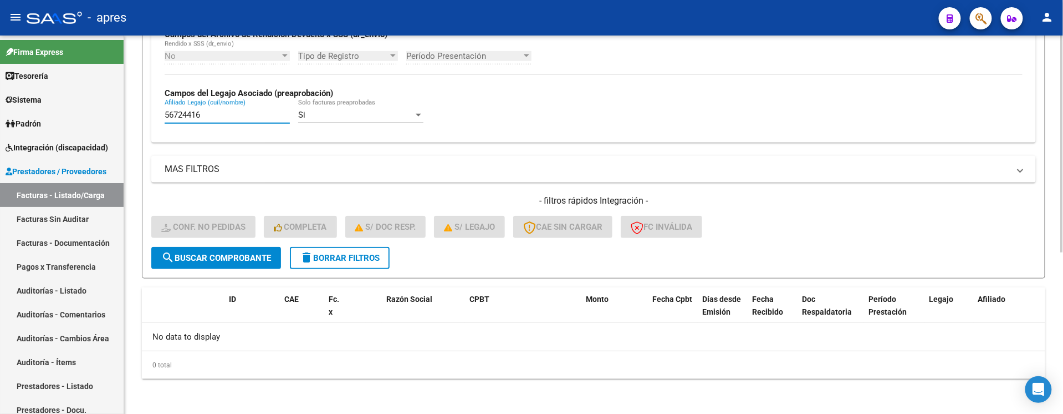
drag, startPoint x: 231, startPoint y: 120, endPoint x: 131, endPoint y: 130, distance: 99.7
click at [131, 129] on div "Video tutorial PRESTADORES -> Listado de CPBTs Emitidos por Prestadores / Prove…" at bounding box center [593, 83] width 939 height 661
paste input "5203501"
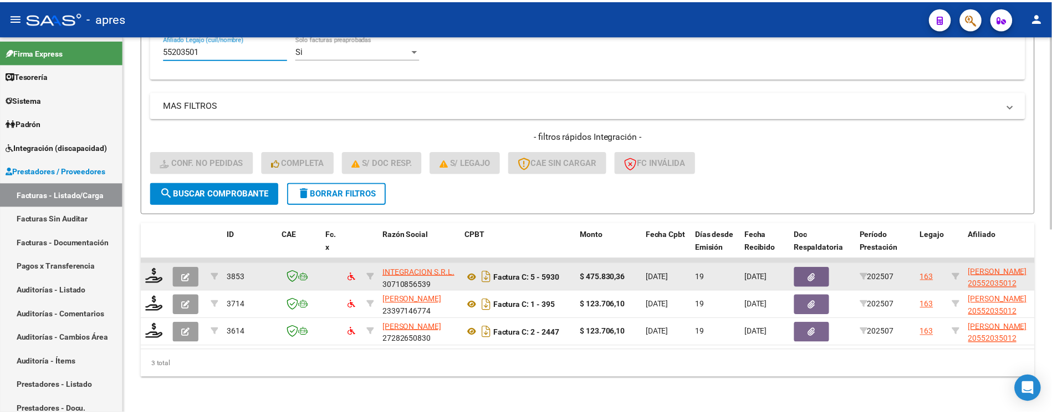
scroll to position [14, 0]
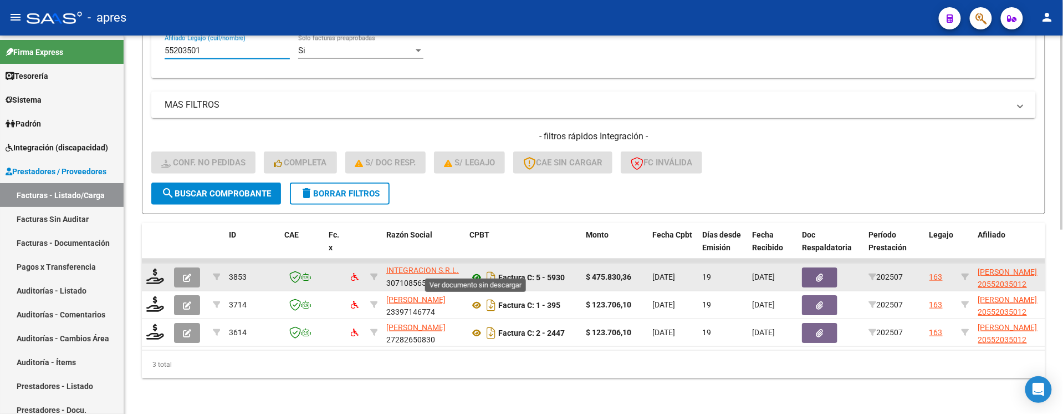
type input "55203501"
click at [479, 271] on icon at bounding box center [477, 277] width 14 height 13
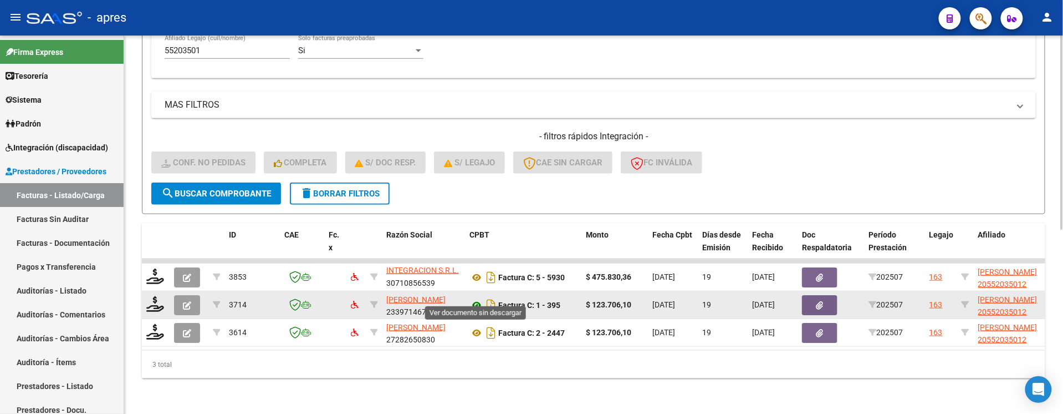
click at [476, 298] on icon at bounding box center [477, 304] width 14 height 13
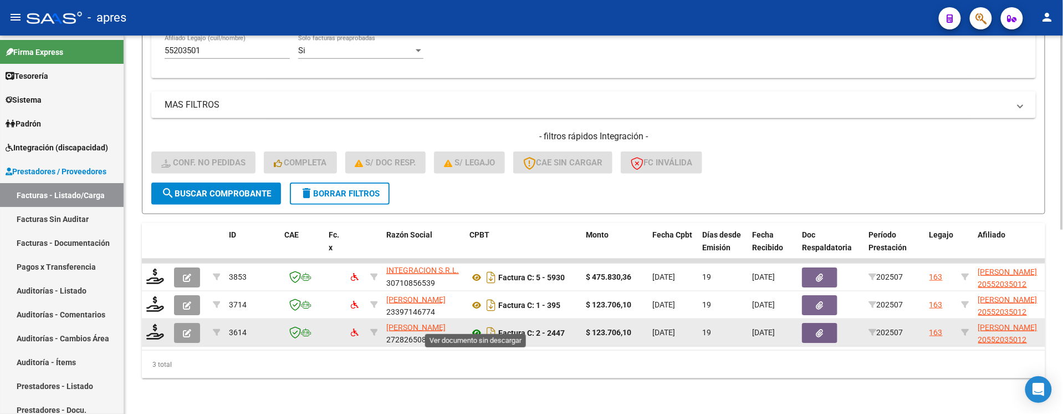
click at [477, 326] on icon at bounding box center [477, 332] width 14 height 13
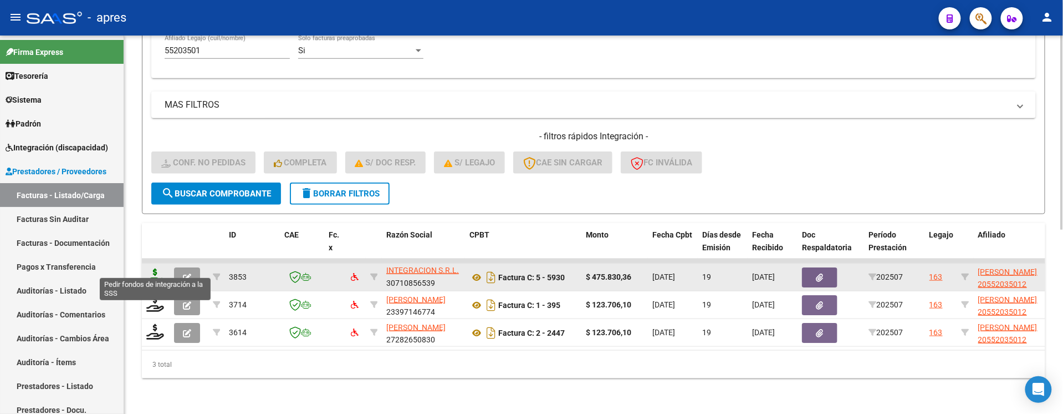
click at [156, 268] on icon at bounding box center [155, 276] width 18 height 16
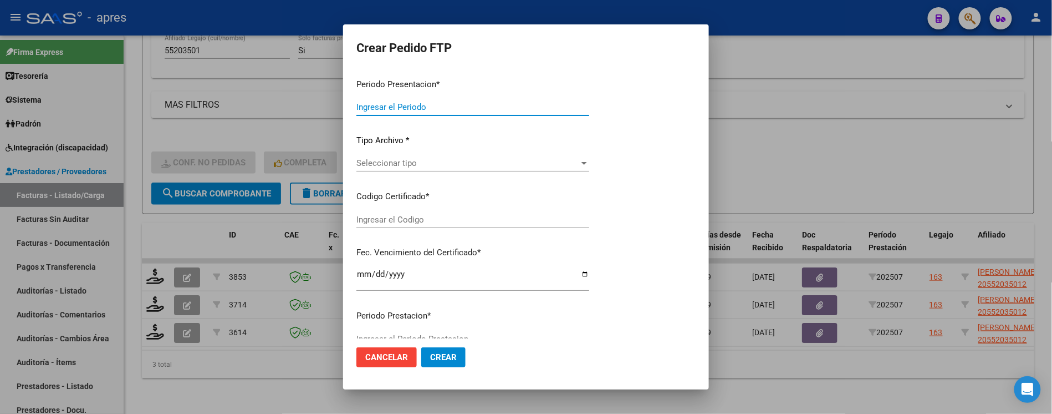
type input "202507"
type input "$ 475.830,36"
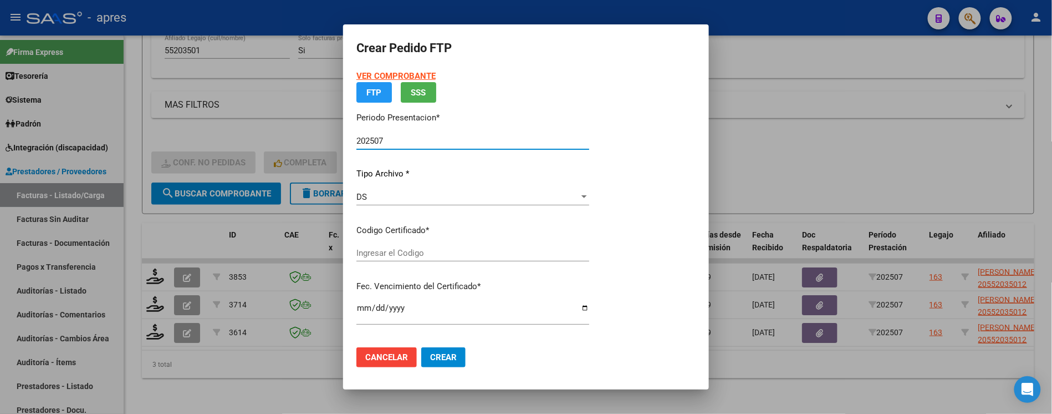
type input "ARG02000552035012021072820260728BS437"
type input "[DATE]"
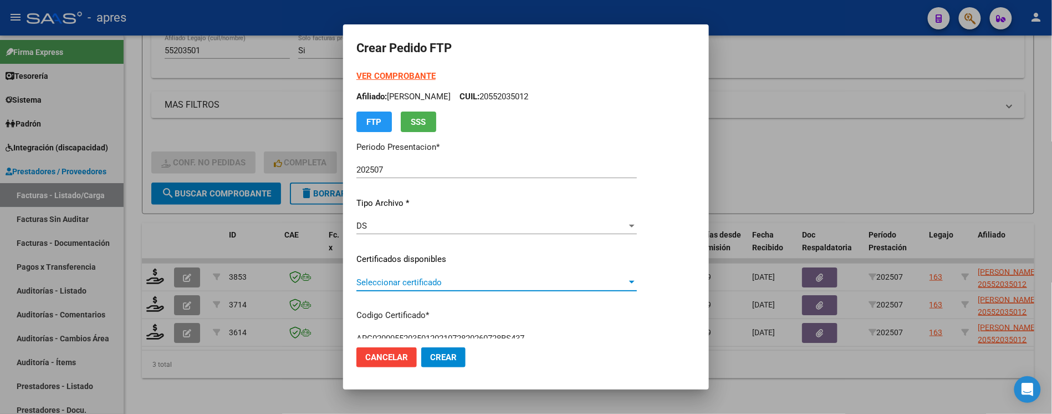
click at [429, 282] on span "Seleccionar certificado" at bounding box center [492, 282] width 271 height 10
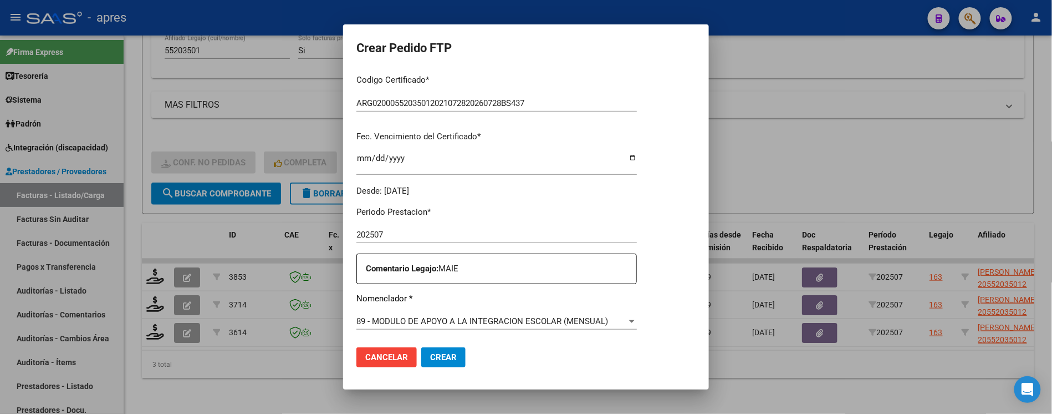
scroll to position [296, 0]
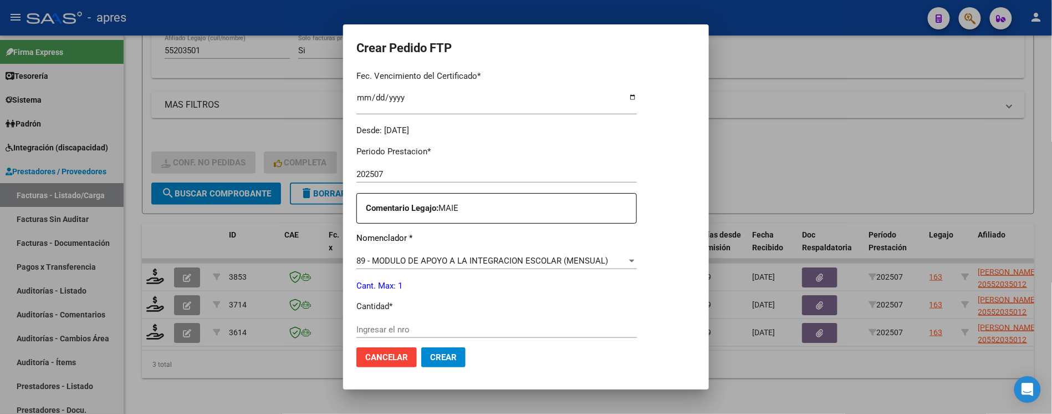
click at [414, 326] on input "Ingresar el nro" at bounding box center [497, 329] width 281 height 10
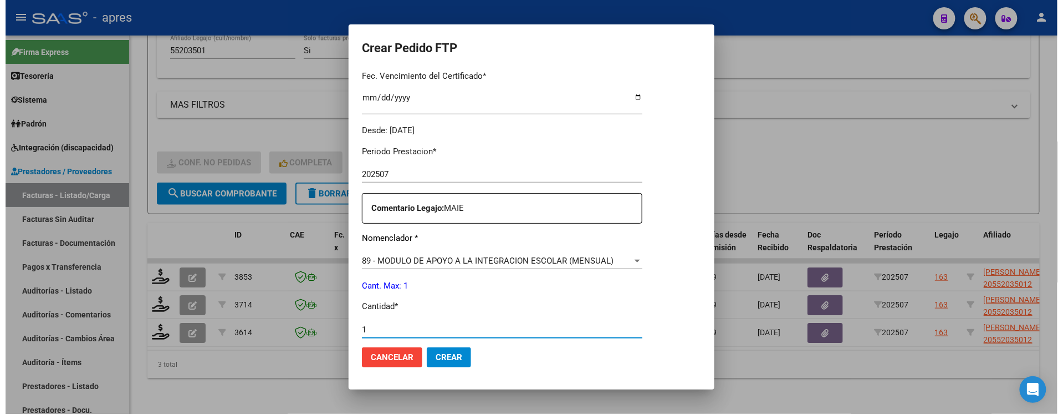
scroll to position [473, 0]
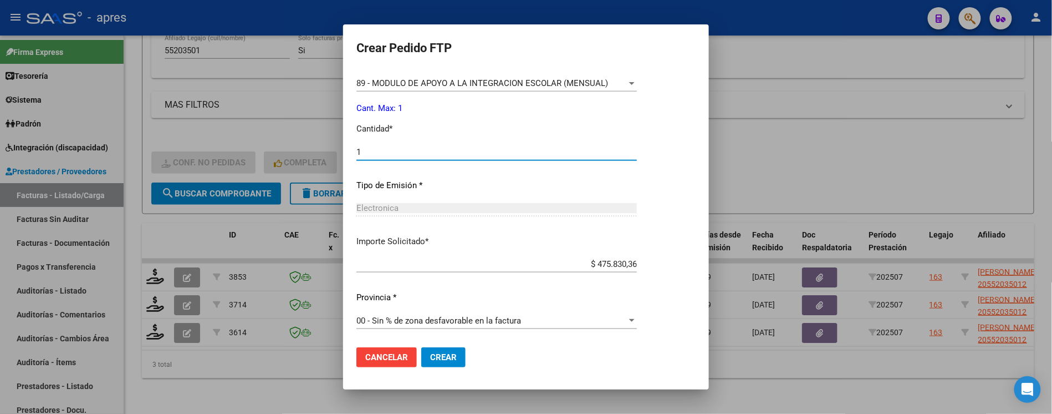
type input "1"
click at [440, 359] on span "Crear" at bounding box center [443, 357] width 27 height 10
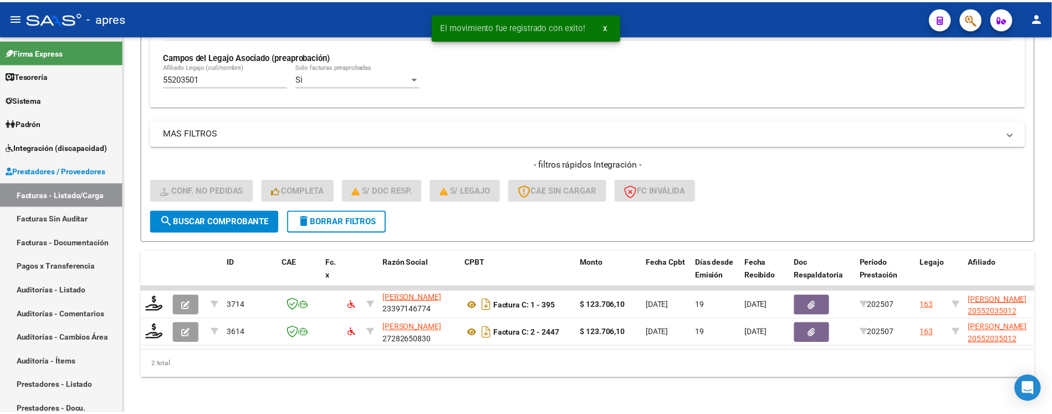
scroll to position [330, 0]
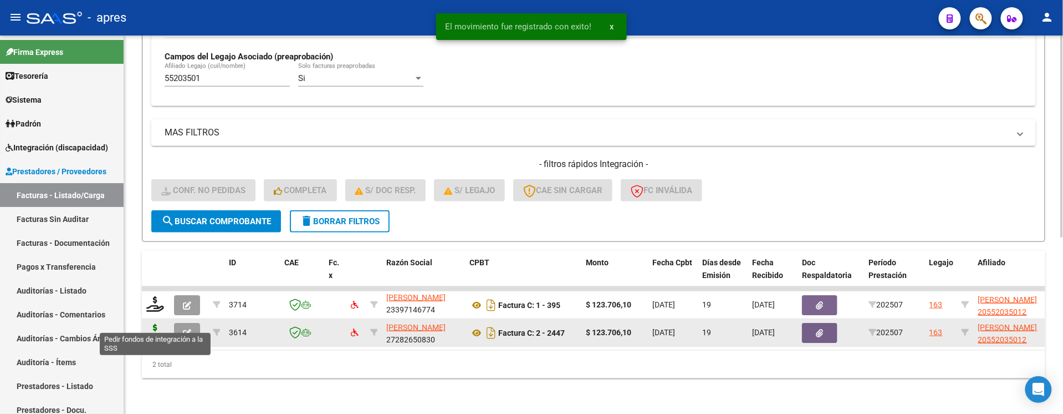
click at [157, 324] on icon at bounding box center [155, 332] width 18 height 16
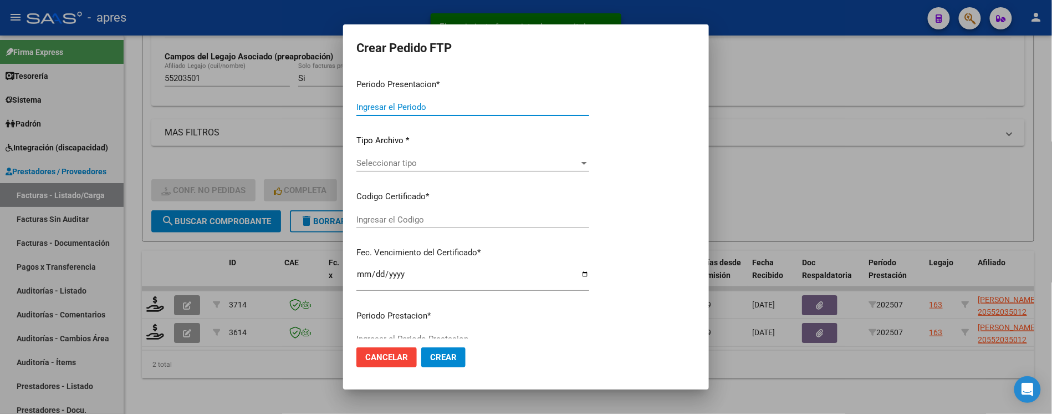
type input "202507"
type input "$ 123.706,10"
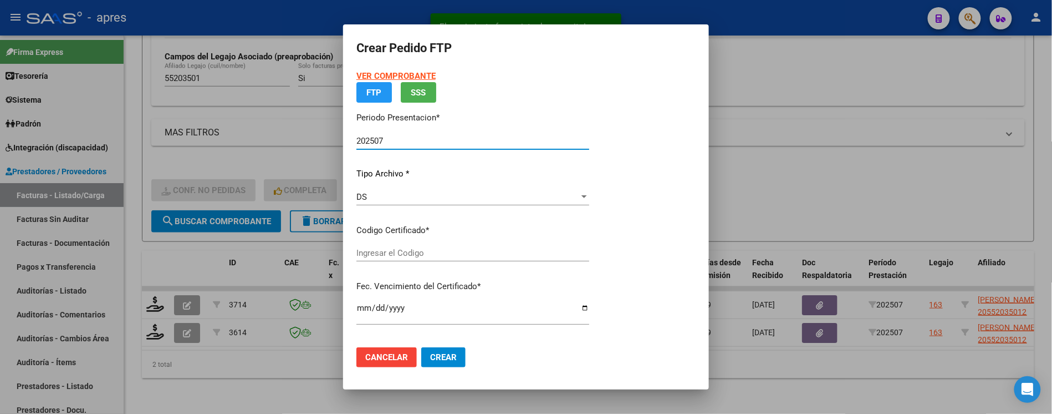
type input "ARG02000552035012021072820260728BS437"
type input "[DATE]"
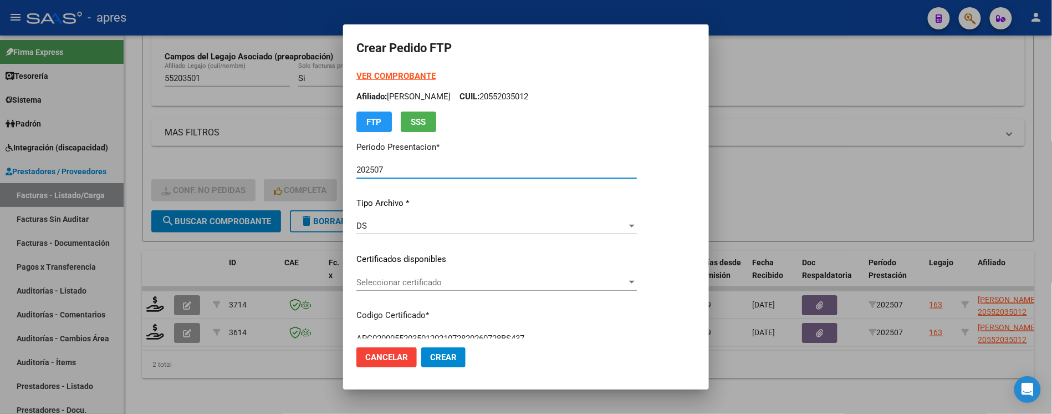
click at [449, 285] on span "Seleccionar certificado" at bounding box center [492, 282] width 271 height 10
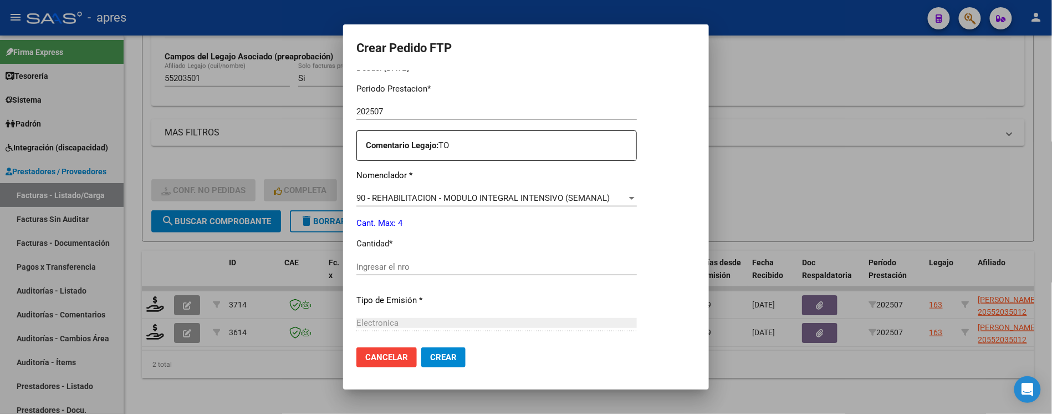
scroll to position [369, 0]
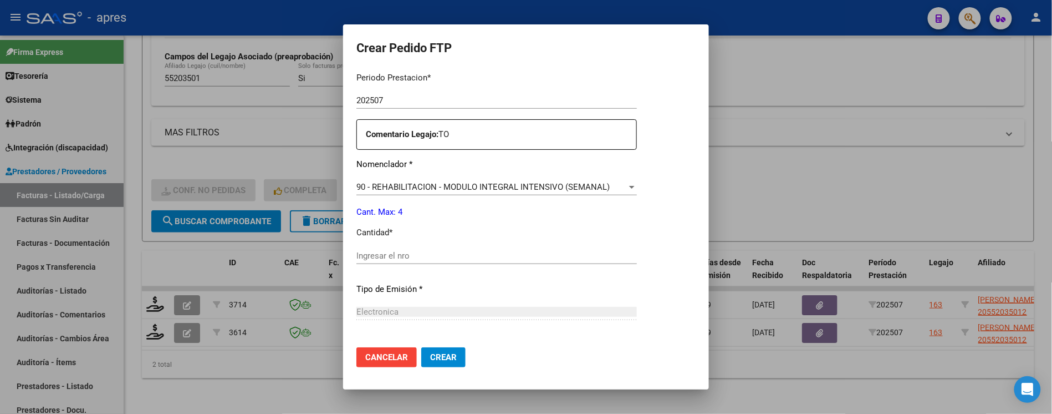
click at [437, 256] on input "Ingresar el nro" at bounding box center [497, 256] width 281 height 10
type input "4"
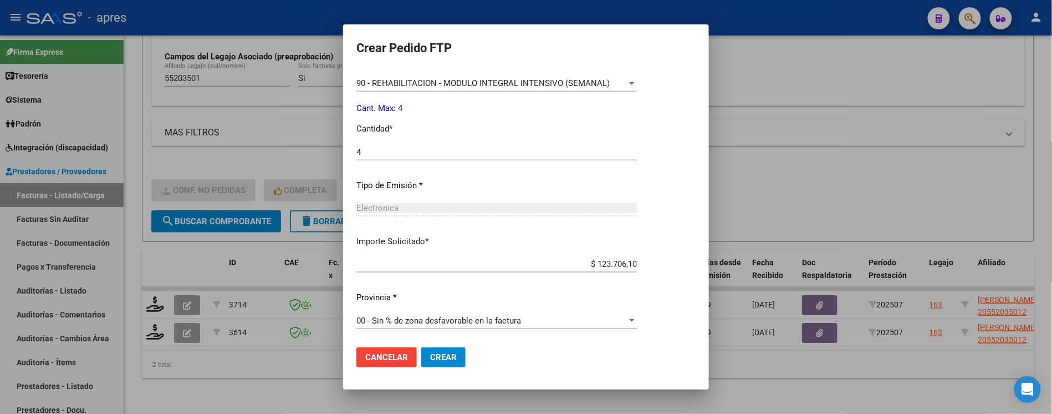
scroll to position [473, 0]
click at [446, 354] on span "Crear" at bounding box center [443, 357] width 27 height 10
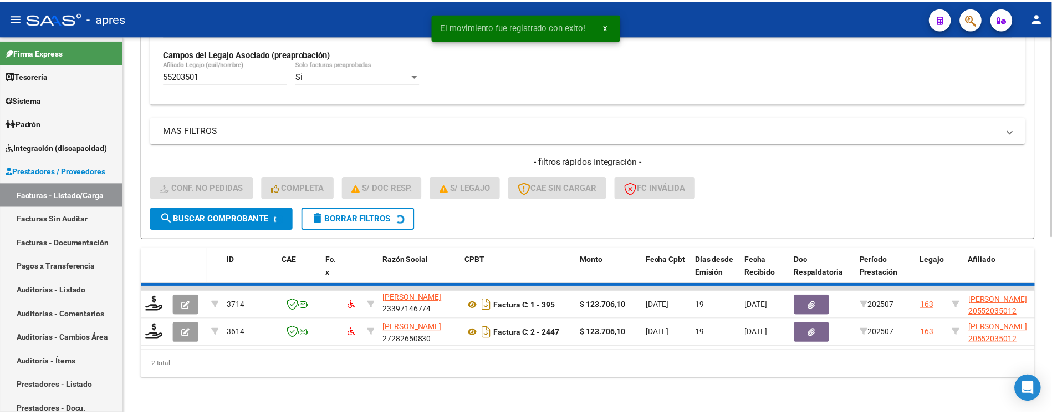
scroll to position [302, 0]
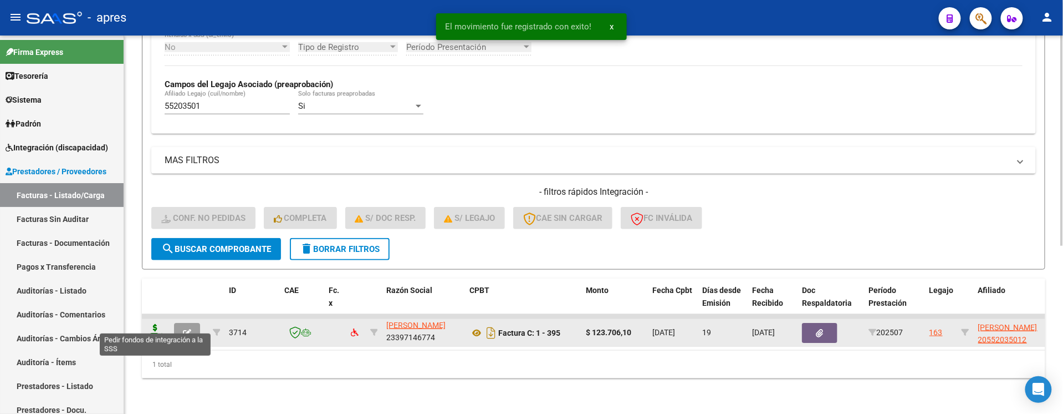
click at [156, 324] on icon at bounding box center [155, 332] width 18 height 16
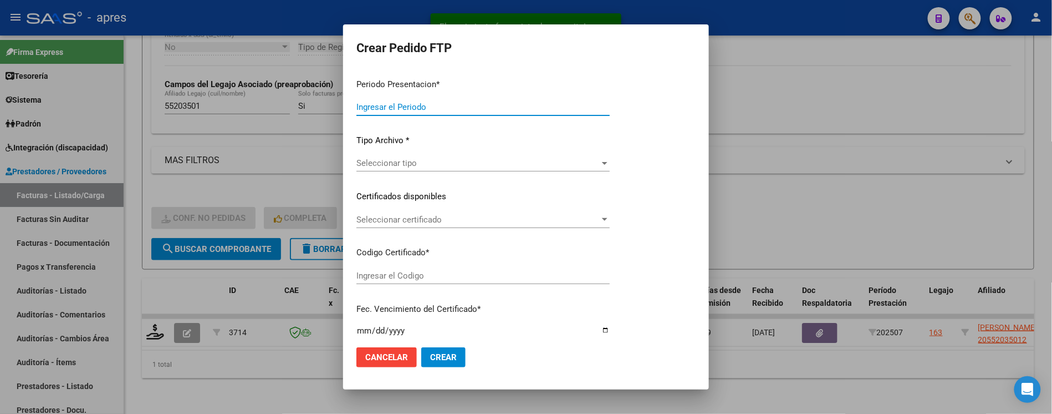
type input "202507"
type input "$ 123.706,10"
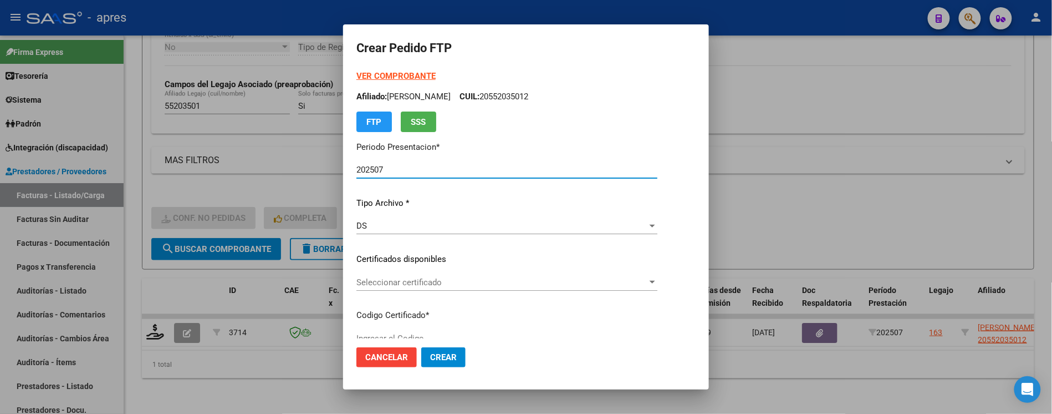
type input "ARG02000552035012021072820260728BS437"
type input "[DATE]"
click at [429, 284] on span "Seleccionar certificado" at bounding box center [502, 282] width 291 height 10
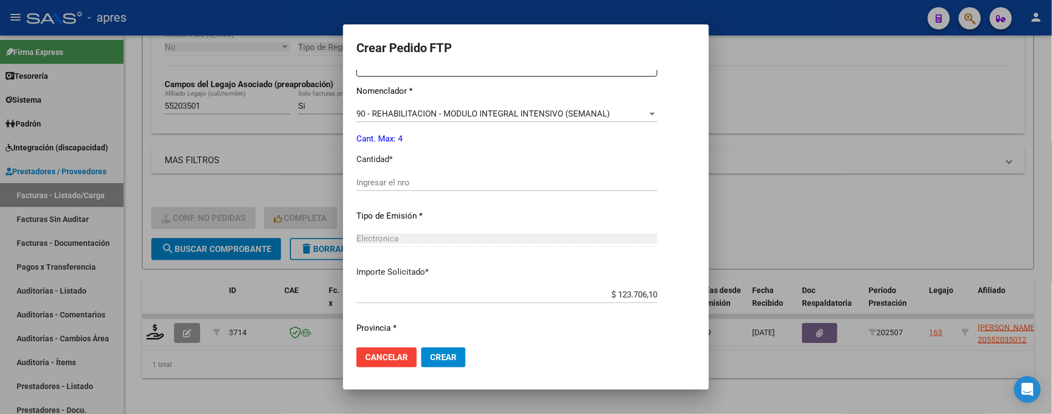
scroll to position [444, 0]
drag, startPoint x: 436, startPoint y: 189, endPoint x: 432, endPoint y: 180, distance: 9.5
click at [434, 182] on div "Ingresar el nro" at bounding box center [507, 181] width 301 height 17
click at [432, 180] on input "Ingresar el nro" at bounding box center [507, 181] width 301 height 10
type input "4"
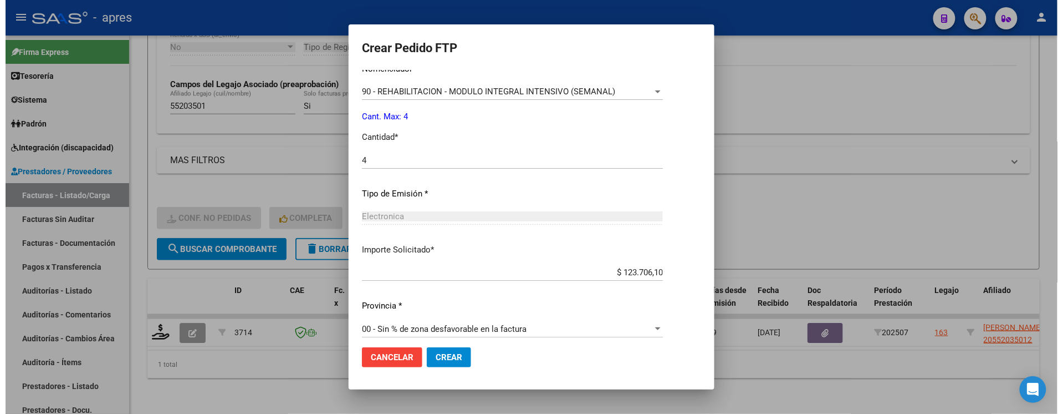
scroll to position [473, 0]
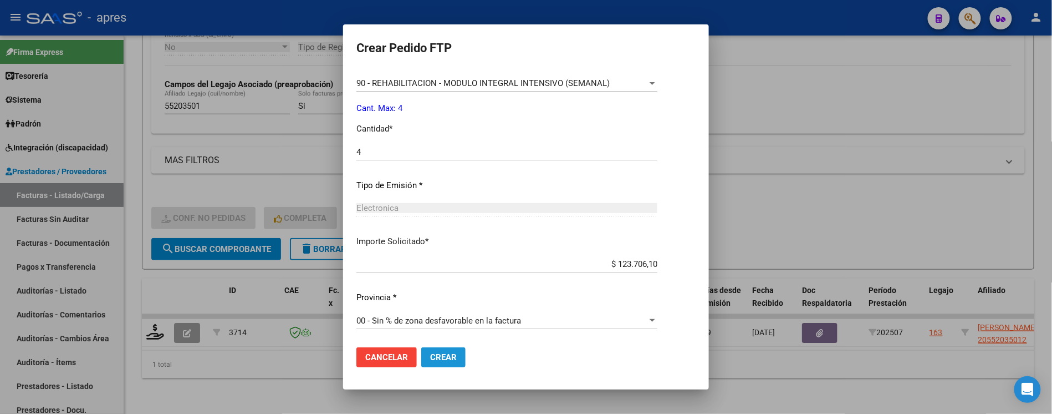
click at [430, 353] on span "Crear" at bounding box center [443, 357] width 27 height 10
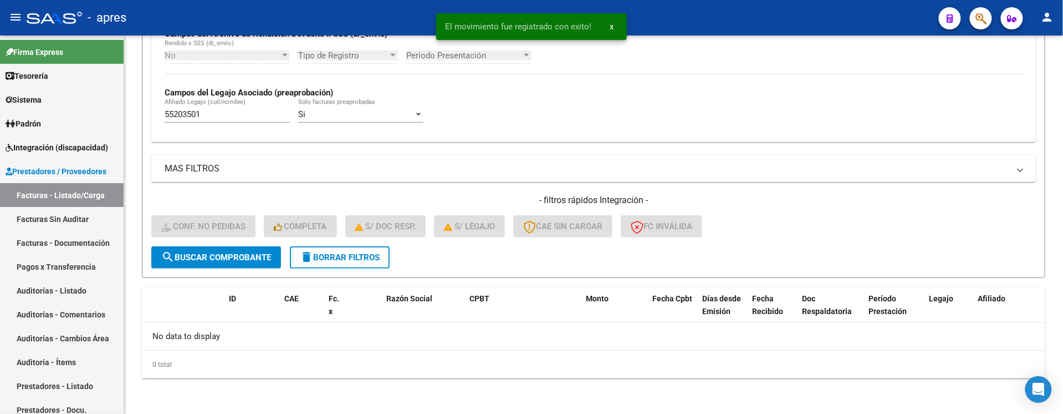
scroll to position [283, 0]
